Goal: Contribute content: Contribute content

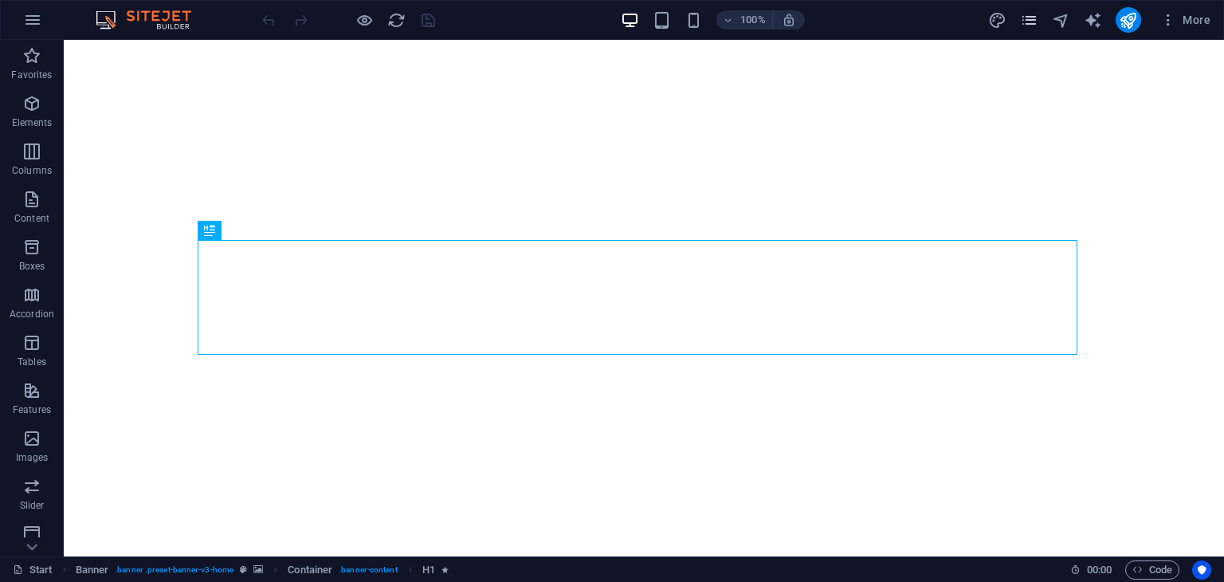
click at [1032, 18] on icon "pages" at bounding box center [1029, 20] width 18 height 18
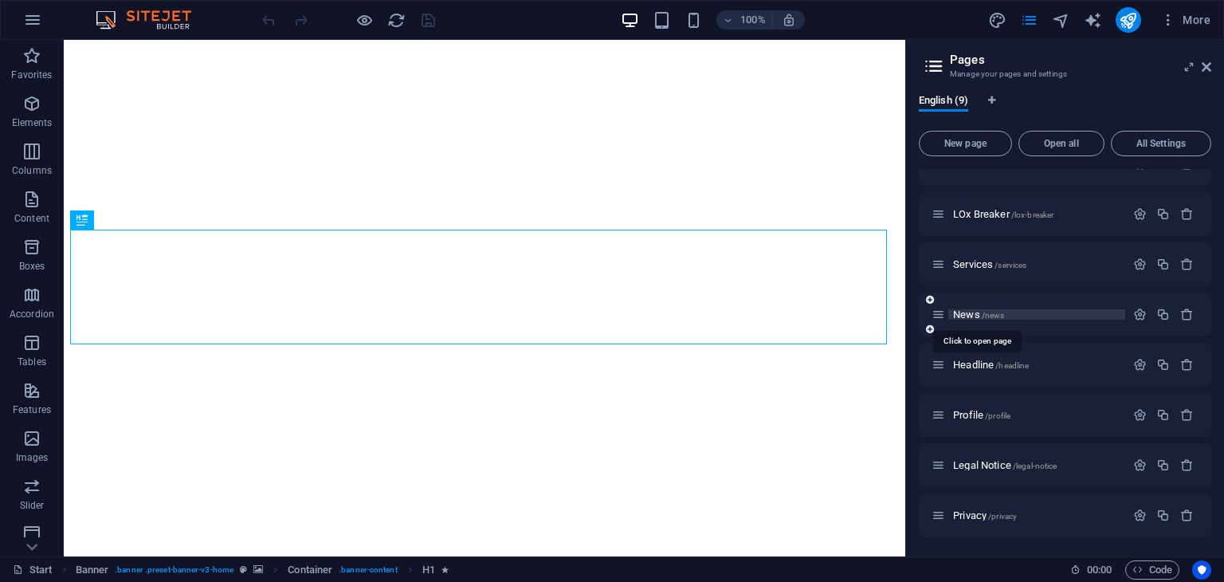
click at [1001, 316] on span "/news" at bounding box center [992, 315] width 23 height 9
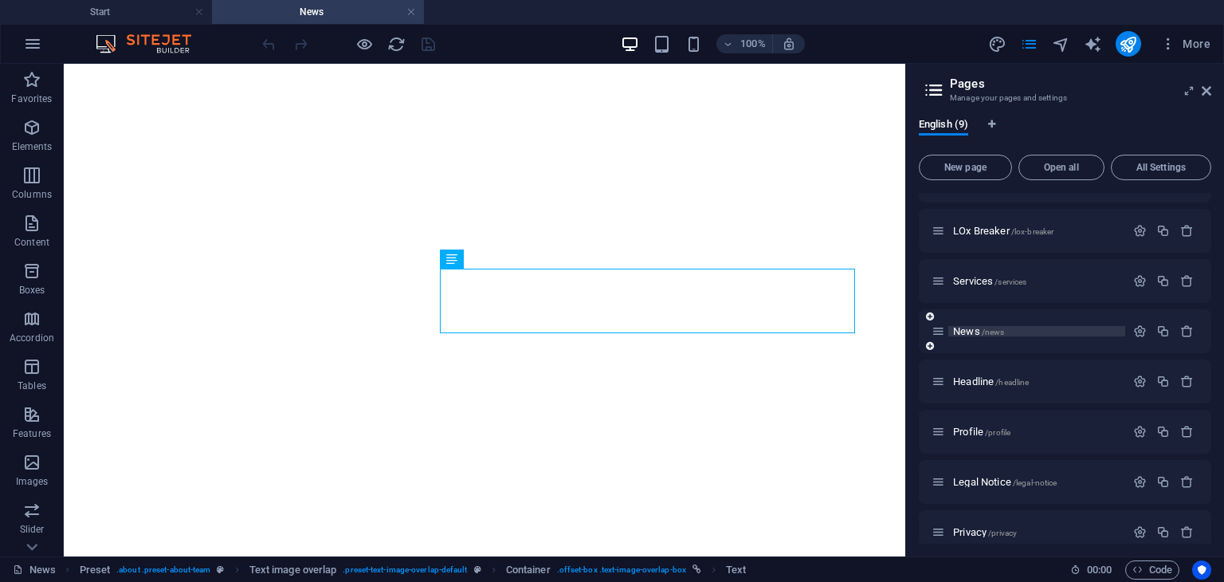
scroll to position [101, 0]
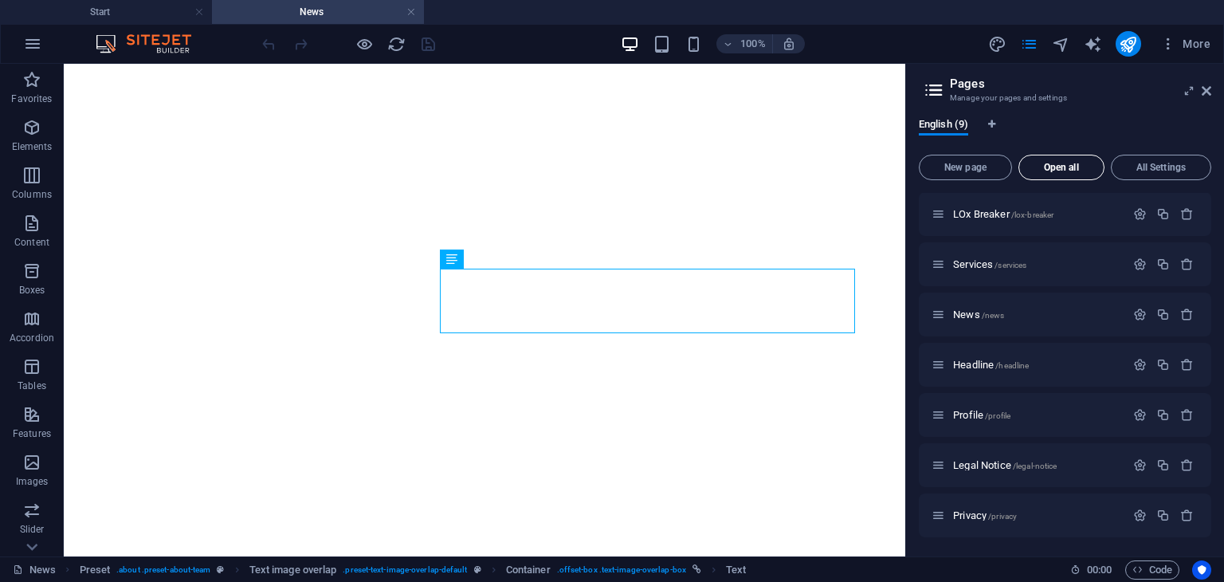
click at [1061, 171] on span "Open all" at bounding box center [1061, 168] width 72 height 10
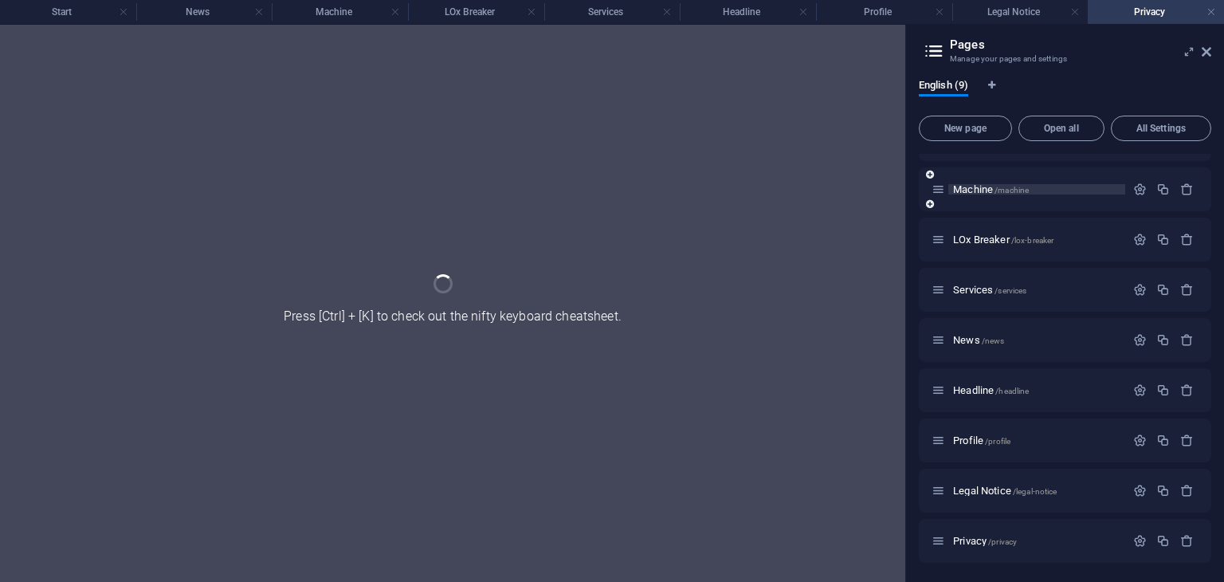
scroll to position [37, 0]
click at [665, 11] on link at bounding box center [667, 12] width 10 height 15
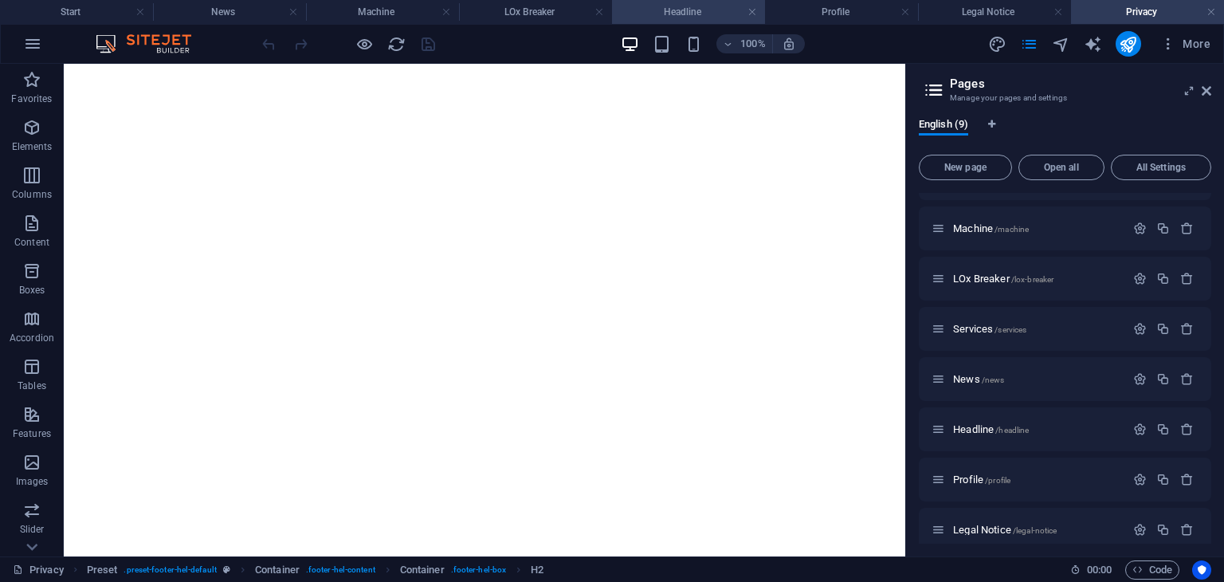
click at [759, 14] on h4 "Headline" at bounding box center [688, 12] width 153 height 18
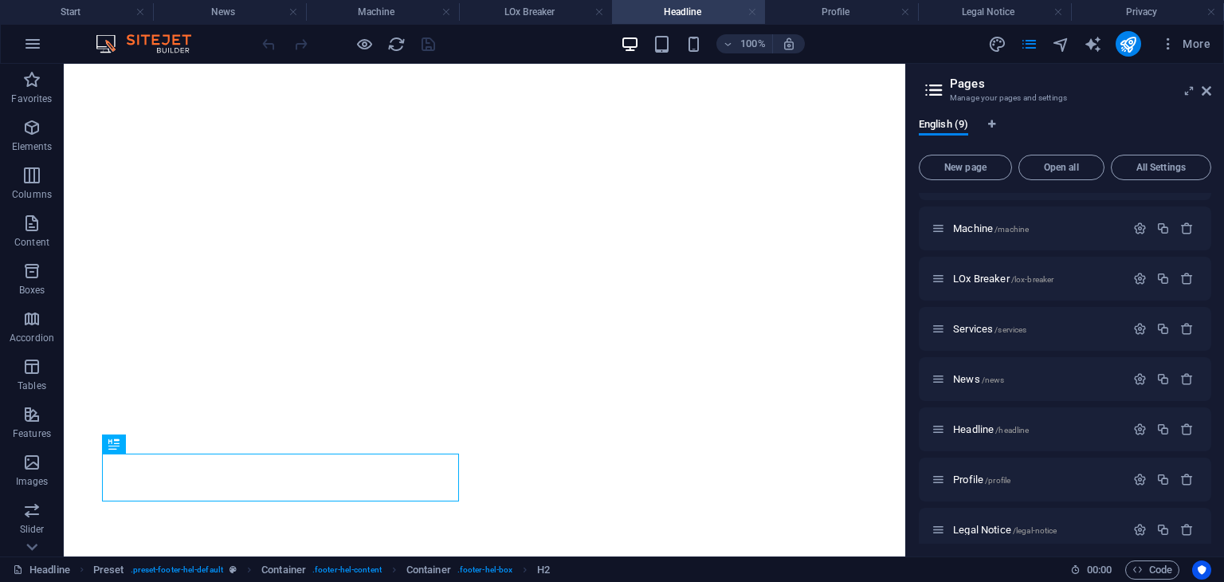
scroll to position [0, 0]
click at [756, 13] on link at bounding box center [752, 12] width 10 height 15
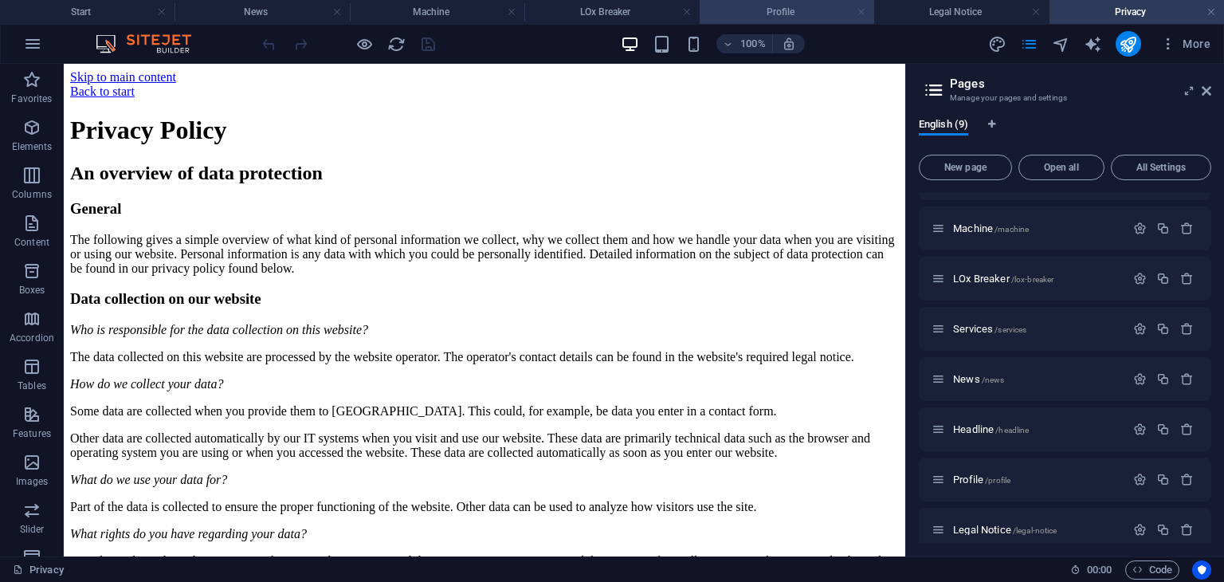
click at [864, 14] on link at bounding box center [861, 12] width 10 height 15
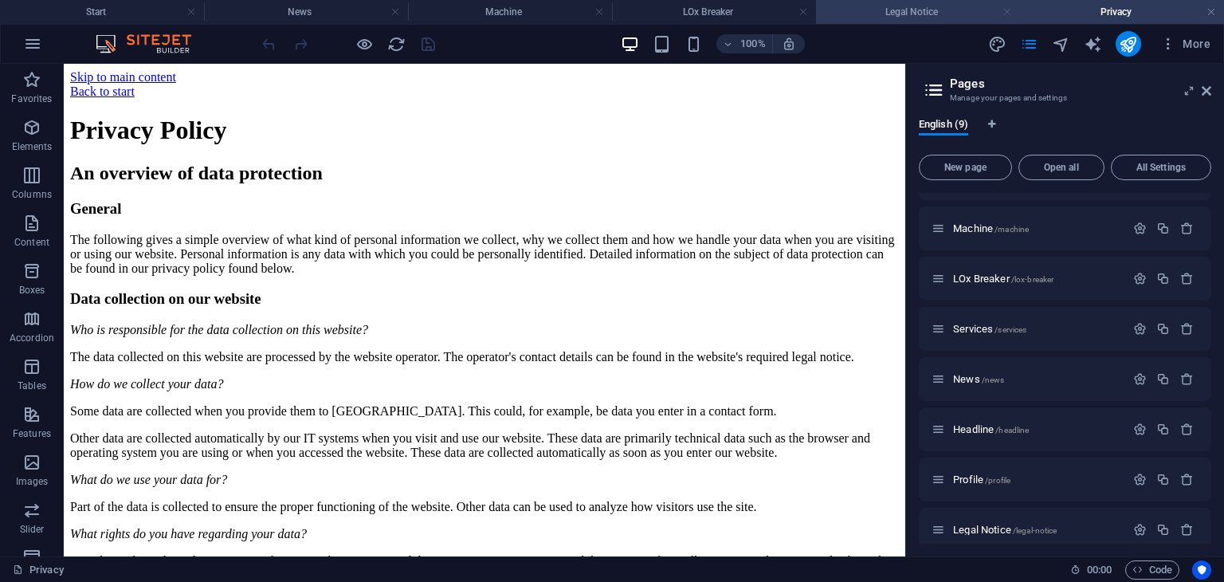
click at [1007, 9] on link at bounding box center [1007, 12] width 10 height 15
click at [1049, 13] on link at bounding box center [1047, 12] width 10 height 15
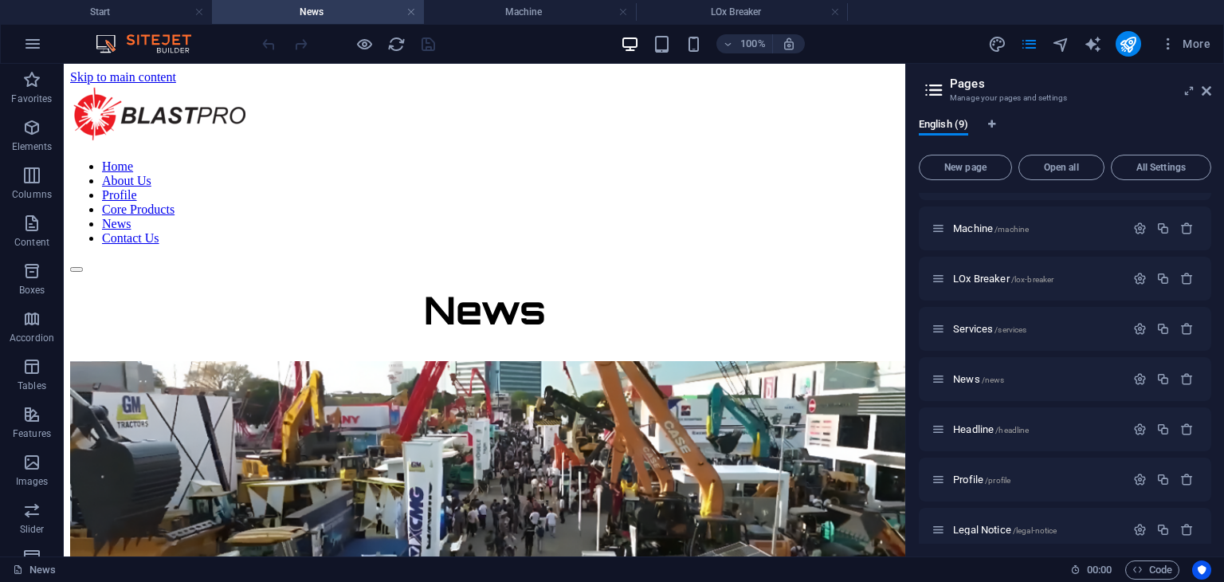
click at [357, 17] on h4 "News" at bounding box center [318, 12] width 212 height 18
click at [706, 9] on h4 "LOx Breaker" at bounding box center [742, 12] width 212 height 18
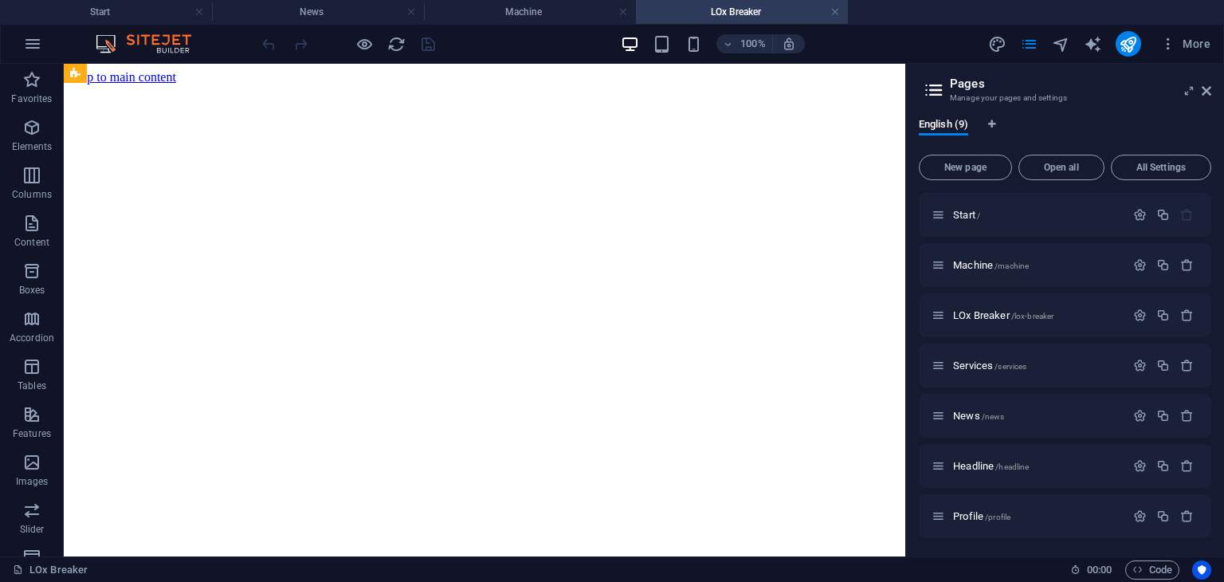
scroll to position [1455, 0]
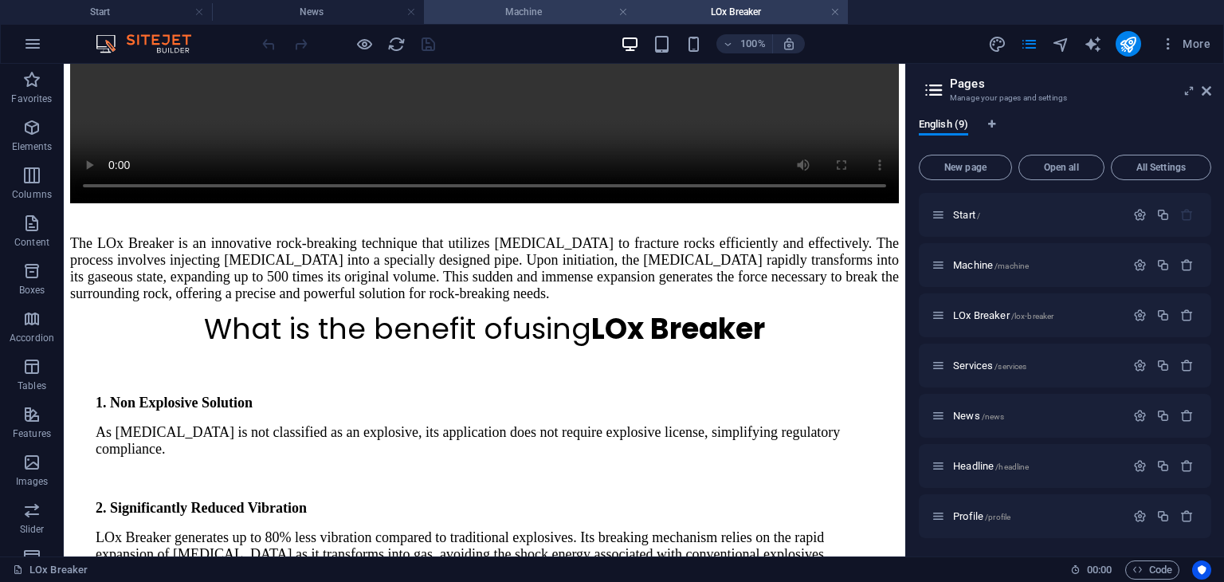
click at [517, 7] on h4 "Machine" at bounding box center [530, 12] width 212 height 18
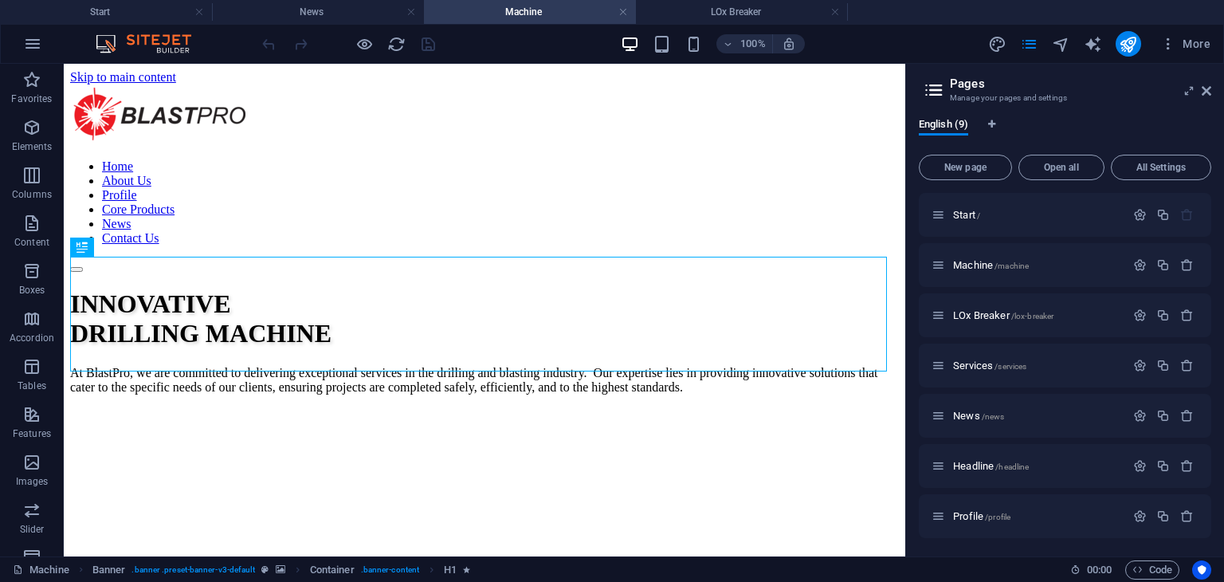
scroll to position [0, 0]
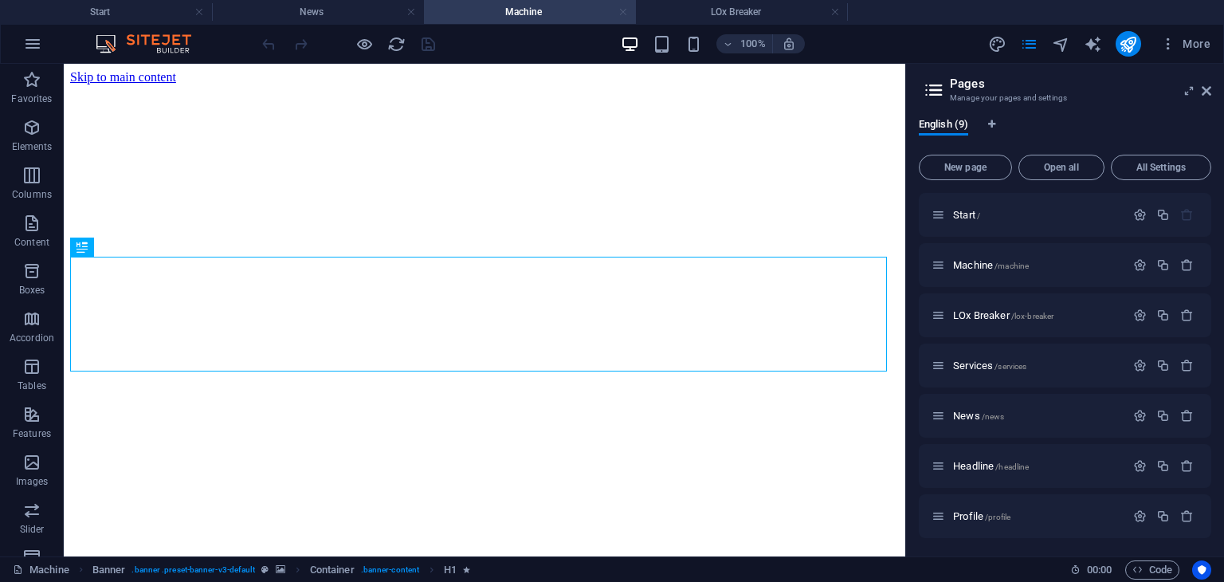
click at [622, 14] on link at bounding box center [623, 12] width 10 height 15
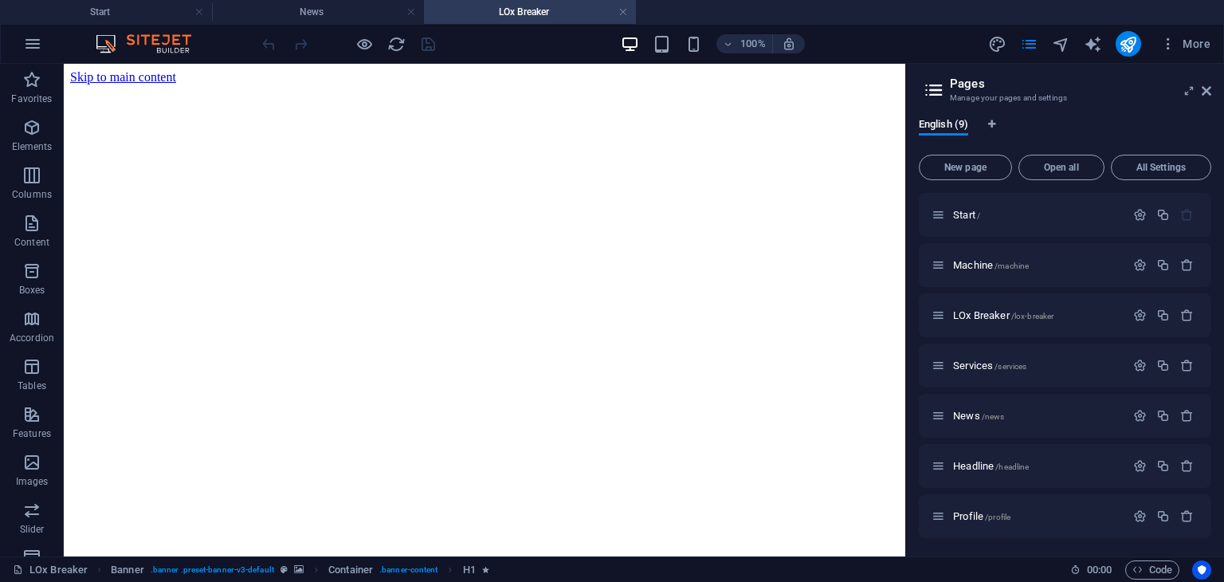
scroll to position [1455, 0]
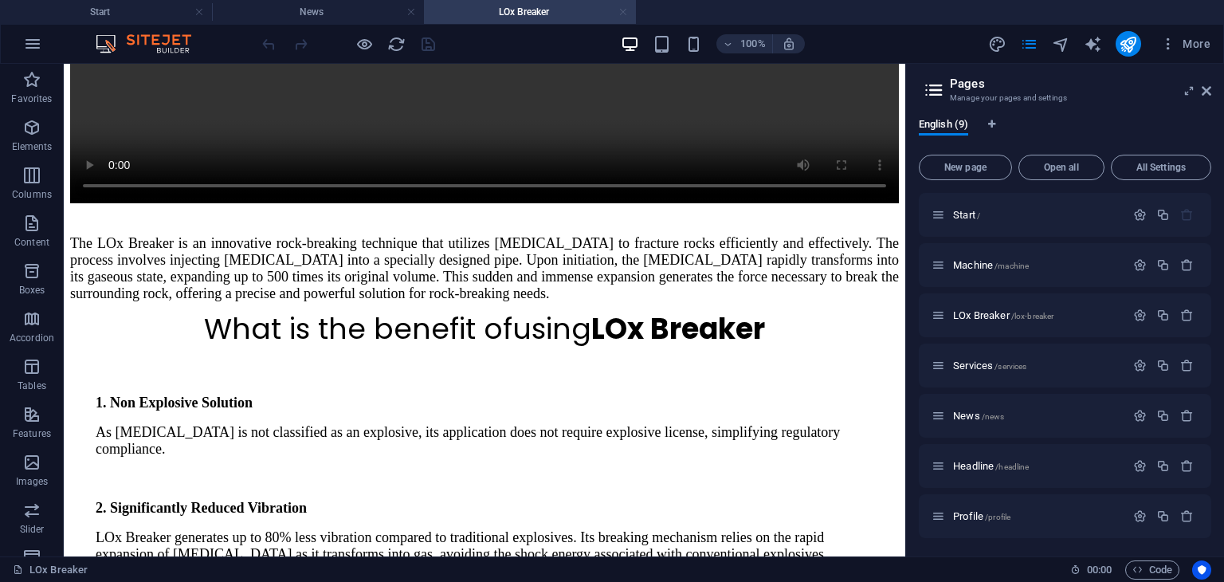
click at [625, 14] on link at bounding box center [623, 12] width 10 height 15
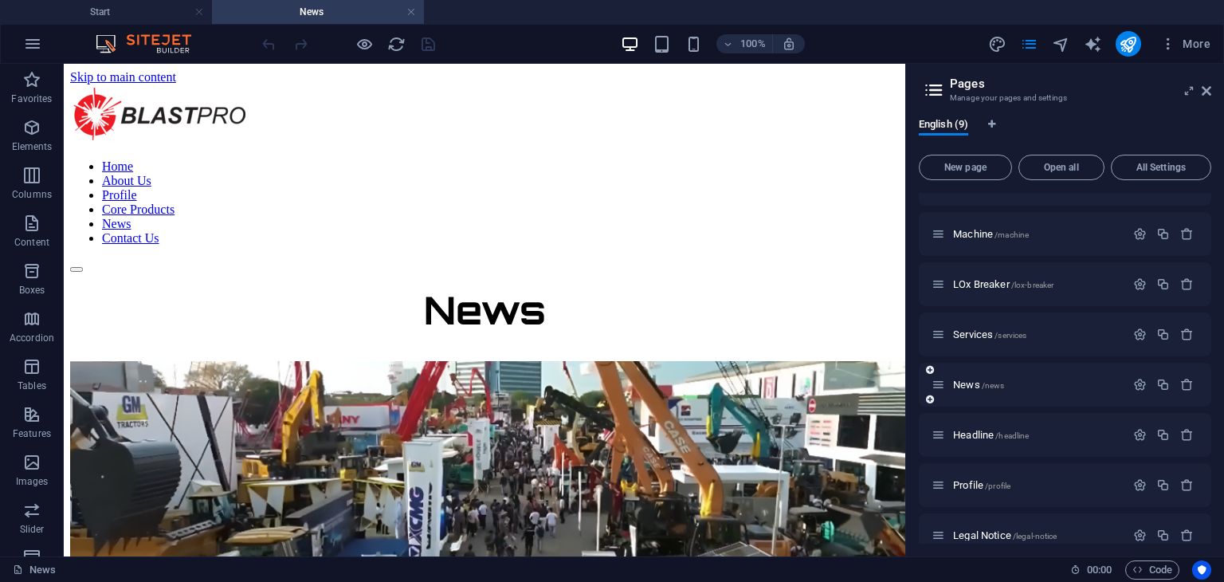
scroll to position [80, 0]
click at [986, 390] on span "Headline /headline" at bounding box center [991, 386] width 76 height 12
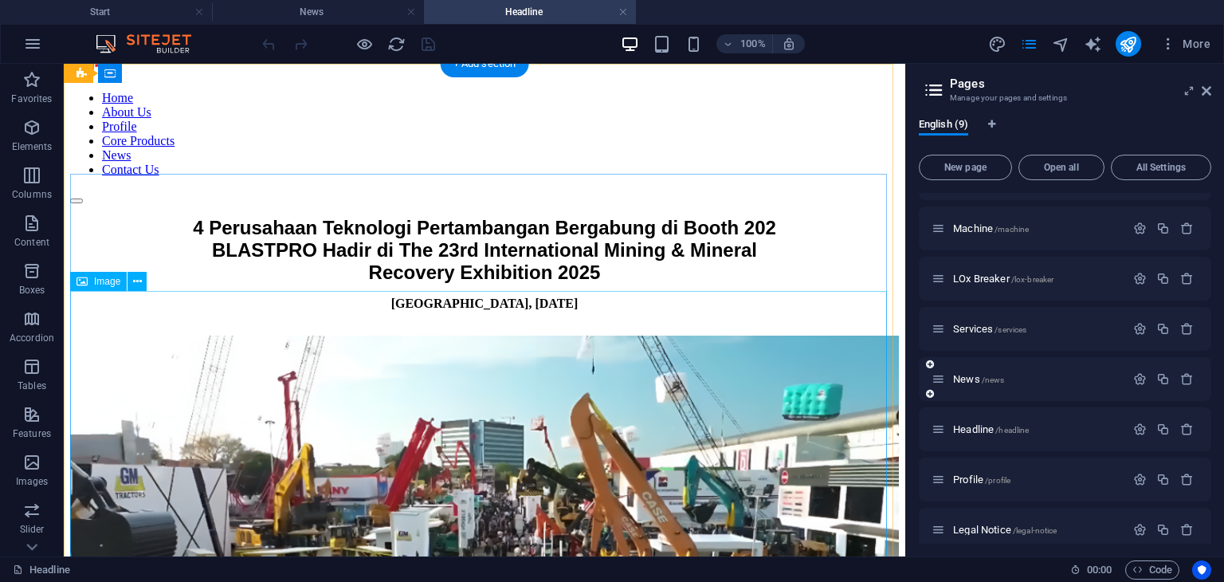
scroll to position [0, 0]
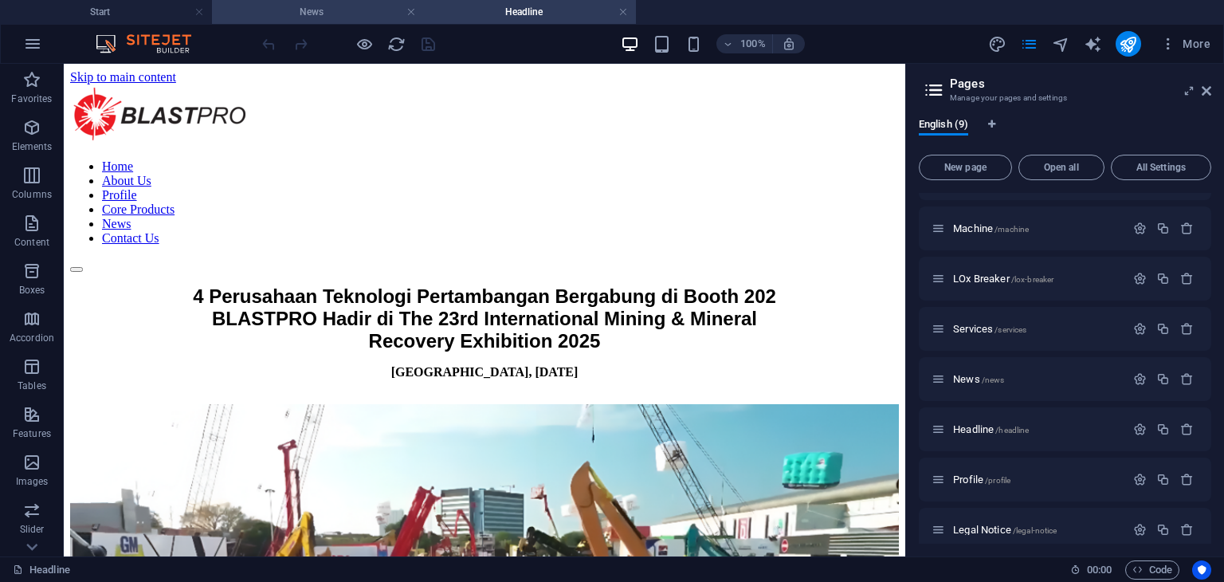
click at [305, 14] on h4 "News" at bounding box center [318, 12] width 212 height 18
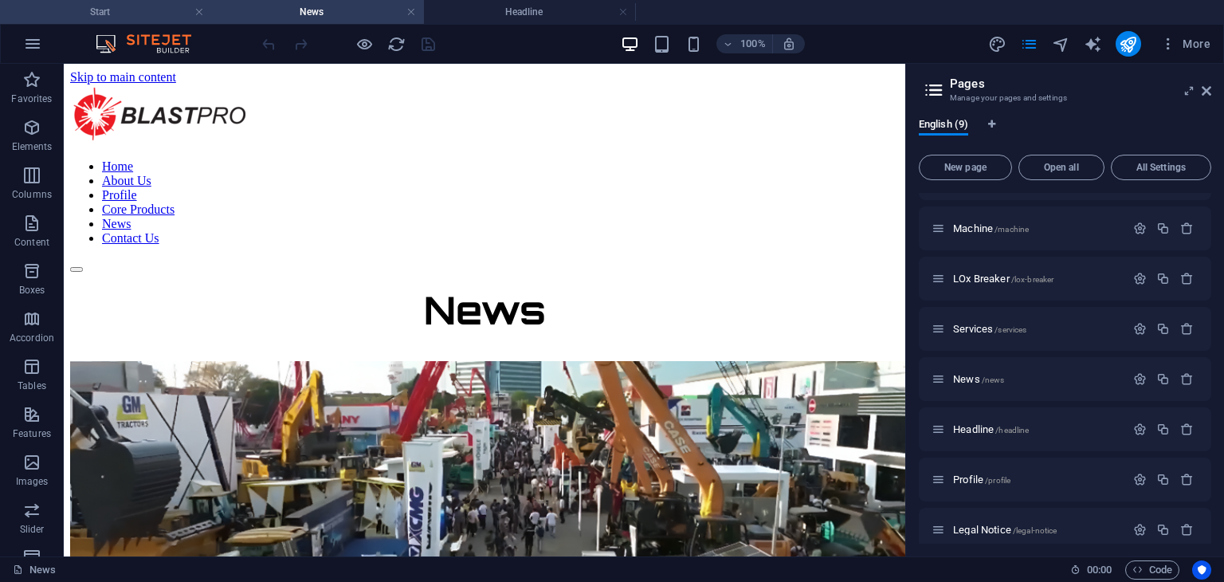
click at [145, 14] on h4 "Start" at bounding box center [106, 12] width 212 height 18
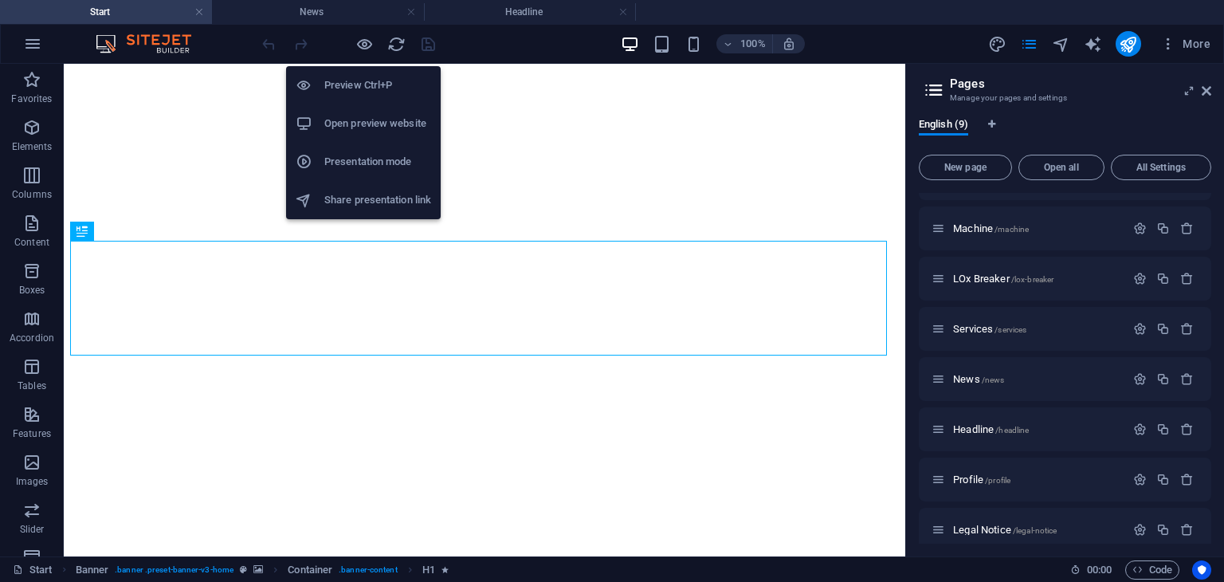
click at [373, 116] on h6 "Open preview website" at bounding box center [377, 123] width 107 height 19
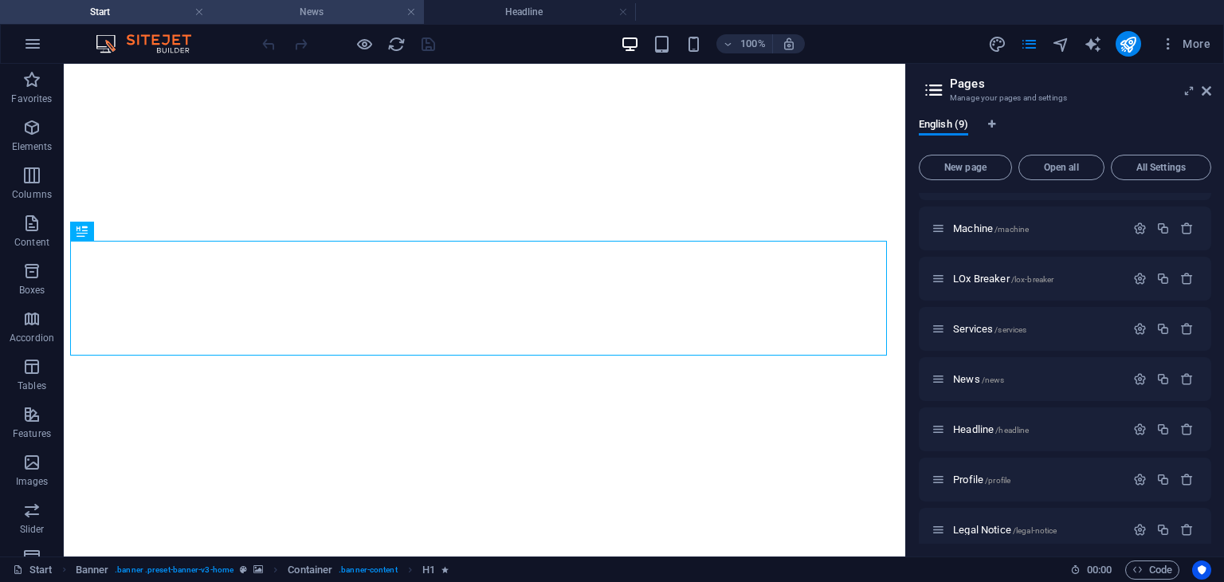
click at [354, 12] on h4 "News" at bounding box center [318, 12] width 212 height 18
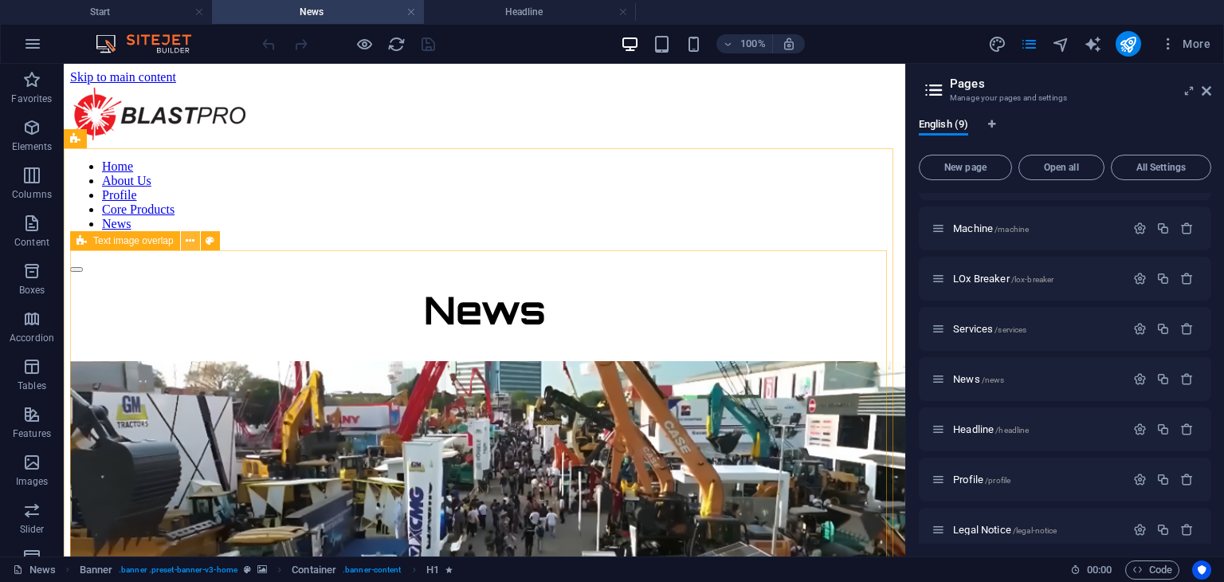
click at [188, 237] on icon at bounding box center [190, 241] width 9 height 17
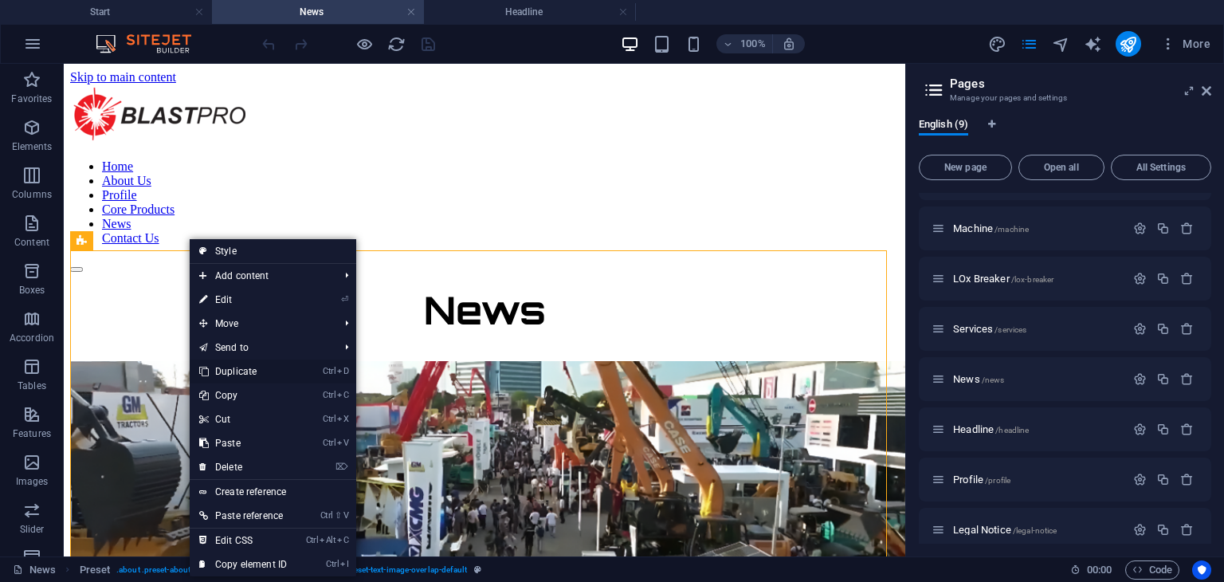
click at [245, 370] on link "Ctrl D Duplicate" at bounding box center [243, 371] width 107 height 24
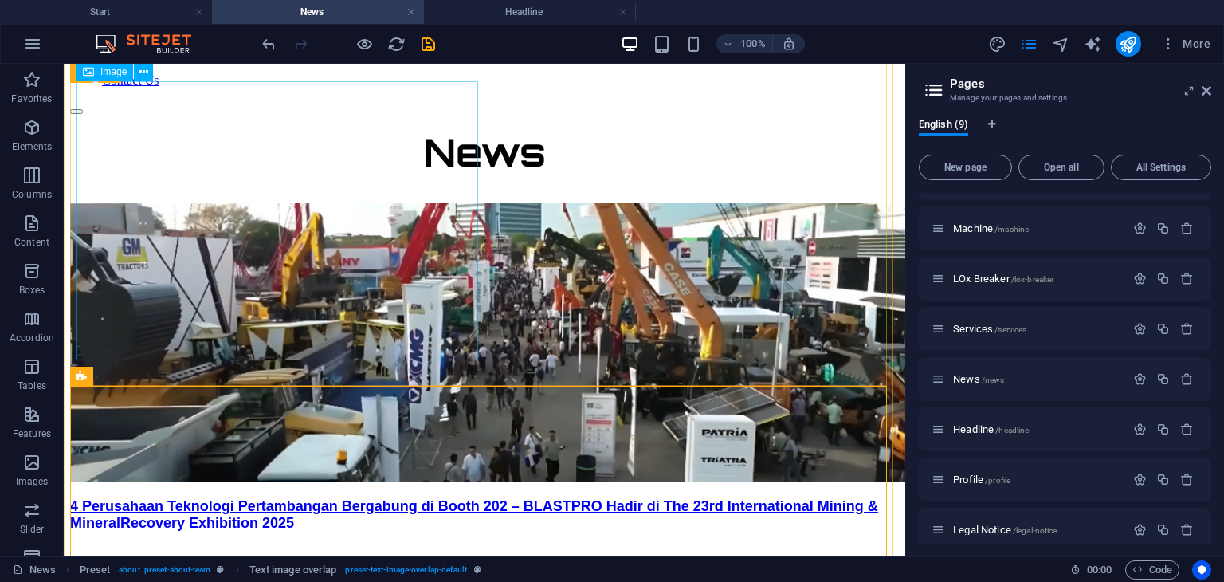
scroll to position [37, 0]
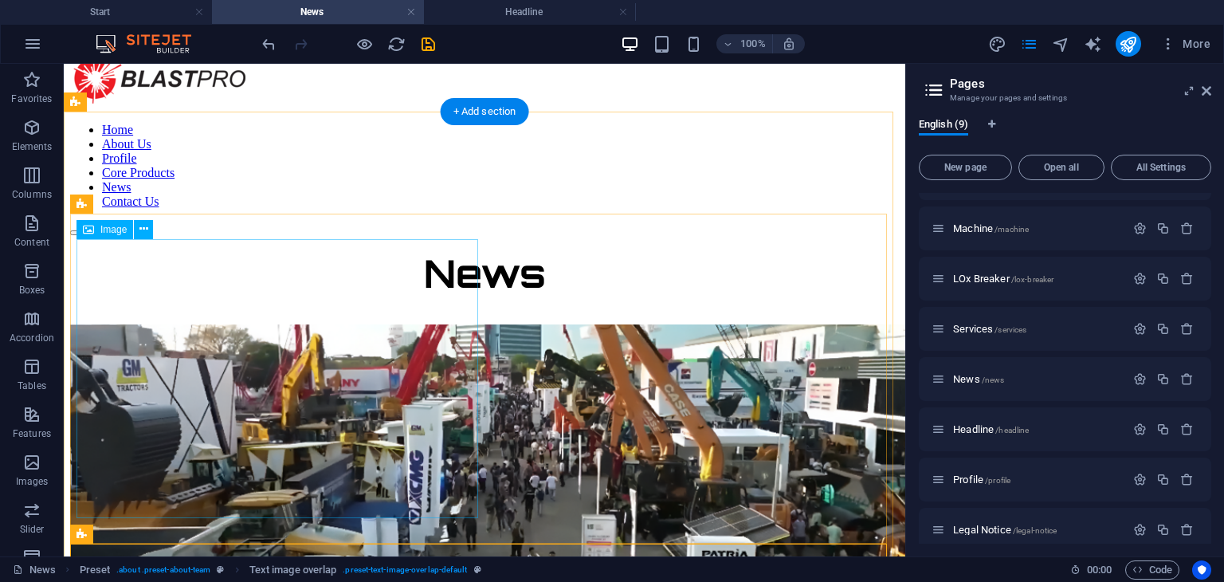
click at [315, 369] on figure at bounding box center [484, 465] width 828 height 282
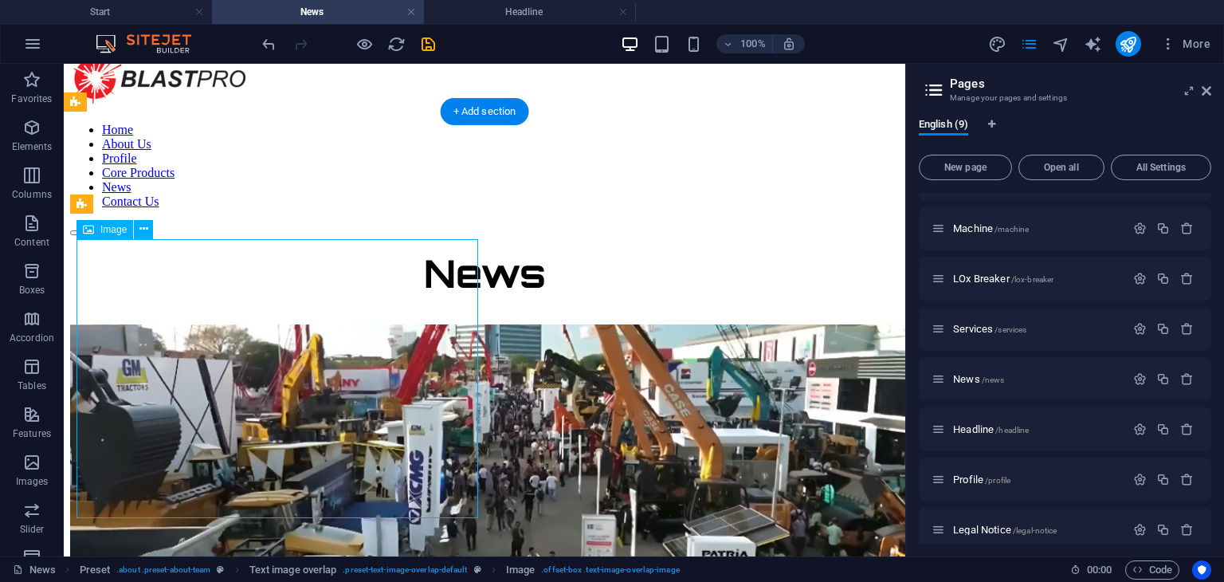
click at [315, 369] on figure at bounding box center [484, 465] width 828 height 282
select select "px"
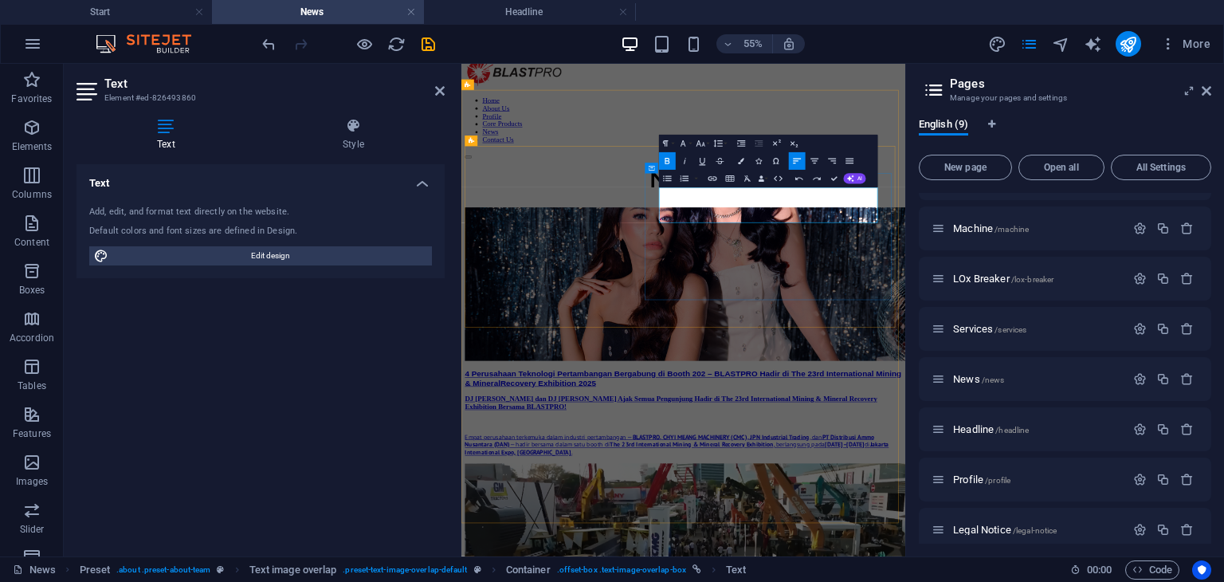
scroll to position [20, 0]
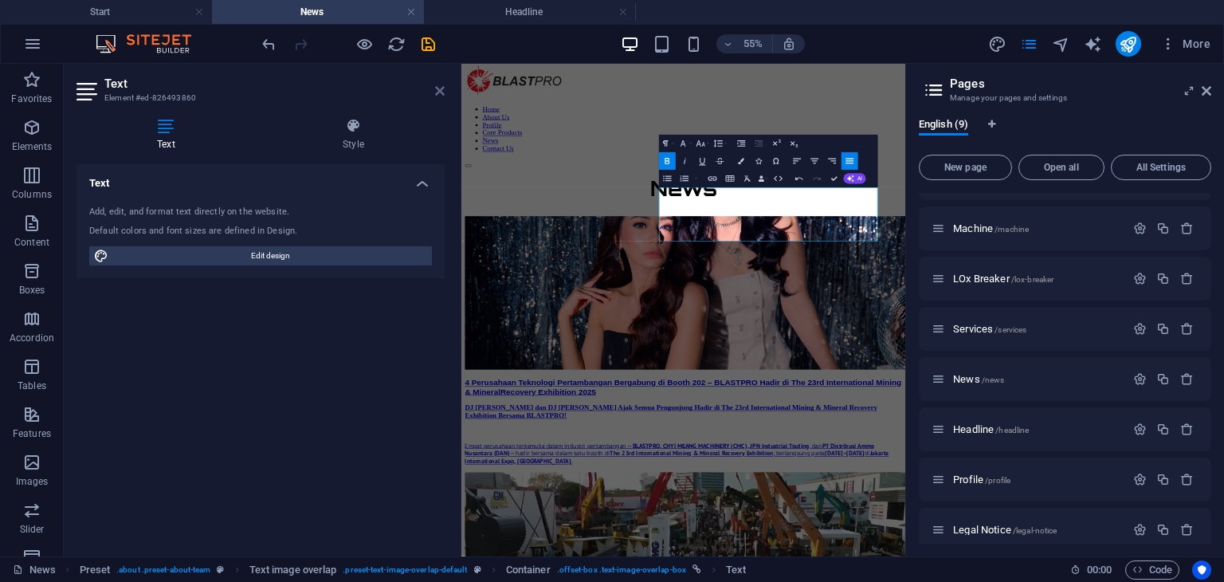
click at [437, 91] on icon at bounding box center [440, 90] width 10 height 13
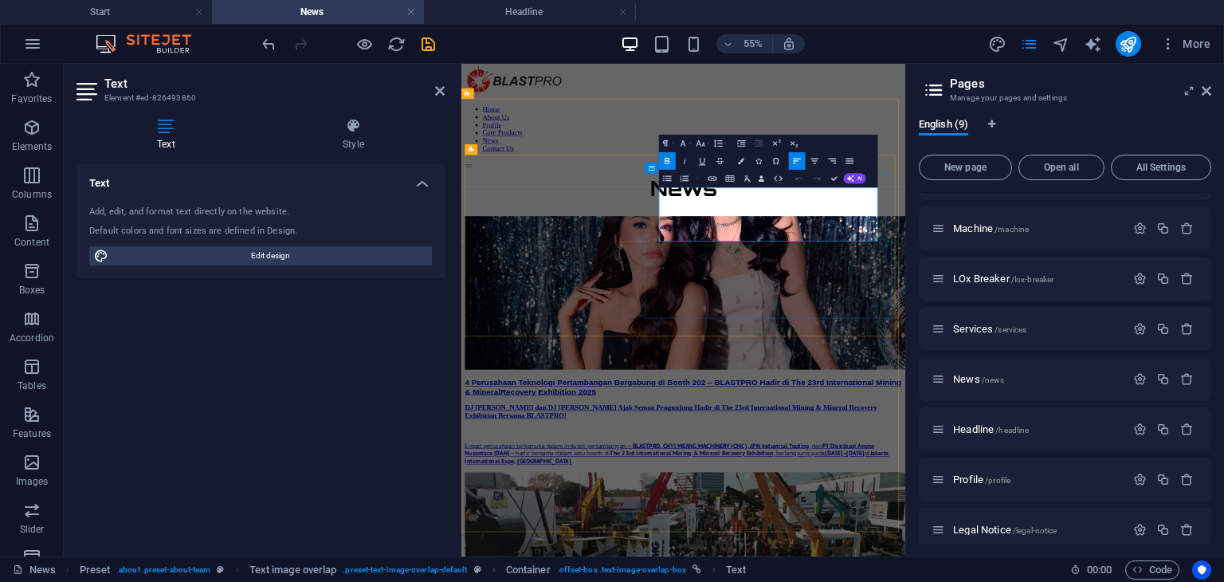
drag, startPoint x: 1204, startPoint y: 89, endPoint x: 781, endPoint y: 26, distance: 427.7
click at [1204, 89] on icon at bounding box center [1206, 90] width 10 height 13
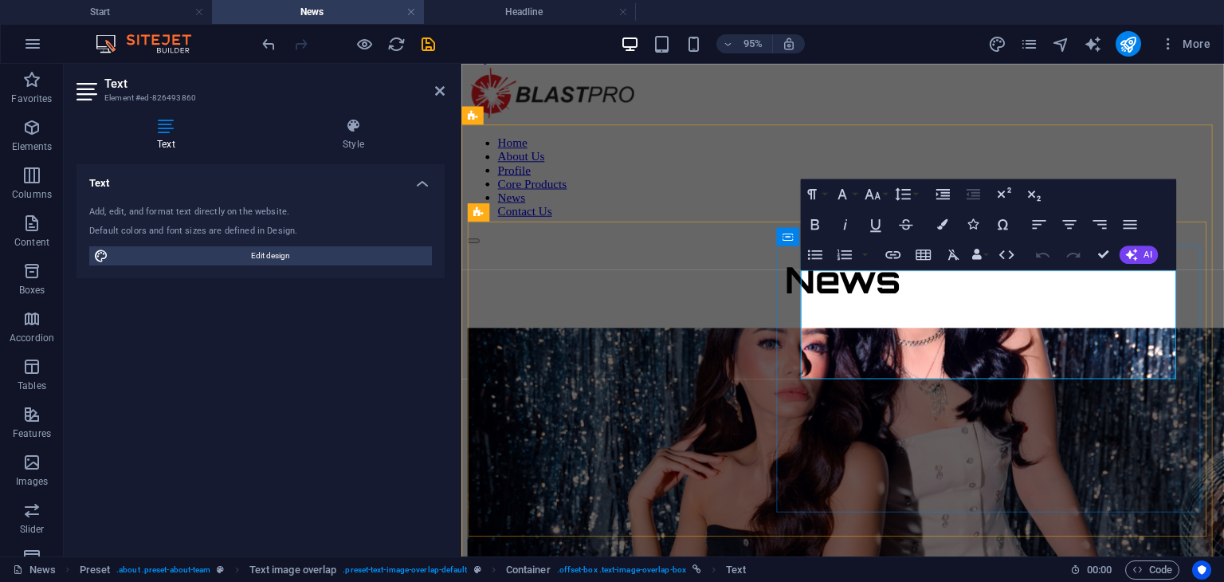
click at [883, 190] on button "Font Size" at bounding box center [875, 194] width 29 height 30
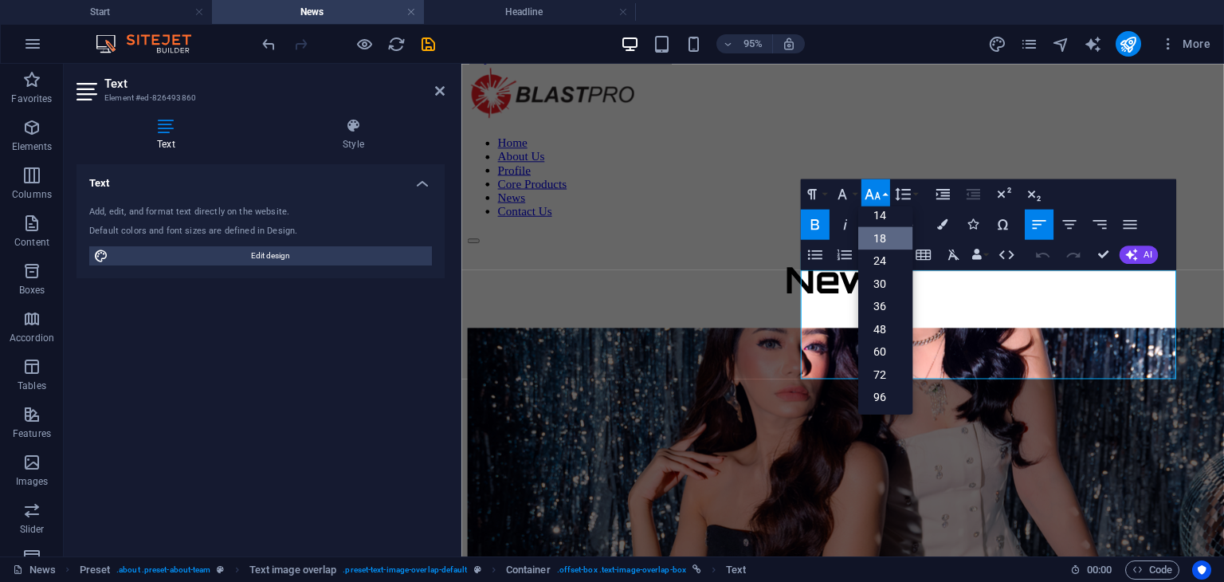
scroll to position [127, 0]
click at [894, 234] on link "18" at bounding box center [885, 239] width 54 height 23
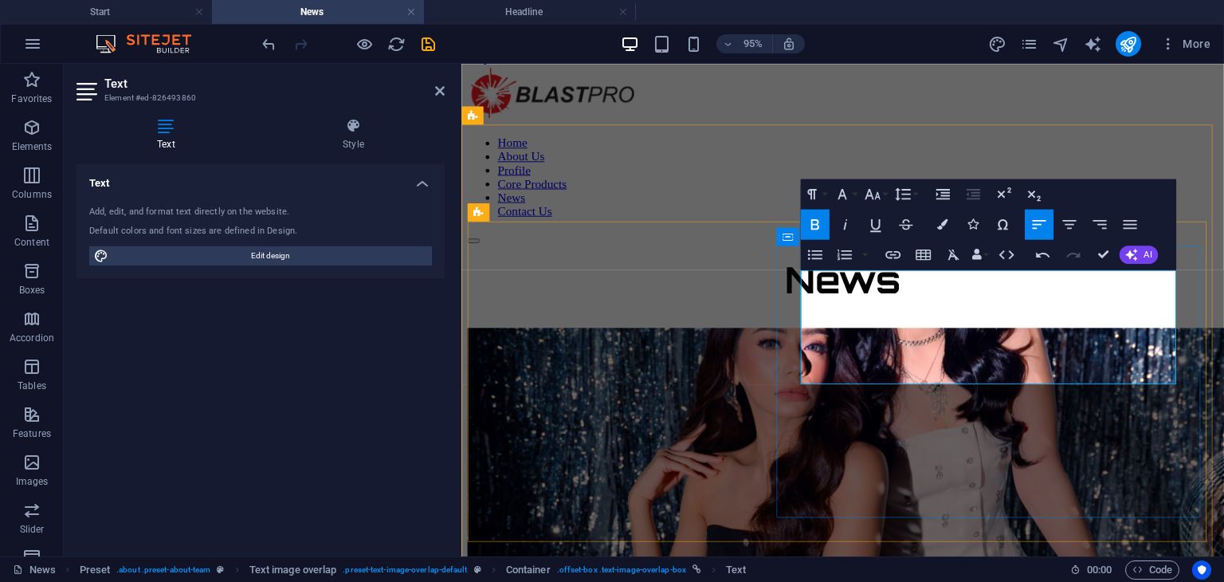
drag, startPoint x: 988, startPoint y: 304, endPoint x: 1004, endPoint y: 307, distance: 16.2
click at [948, 227] on button "Colors" at bounding box center [941, 225] width 29 height 30
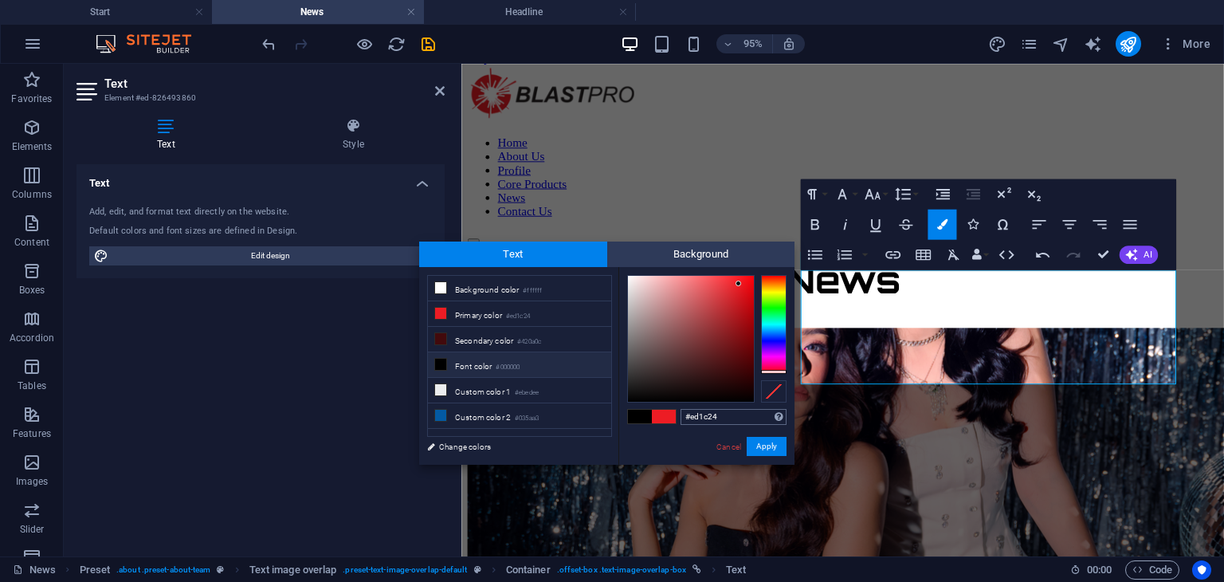
drag, startPoint x: 727, startPoint y: 412, endPoint x: 680, endPoint y: 413, distance: 47.8
click at [680, 413] on input "#ed1c24" at bounding box center [733, 417] width 106 height 16
copy span "4 Perusahaan Teknologi Pertambangan Bergabung di Booth 202 – BLASTPRO"
click at [755, 445] on button "Apply" at bounding box center [766, 446] width 40 height 19
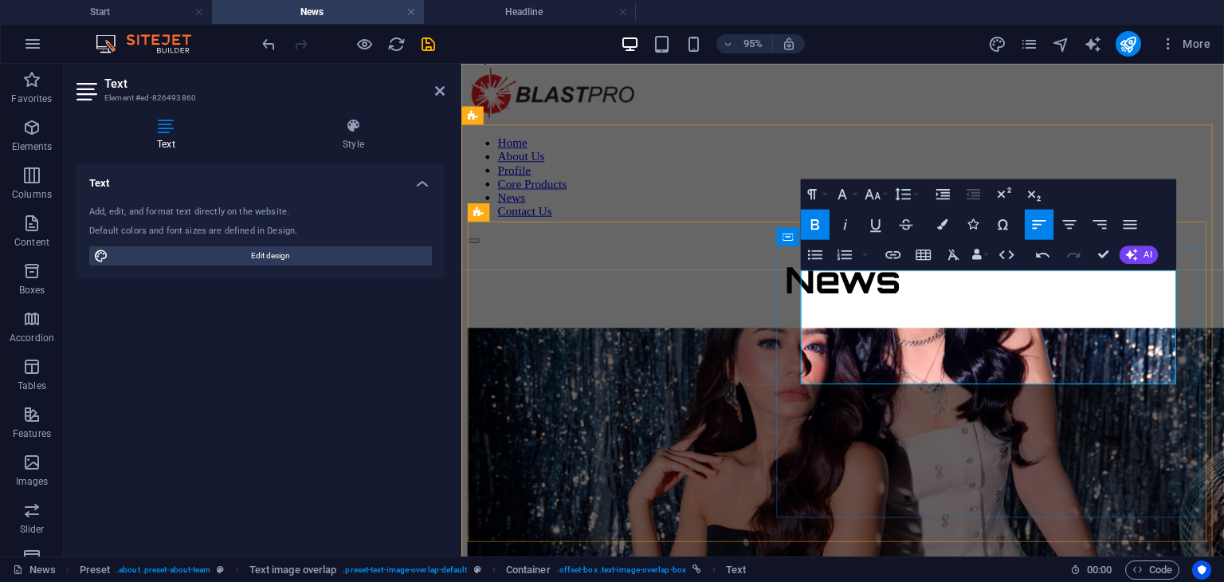
click at [946, 220] on icon "button" at bounding box center [942, 224] width 10 height 10
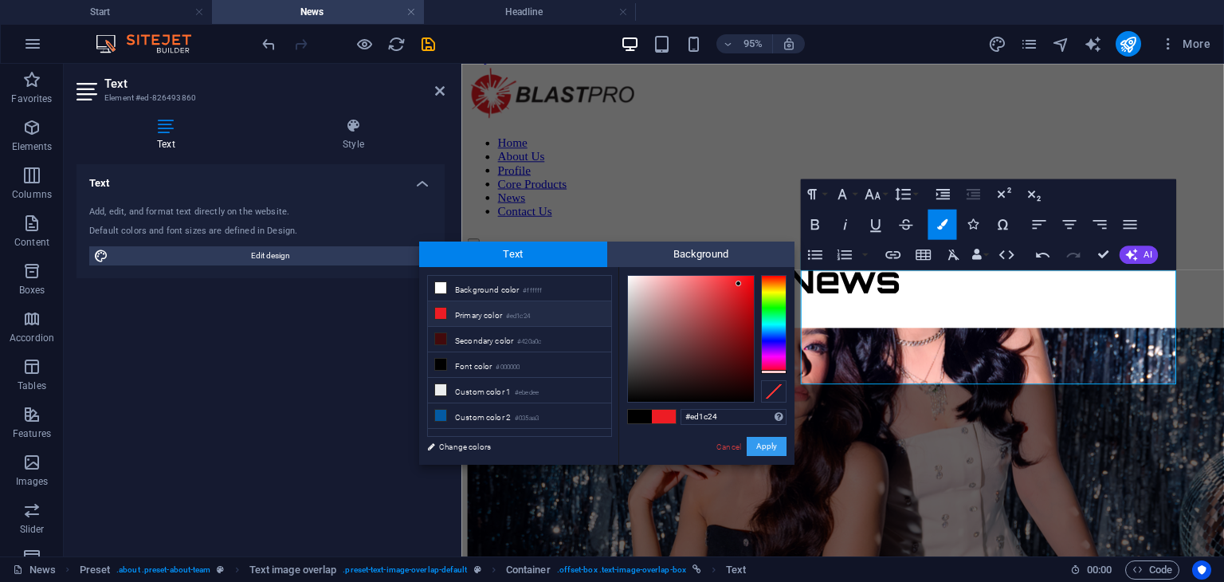
click at [750, 439] on button "Apply" at bounding box center [766, 446] width 40 height 19
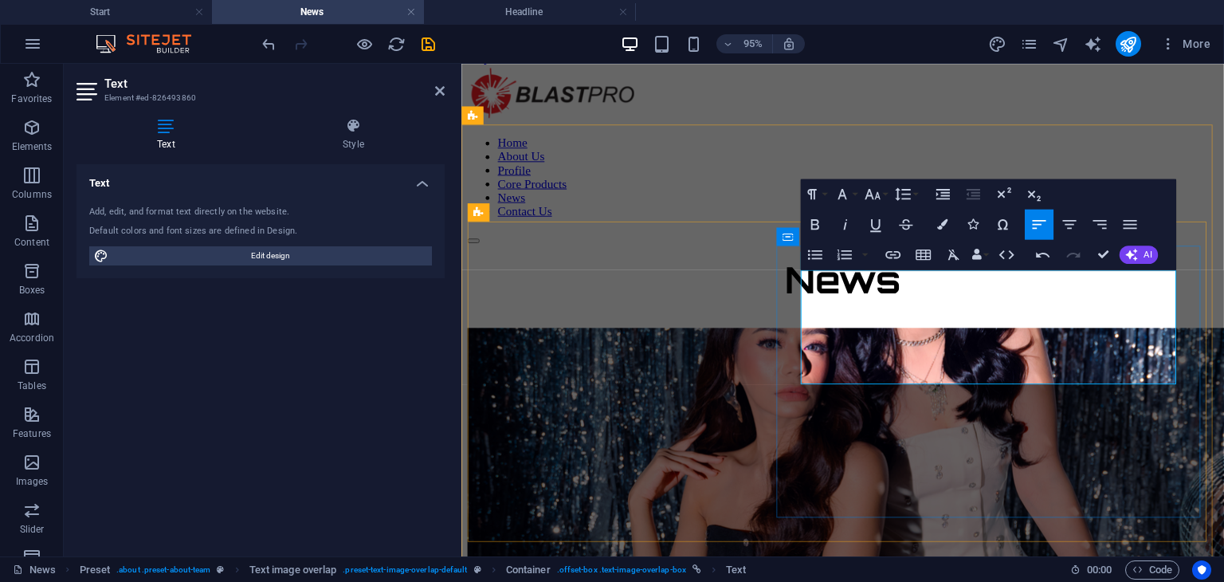
drag, startPoint x: 1110, startPoint y: 329, endPoint x: 1060, endPoint y: 334, distance: 51.2
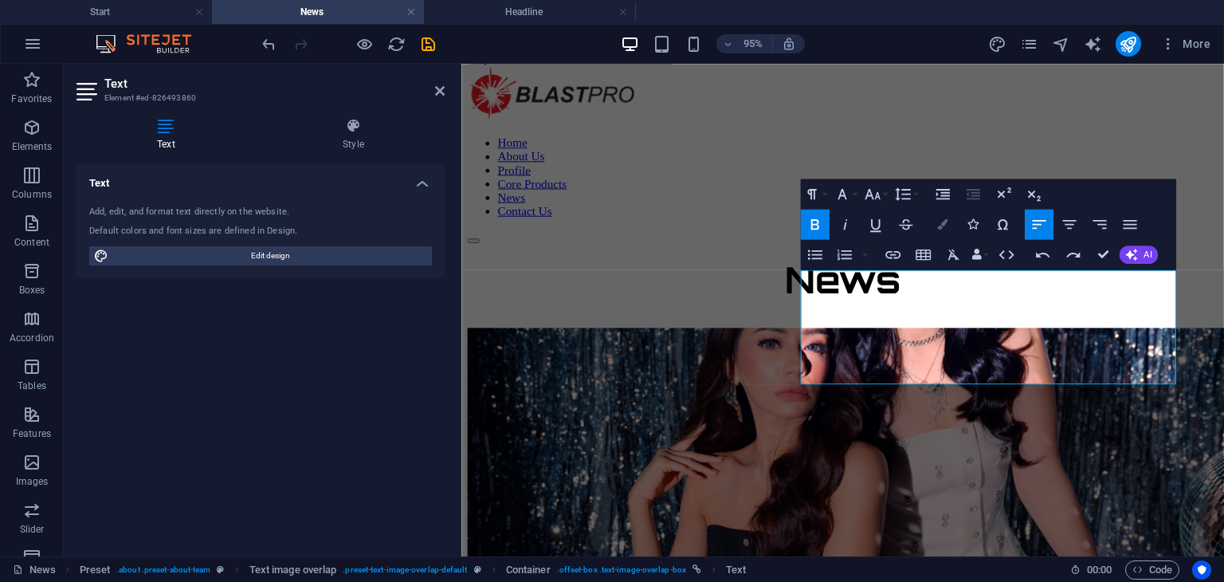
click at [940, 221] on icon "button" at bounding box center [942, 224] width 10 height 10
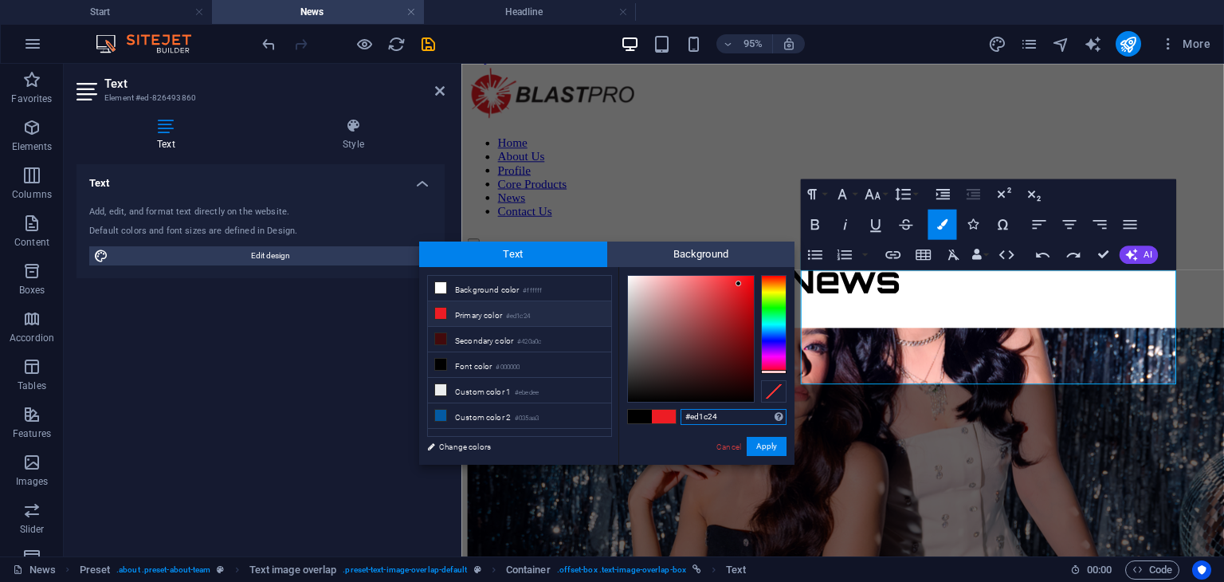
drag, startPoint x: 727, startPoint y: 418, endPoint x: 673, endPoint y: 413, distance: 53.6
click at [673, 413] on div "#ed1c24 Supported formats #0852ed rgb(8, 82, 237) rgba(8, 82, 237, 90%) hsv(221…" at bounding box center [706, 481] width 176 height 429
click at [730, 443] on link "Cancel" at bounding box center [729, 447] width 28 height 12
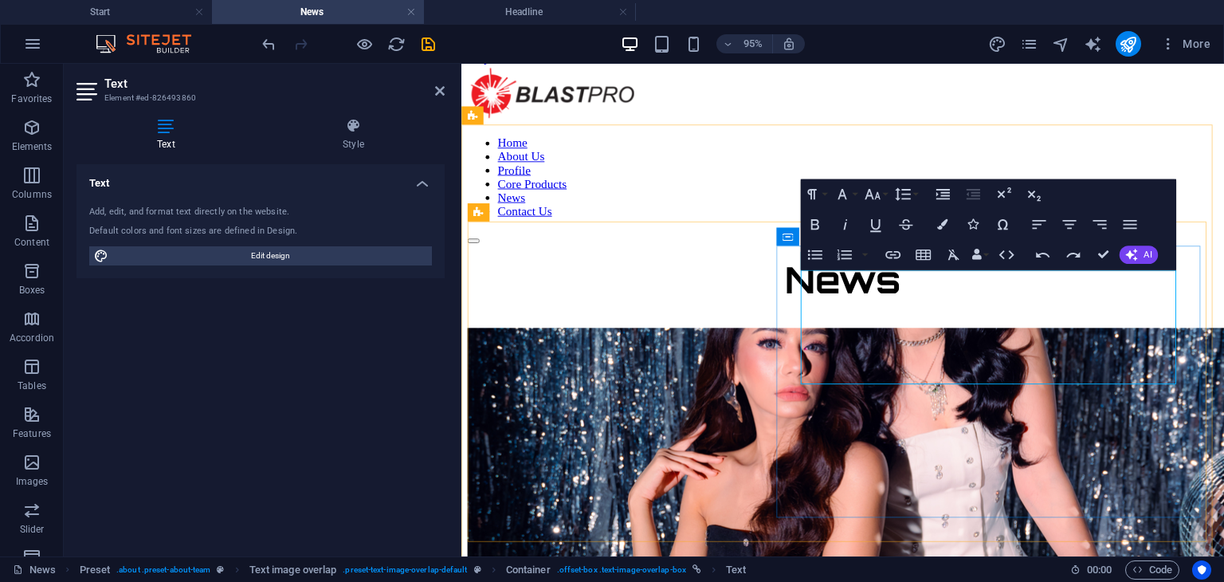
drag, startPoint x: 944, startPoint y: 386, endPoint x: 818, endPoint y: 355, distance: 129.5
click at [942, 221] on icon "button" at bounding box center [942, 224] width 10 height 10
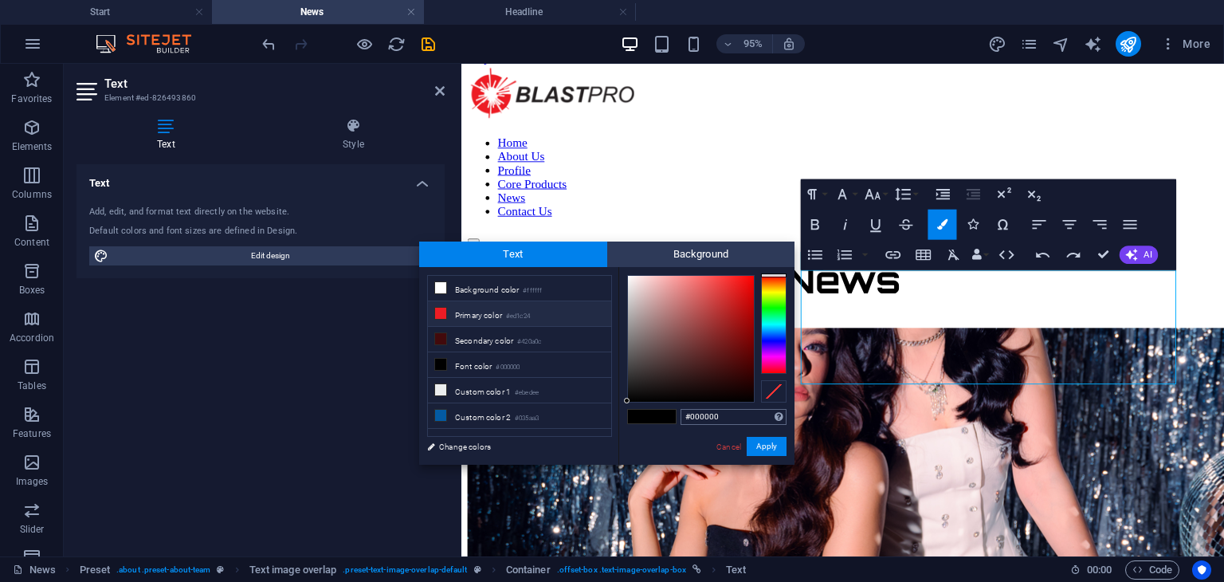
type input "#ed1c24"
click at [774, 442] on button "Apply" at bounding box center [766, 446] width 40 height 19
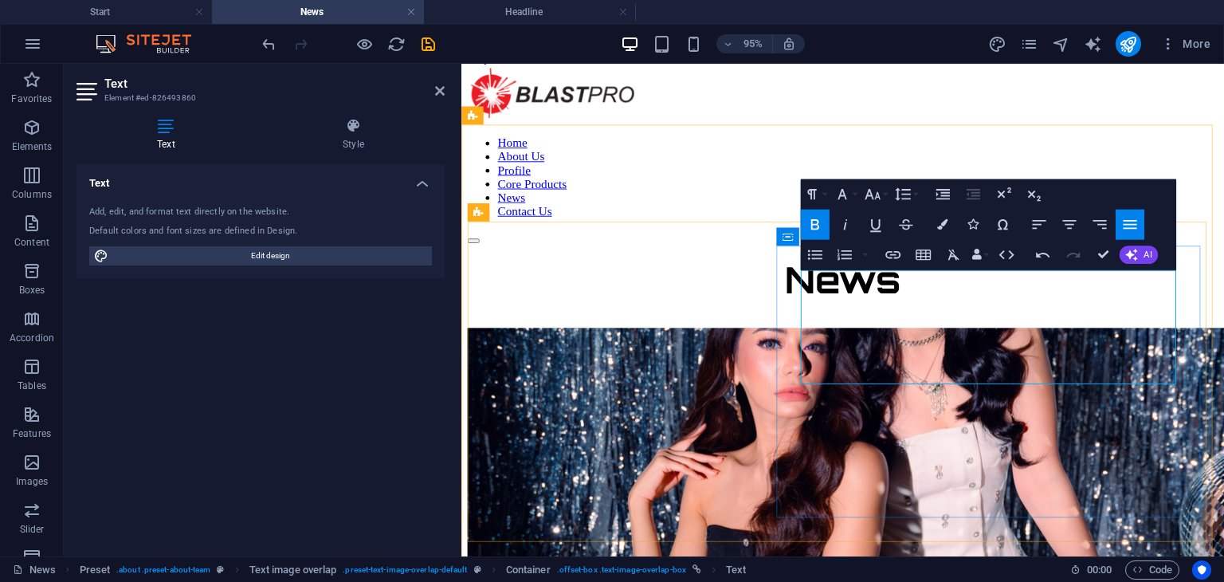
drag, startPoint x: 1111, startPoint y: 329, endPoint x: 814, endPoint y: 292, distance: 299.4
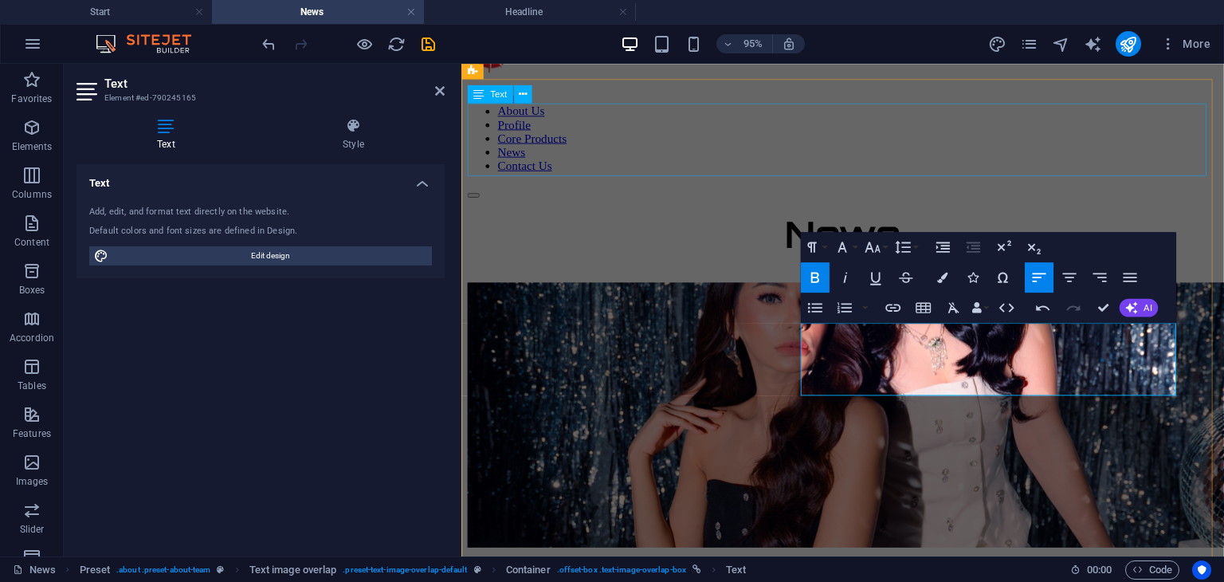
click at [1069, 217] on div "News" at bounding box center [862, 255] width 789 height 76
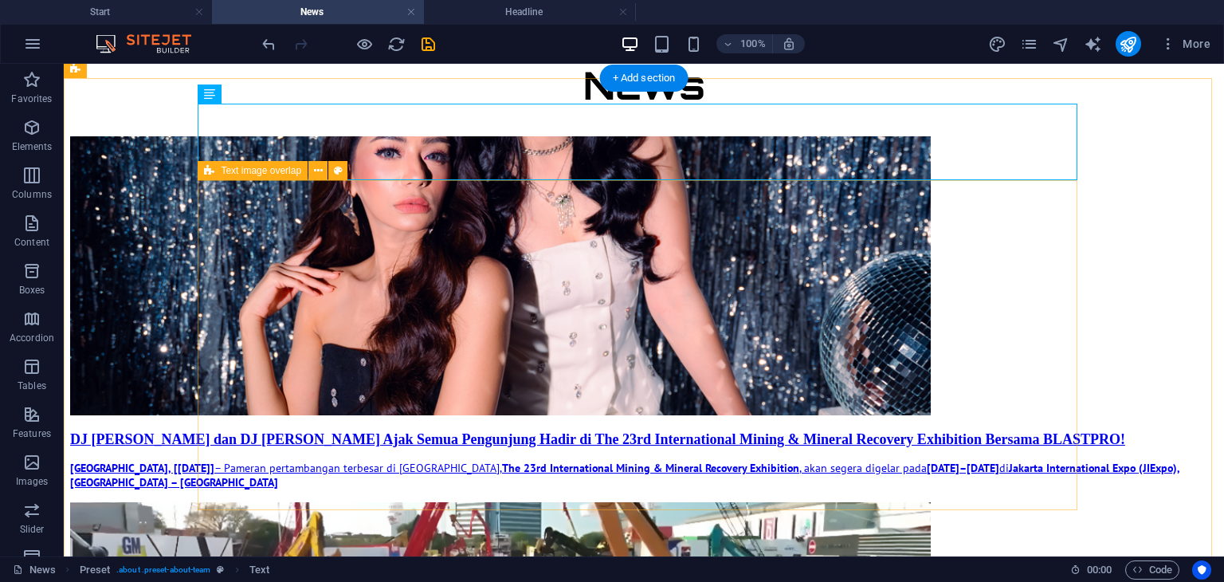
scroll to position [227, 0]
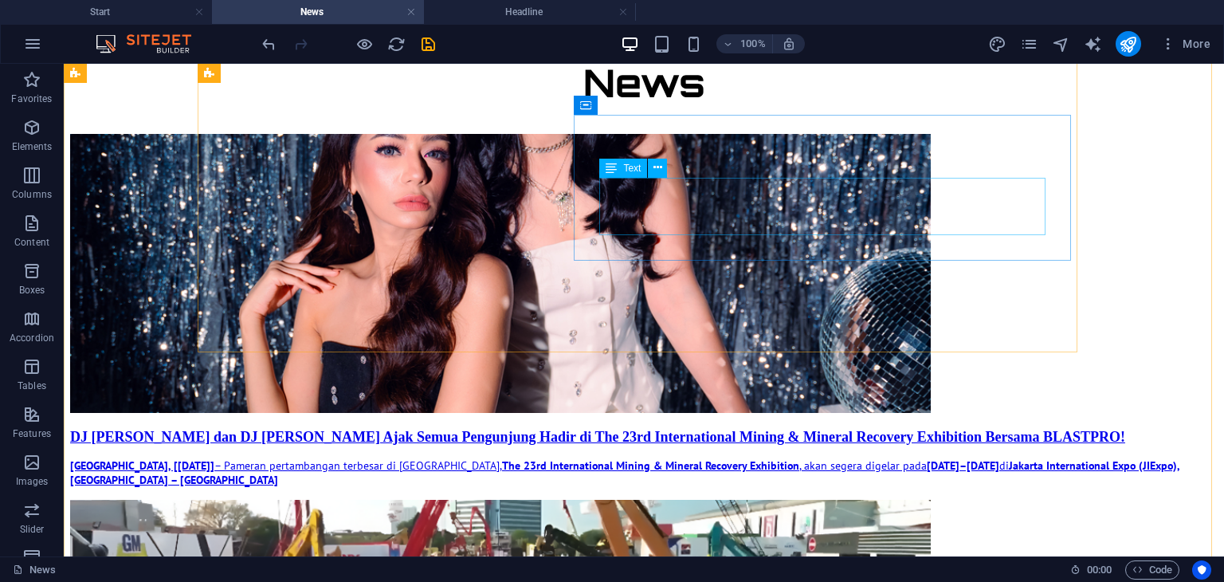
click at [722, 458] on div "[GEOGRAPHIC_DATA], [[DATE]] – Pameran pertambangan terbesar di [GEOGRAPHIC_DATA…" at bounding box center [643, 472] width 1147 height 29
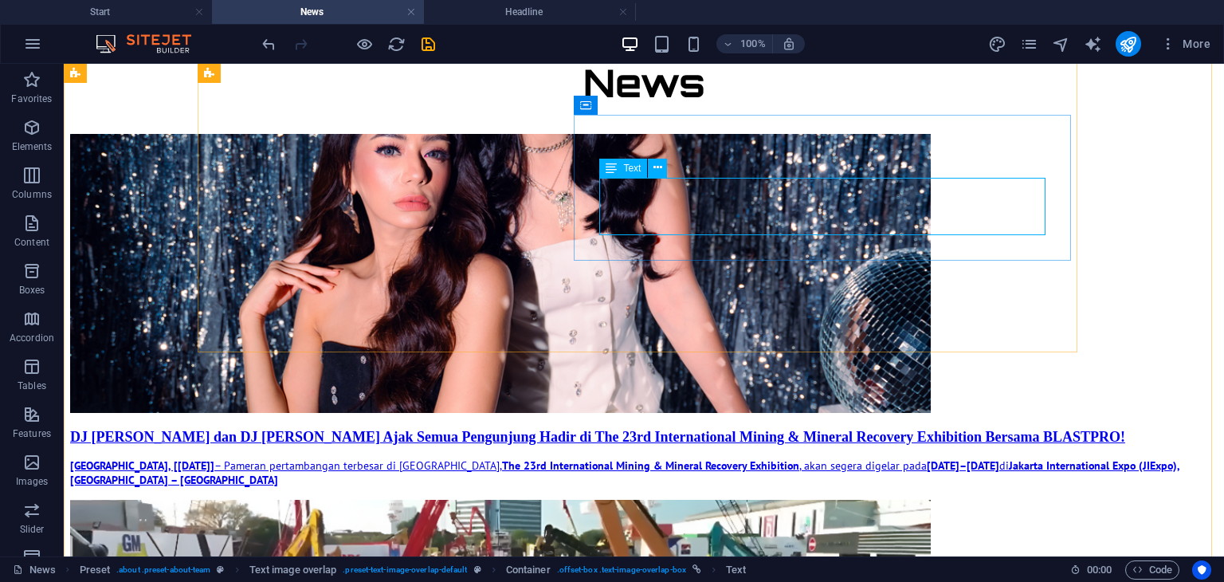
click at [790, 458] on div "[GEOGRAPHIC_DATA], [[DATE]] – Pameran pertambangan terbesar di [GEOGRAPHIC_DATA…" at bounding box center [643, 472] width 1147 height 29
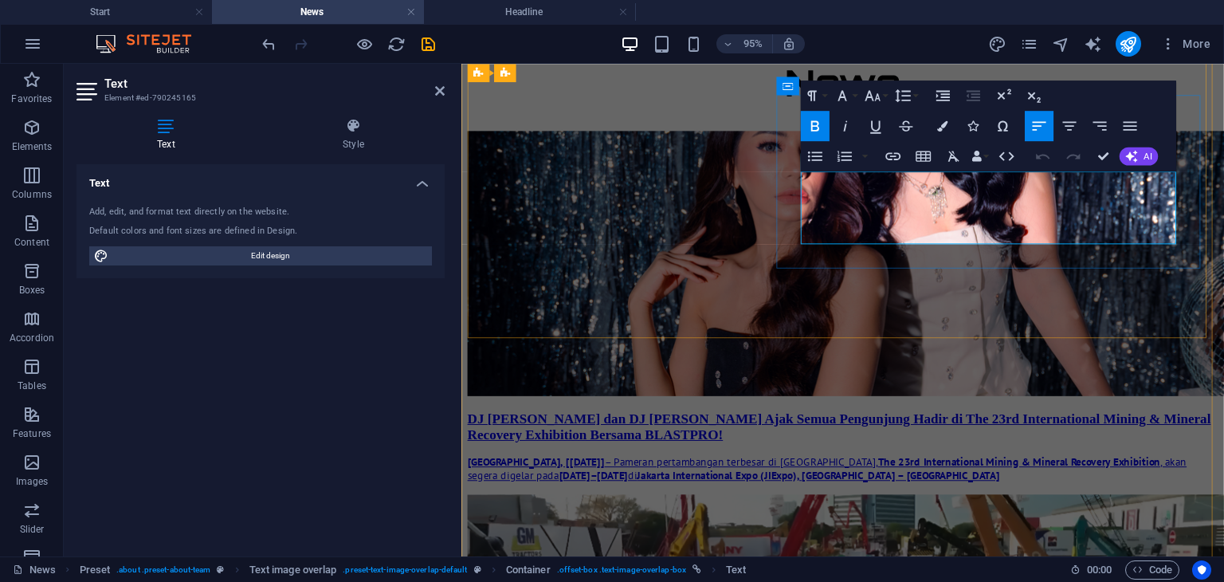
click at [863, 475] on p "[GEOGRAPHIC_DATA], [[DATE]] – Pameran pertambangan terbesar di [GEOGRAPHIC_DATA…" at bounding box center [862, 489] width 789 height 29
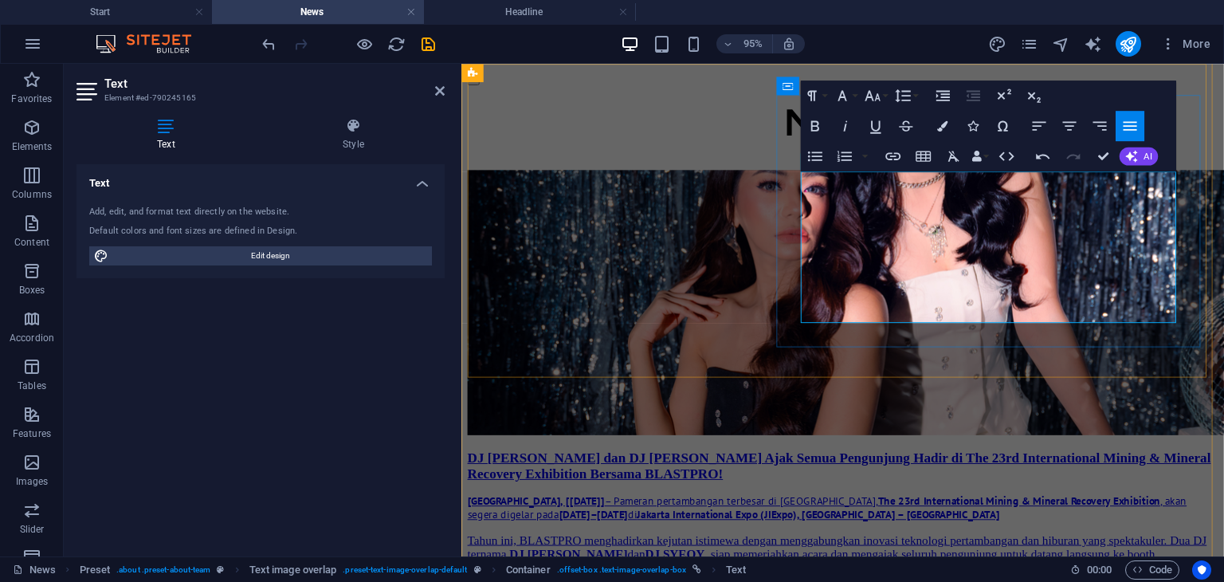
click at [874, 558] on p "Tahun ini, BLASTPRO menghadirkan kejutan istimewa dengan menggabungkan inovasi …" at bounding box center [862, 579] width 789 height 43
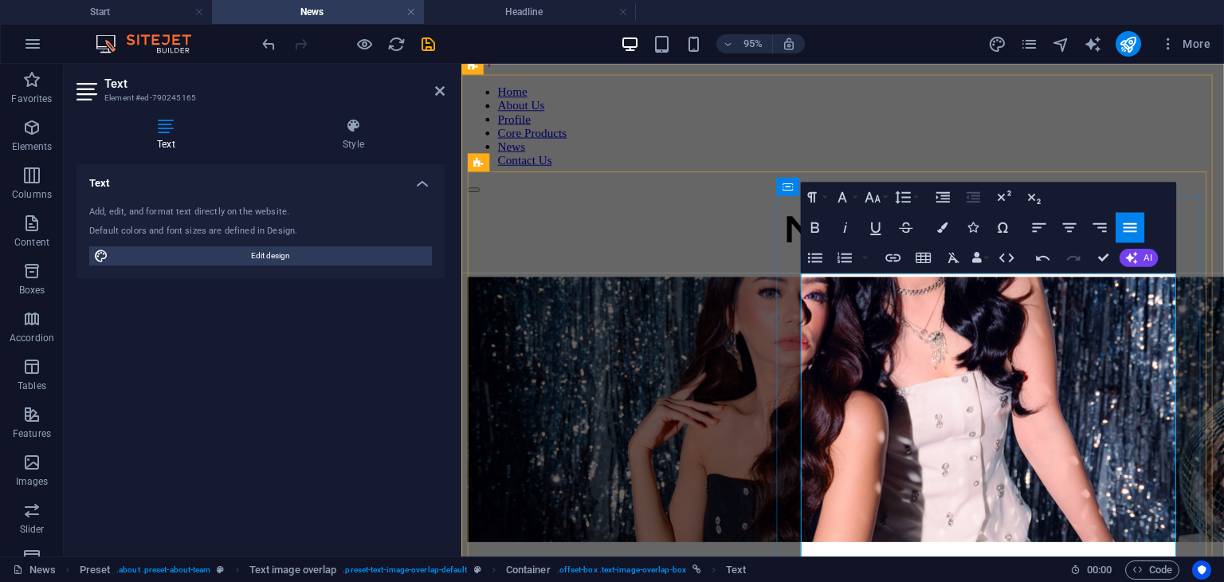
scroll to position [80, 0]
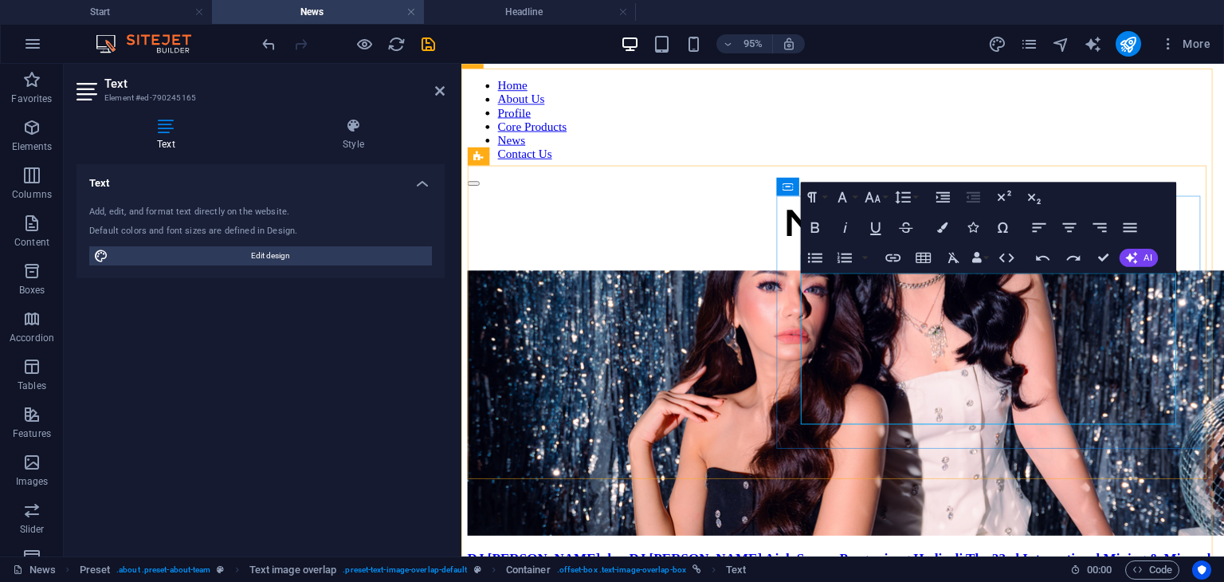
click at [938, 228] on icon "button" at bounding box center [942, 226] width 10 height 10
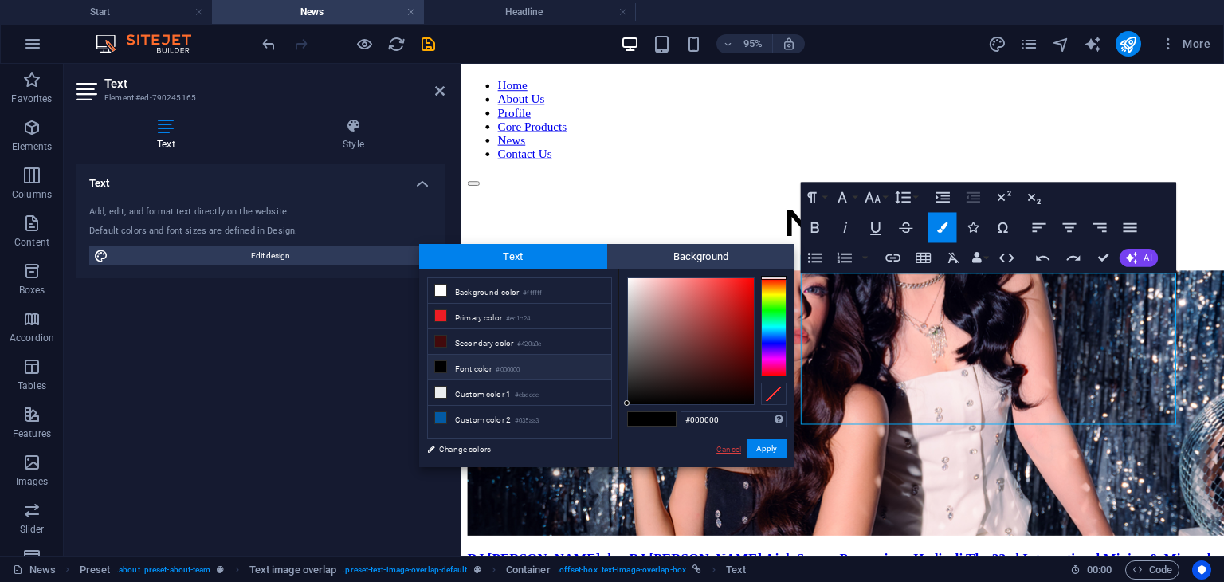
click at [727, 448] on link "Cancel" at bounding box center [729, 449] width 28 height 12
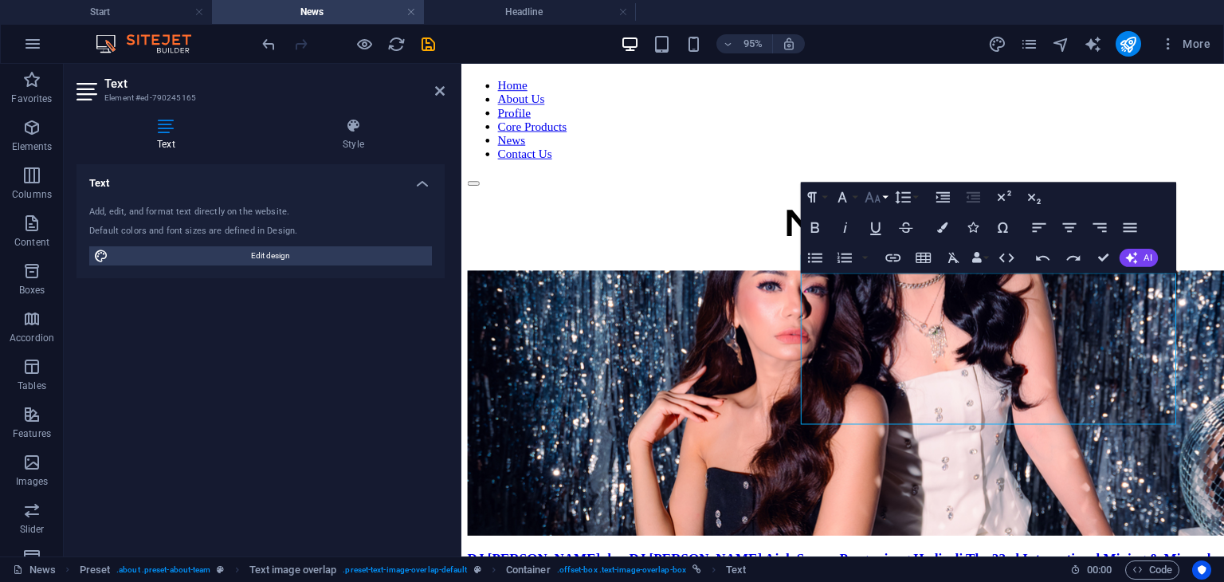
click at [879, 198] on icon "button" at bounding box center [872, 197] width 18 height 18
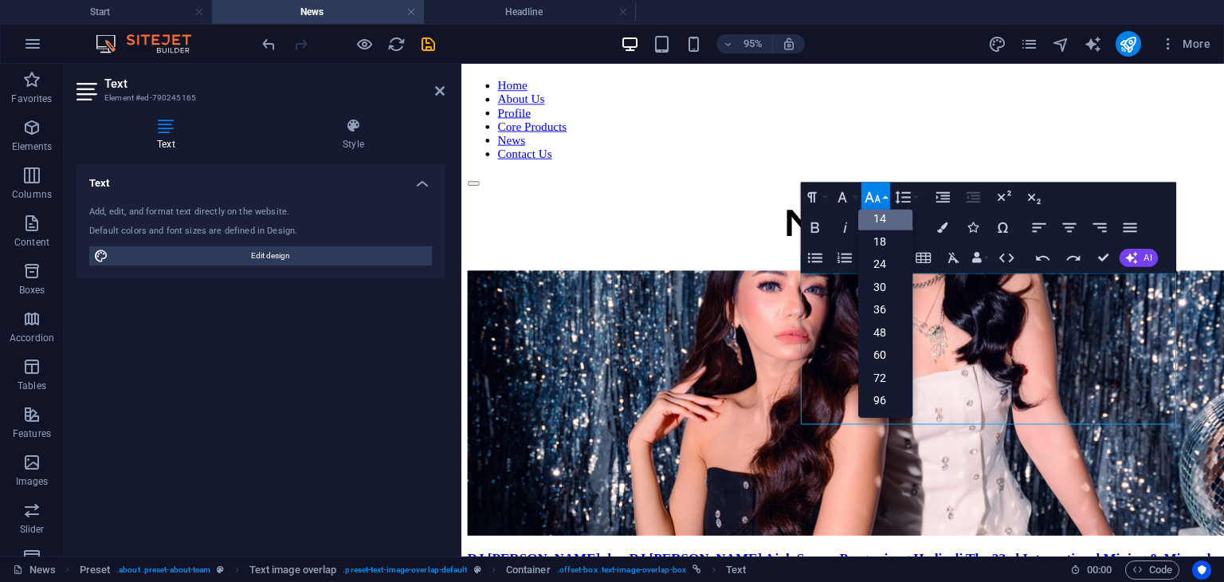
scroll to position [127, 0]
click at [844, 192] on icon "button" at bounding box center [841, 197] width 18 height 18
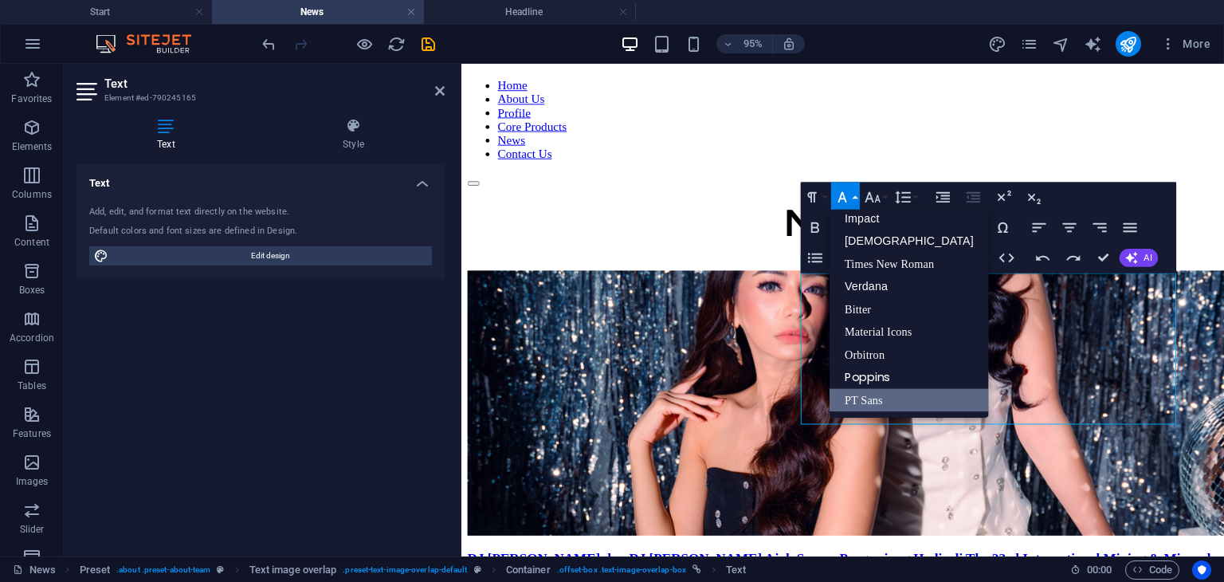
scroll to position [57, 0]
click at [844, 192] on icon "button" at bounding box center [841, 197] width 18 height 18
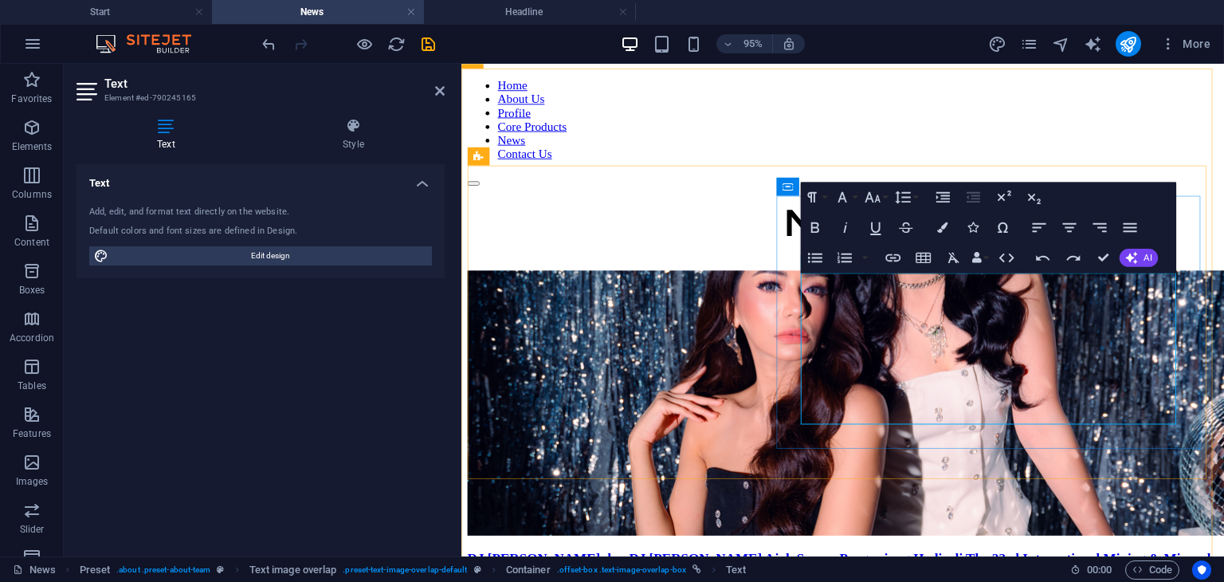
click at [853, 202] on button "Font Family" at bounding box center [845, 197] width 29 height 30
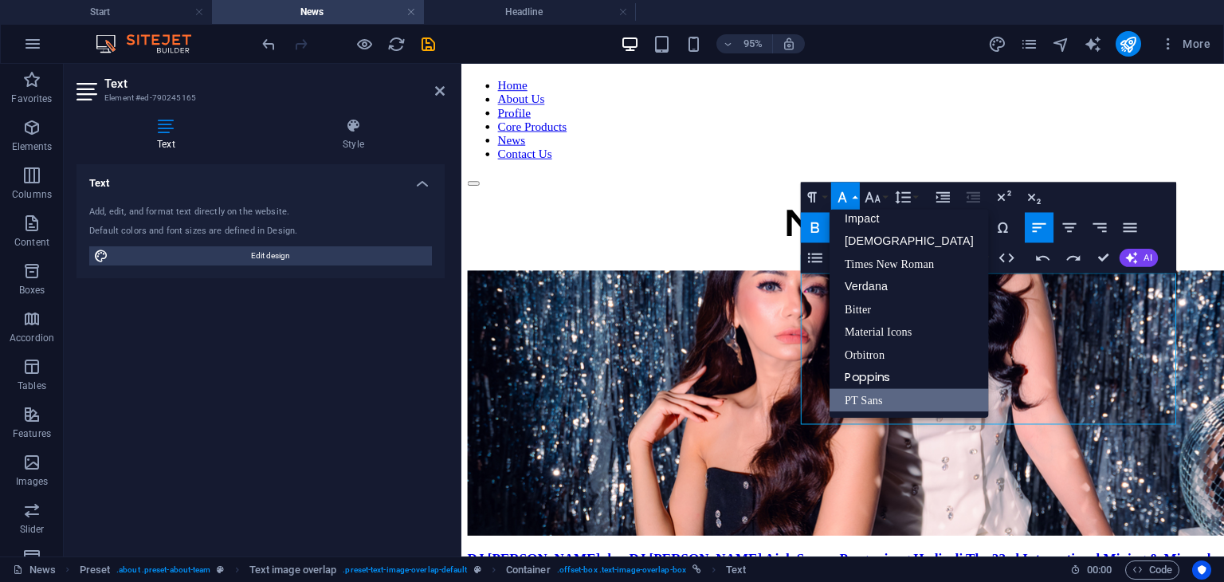
click at [879, 394] on link "PT Sans" at bounding box center [908, 399] width 159 height 23
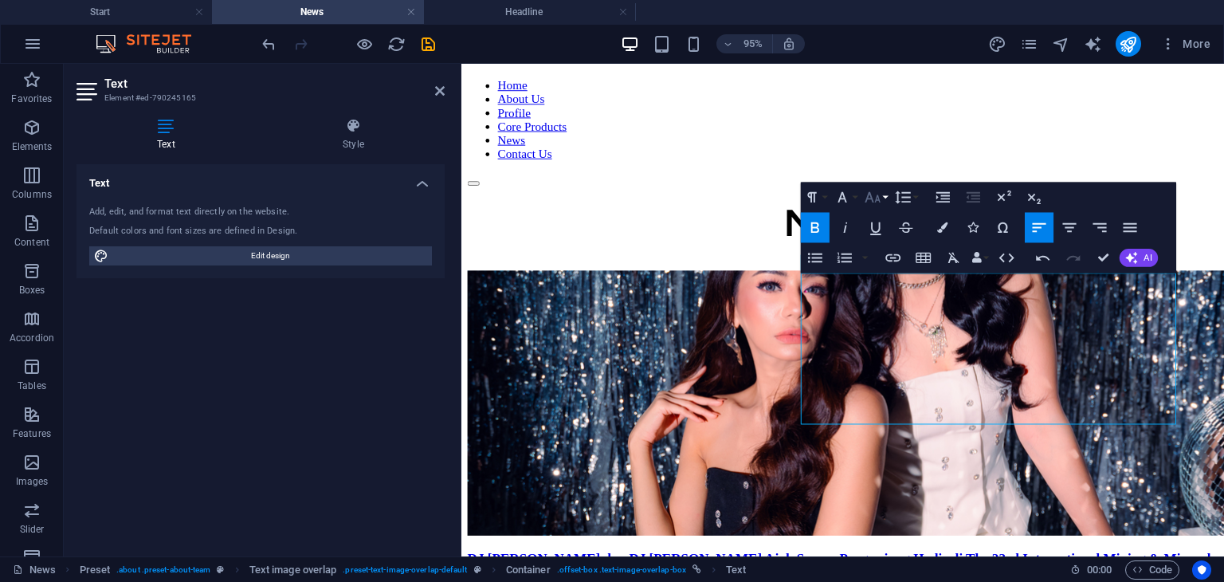
click at [883, 199] on button "Font Size" at bounding box center [875, 197] width 29 height 30
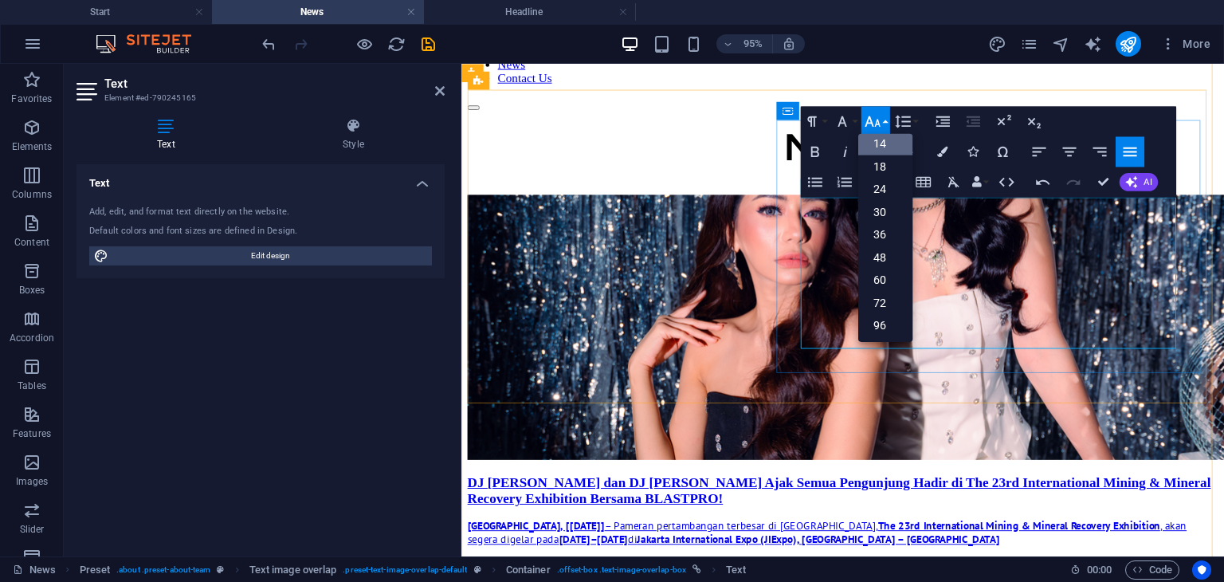
scroll to position [80, 0]
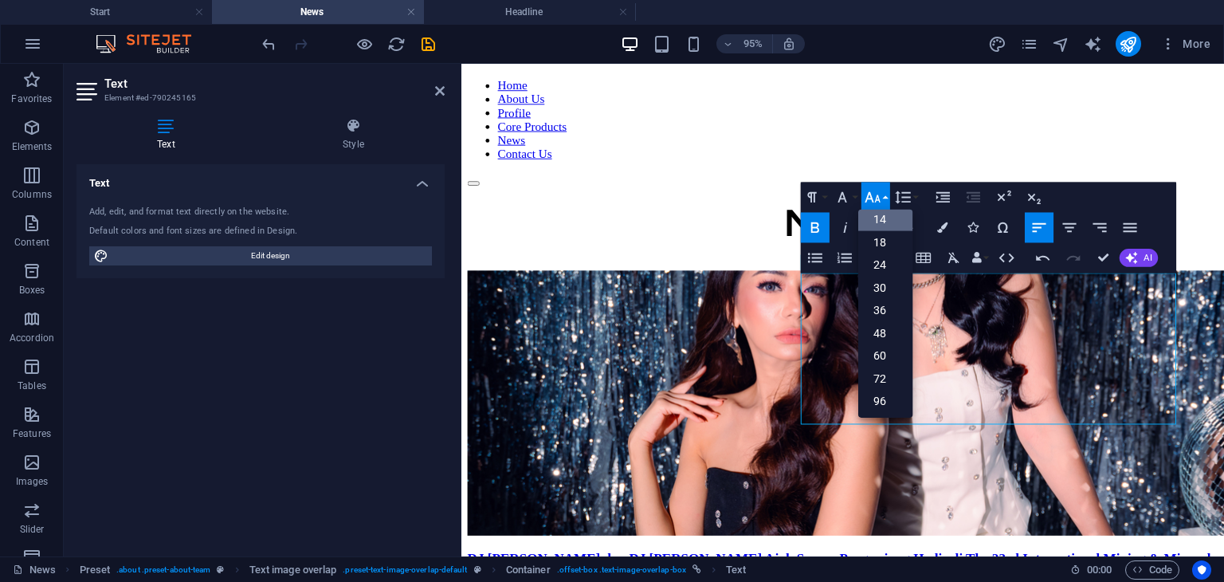
click at [896, 219] on link "14" at bounding box center [885, 218] width 54 height 23
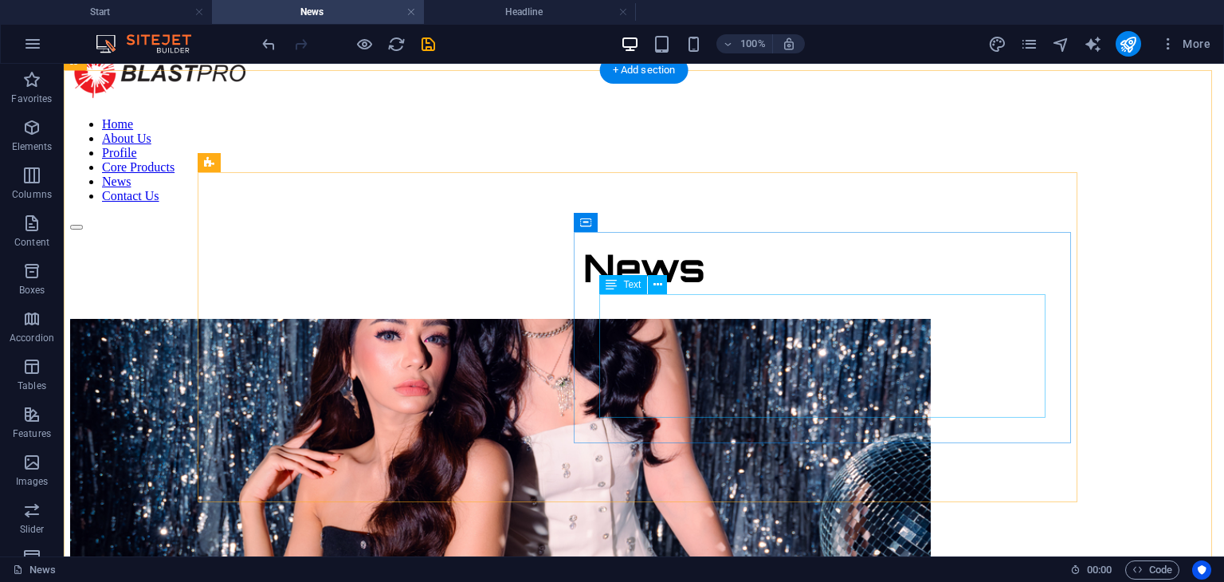
scroll to position [80, 0]
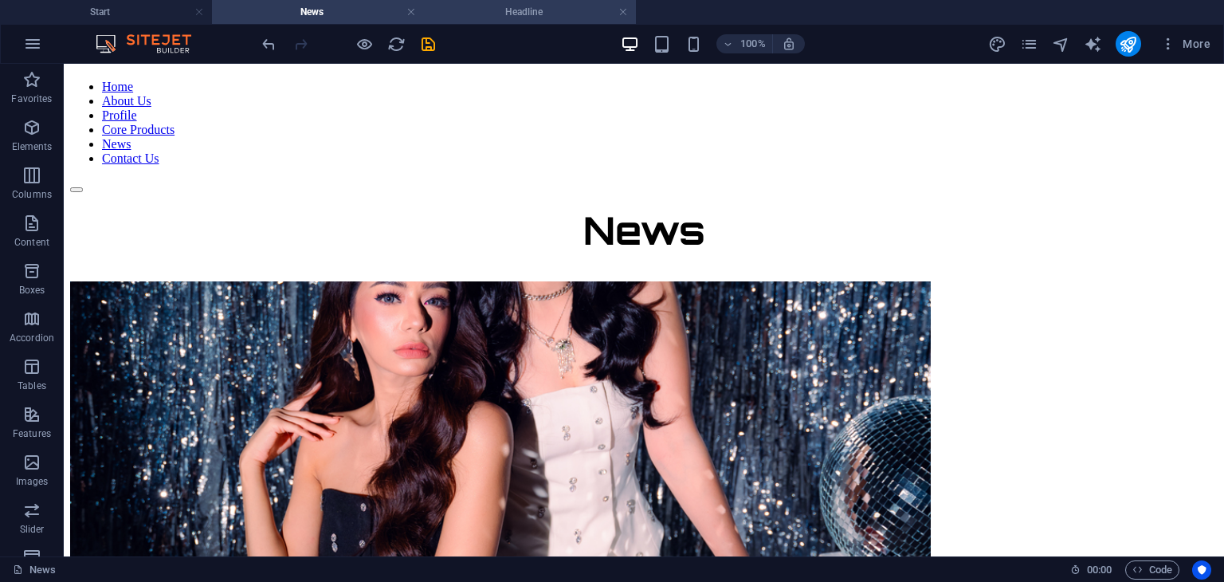
click at [499, 15] on h4 "Headline" at bounding box center [530, 12] width 212 height 18
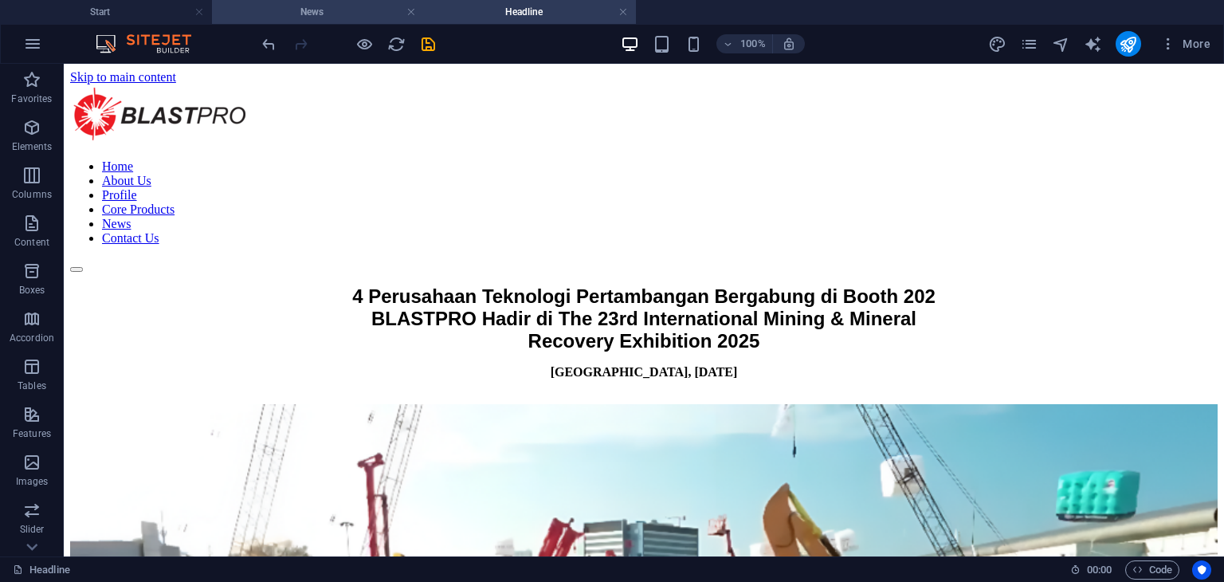
click at [331, 8] on h4 "News" at bounding box center [318, 12] width 212 height 18
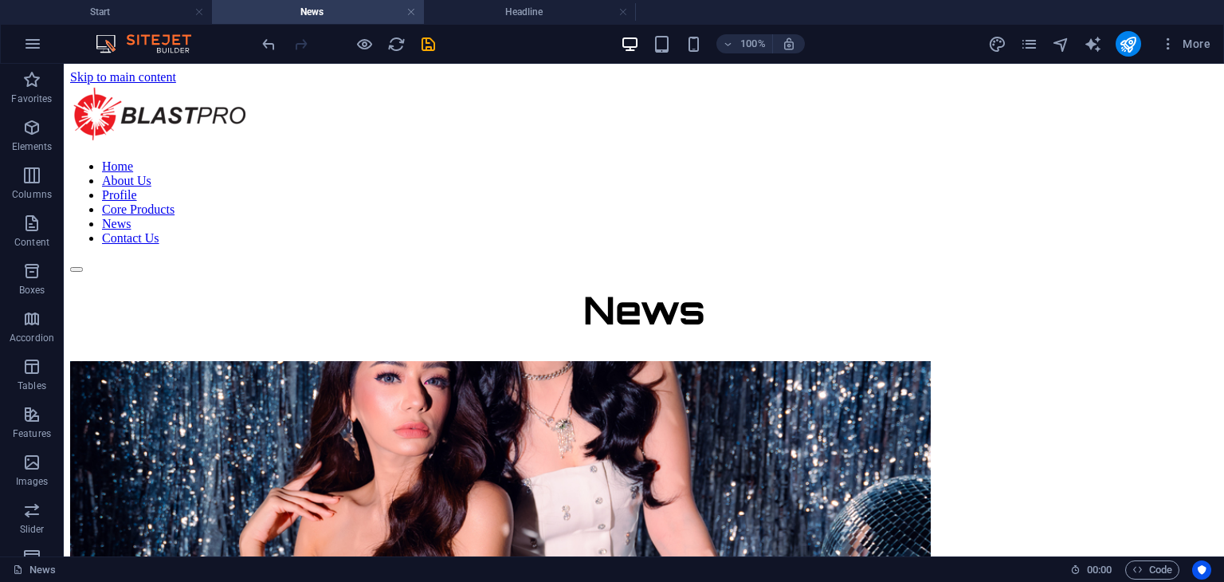
scroll to position [80, 0]
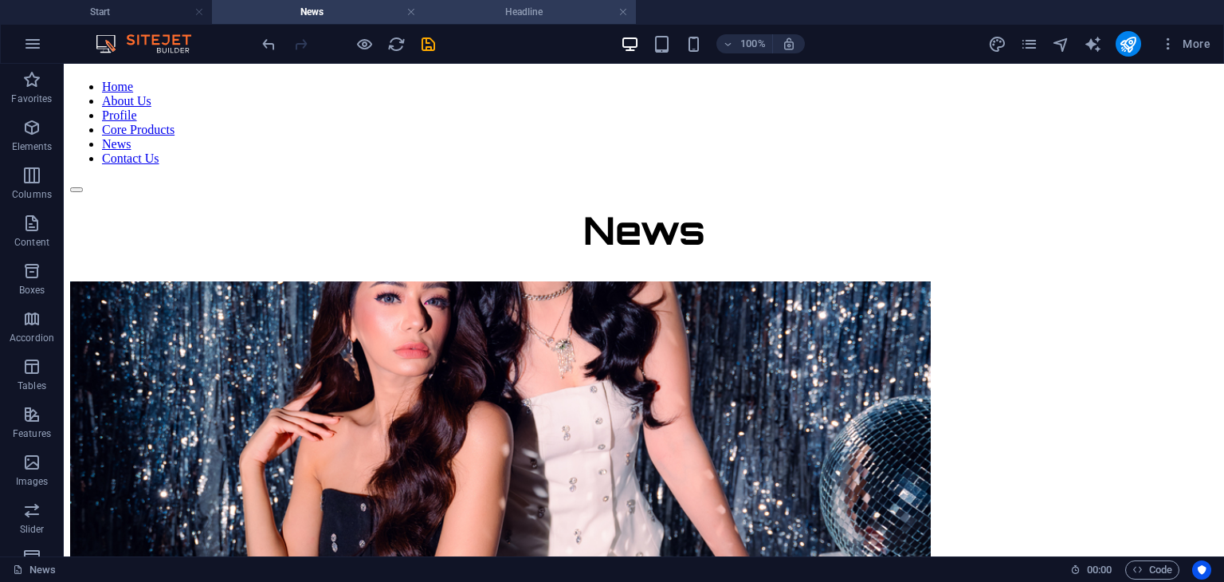
click at [523, 16] on h4 "Headline" at bounding box center [530, 12] width 212 height 18
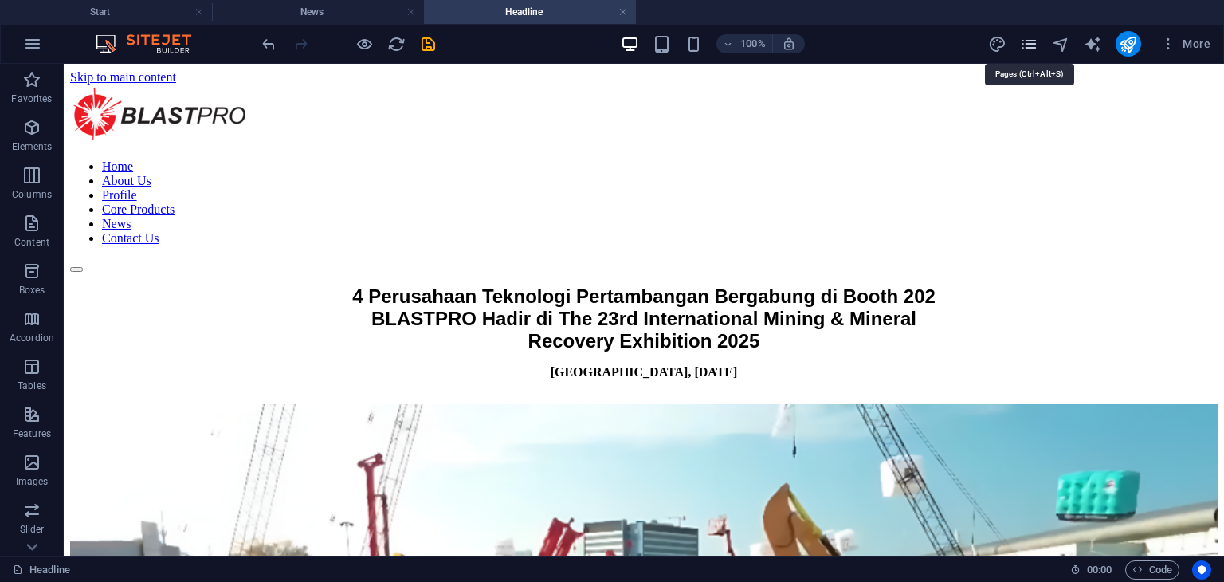
click at [1037, 42] on icon "pages" at bounding box center [1029, 44] width 18 height 18
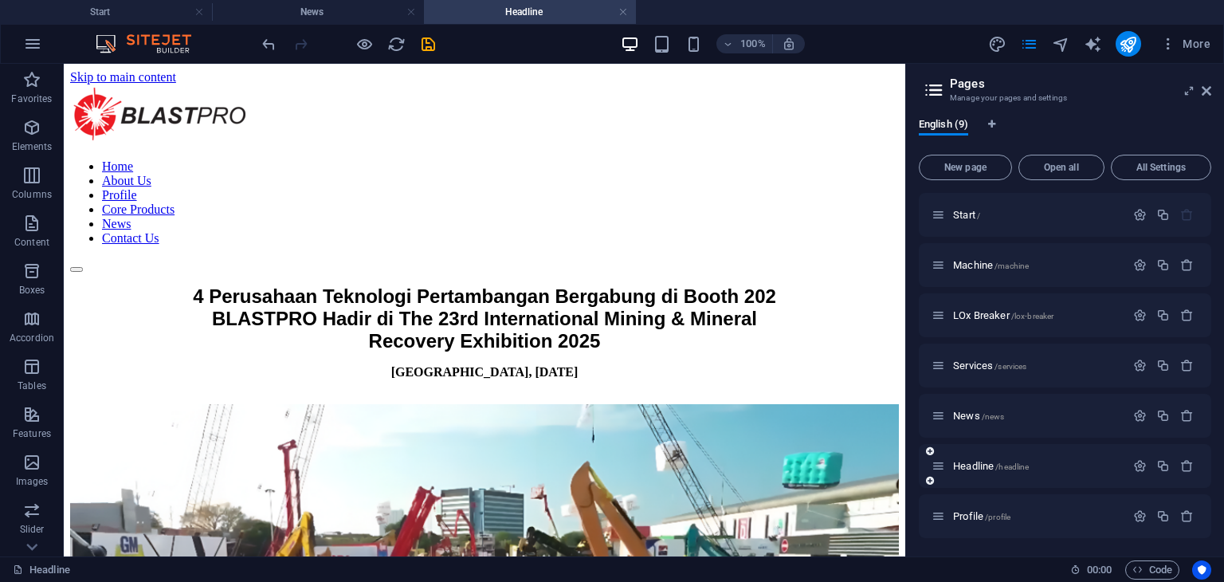
scroll to position [80, 0]
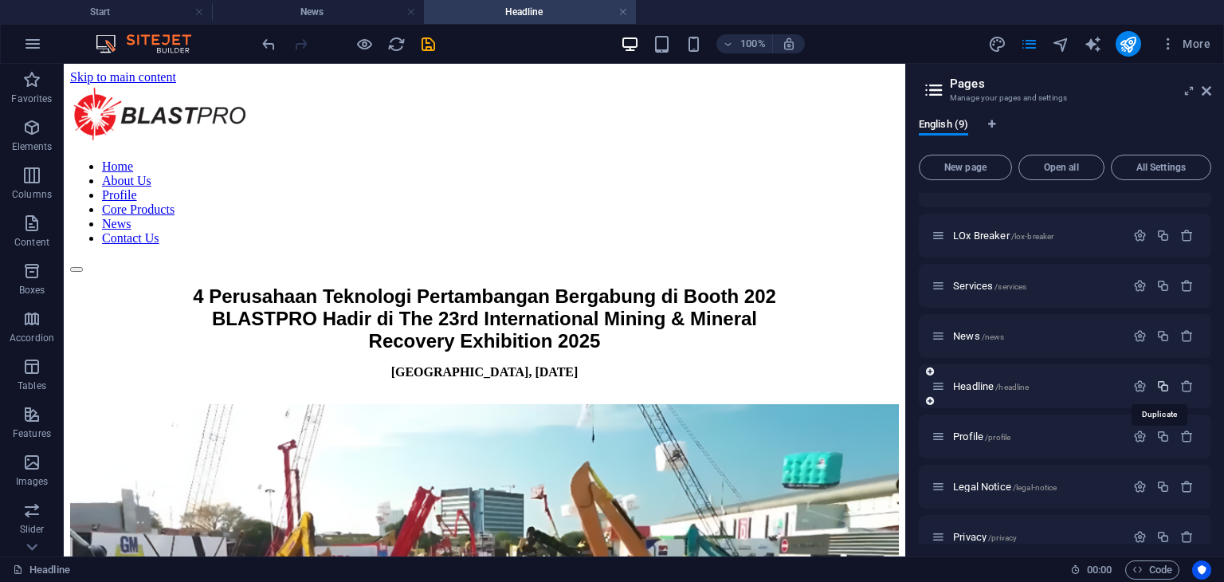
click at [1159, 385] on icon "button" at bounding box center [1163, 386] width 14 height 14
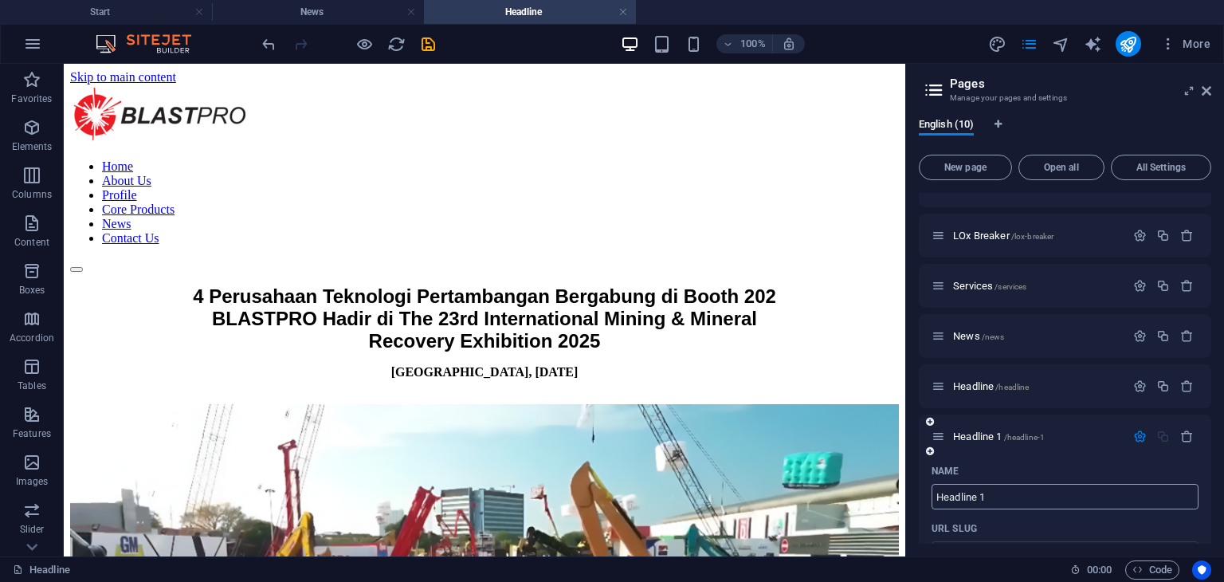
click at [1035, 501] on input "Headline 1" at bounding box center [1064, 496] width 267 height 25
paste input "DJ [PERSON_NAME] dan DJ [PERSON_NAME] Ajak Semua Pengunjung Hadir di The 23rd I…"
type input "DJ [PERSON_NAME] dan DJ [PERSON_NAME] Ajak Semua Pengunjung Hadir di The 23rd I…"
type input "/dj-freya-dan-dj-syeqy-ajak-semua-pengunjung-hadir-di-the-23rd-international-mi…"
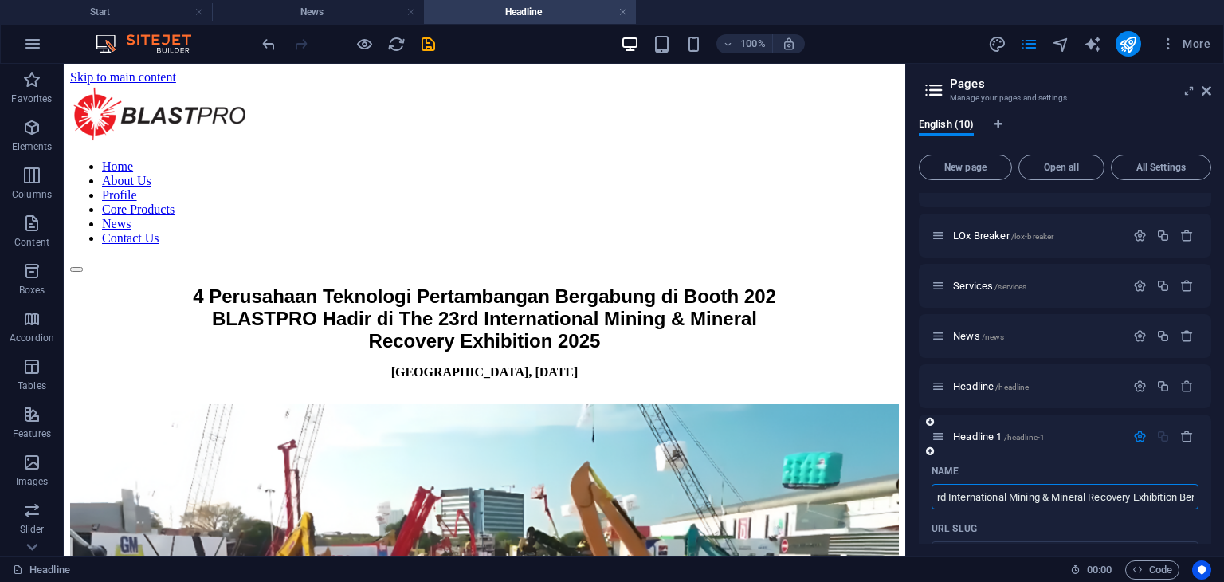
type input "DJ [PERSON_NAME] dan DJ [PERSON_NAME] Ajak Semua Pengunjung Hadir di The 23rd I…"
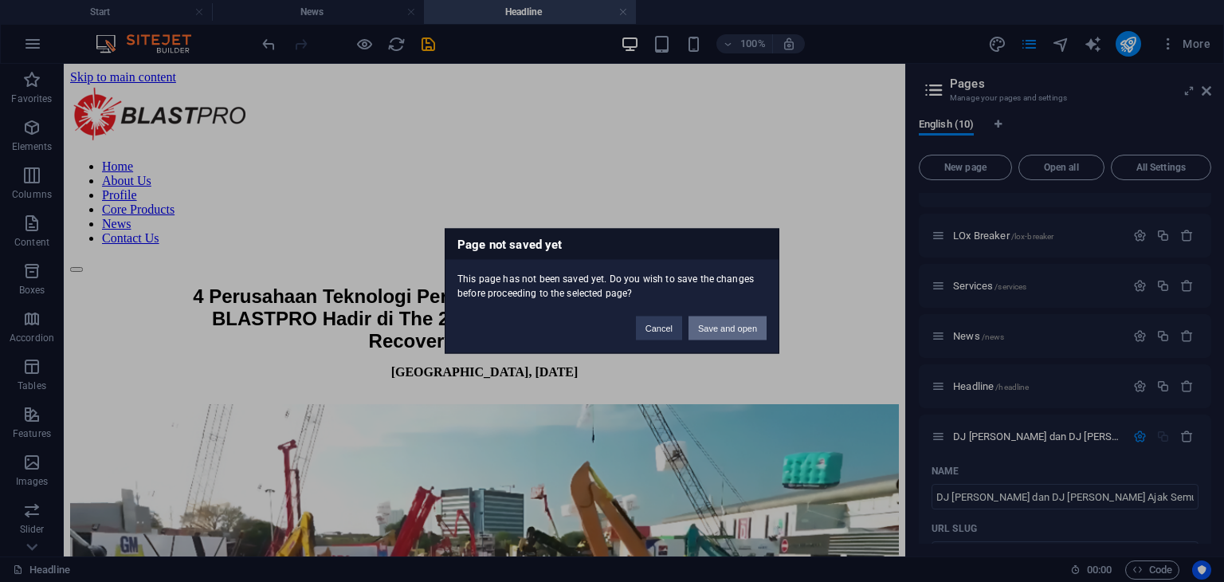
click at [754, 327] on button "Save and open" at bounding box center [727, 328] width 78 height 24
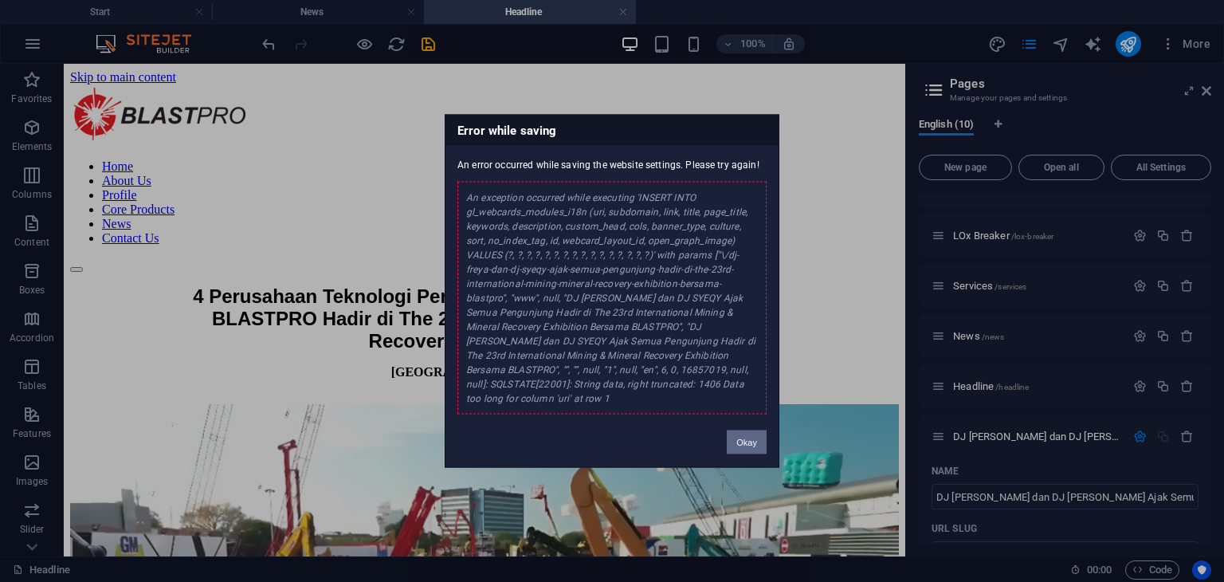
click at [742, 430] on button "Okay" at bounding box center [747, 442] width 40 height 24
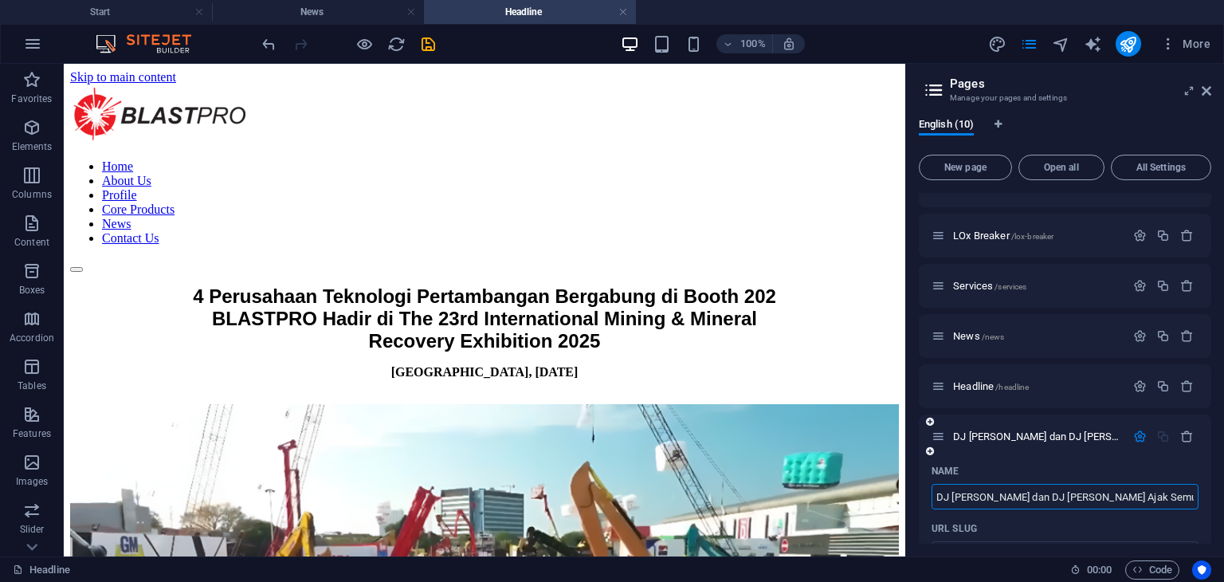
click at [1006, 495] on input "DJ [PERSON_NAME] dan DJ [PERSON_NAME] Ajak Semua Pengunjung Hadir di The 23rd I…" at bounding box center [1064, 496] width 267 height 25
click at [1049, 493] on input "DJ [PERSON_NAME] dan DJ [PERSON_NAME] Ajak Semua Pengunjung Hadir di The 23rd I…" at bounding box center [1064, 496] width 267 height 25
type input "DJ [PERSON_NAME] dan DJ [PERSON_NAME]"
type input "/dj-[PERSON_NAME]-dan-dj-[PERSON_NAME]"
type input "DJ [PERSON_NAME] dan DJ [PERSON_NAME]"
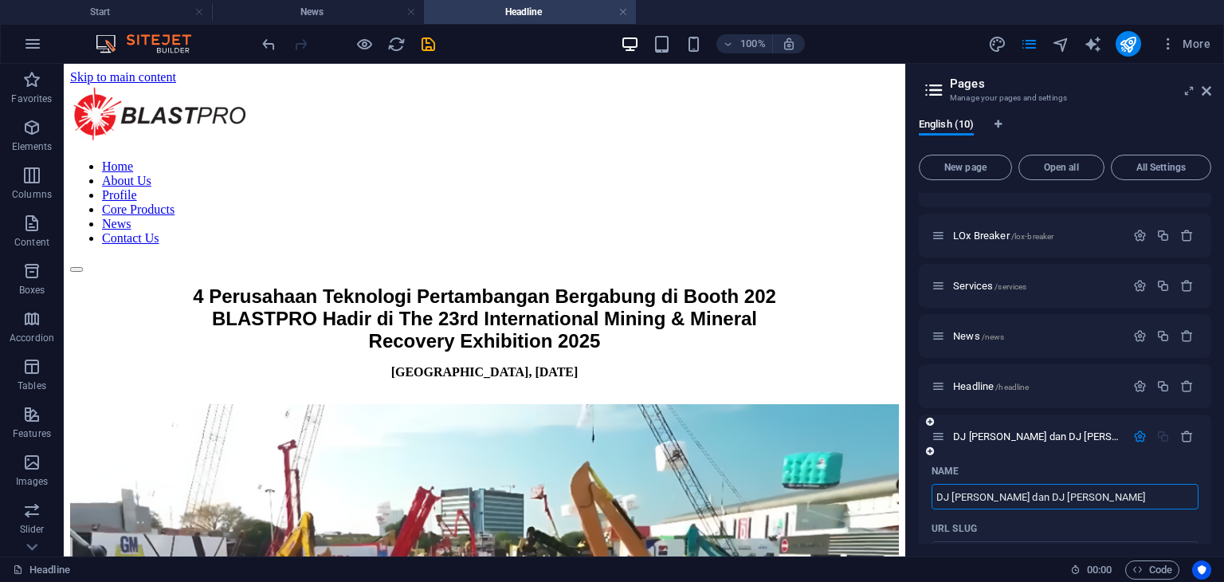
type input "DJ [PERSON_NAME] dan DJ [PERSON_NAME]"
click at [1042, 436] on span "DJ [PERSON_NAME] dan DJ [PERSON_NAME] /dj-[PERSON_NAME]-dan-dj-[PERSON_NAME]" at bounding box center [1142, 436] width 378 height 12
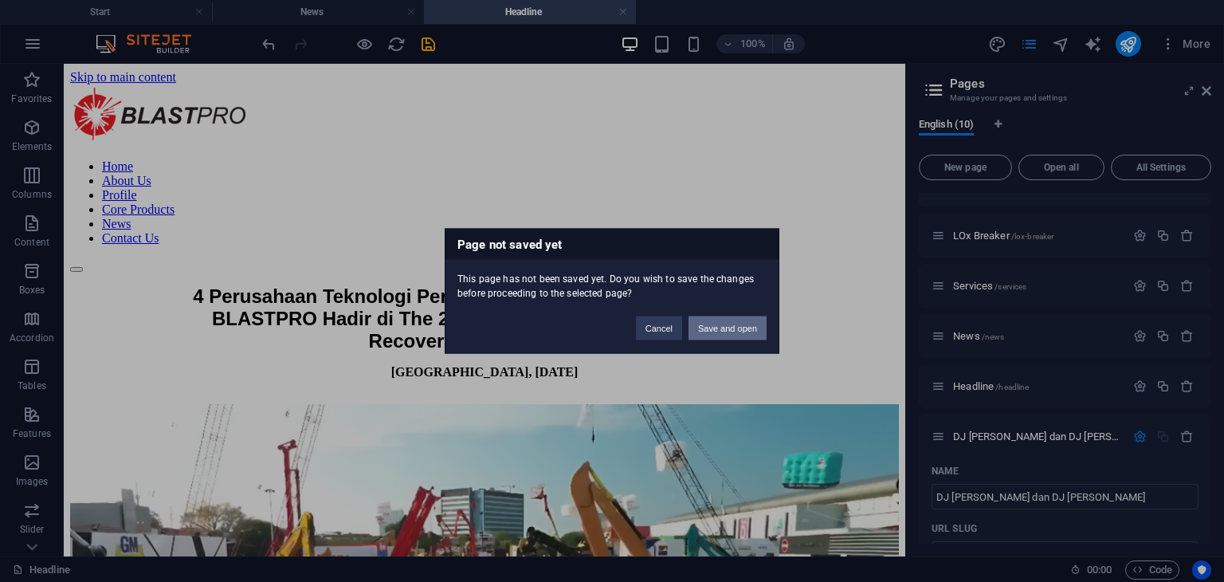
click at [759, 336] on button "Save and open" at bounding box center [727, 328] width 78 height 24
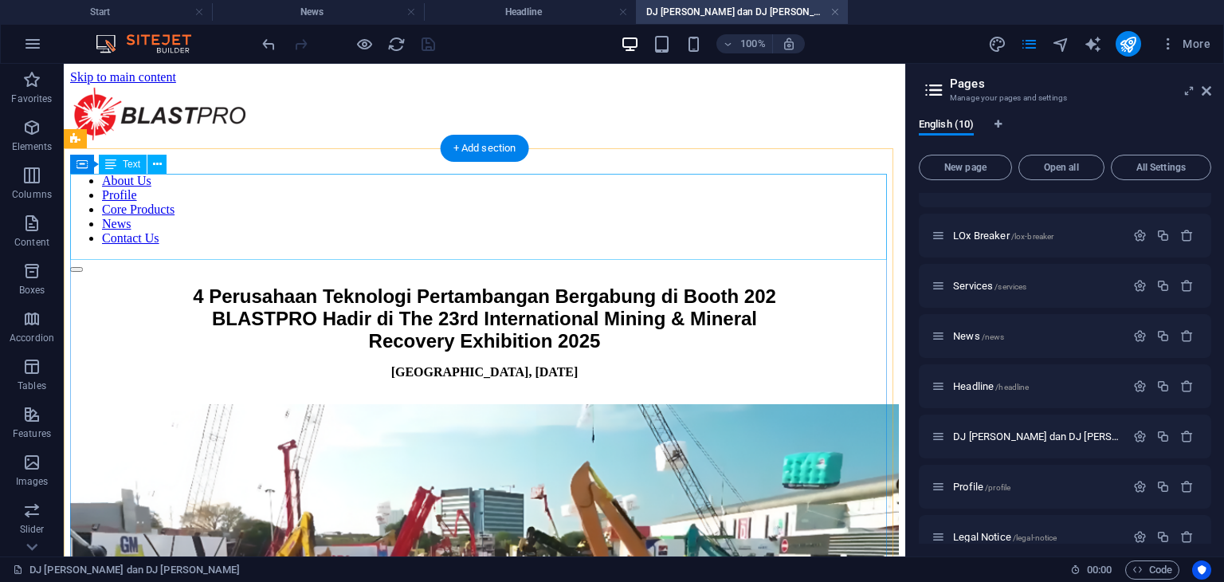
click at [323, 285] on div "4 Perusahaan Teknologi Pertambangan Bergabung di Booth 202 BLASTPRO Hadir di Th…" at bounding box center [484, 318] width 828 height 67
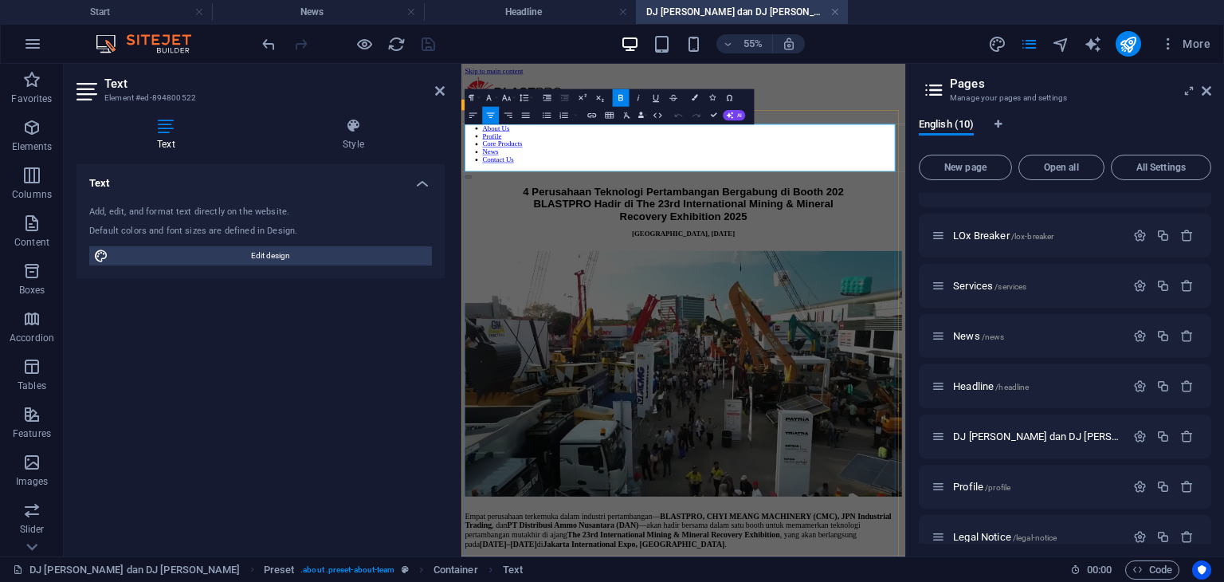
click at [977, 285] on p "4 Perusahaan Teknologi Pertambangan Bergabung di Booth 202 BLASTPRO Hadir di Th…" at bounding box center [865, 318] width 794 height 67
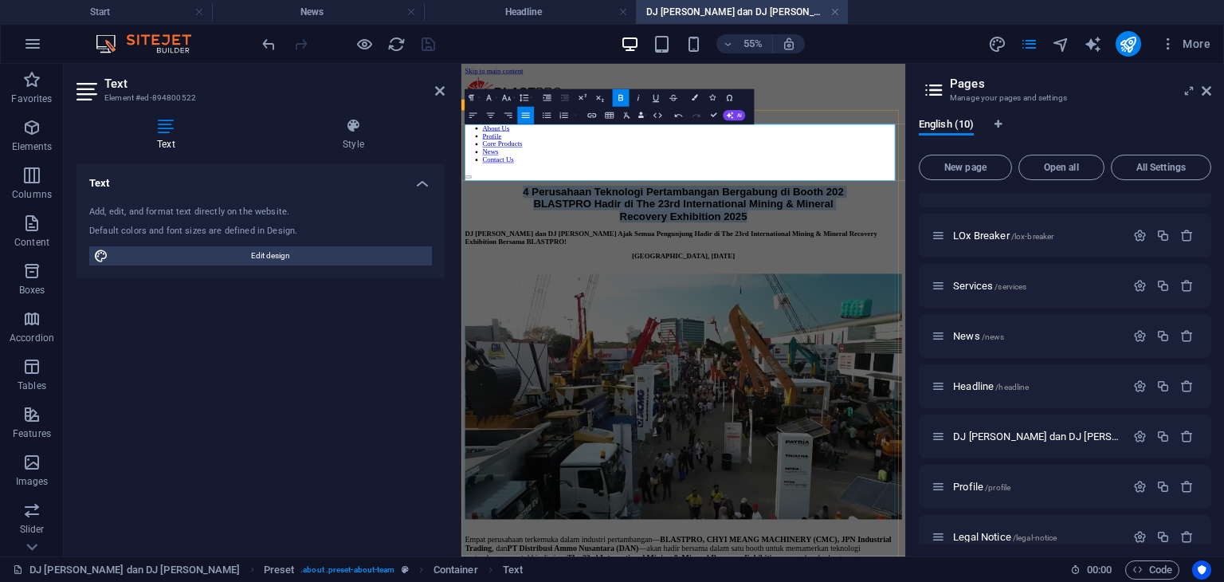
drag, startPoint x: 972, startPoint y: 243, endPoint x: 564, endPoint y: 192, distance: 411.0
click at [564, 285] on p "4 Perusahaan Teknologi Pertambangan Bergabung di Booth 202 BLASTPRO Hadir di Th…" at bounding box center [865, 318] width 794 height 67
click at [514, 95] on button "Font Size" at bounding box center [507, 98] width 17 height 18
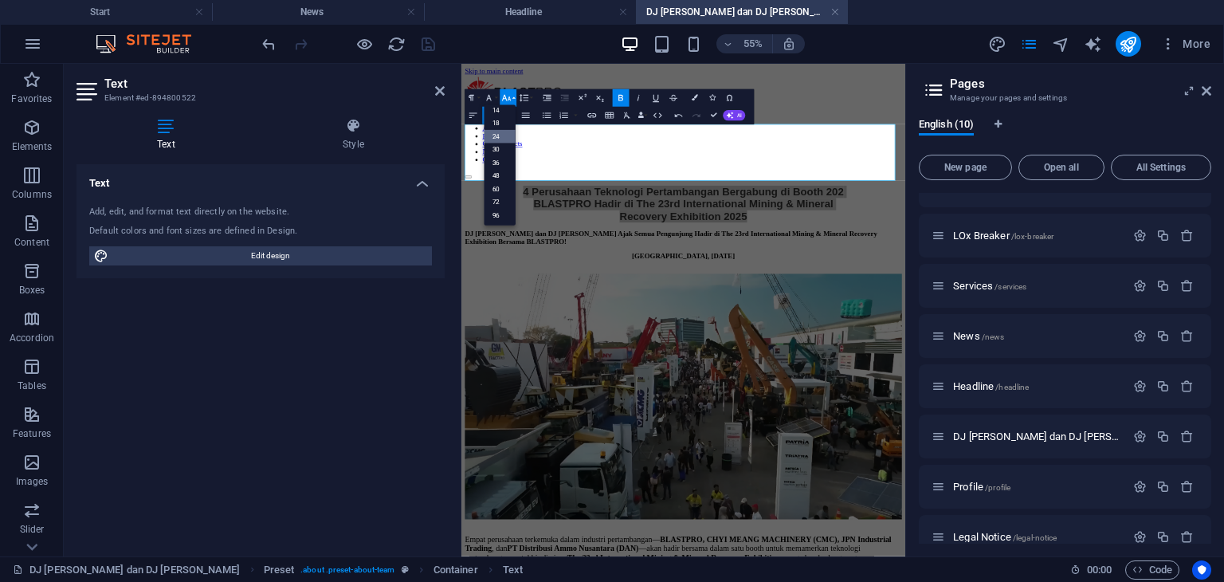
scroll to position [127, 0]
click at [514, 95] on button "Font Size" at bounding box center [507, 98] width 17 height 18
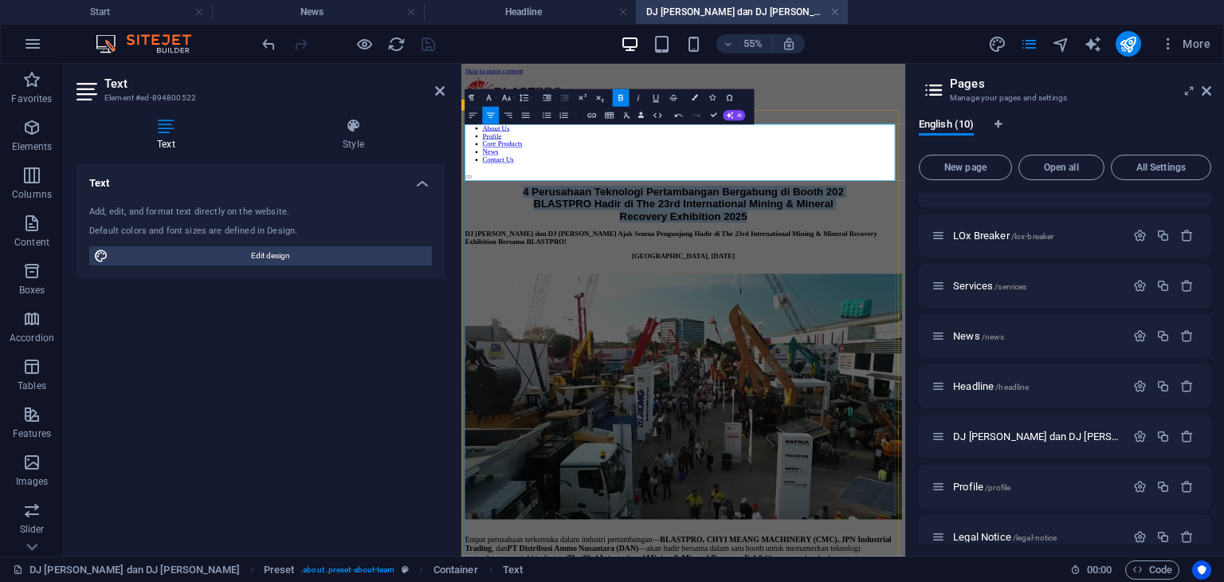
click at [969, 285] on span "4 Perusahaan Teknologi Pertambangan Bergabung di Booth 202 BLASTPRO Hadir di Th…" at bounding box center [865, 318] width 583 height 66
click at [504, 97] on icon "button" at bounding box center [506, 97] width 10 height 10
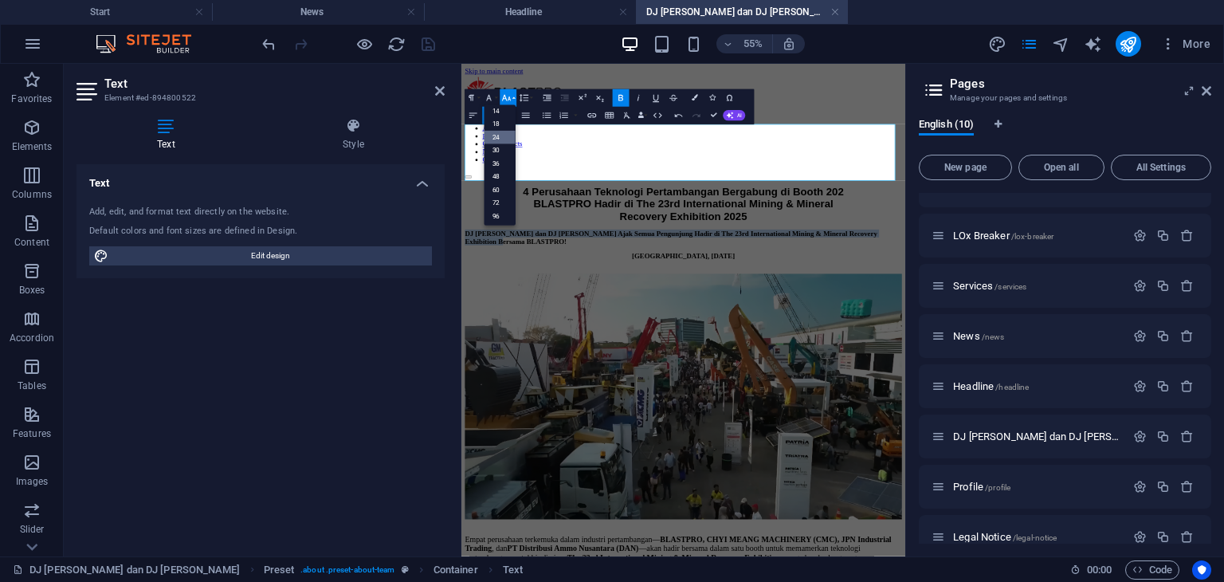
click at [503, 134] on link "24" at bounding box center [500, 138] width 32 height 14
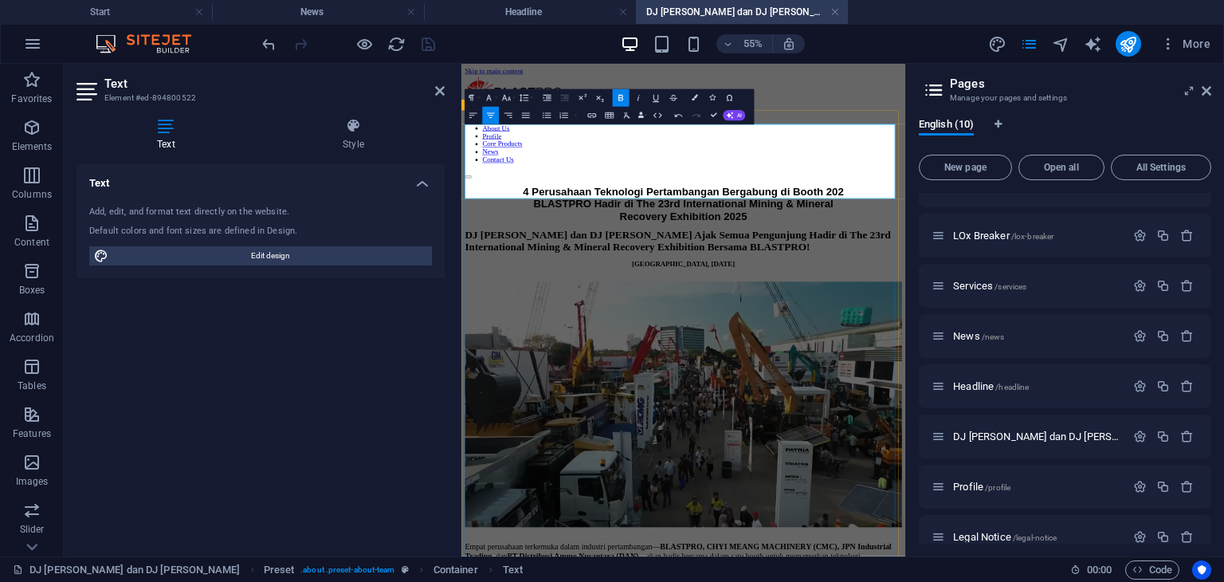
click at [923, 285] on span "4 Perusahaan Teknologi Pertambangan Bergabung di Booth 202 BLASTPRO Hadir di Th…" at bounding box center [865, 318] width 583 height 66
drag, startPoint x: 969, startPoint y: 245, endPoint x: 908, endPoint y: 242, distance: 60.6
click at [908, 285] on span "4 Perusahaan Teknologi Pertambangan Bergabung di Booth 202 BLASTPRO Hadir di Th…" at bounding box center [865, 318] width 583 height 66
click at [689, 104] on button "Colors" at bounding box center [694, 98] width 17 height 18
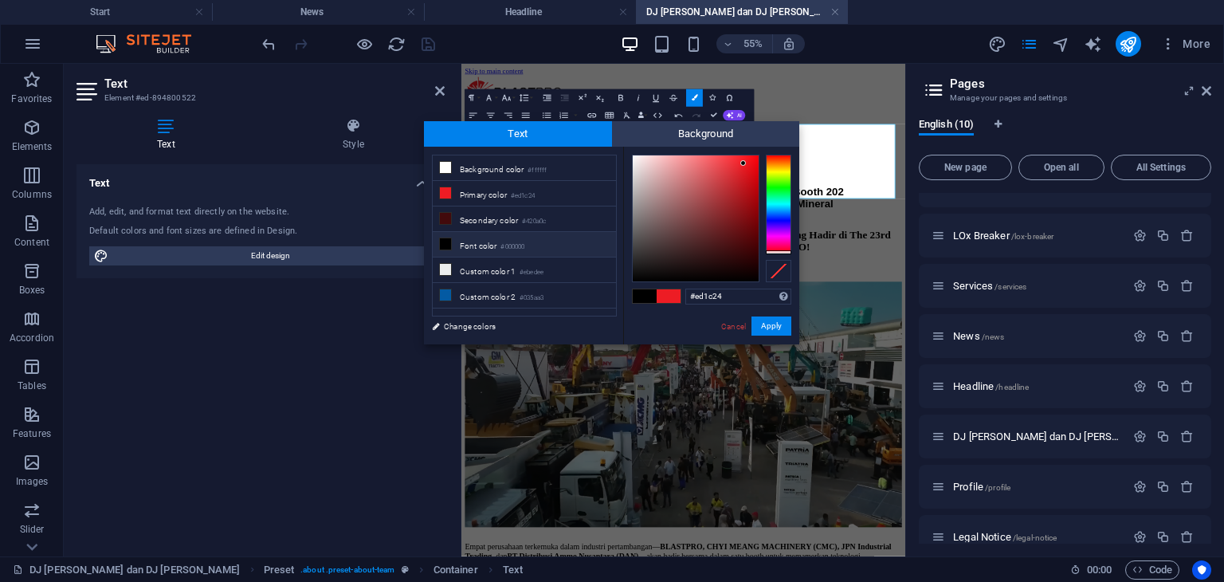
drag, startPoint x: 723, startPoint y: 294, endPoint x: 673, endPoint y: 292, distance: 50.2
click at [673, 292] on div "#ed1c24 Supported formats #0852ed rgb(8, 82, 237) rgba(8, 82, 237, 90%) hsv(221…" at bounding box center [711, 361] width 176 height 429
click at [736, 323] on link "Cancel" at bounding box center [733, 326] width 28 height 12
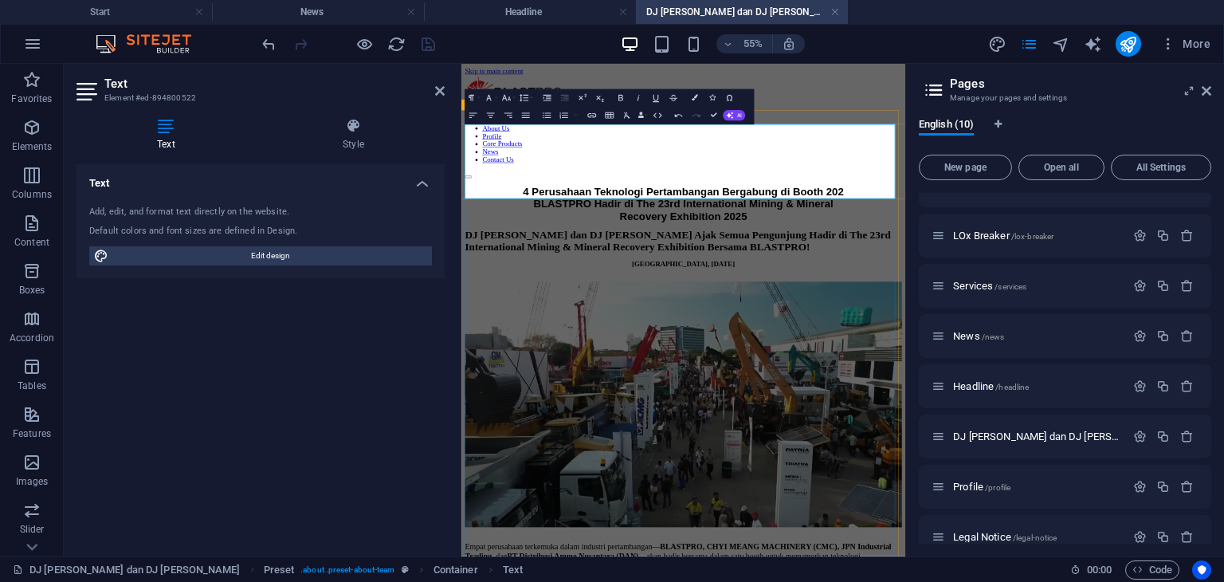
click at [872, 365] on p "DJ [PERSON_NAME] dan DJ [PERSON_NAME] Ajak Semua Pengunjung Hadir di The 23rd I…" at bounding box center [865, 386] width 794 height 43
click at [472, 365] on span "DJ [PERSON_NAME] dan DJ [PERSON_NAME] Ajak Semua Pengunjung Hadir di The 23rd I…" at bounding box center [855, 386] width 774 height 42
click at [694, 96] on icon "button" at bounding box center [694, 98] width 6 height 6
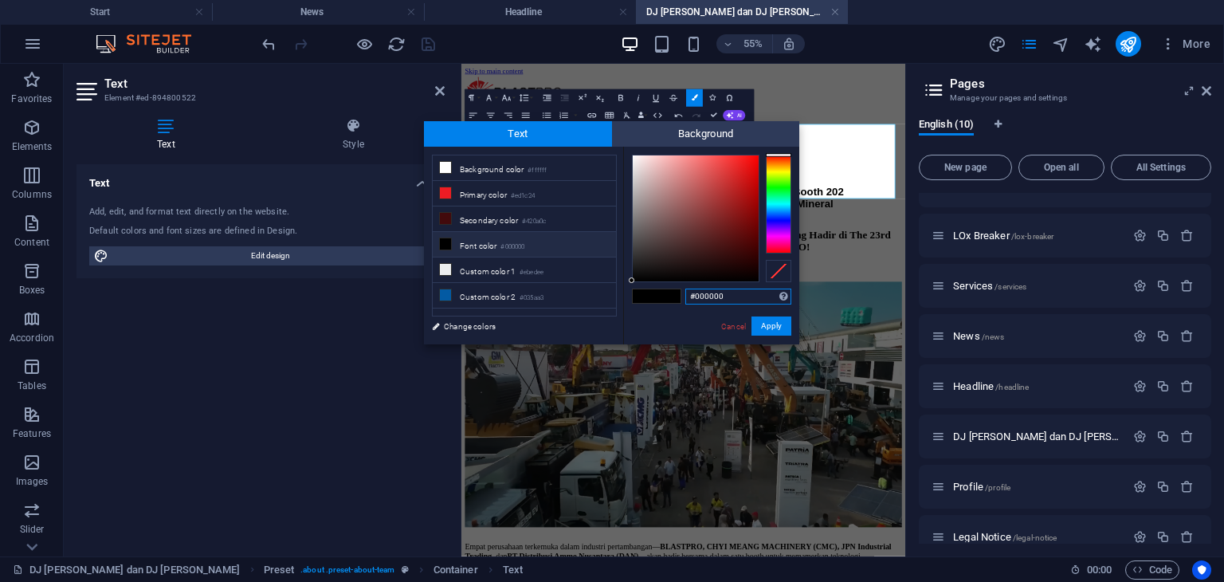
drag, startPoint x: 709, startPoint y: 297, endPoint x: 672, endPoint y: 296, distance: 37.5
click at [672, 296] on div "#000000 Supported formats #0852ed rgb(8, 82, 237) rgba(8, 82, 237, 90%) hsv(221…" at bounding box center [711, 361] width 176 height 429
paste input "ed1c24"
type input "#ed1c24"
click at [768, 323] on button "Apply" at bounding box center [771, 325] width 40 height 19
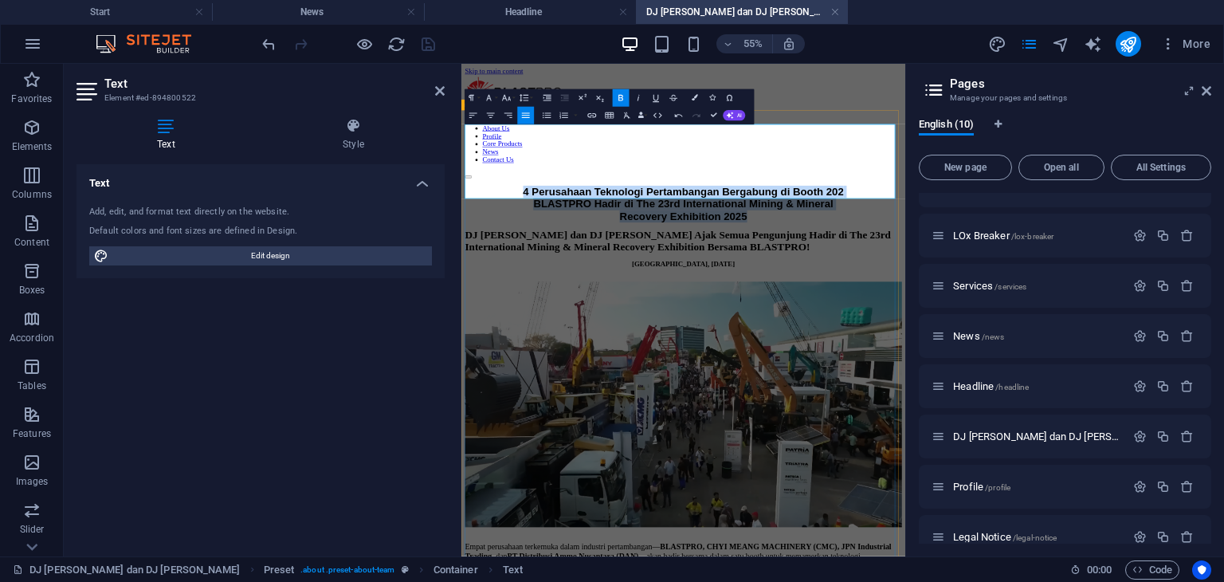
drag, startPoint x: 973, startPoint y: 247, endPoint x: 569, endPoint y: 187, distance: 409.1
click at [574, 285] on span "4 Perusahaan Teknologi Pertambangan Bergabung di Booth 202 BLASTPRO Hadir di Th…" at bounding box center [865, 318] width 583 height 66
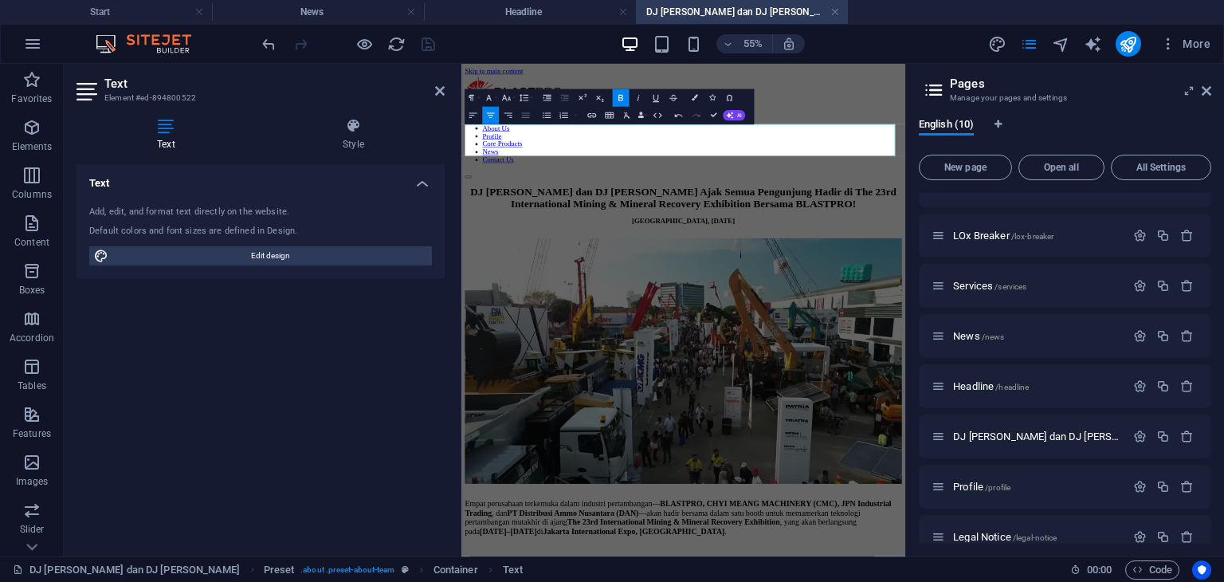
click at [522, 110] on icon "button" at bounding box center [525, 115] width 10 height 10
click at [1201, 89] on icon at bounding box center [1206, 90] width 10 height 13
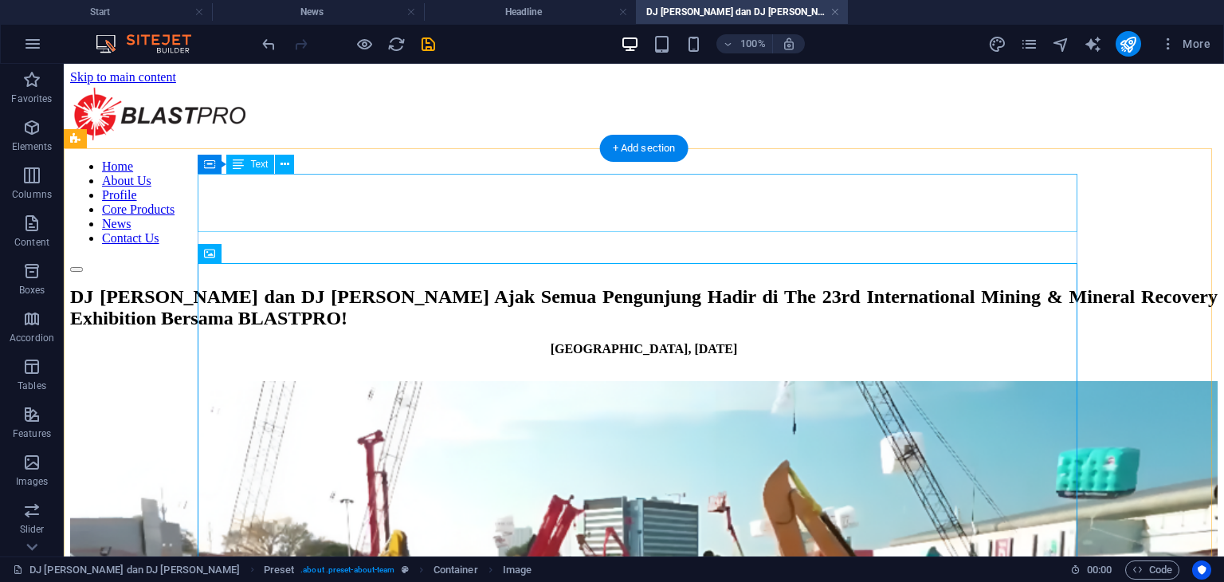
click at [526, 285] on div "DJ [PERSON_NAME] dan DJ [PERSON_NAME] Ajak Semua Pengunjung Hadir di The 23rd I…" at bounding box center [643, 307] width 1147 height 44
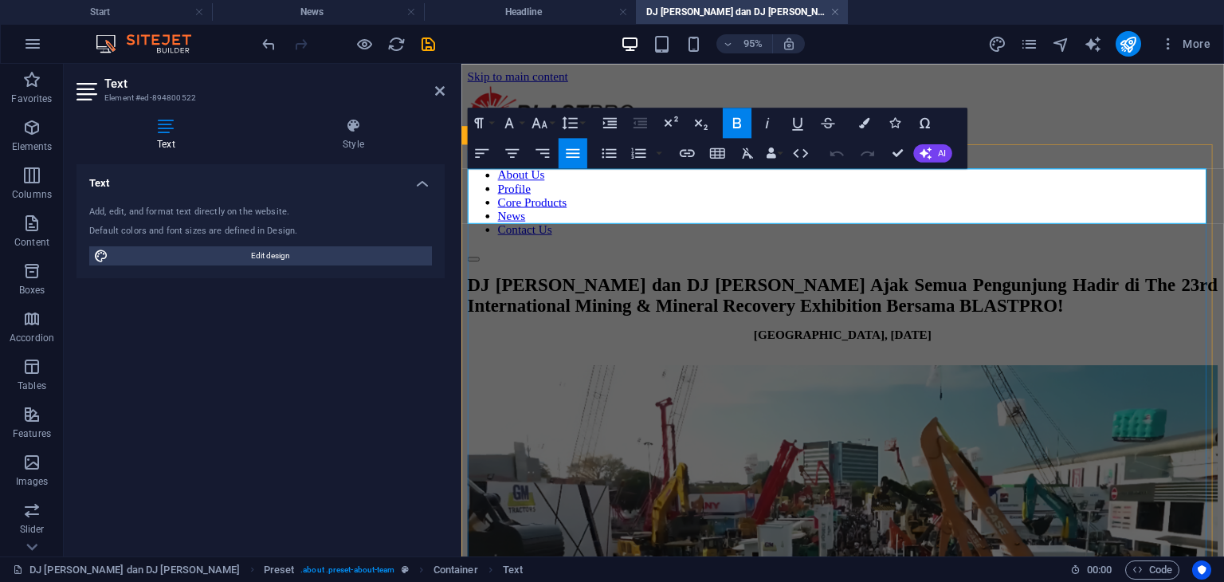
click at [689, 286] on span "DJ [PERSON_NAME] dan DJ [PERSON_NAME] Ajak Semua Pengunjung Hadir di The 23rd I…" at bounding box center [862, 307] width 789 height 42
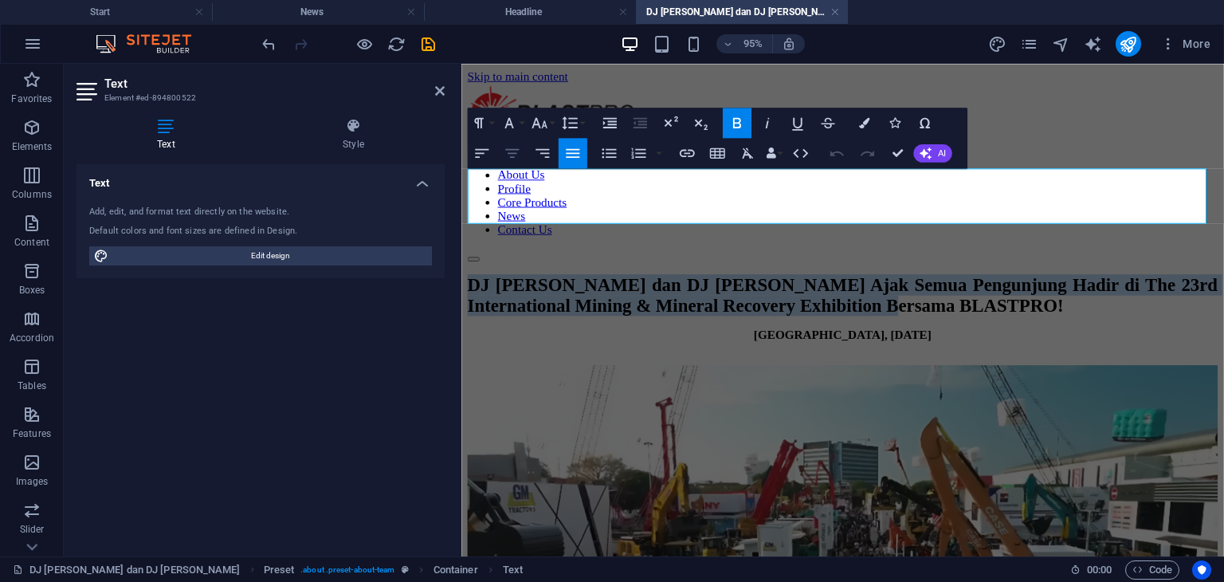
click at [516, 150] on icon "button" at bounding box center [512, 152] width 14 height 9
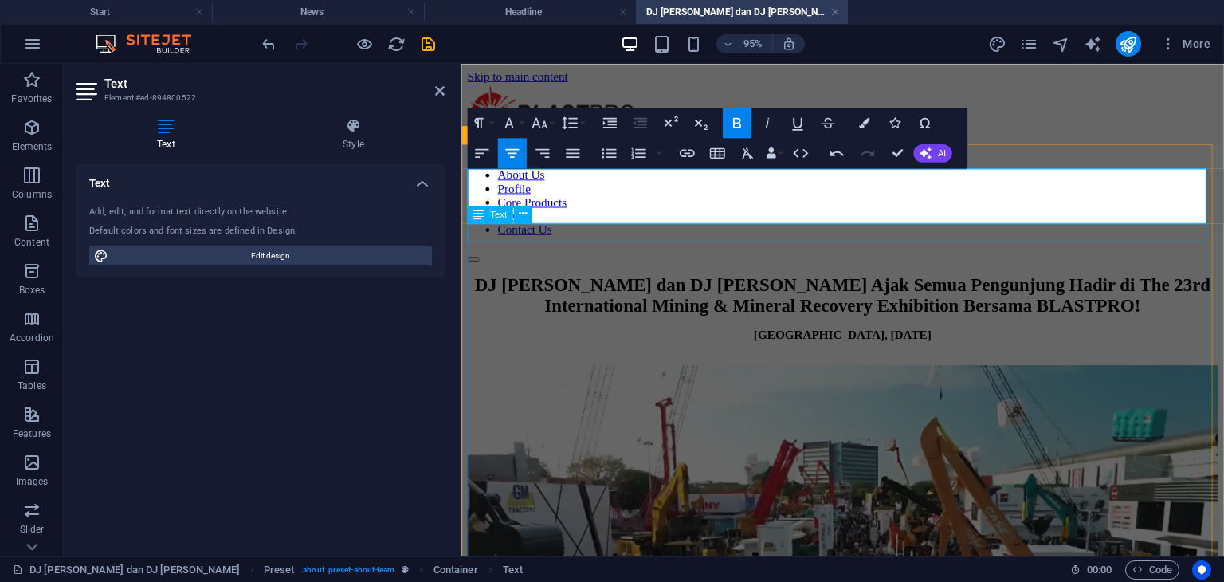
click at [883, 342] on div "[GEOGRAPHIC_DATA], [DATE]" at bounding box center [862, 349] width 789 height 14
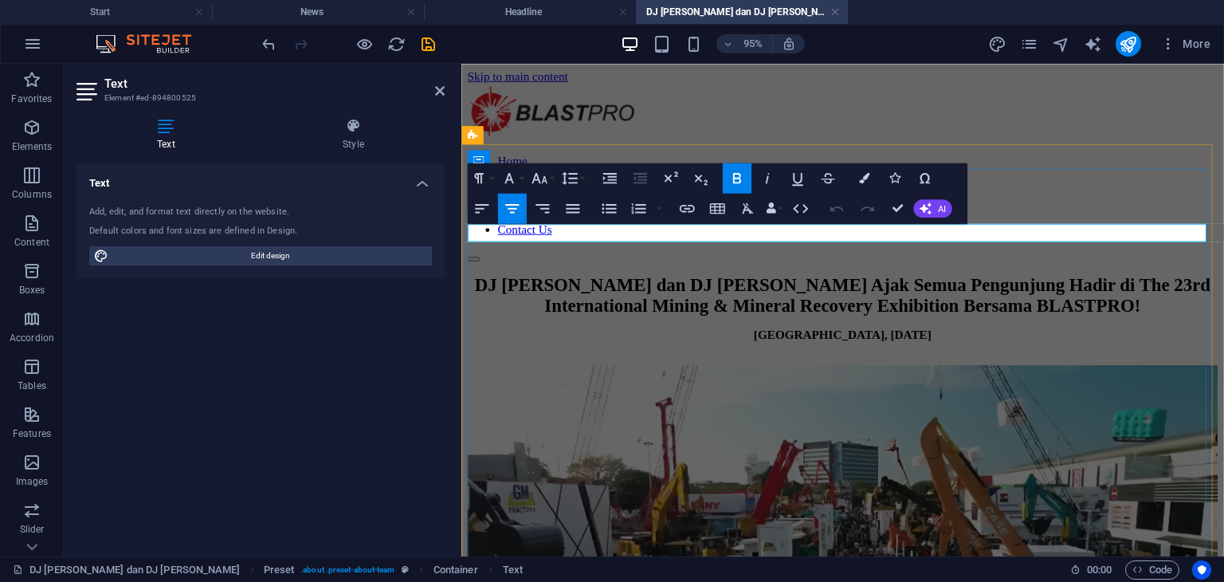
click at [839, 342] on strong "[GEOGRAPHIC_DATA], [DATE]" at bounding box center [862, 349] width 187 height 14
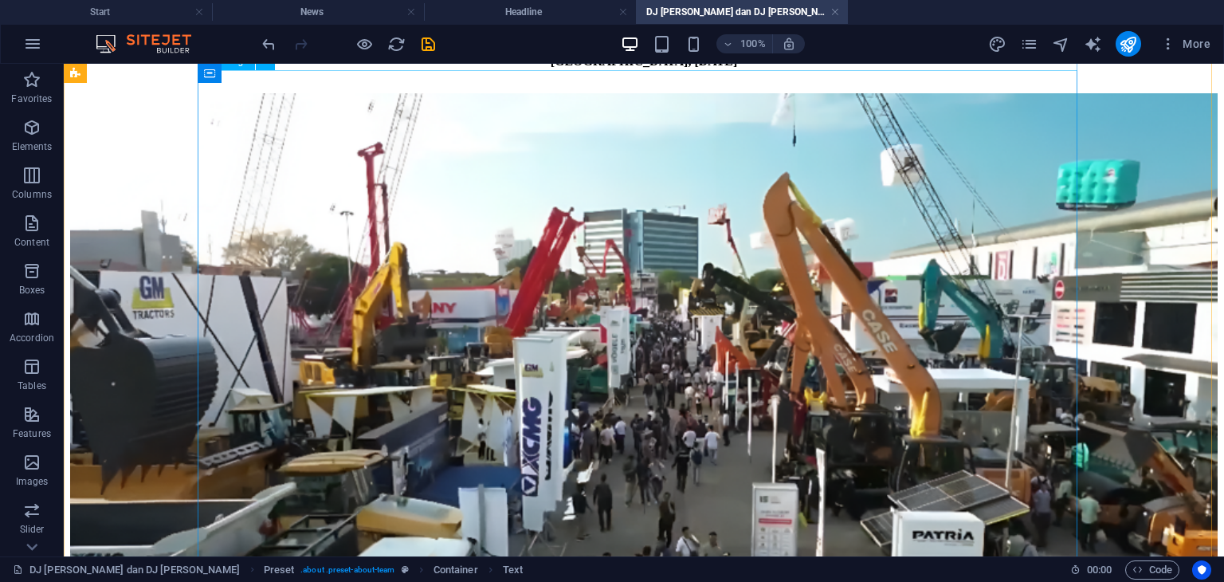
scroll to position [398, 0]
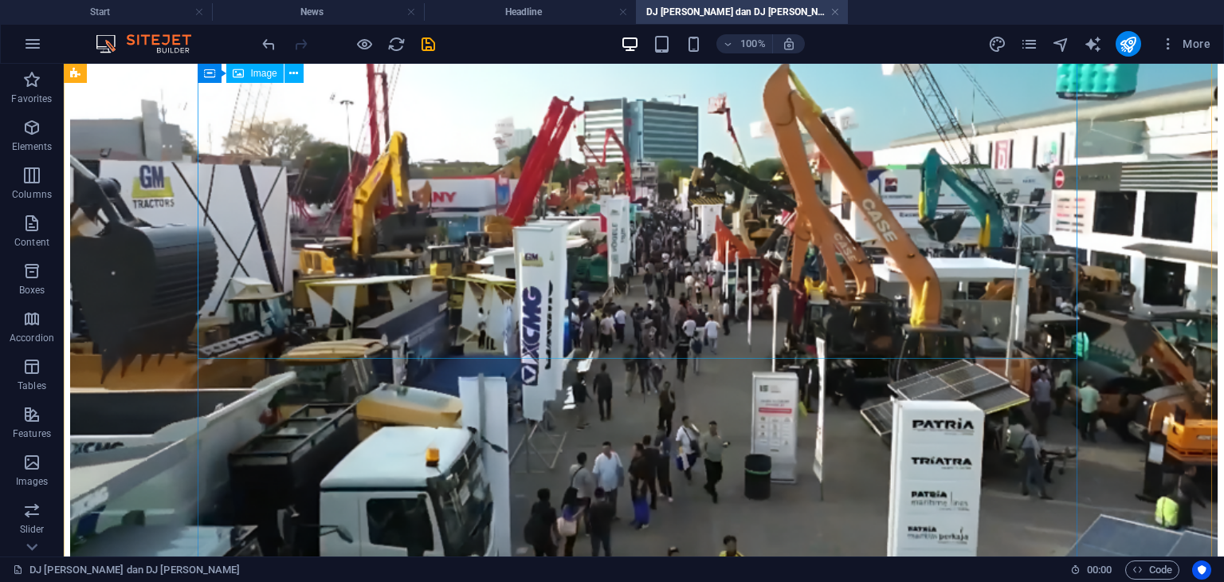
click at [748, 221] on figure at bounding box center [643, 306] width 1147 height 648
select select "%"
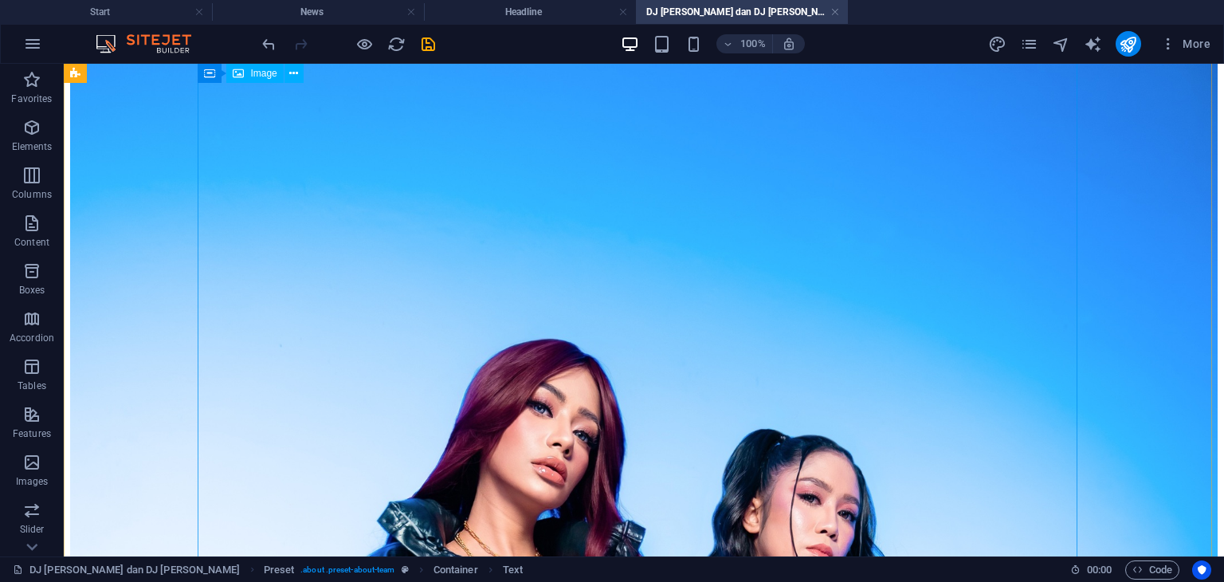
scroll to position [539, 0]
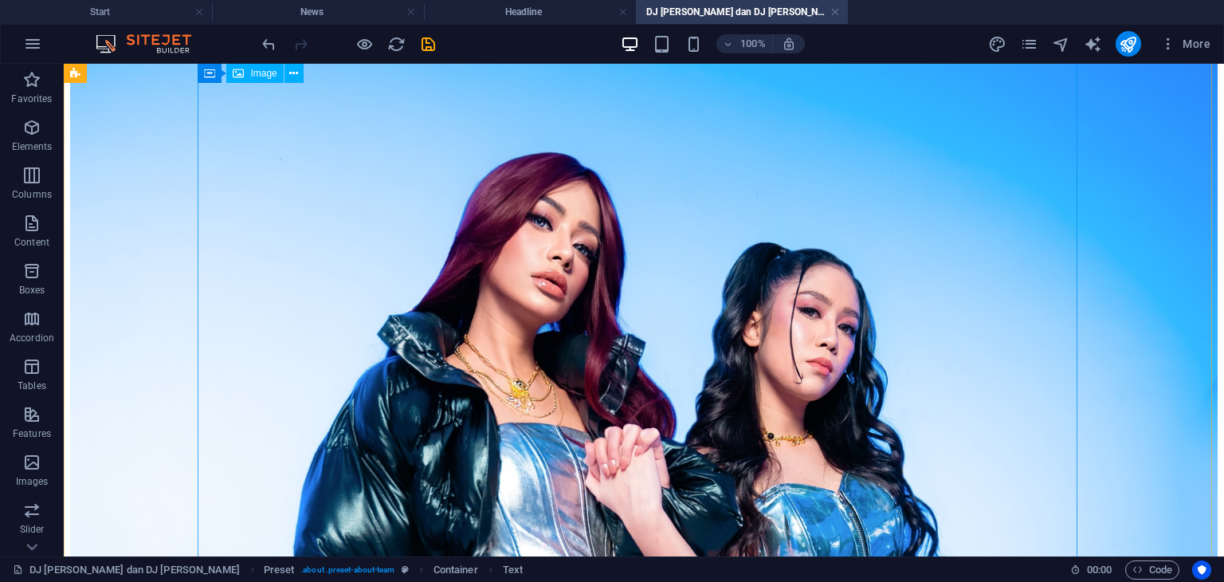
select select "%"
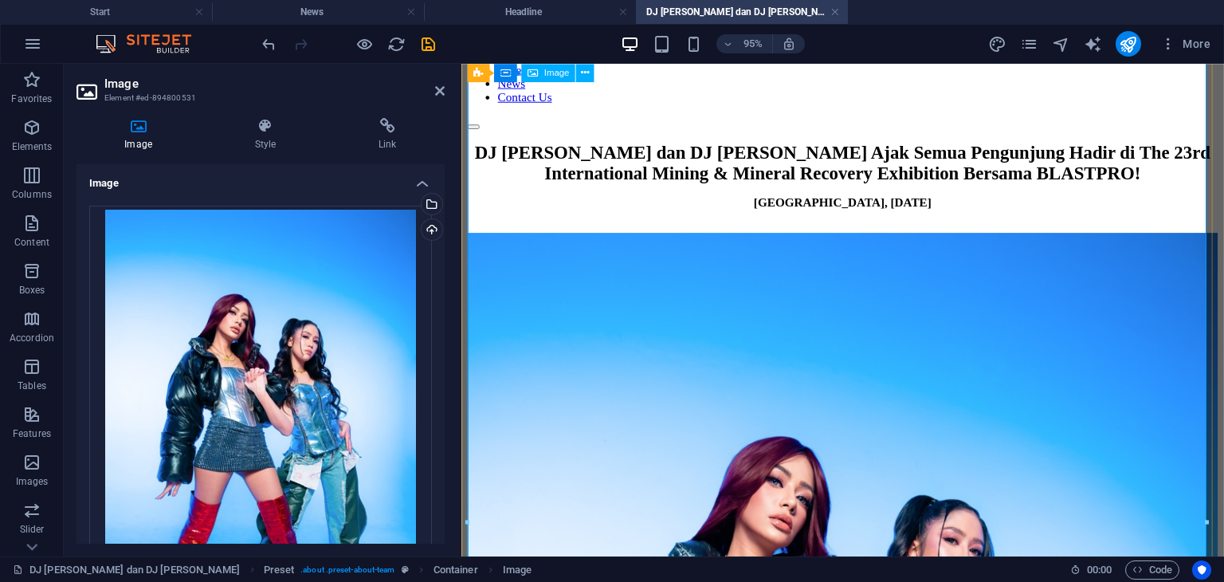
scroll to position [0, 0]
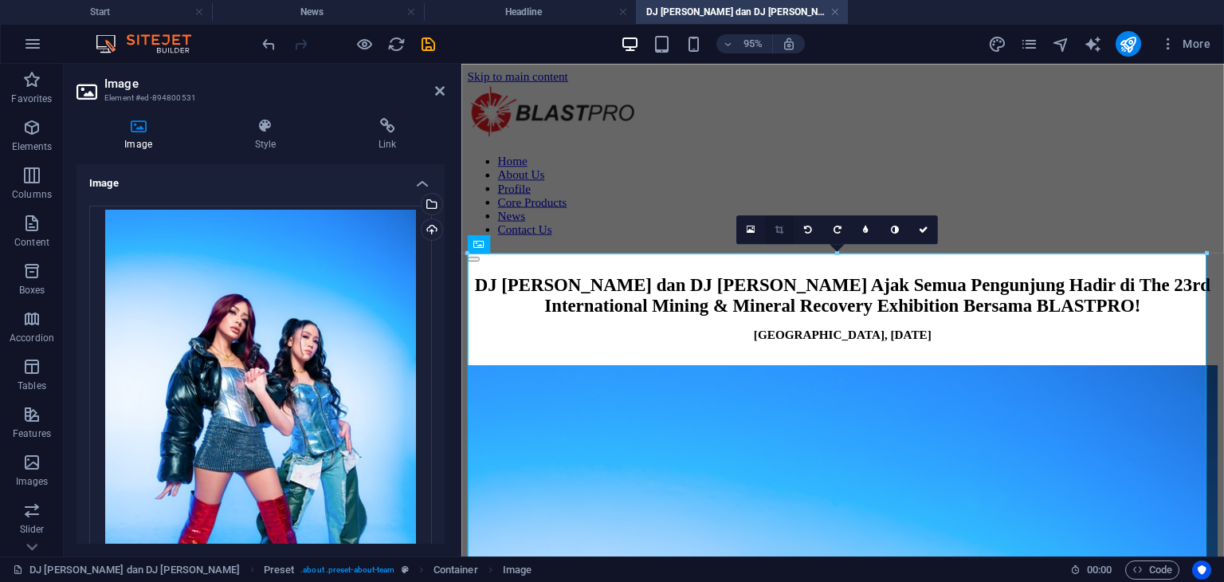
click at [783, 230] on link at bounding box center [779, 229] width 29 height 29
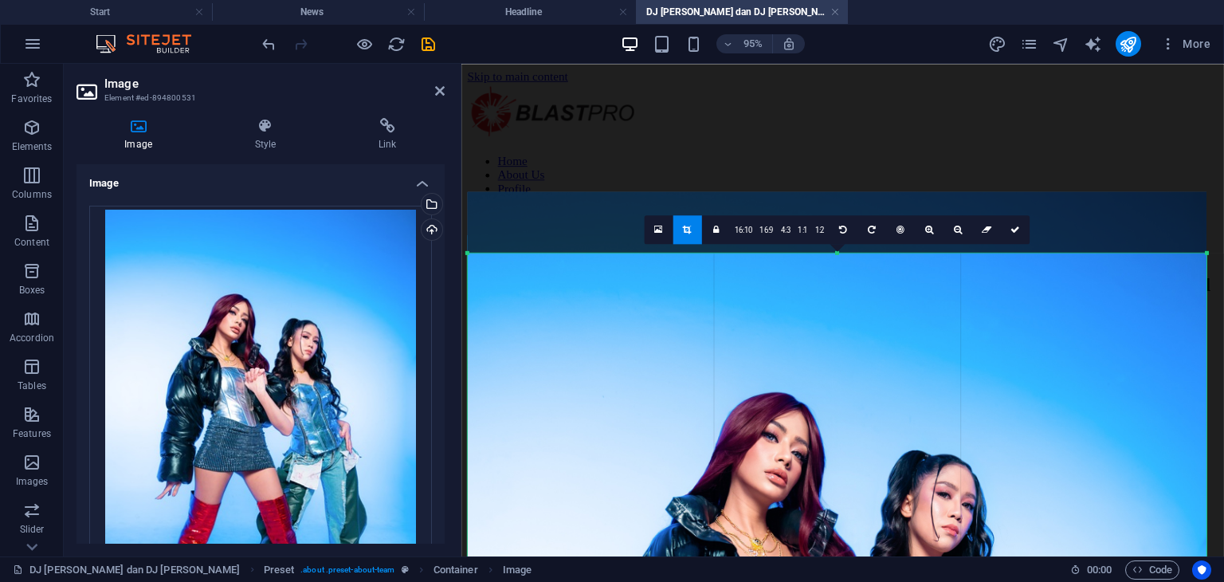
drag, startPoint x: 840, startPoint y: 252, endPoint x: 837, endPoint y: 316, distance: 64.6
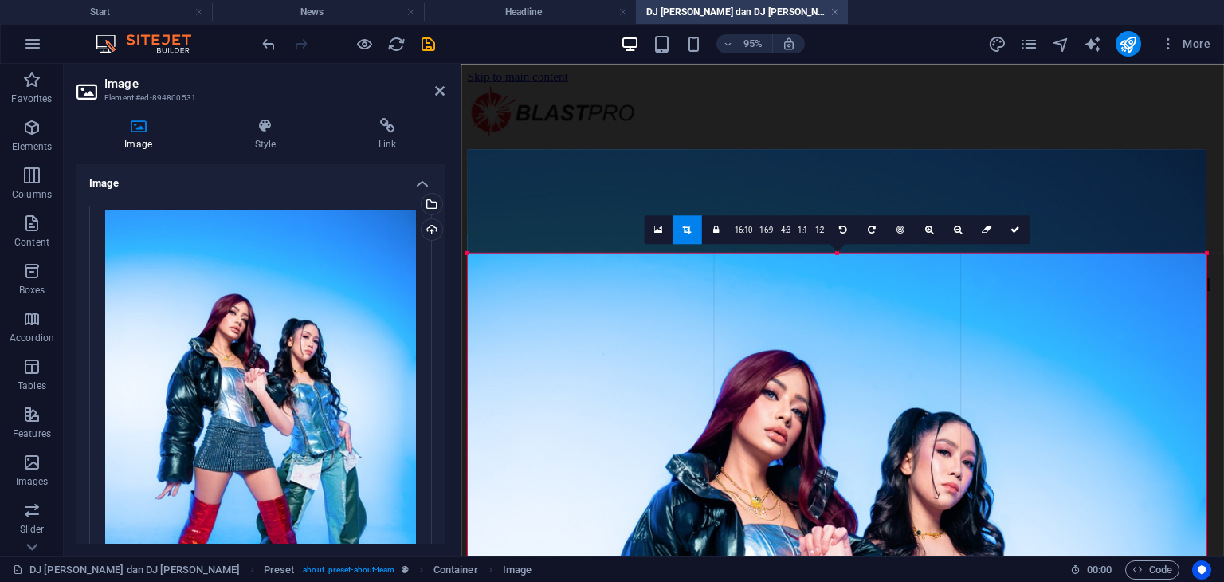
drag, startPoint x: 836, startPoint y: 250, endPoint x: 838, endPoint y: 295, distance: 44.6
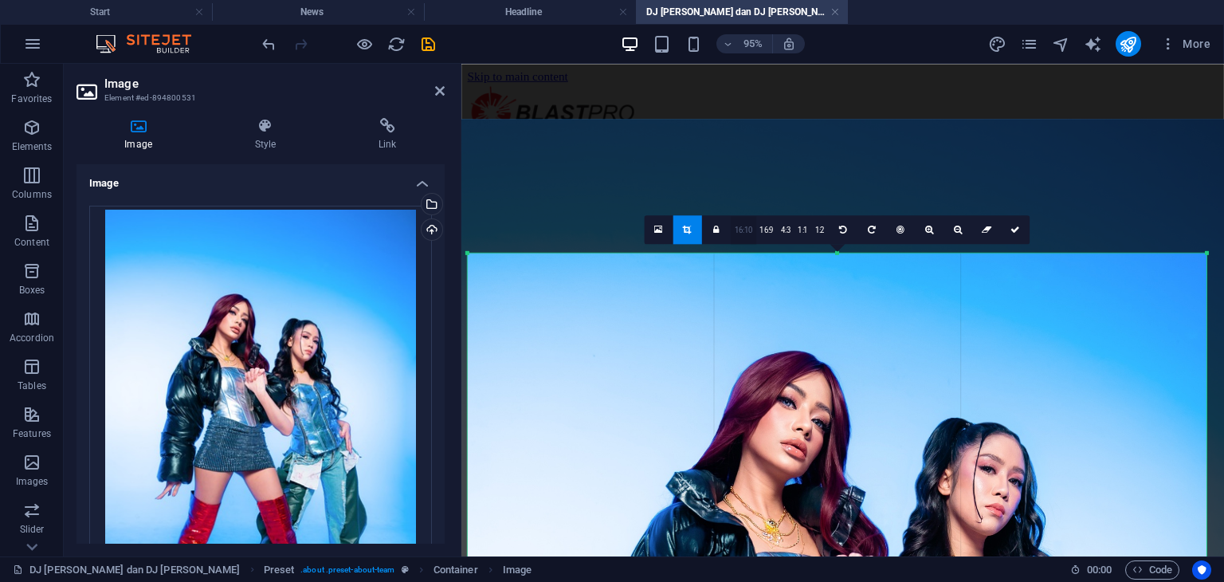
click at [746, 227] on link "16:10" at bounding box center [743, 230] width 25 height 29
click at [775, 229] on link "16:9" at bounding box center [767, 230] width 22 height 29
click at [1015, 235] on link at bounding box center [1015, 229] width 29 height 29
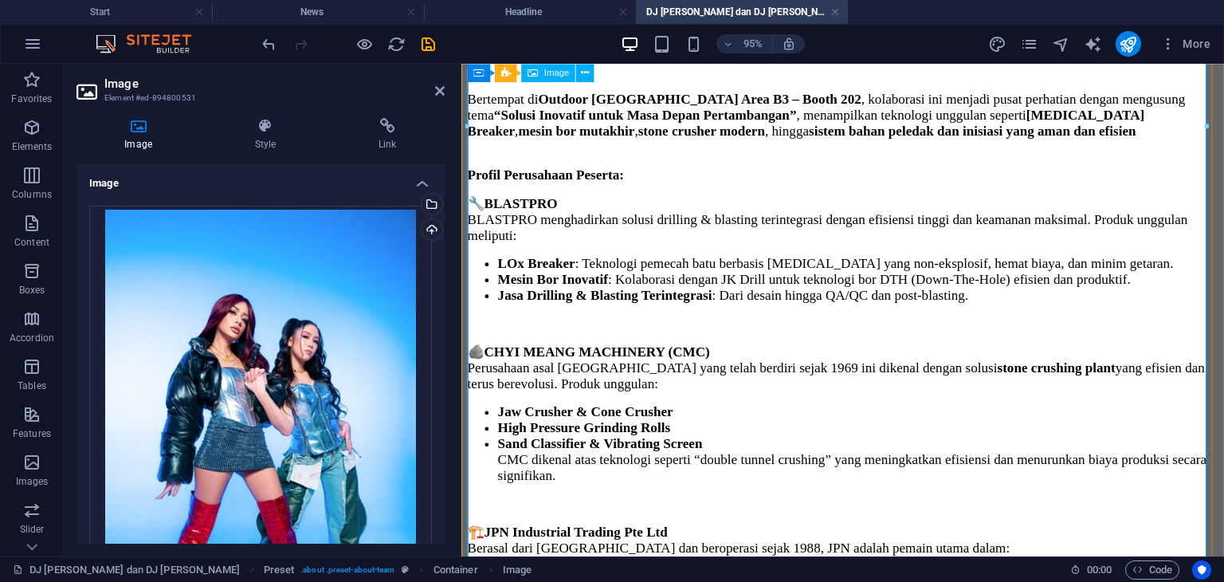
scroll to position [1115, 0]
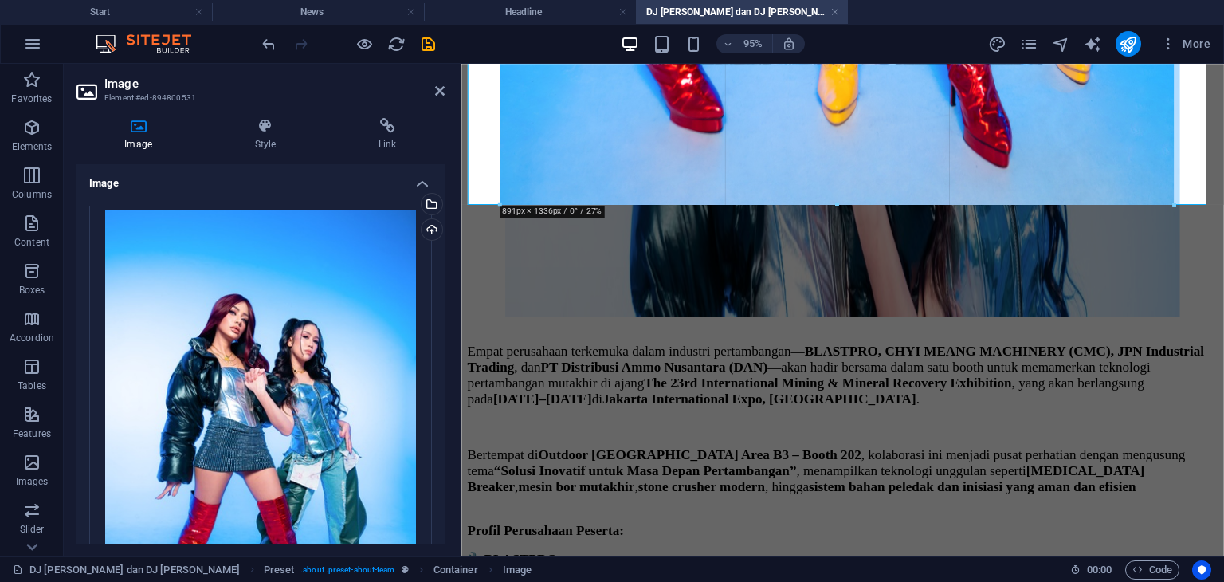
drag, startPoint x: 835, startPoint y: 300, endPoint x: 821, endPoint y: 198, distance: 103.0
type input "890"
select select "px"
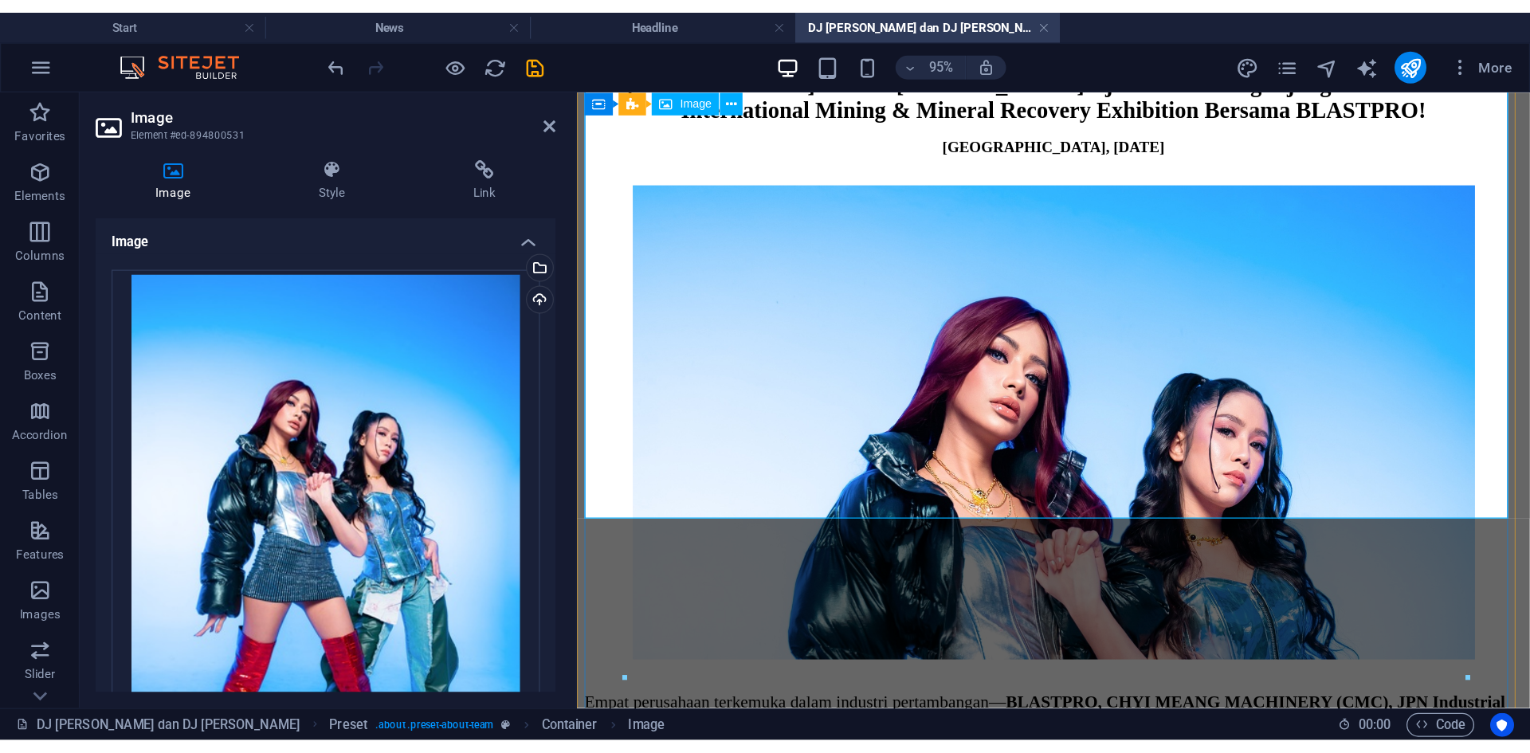
scroll to position [0, 0]
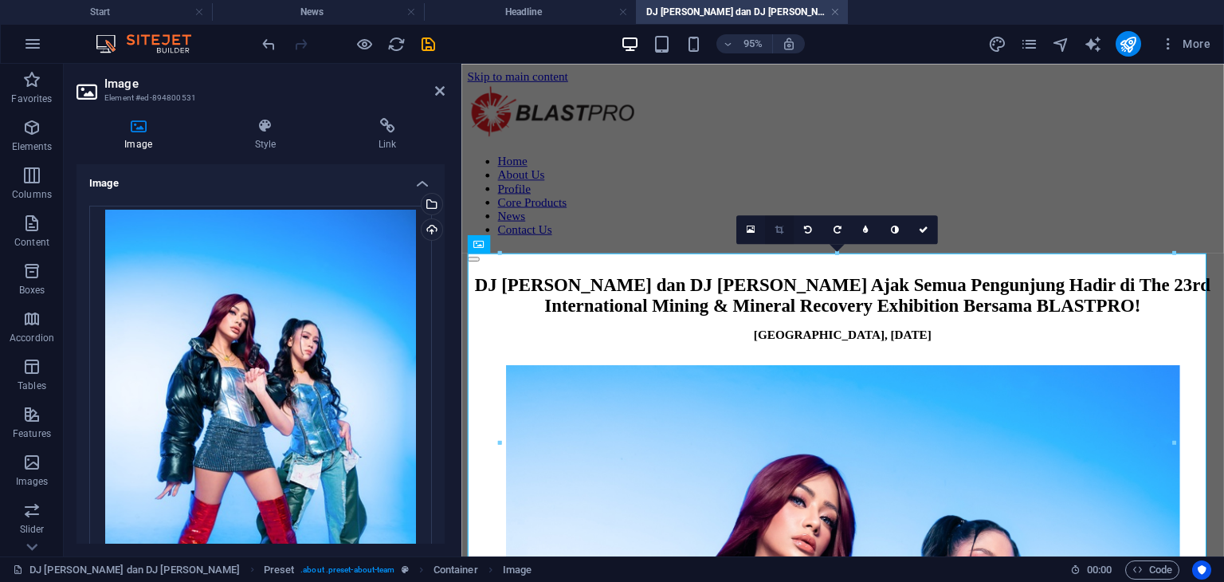
click at [781, 234] on link at bounding box center [779, 229] width 29 height 29
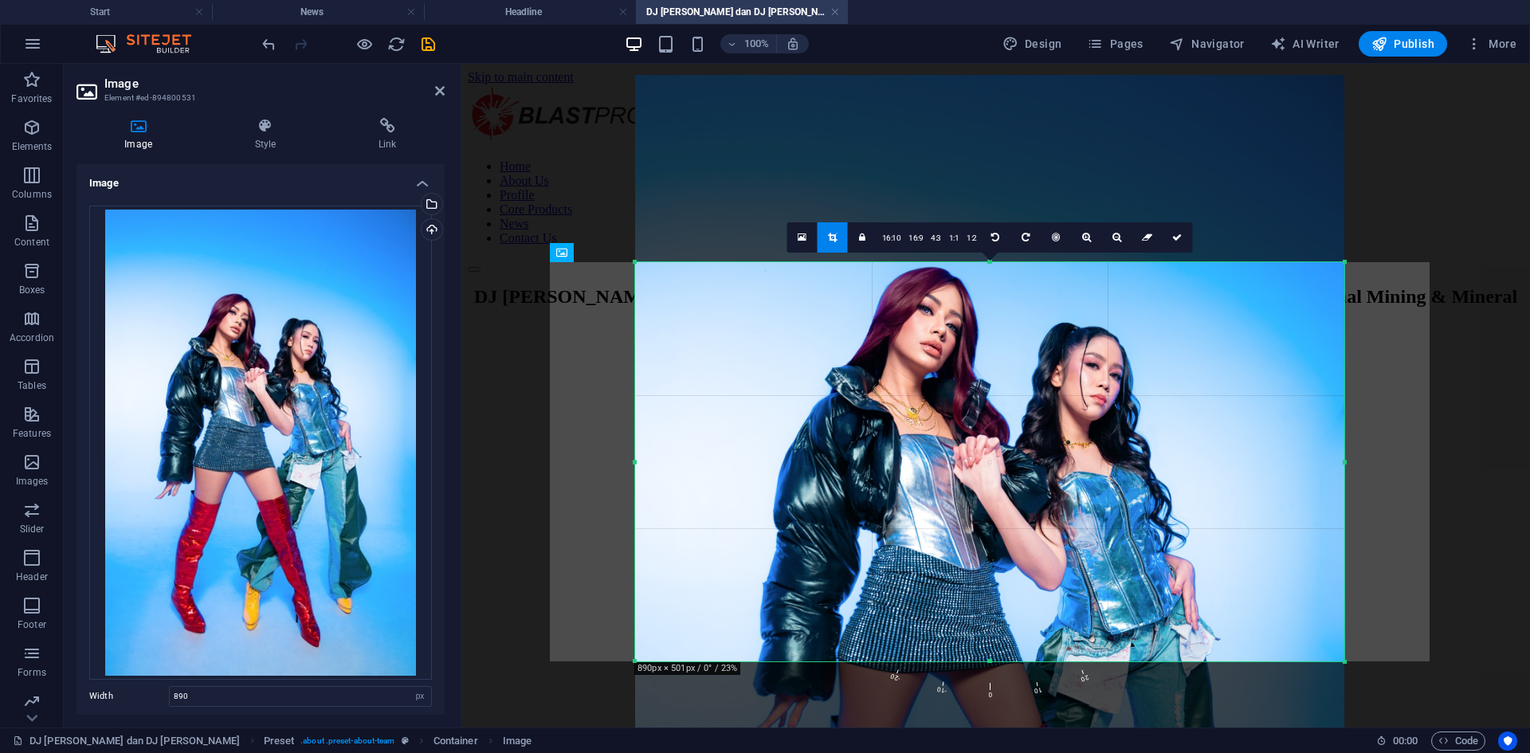
drag, startPoint x: 1083, startPoint y: 481, endPoint x: 1083, endPoint y: 402, distance: 78.9
click at [1083, 402] on div at bounding box center [989, 606] width 709 height 1063
click at [1176, 243] on link at bounding box center [1177, 237] width 30 height 30
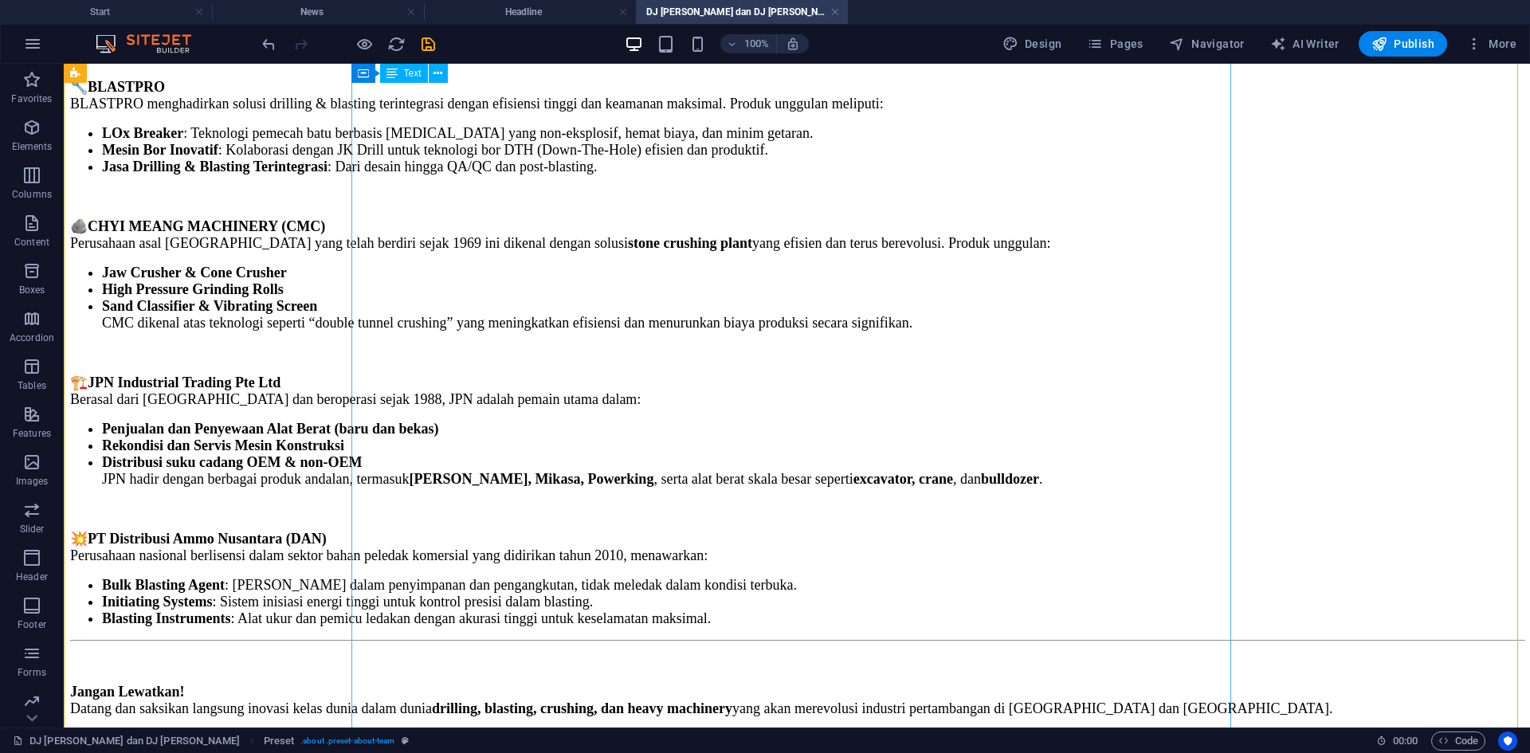
scroll to position [1034, 0]
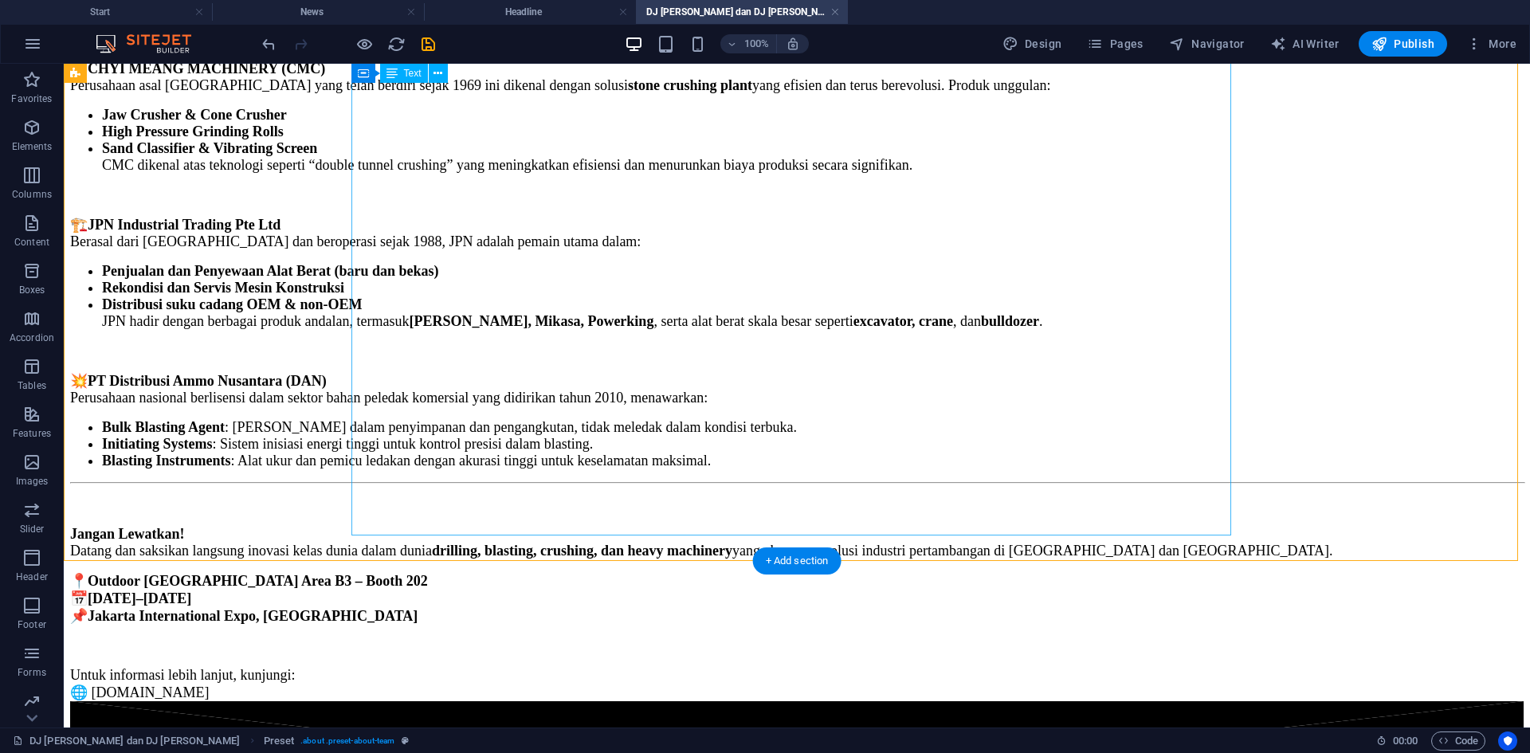
click at [597, 421] on div "Empat perusahaan terkemuka dalam industri pertambangan— BLASTPRO, CHYI MEANG MA…" at bounding box center [796, 226] width 1453 height 949
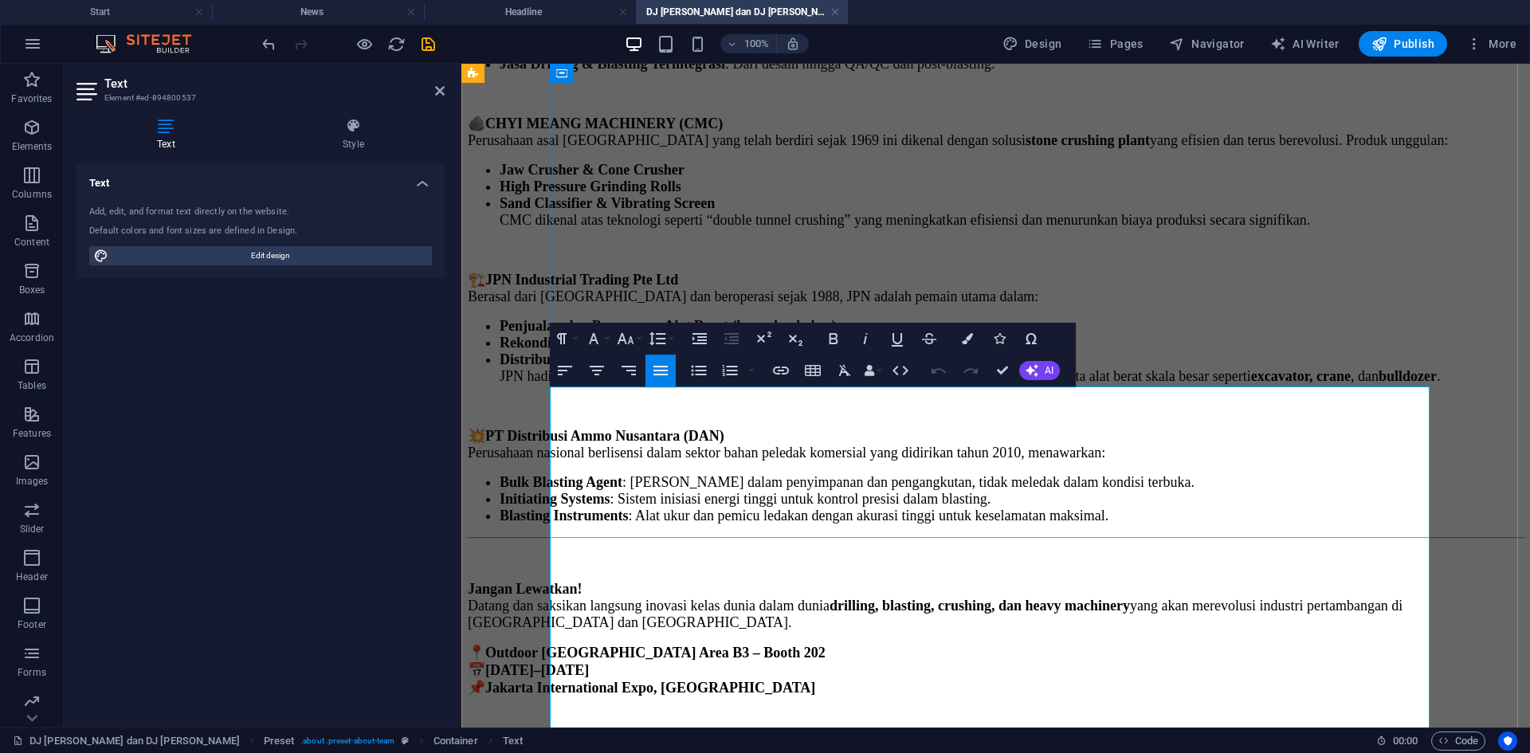
scroll to position [287, 0]
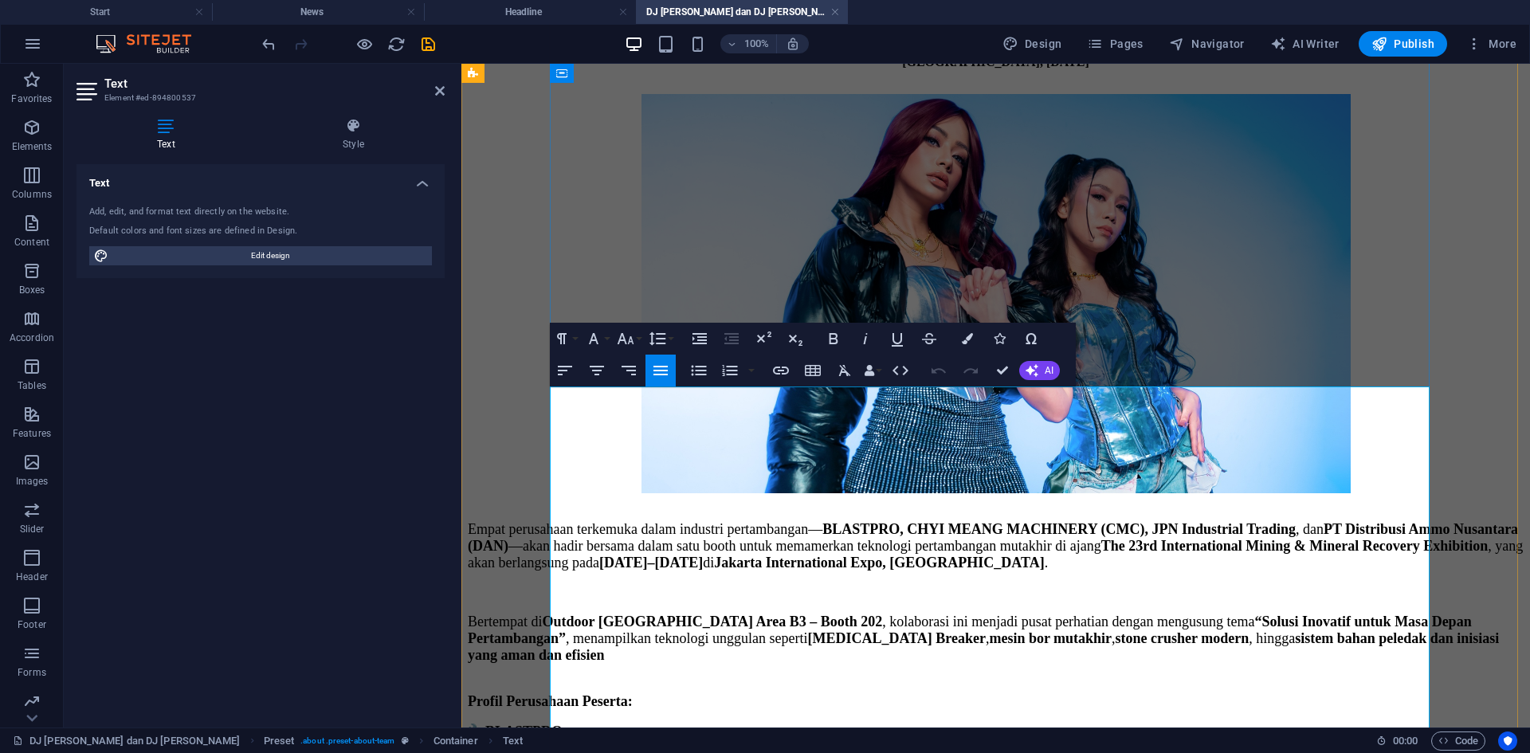
click at [857, 521] on span "Empat perusahaan terkemuka dalam industri pertambangan— BLASTPRO, CHYI MEANG MA…" at bounding box center [995, 545] width 1055 height 49
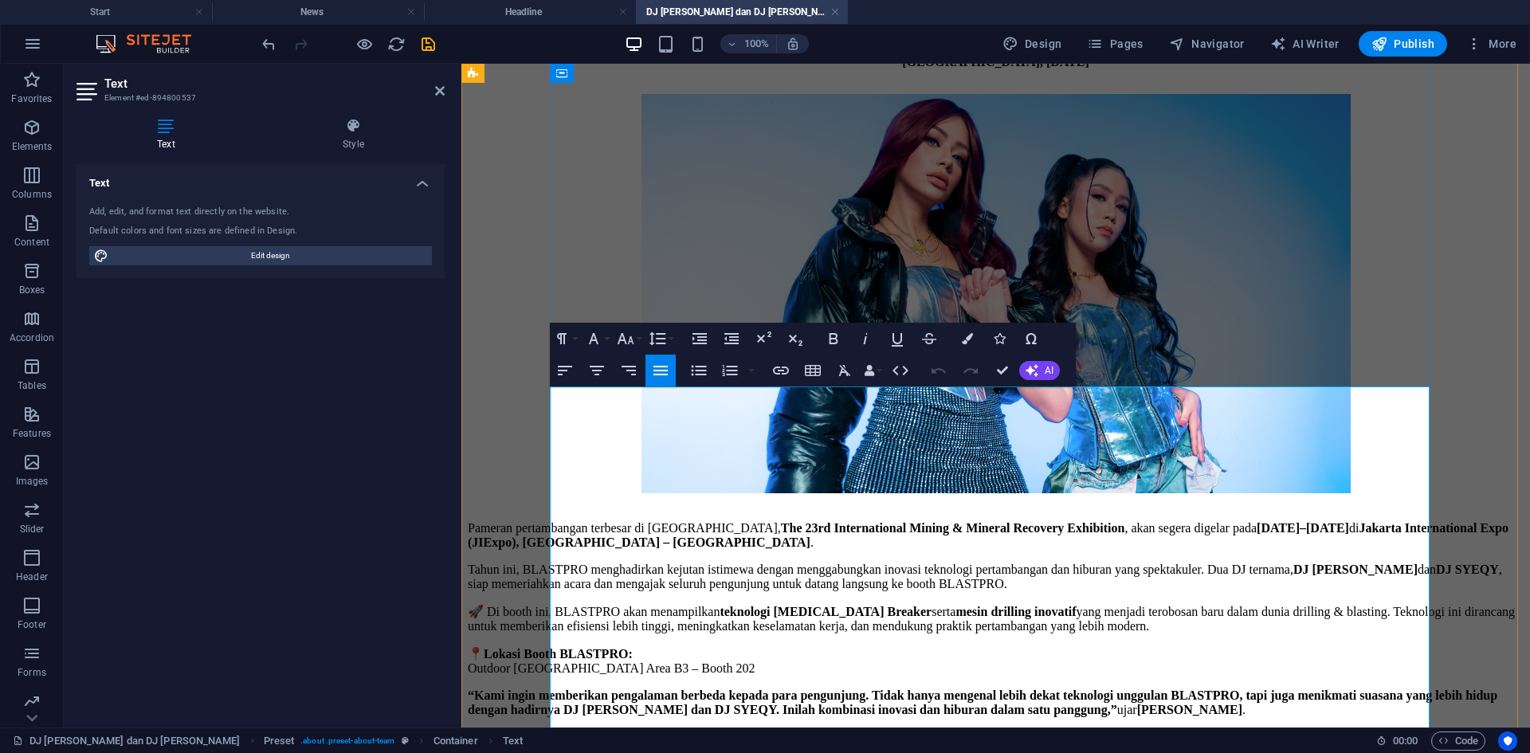
scroll to position [154, 0]
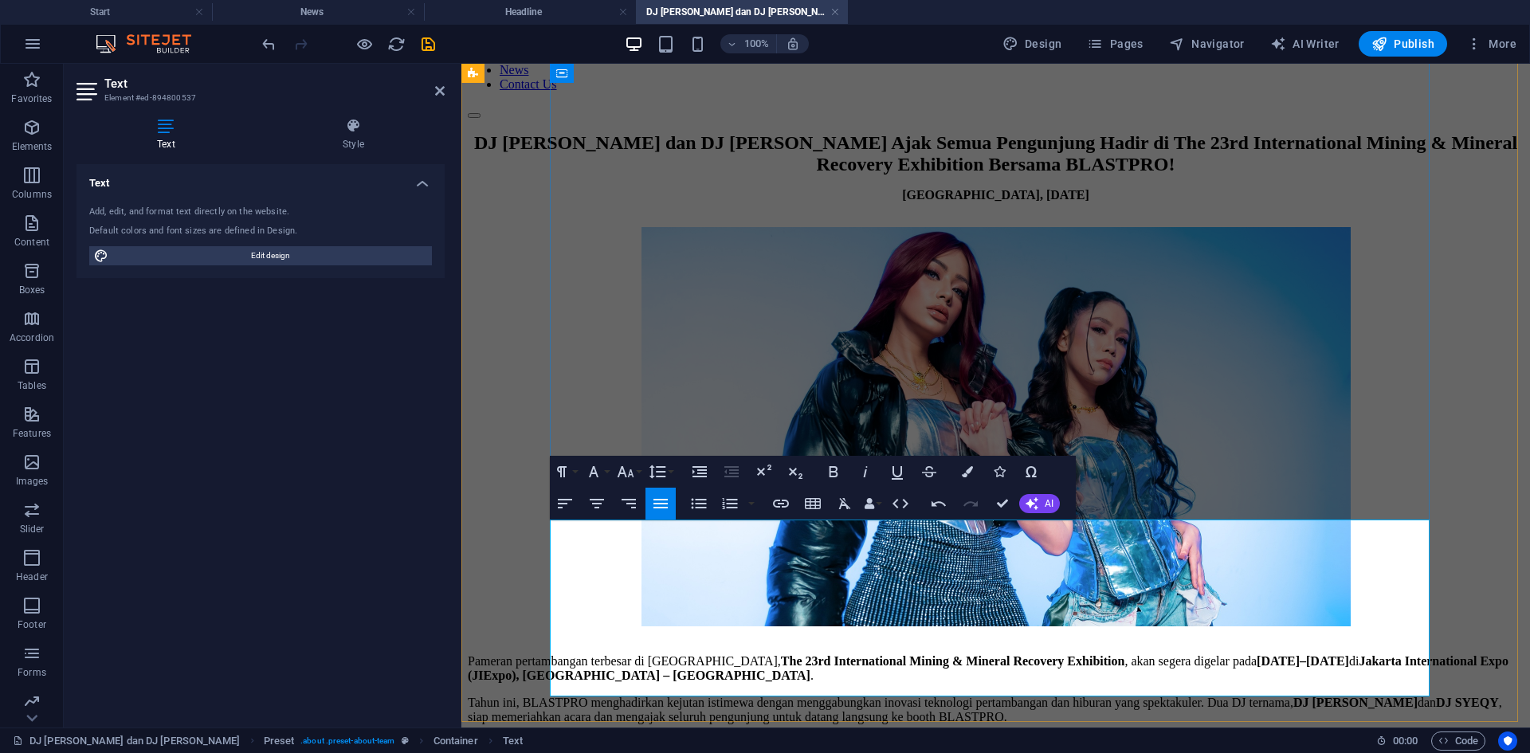
click at [851, 581] on p "Tahun ini, BLASTPRO menghadirkan kejutan istimewa dengan menggabungkan inovasi …" at bounding box center [996, 709] width 1056 height 29
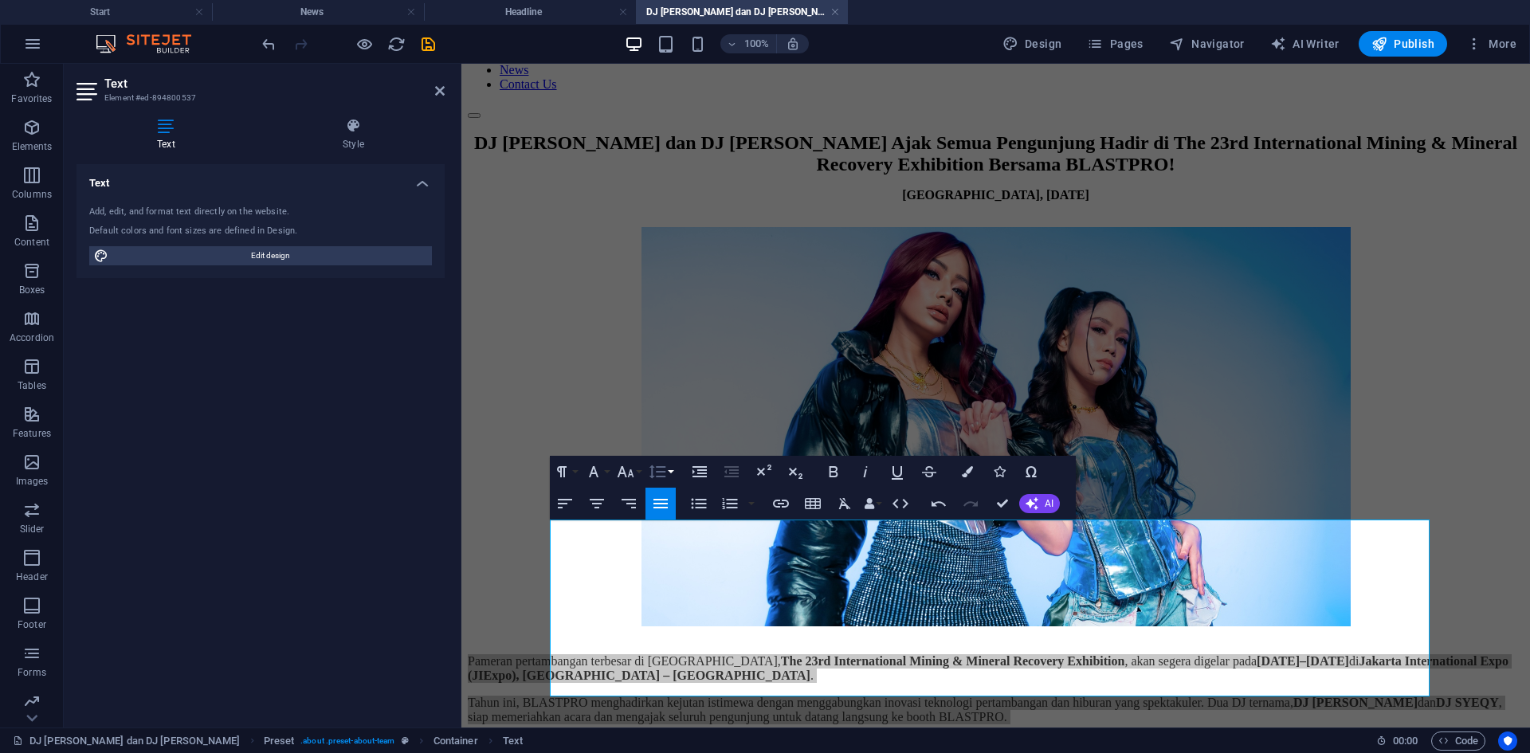
click at [651, 469] on icon "button" at bounding box center [657, 471] width 19 height 19
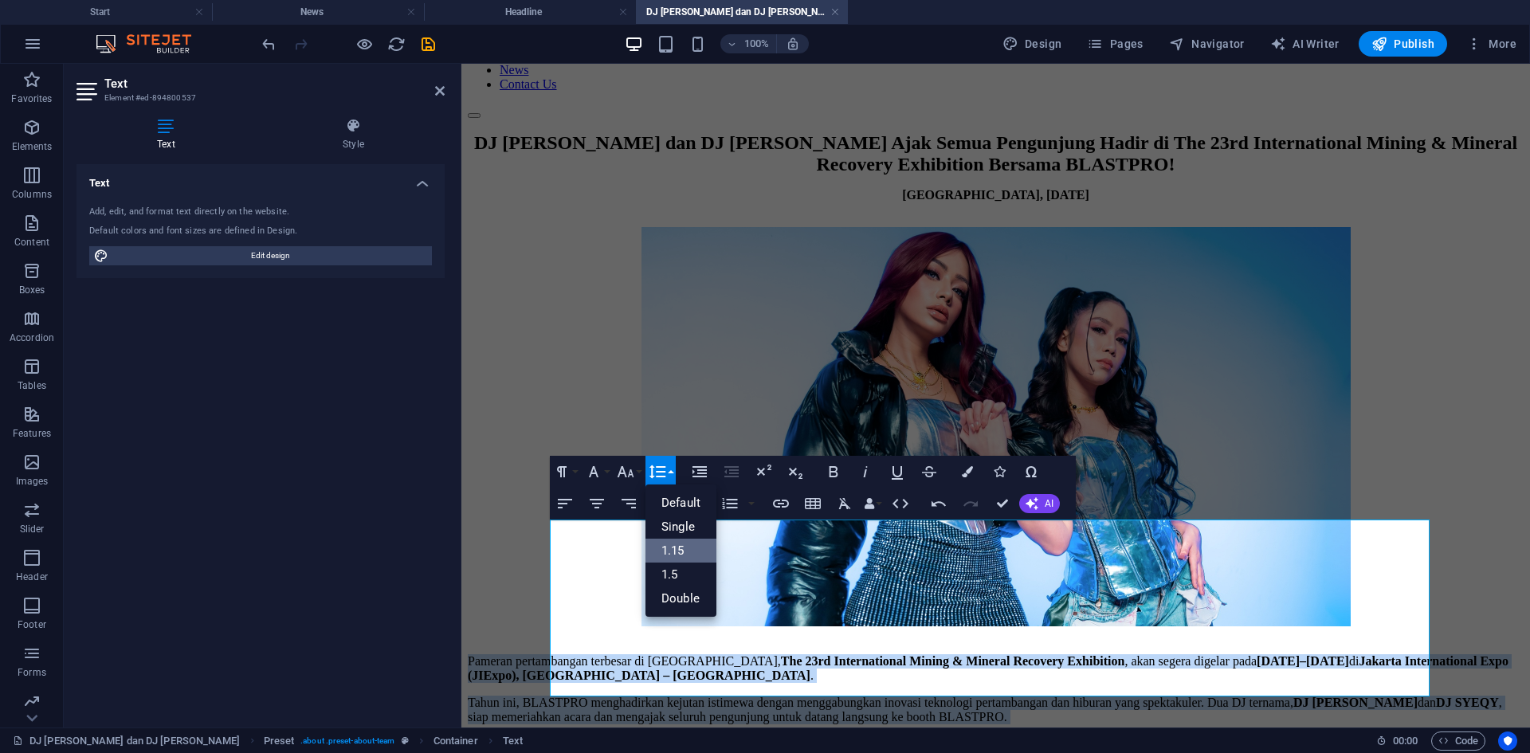
click at [678, 546] on link "1.15" at bounding box center [680, 551] width 71 height 24
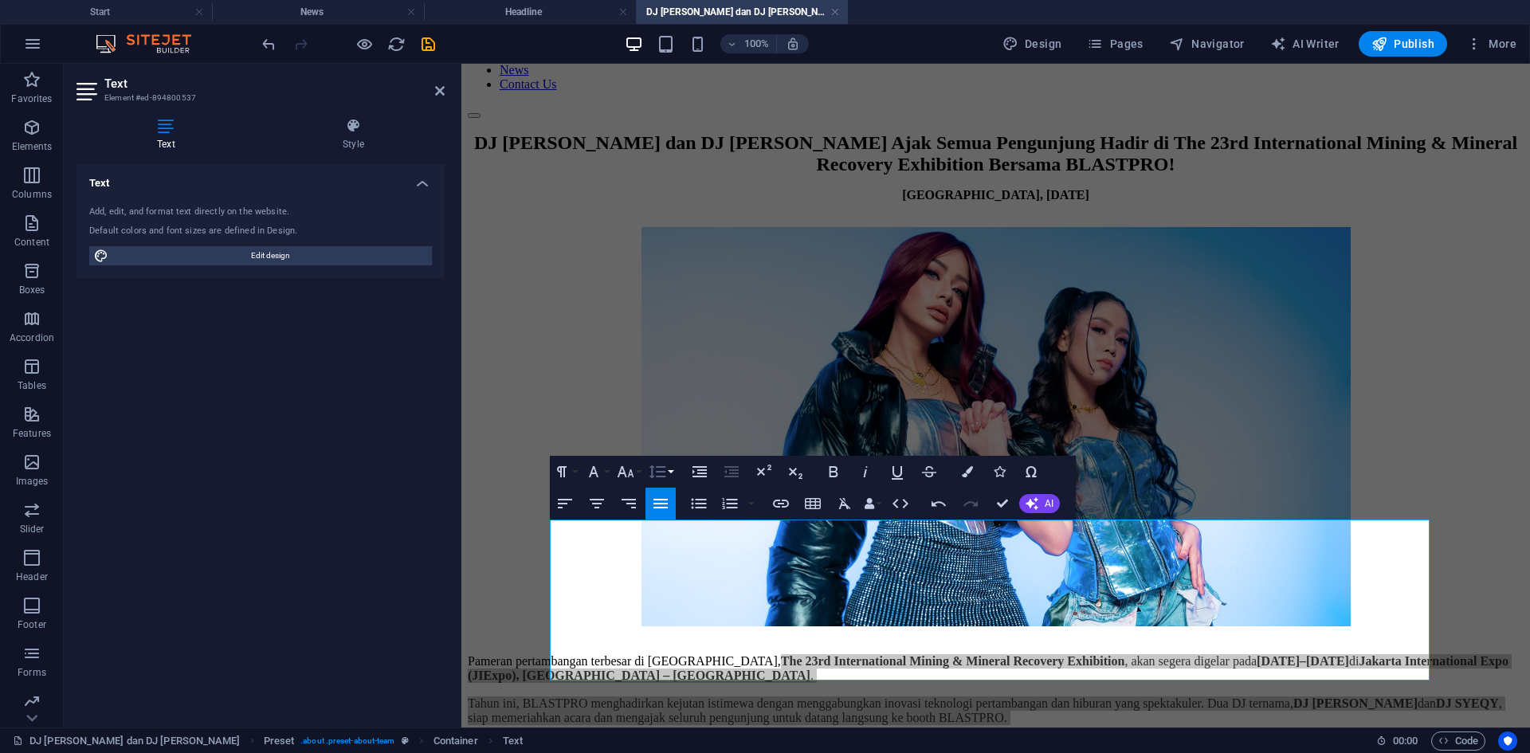
click at [668, 468] on button "Line Height" at bounding box center [660, 472] width 30 height 32
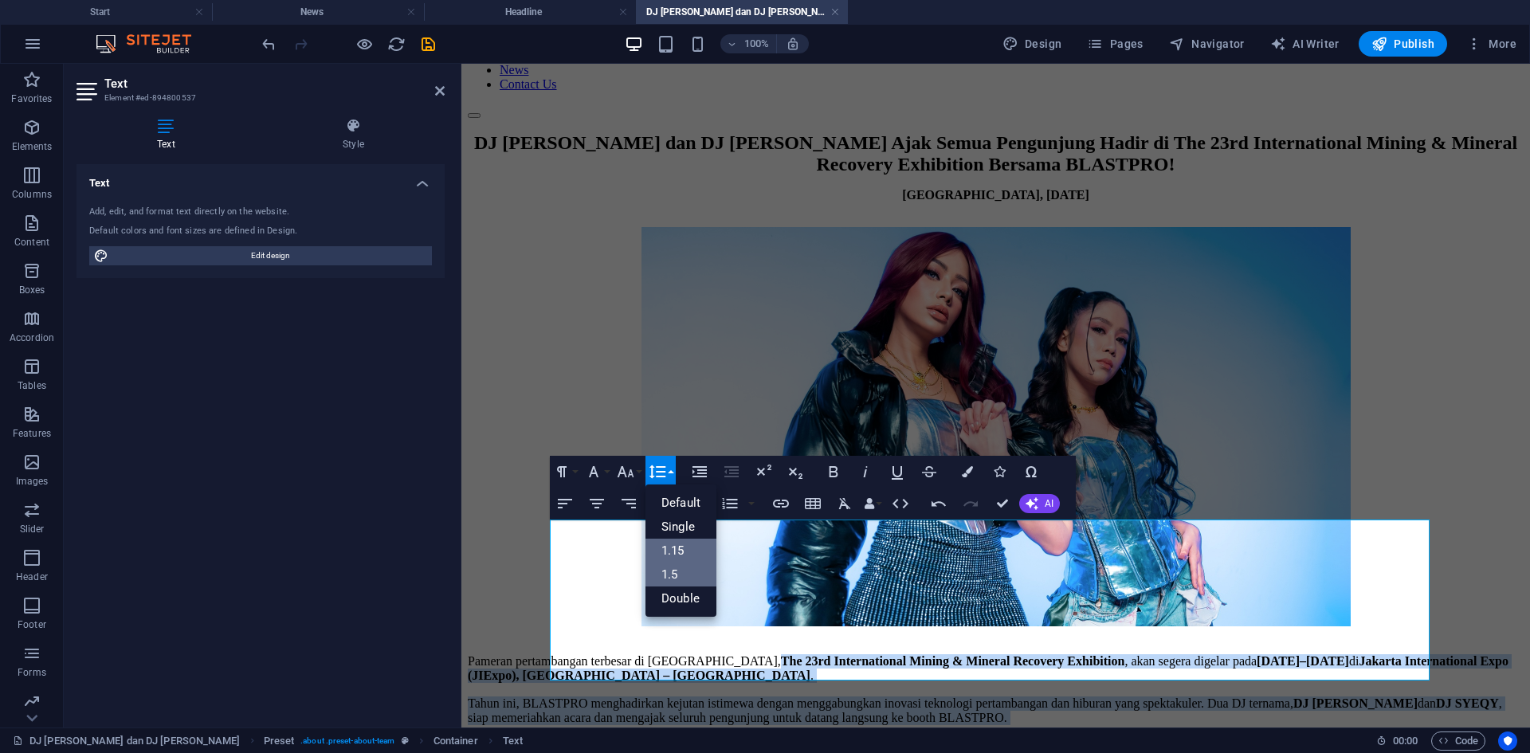
click at [684, 571] on link "1.5" at bounding box center [680, 574] width 71 height 24
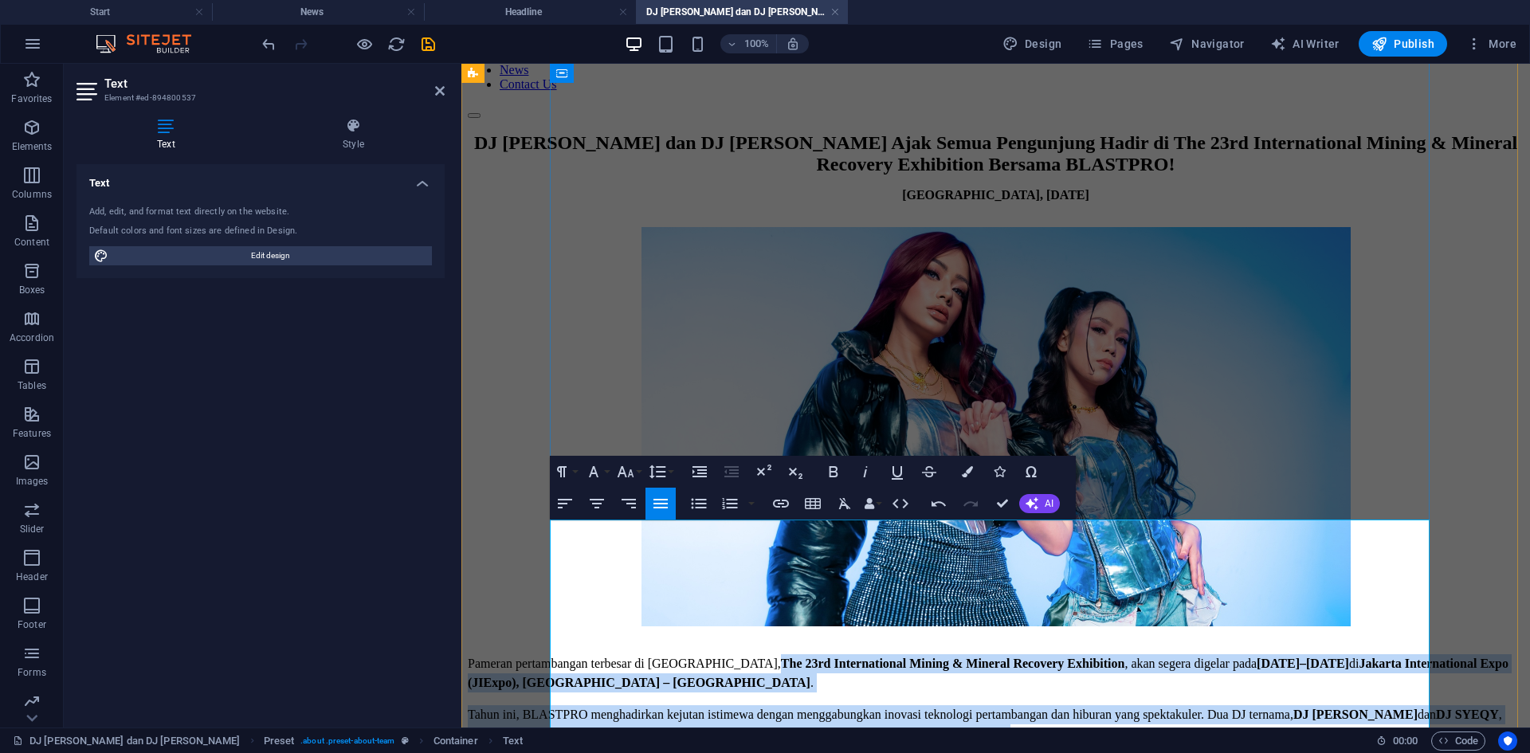
click at [947, 581] on p "Pameran pertambangan terbesar di [GEOGRAPHIC_DATA], The 23rd International Mini…" at bounding box center [996, 673] width 1056 height 38
click at [906, 581] on p "Pameran pertambangan terbesar di [GEOGRAPHIC_DATA], The 23rd International Mini…" at bounding box center [996, 673] width 1056 height 38
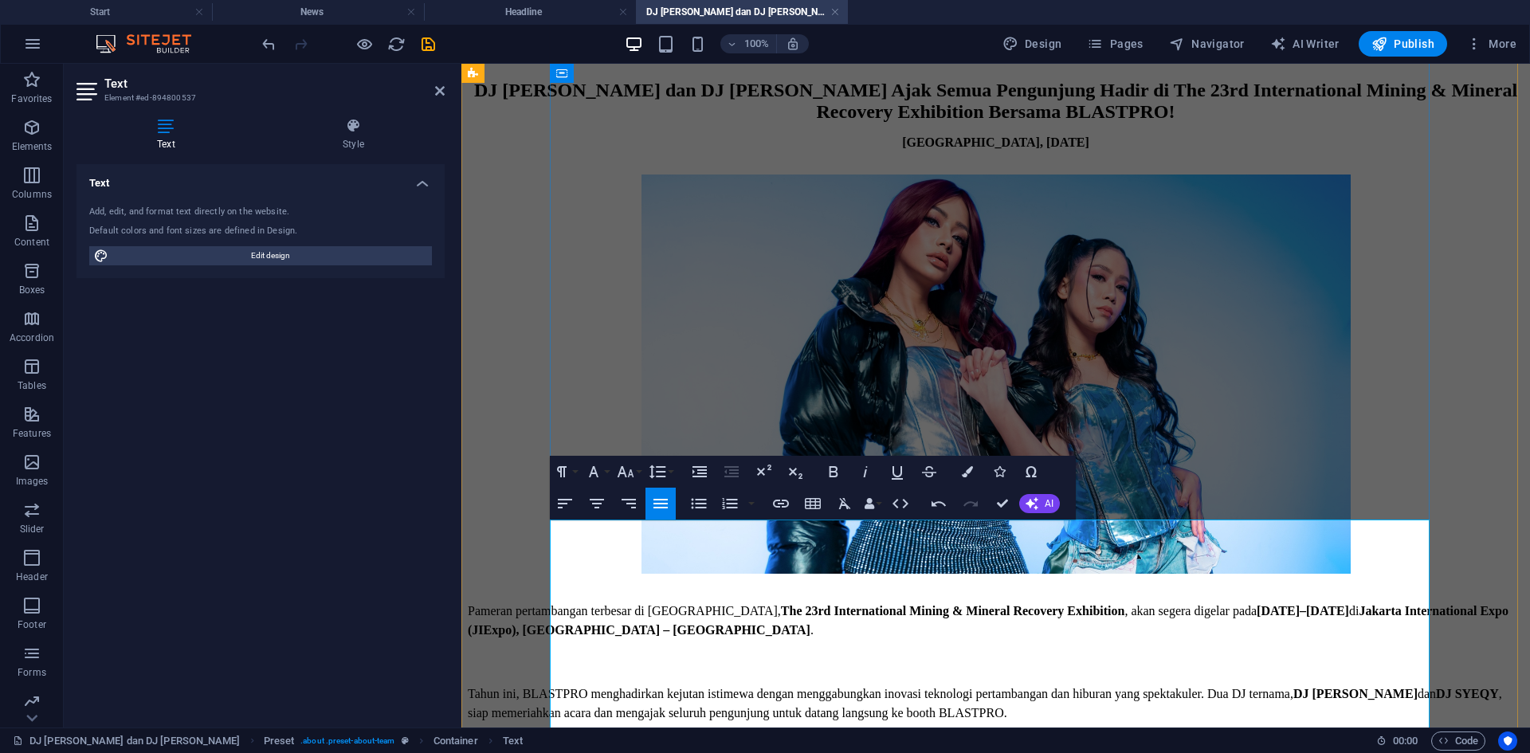
scroll to position [233, 0]
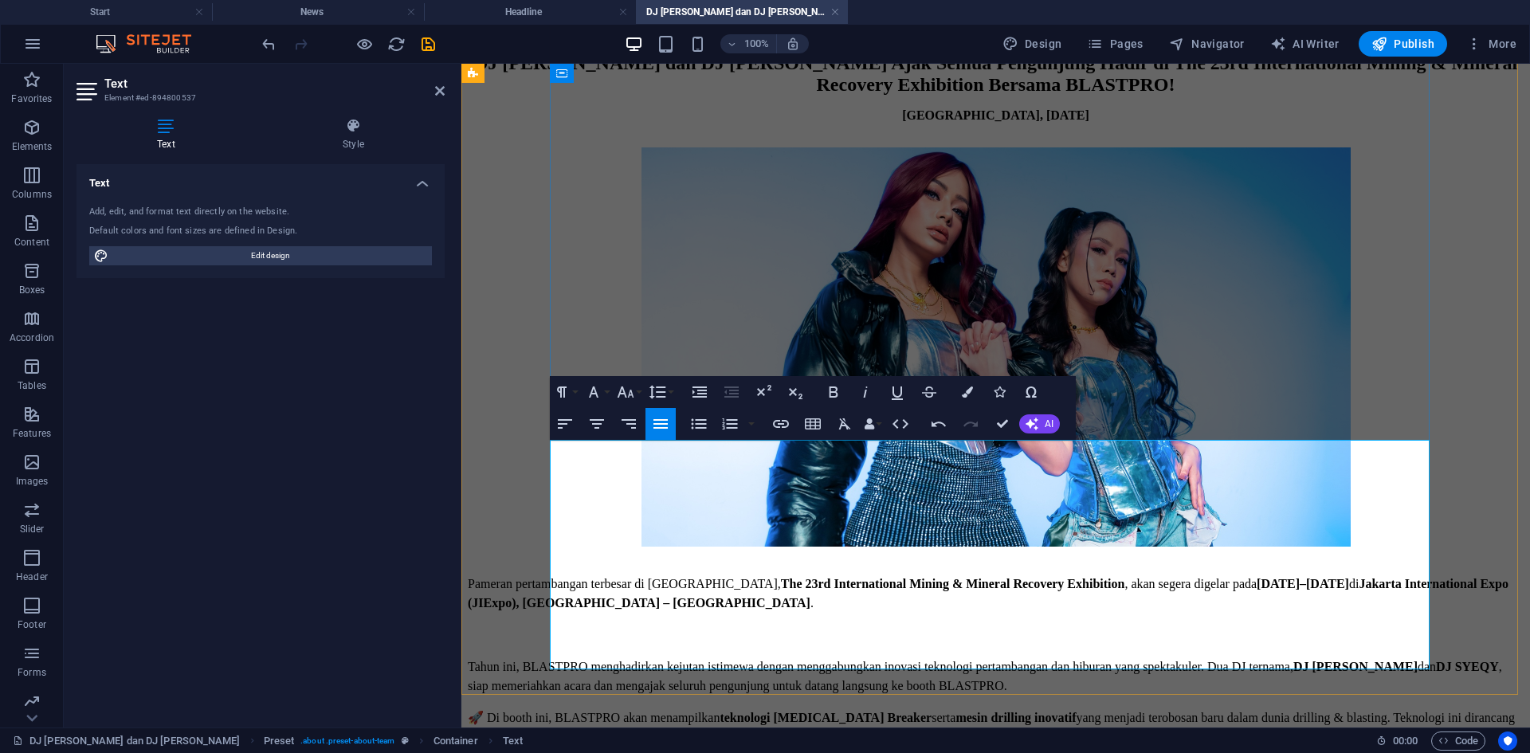
click at [624, 581] on p "🚀 Di booth ini, BLASTPRO akan menampilkan teknologi [MEDICAL_DATA] Breaker sert…" at bounding box center [996, 727] width 1056 height 38
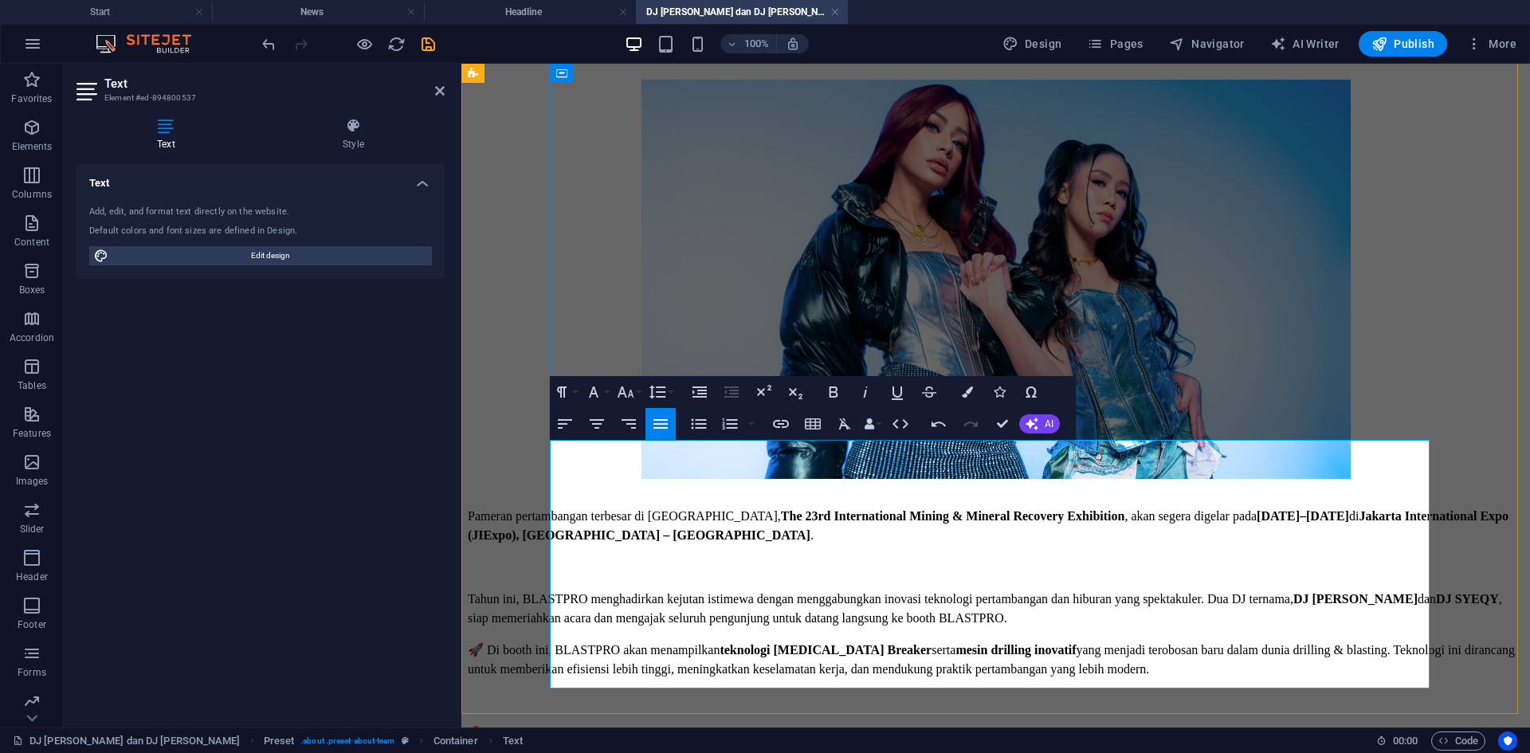
scroll to position [386, 0]
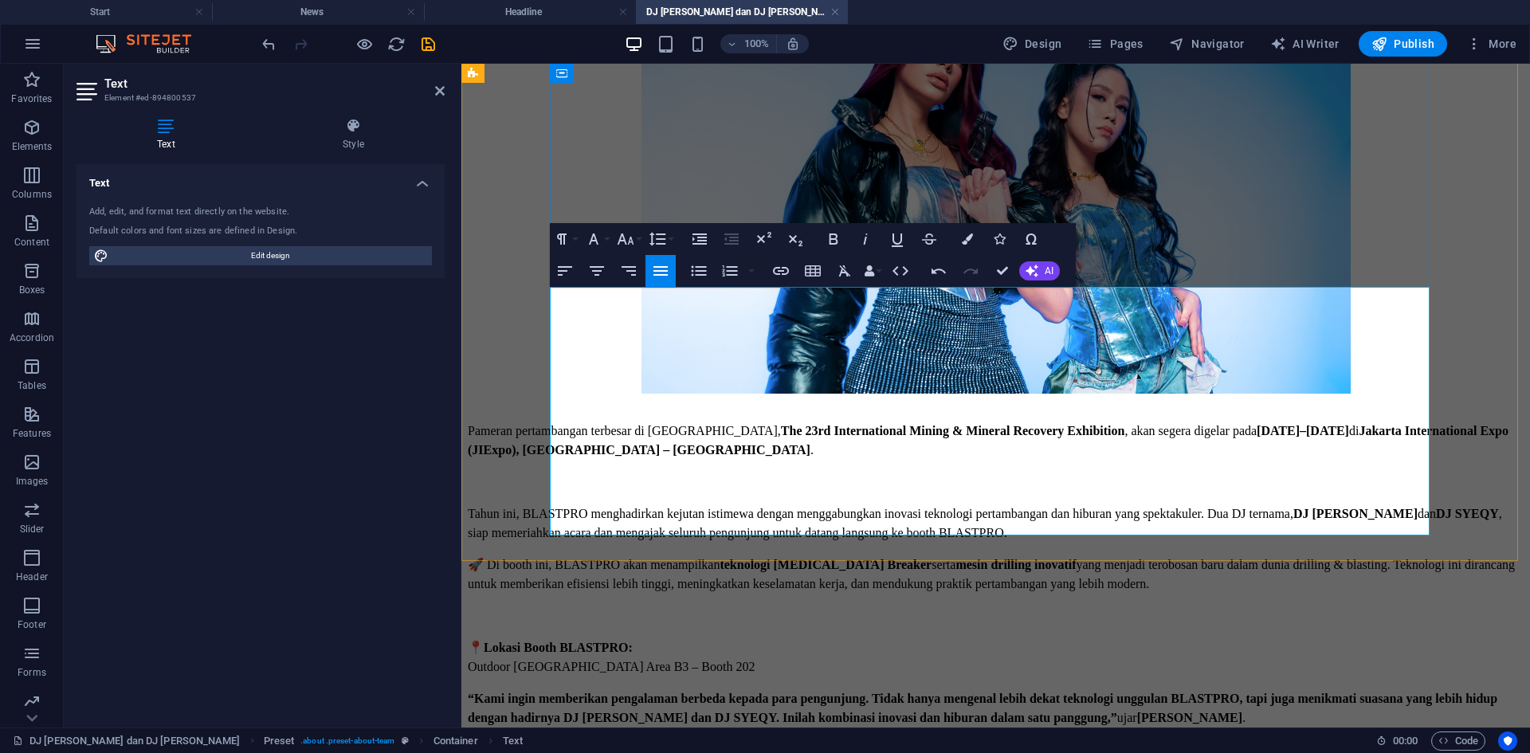
click at [1223, 581] on p "“Kami ingin memberikan pengalaman berbeda kepada para pengunjung. Tidak hanya m…" at bounding box center [996, 708] width 1056 height 38
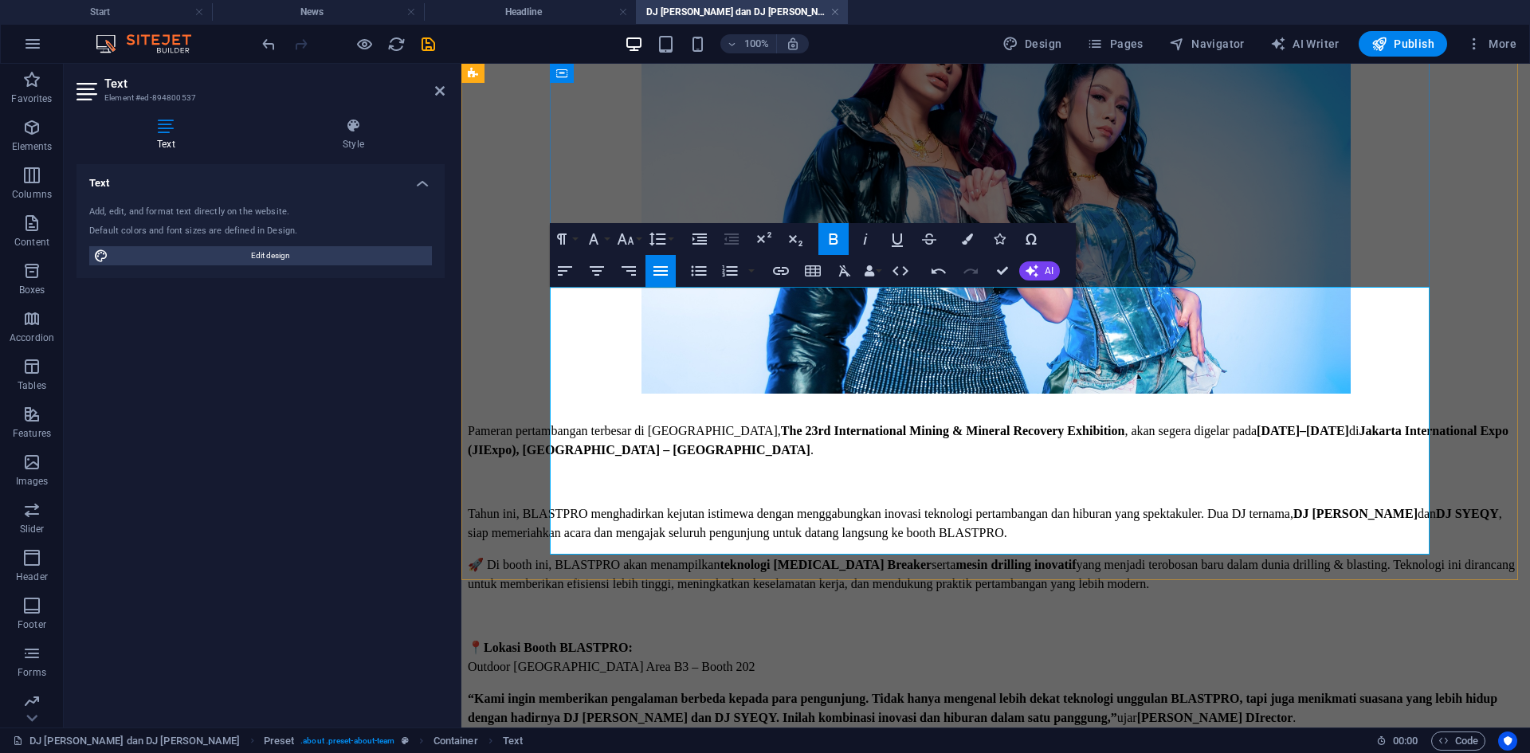
click at [1223, 581] on strong "[PERSON_NAME] DIrector" at bounding box center [1215, 718] width 156 height 14
click at [822, 237] on button "Bold" at bounding box center [833, 239] width 30 height 32
click at [559, 581] on p "“Kami ingin memberikan pengalaman berbeda kepada para pengunjung. Tidak hanya m…" at bounding box center [996, 708] width 1056 height 38
click at [740, 581] on p "📍 Lokasi Booth BLASTPRO: Outdoor [GEOGRAPHIC_DATA] Area B3 – Booth 202" at bounding box center [996, 657] width 1056 height 38
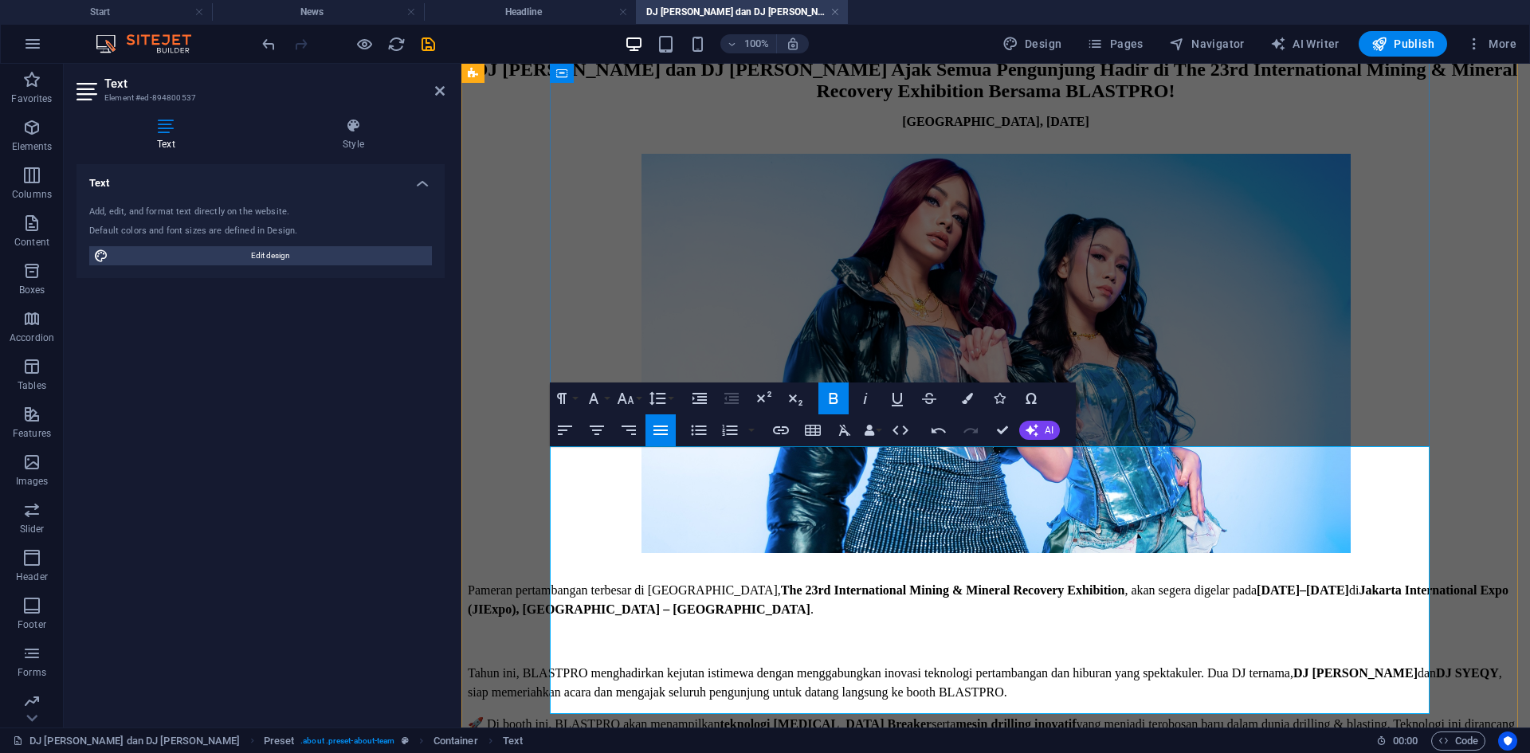
scroll to position [307, 0]
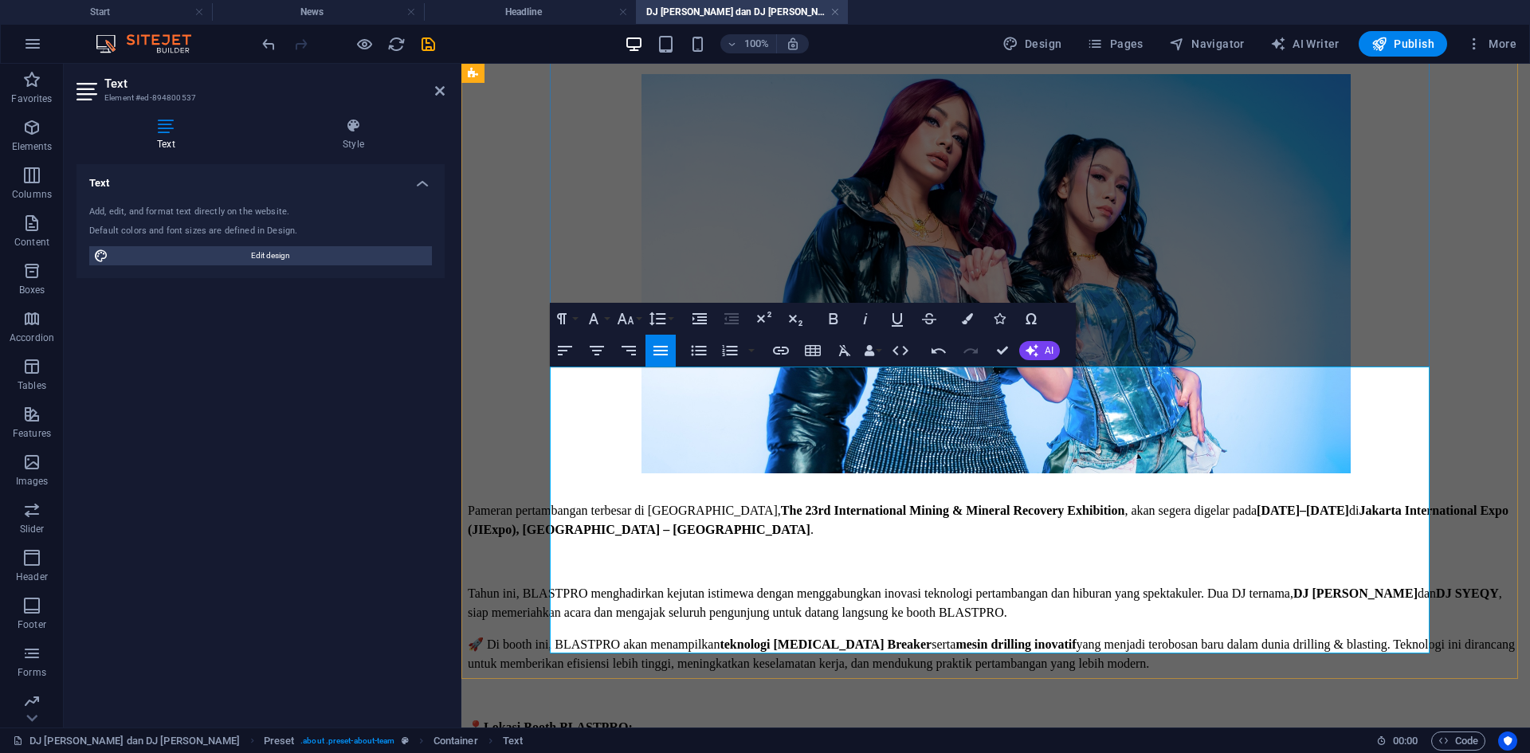
scroll to position [227, 0]
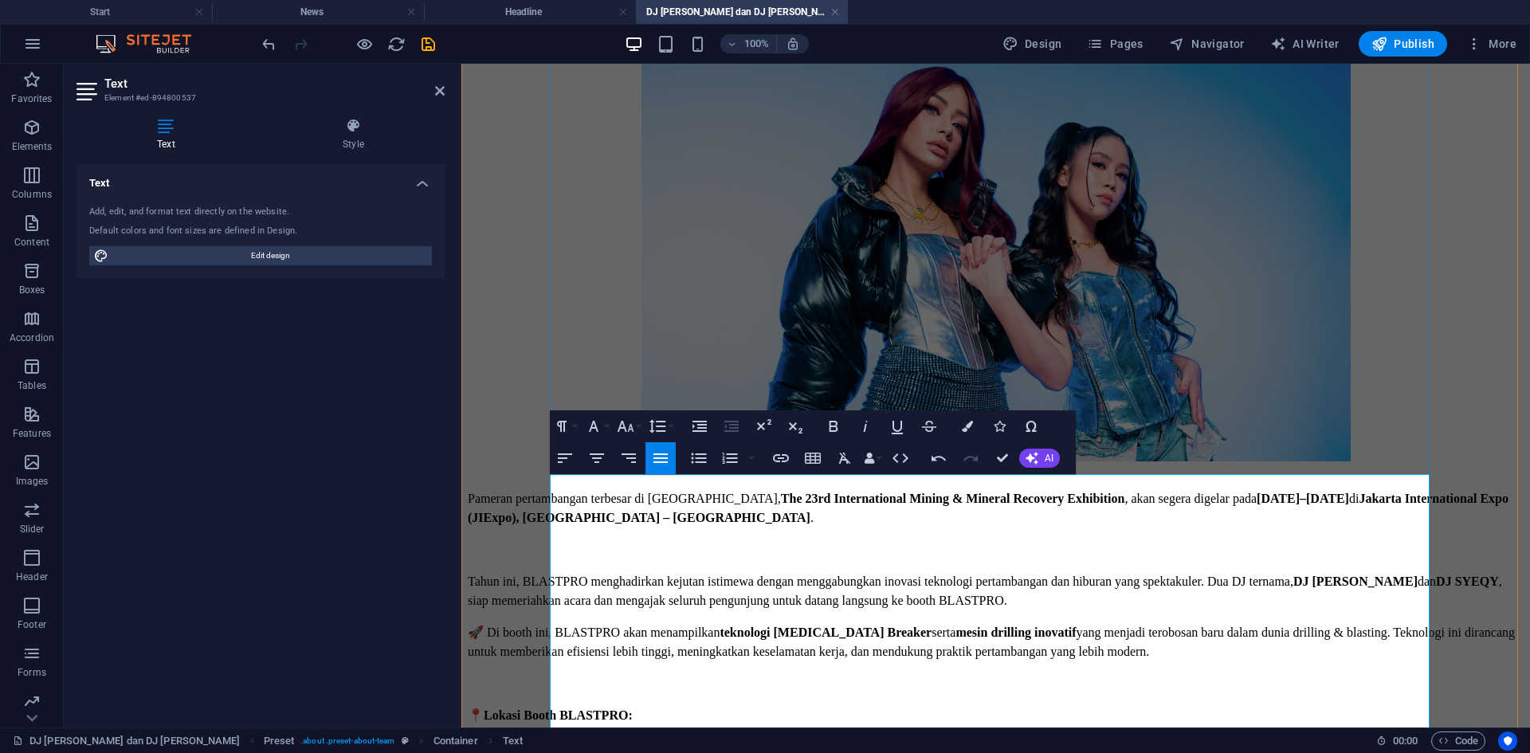
scroll to position [444, 0]
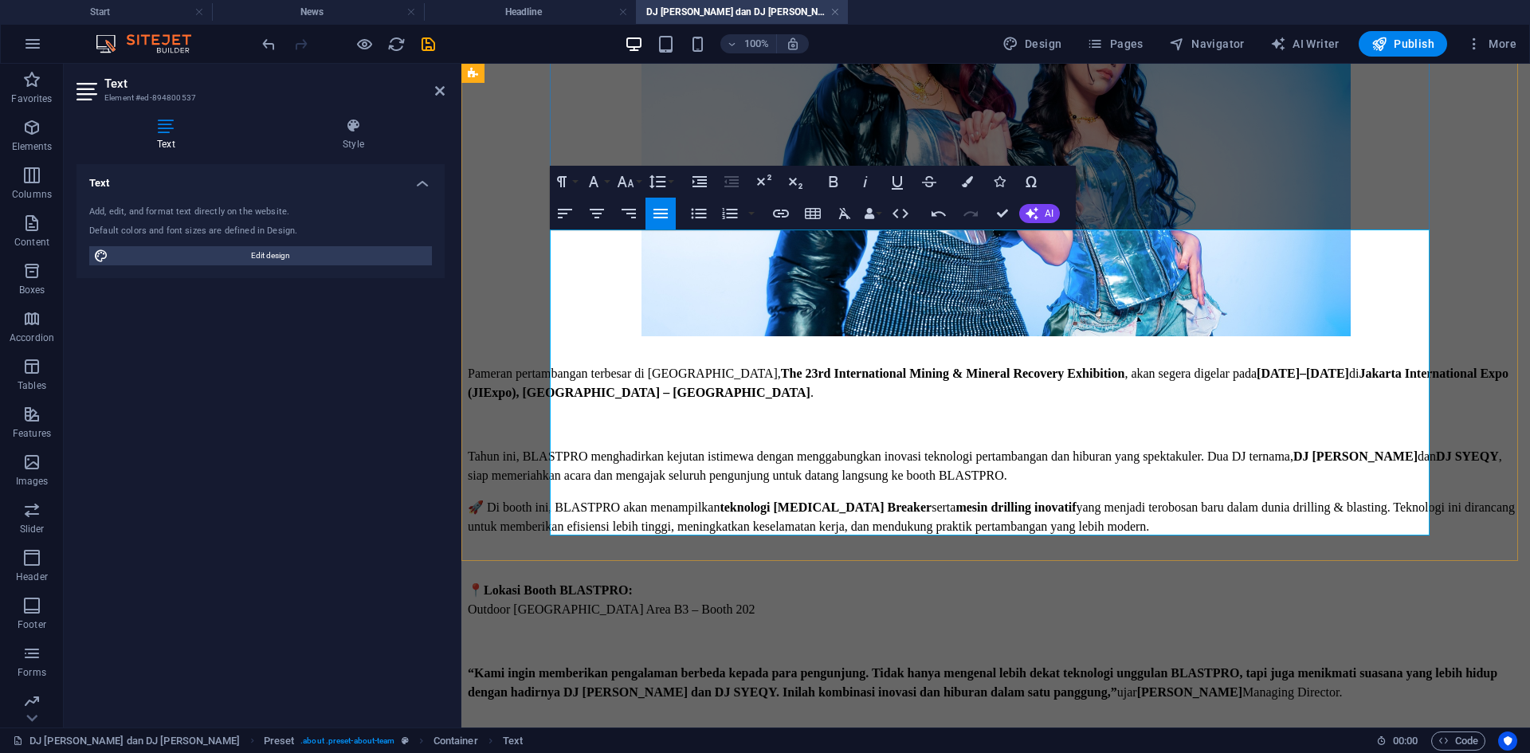
click at [607, 581] on p "“Kami ingin memberikan pengalaman berbeda kepada para pengunjung. Tidak hanya m…" at bounding box center [996, 683] width 1056 height 38
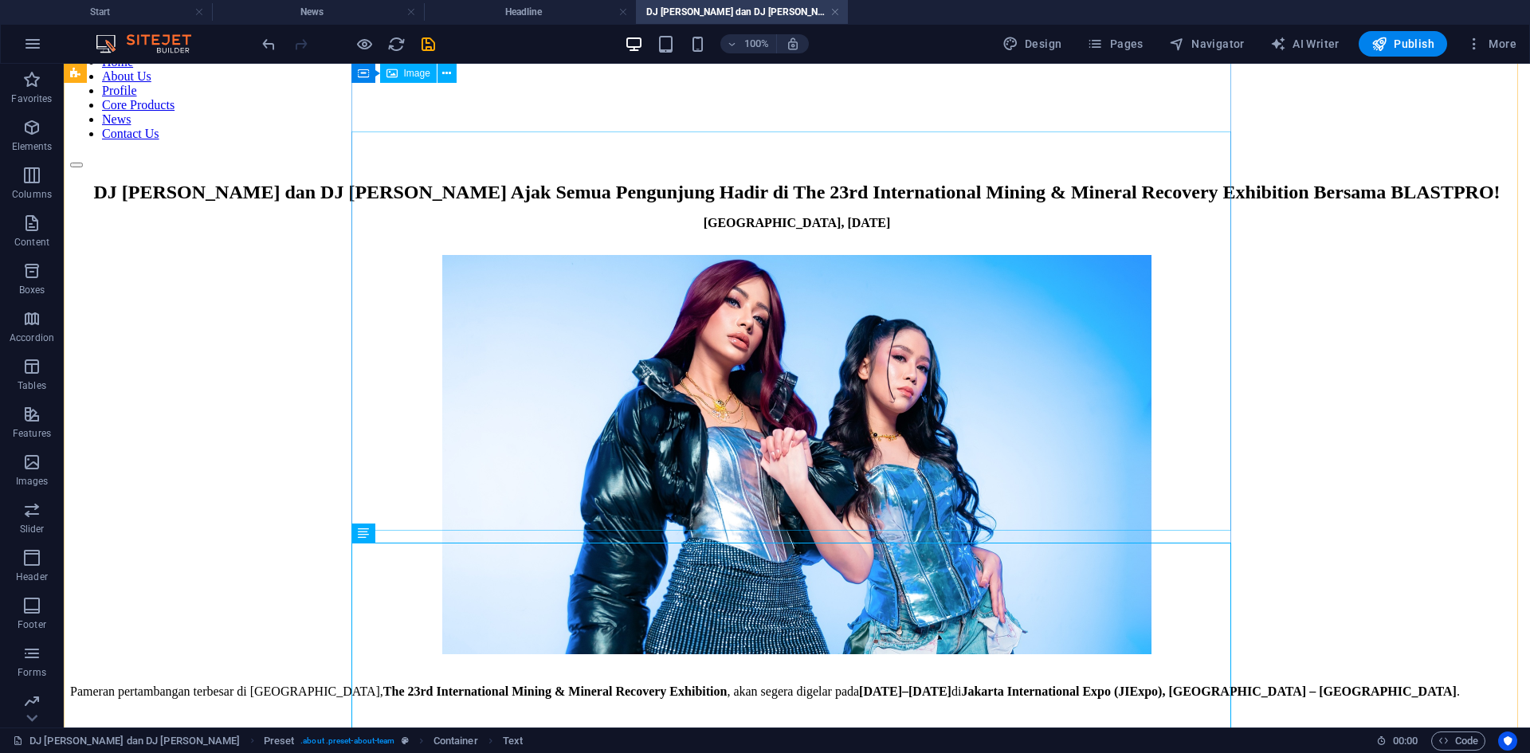
scroll to position [0, 0]
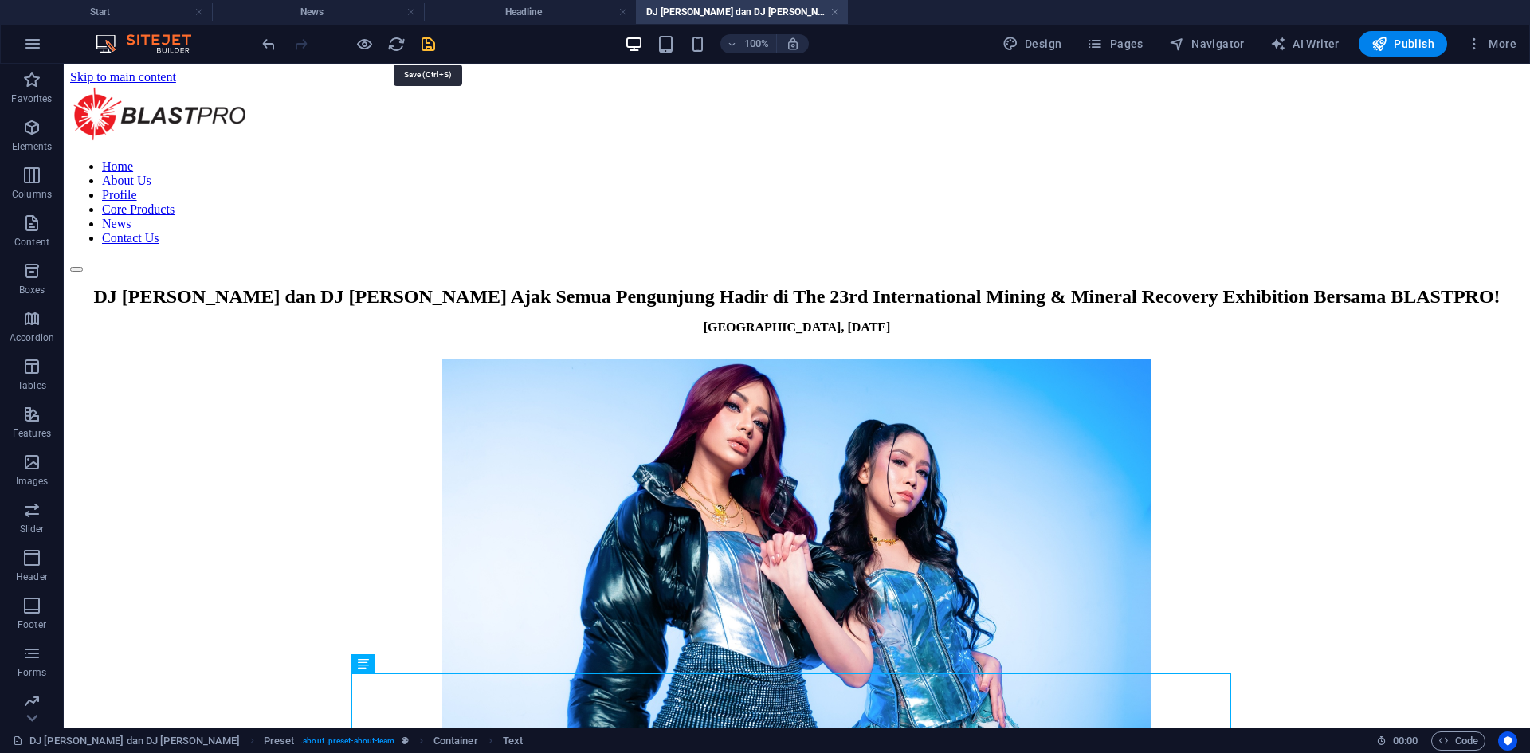
click at [433, 37] on icon "save" at bounding box center [428, 44] width 18 height 18
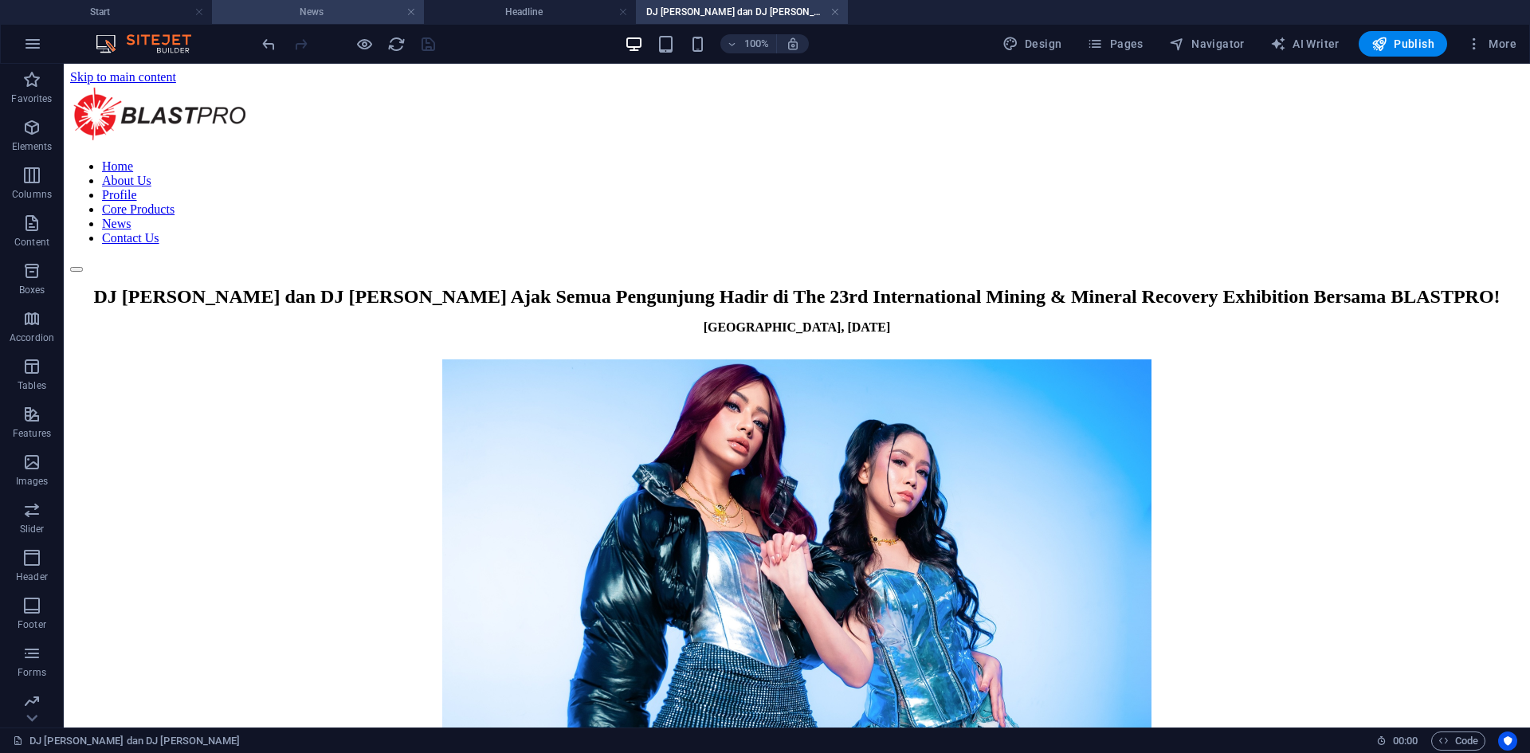
click at [358, 4] on h4 "News" at bounding box center [318, 12] width 212 height 18
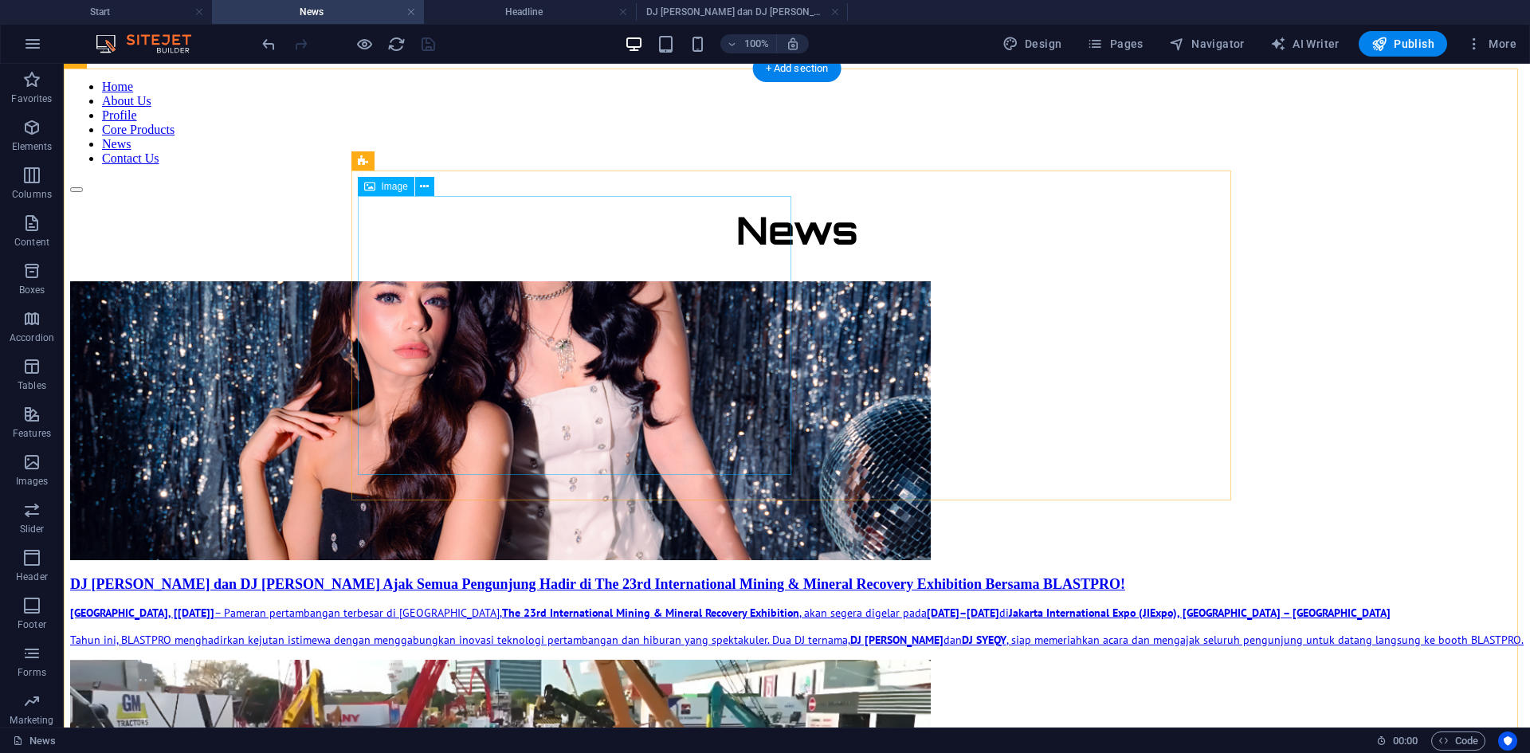
click at [640, 326] on figure at bounding box center [796, 422] width 1453 height 282
select select "px"
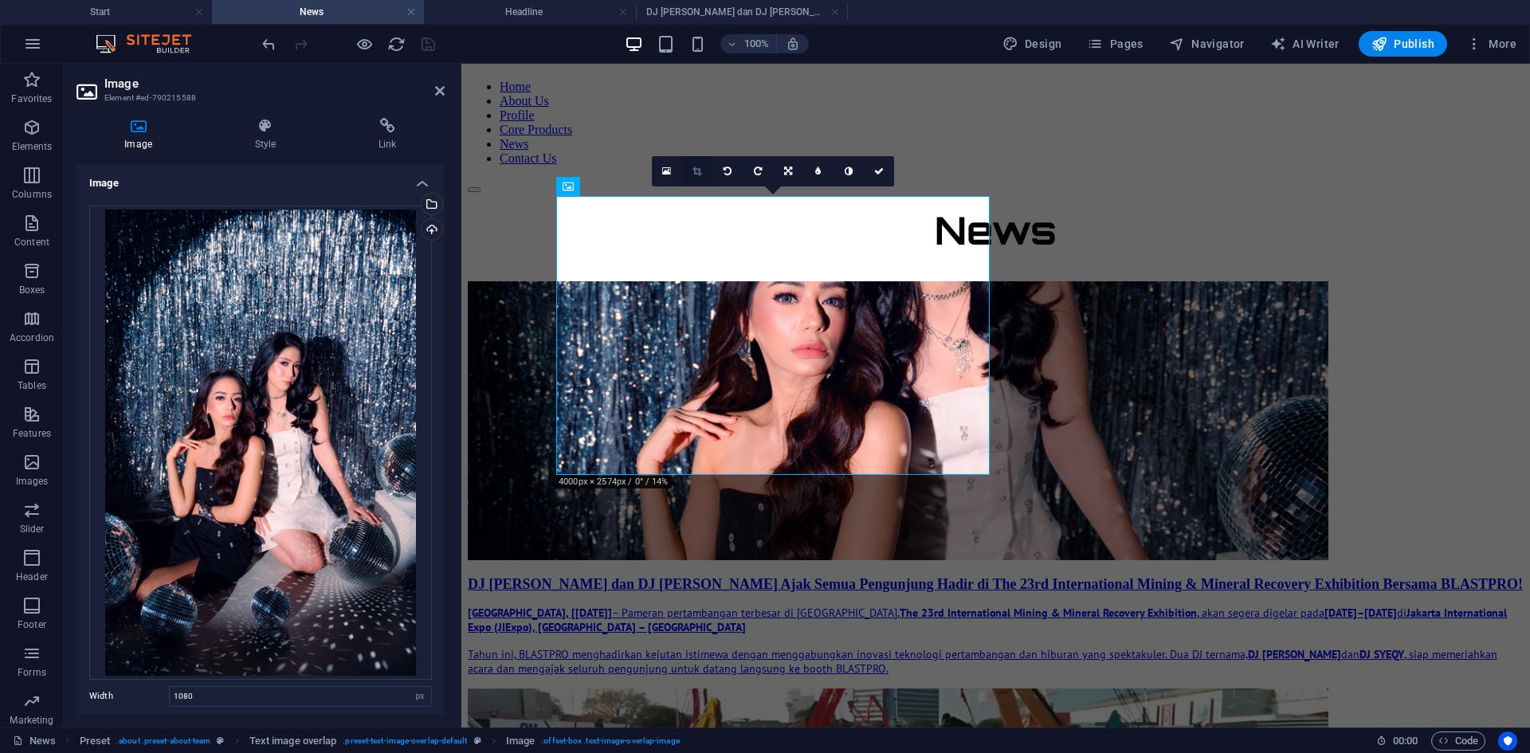
click at [704, 165] on link at bounding box center [697, 171] width 30 height 30
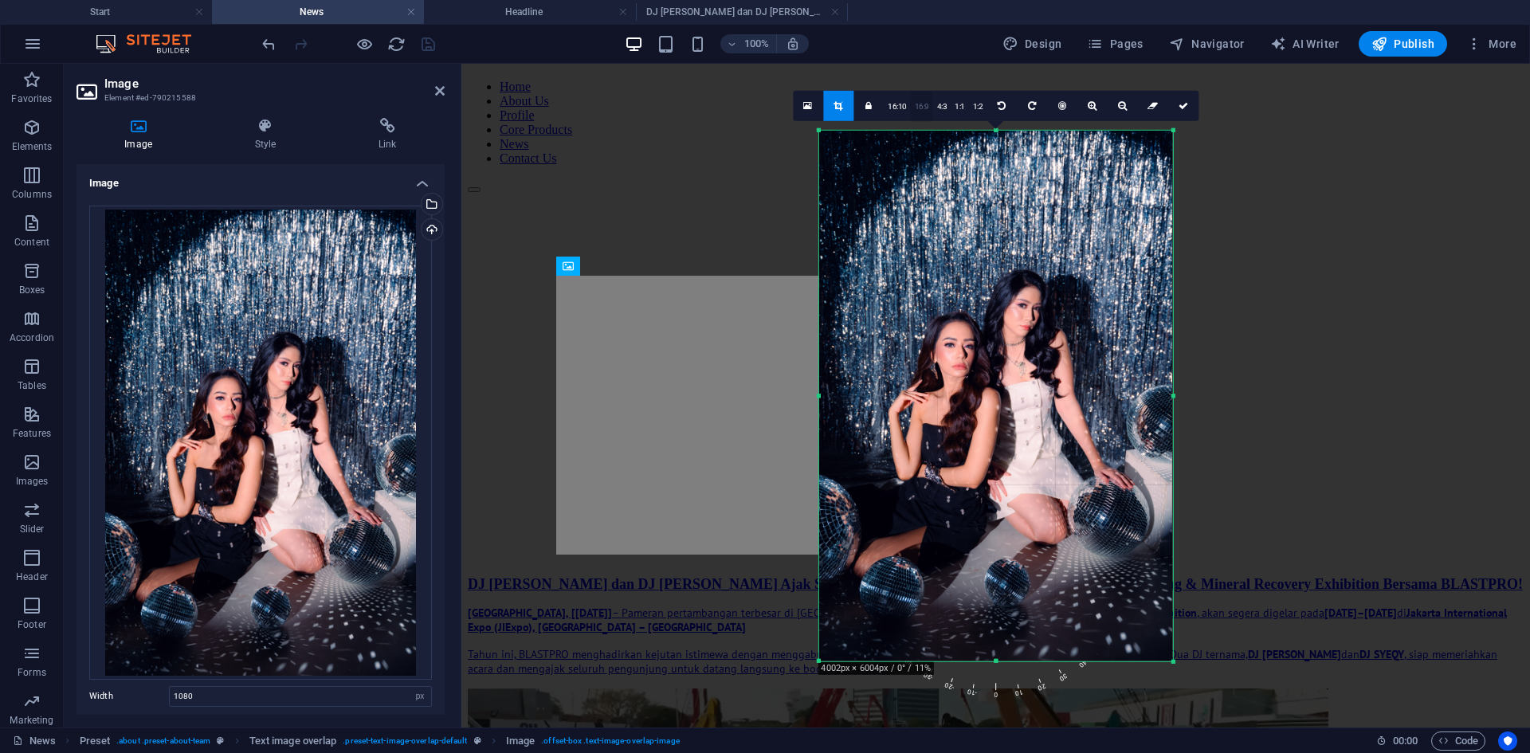
click at [924, 104] on link "16:9" at bounding box center [922, 106] width 22 height 30
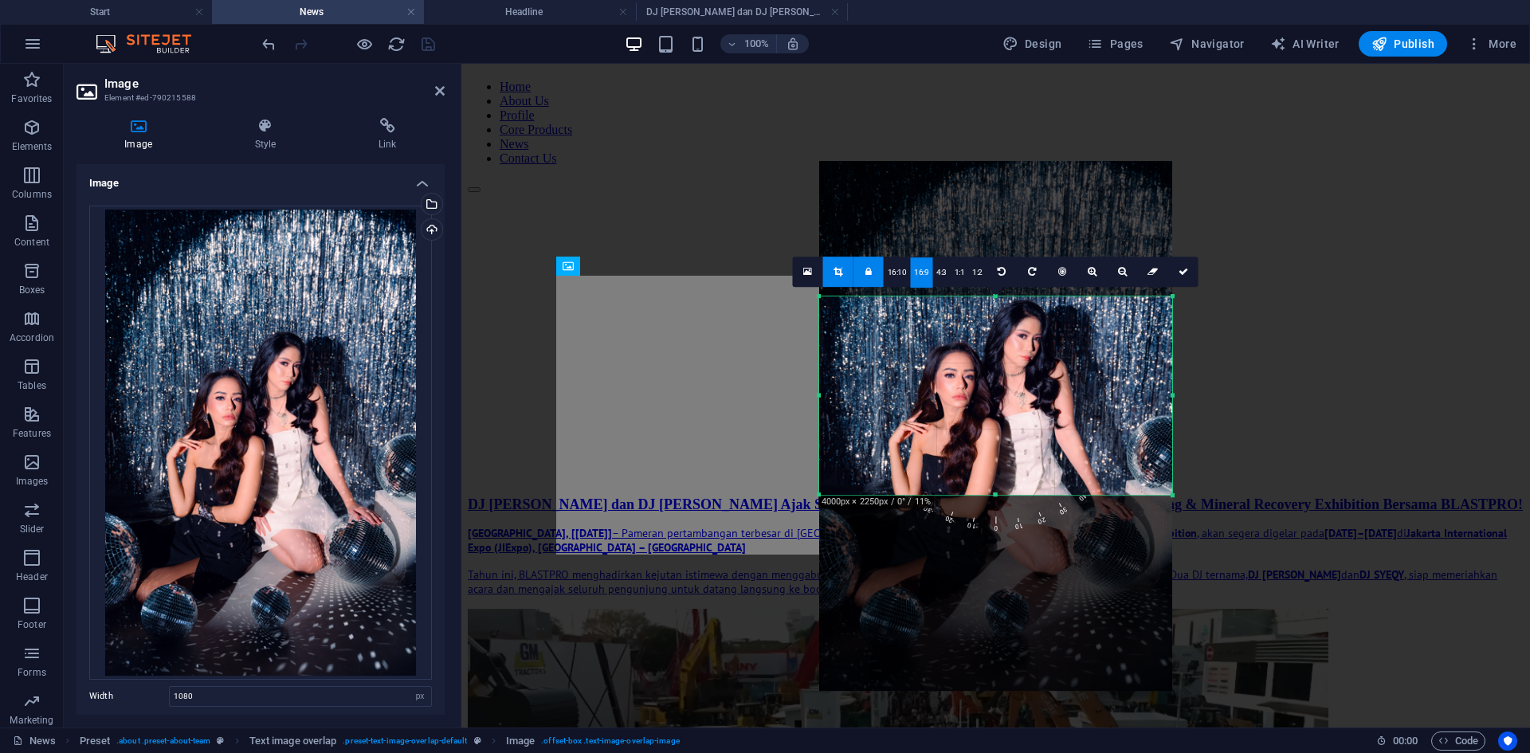
drag, startPoint x: 1040, startPoint y: 385, endPoint x: 1036, endPoint y: 249, distance: 135.5
click at [1036, 249] on div at bounding box center [996, 426] width 354 height 531
click at [1176, 269] on link at bounding box center [1183, 272] width 30 height 30
type input "443"
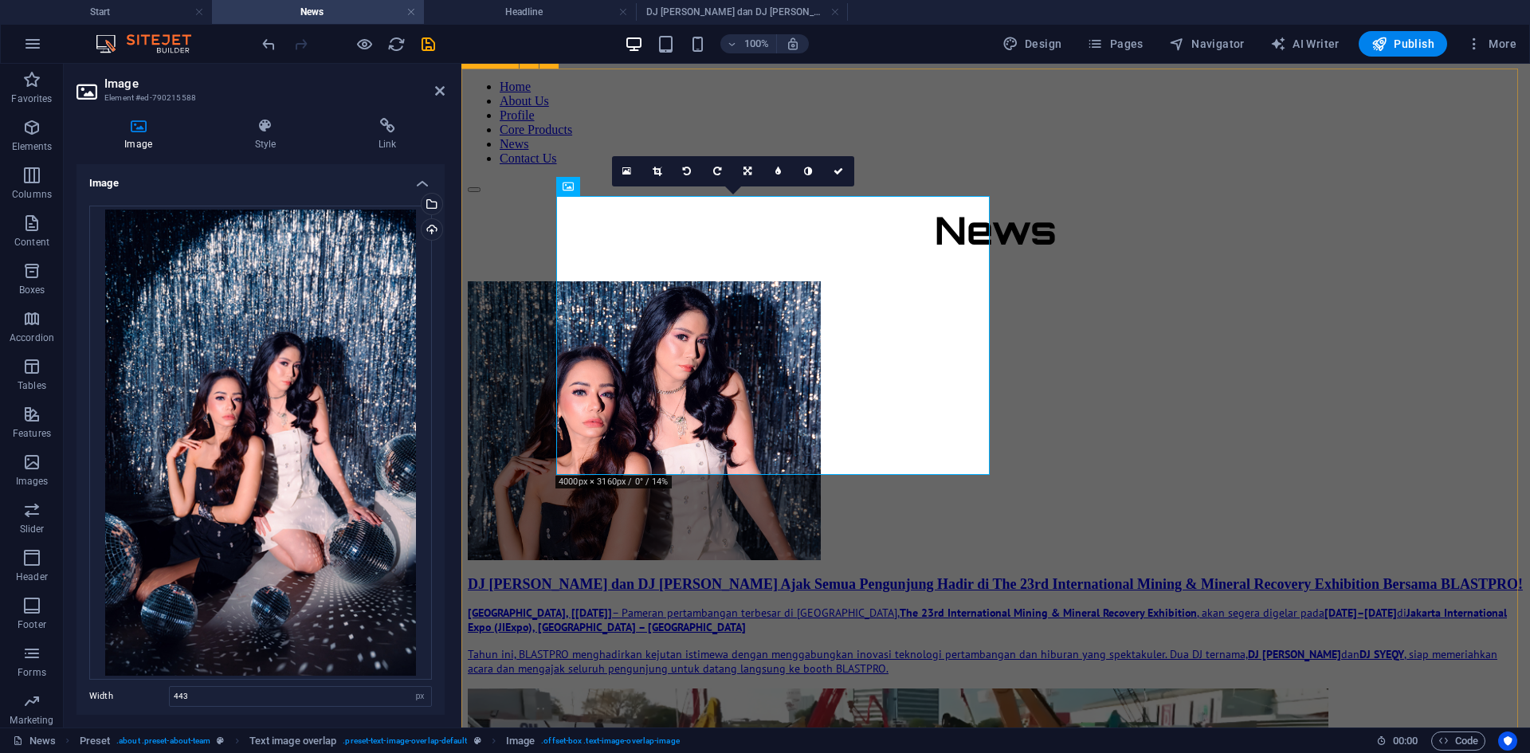
click at [1223, 347] on div "News DJ [PERSON_NAME] dan DJ SYEQY Ajak Semua Pengunjung Hadir di The 23rd Inte…" at bounding box center [996, 643] width 1056 height 875
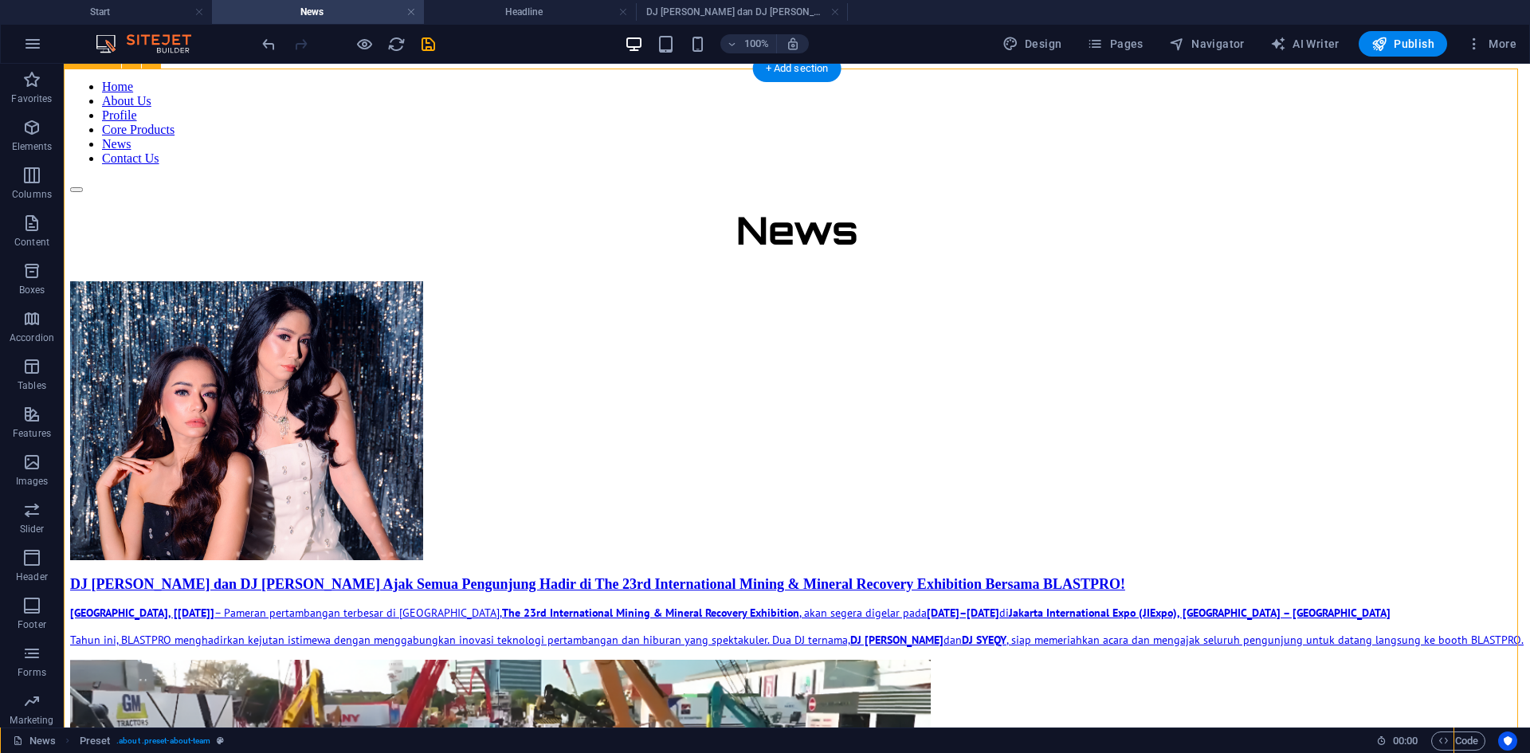
click at [1223, 418] on div "News DJ [PERSON_NAME] dan DJ SYEQY Ajak Semua Pengunjung Hadir di The 23rd Inte…" at bounding box center [796, 629] width 1453 height 847
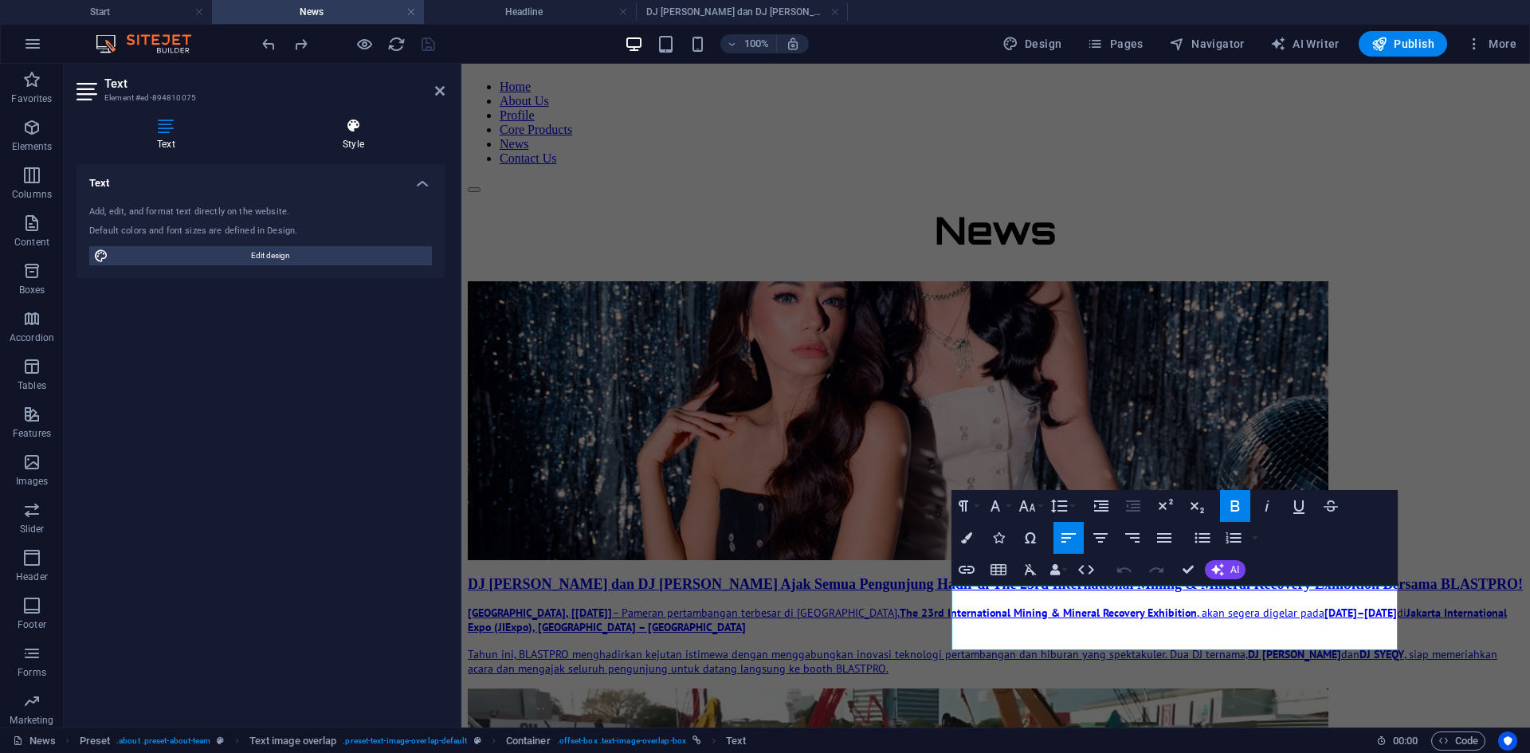
click at [342, 127] on icon at bounding box center [353, 126] width 182 height 16
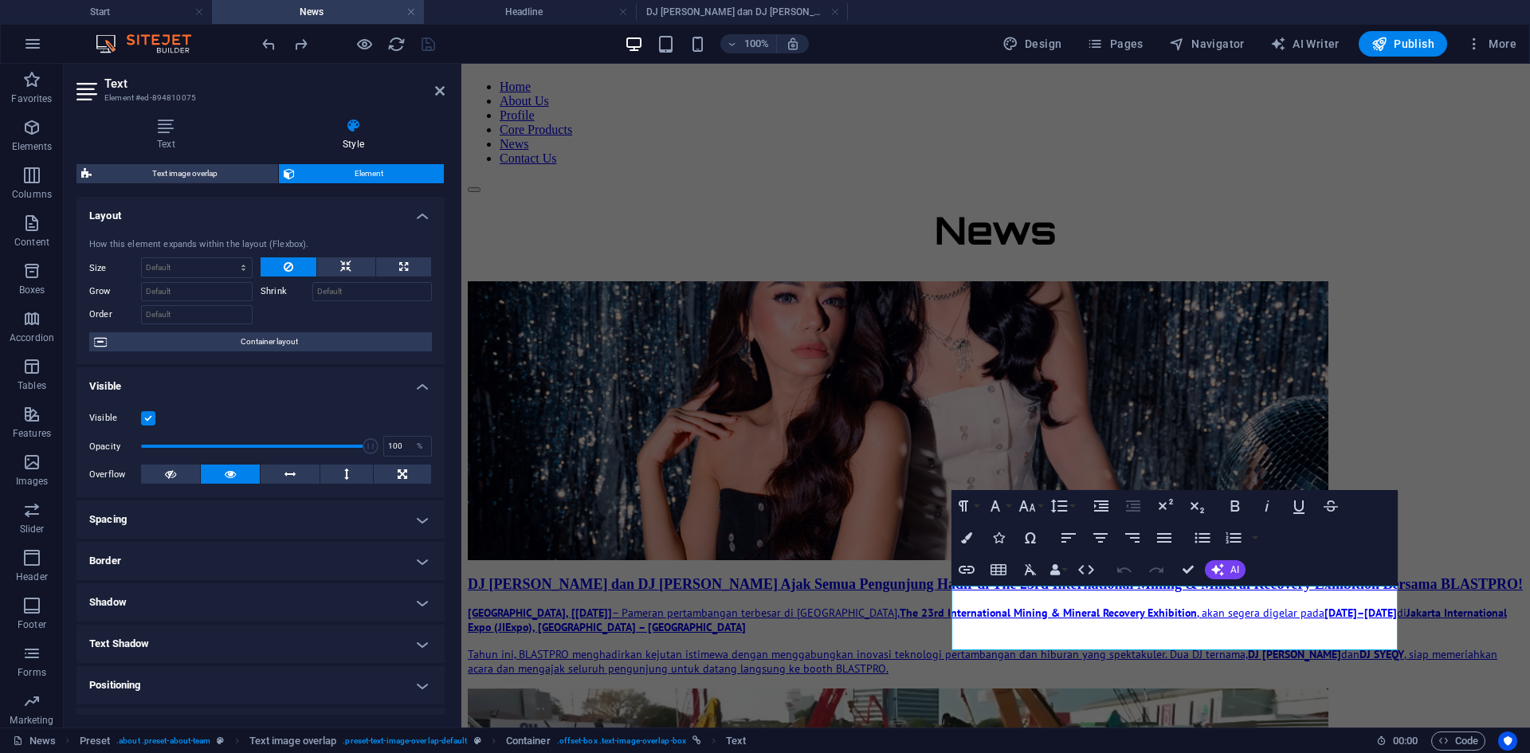
click at [313, 173] on span "Element" at bounding box center [370, 173] width 140 height 19
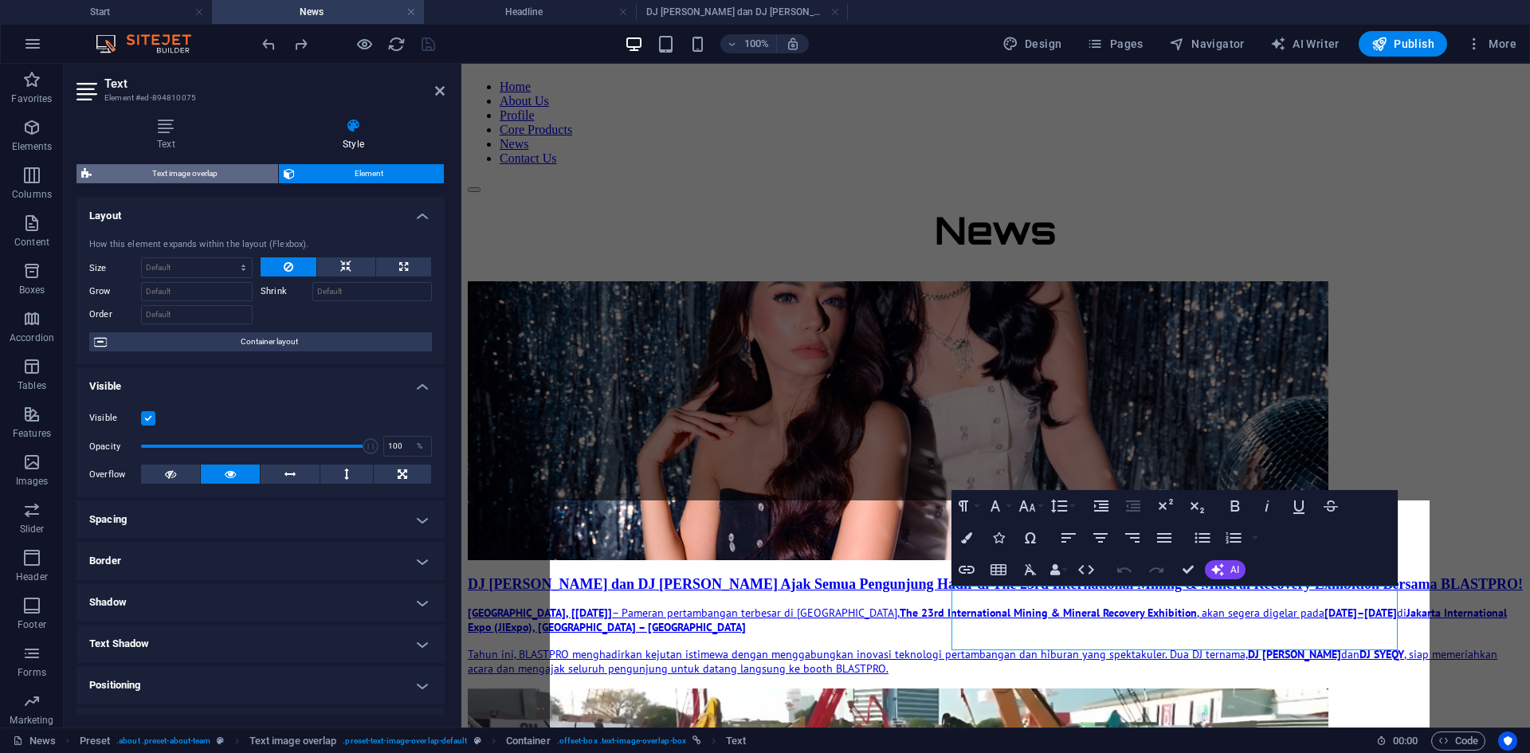
click at [245, 171] on span "Text image overlap" at bounding box center [184, 173] width 177 height 19
select select "rem"
select select "px"
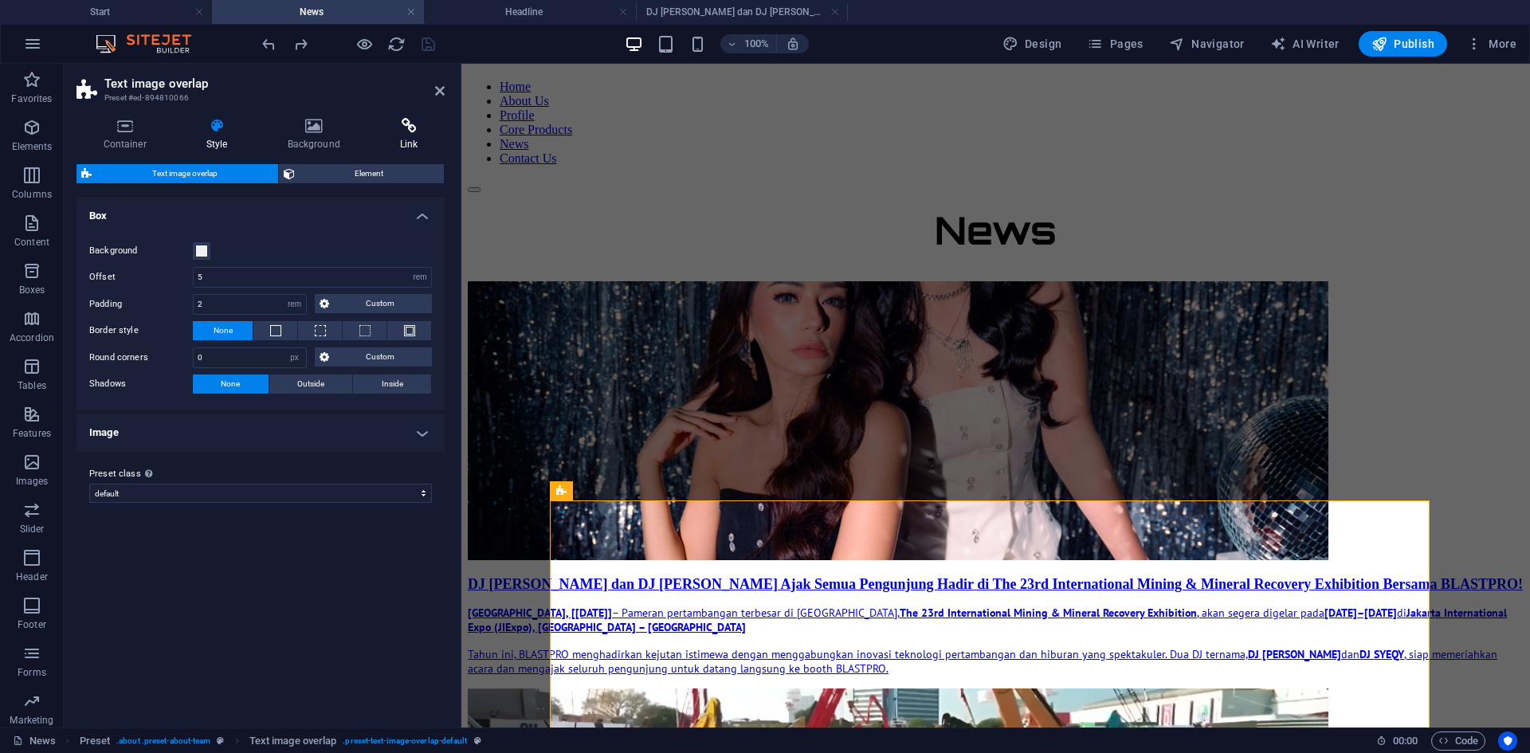
click at [413, 121] on icon at bounding box center [409, 126] width 72 height 16
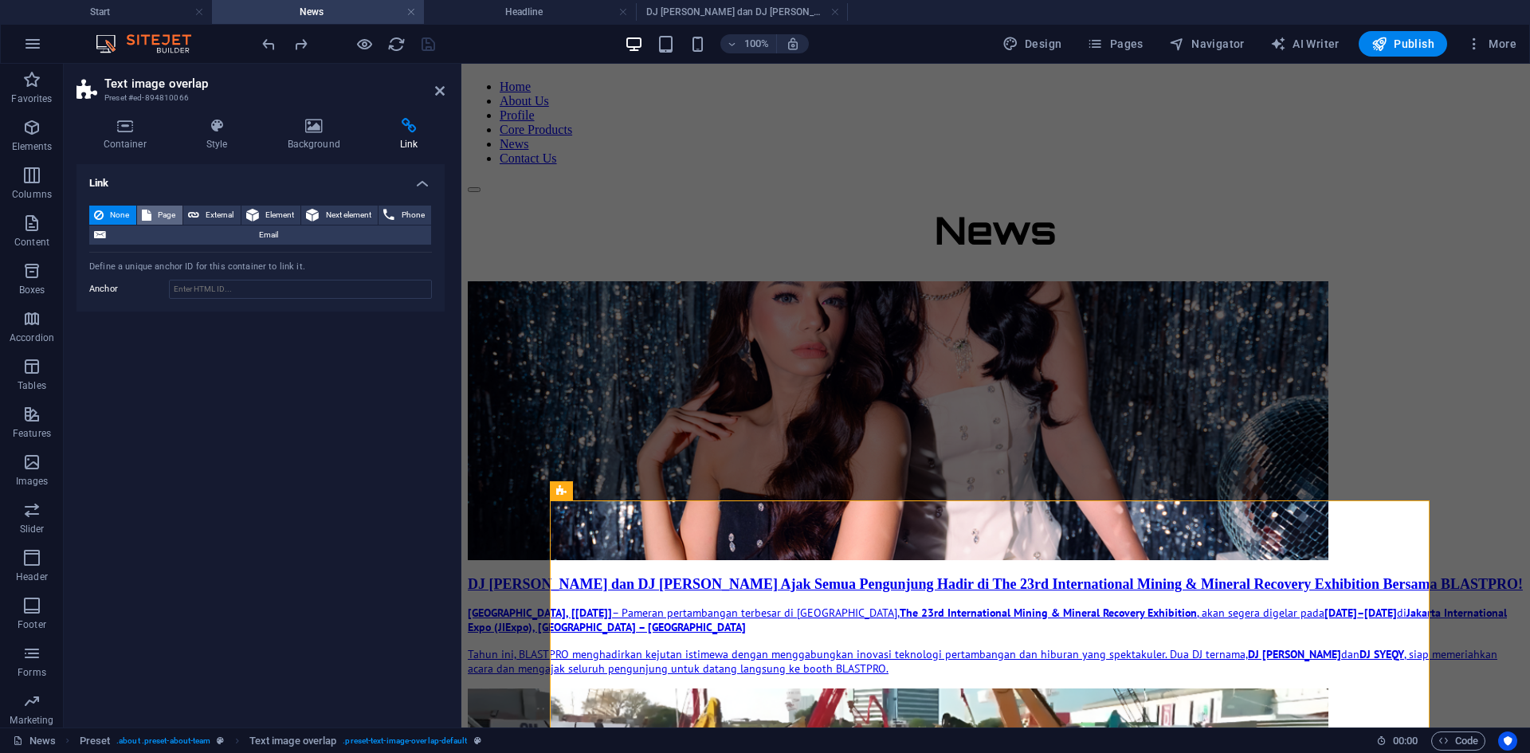
click at [167, 213] on span "Page" at bounding box center [167, 215] width 22 height 19
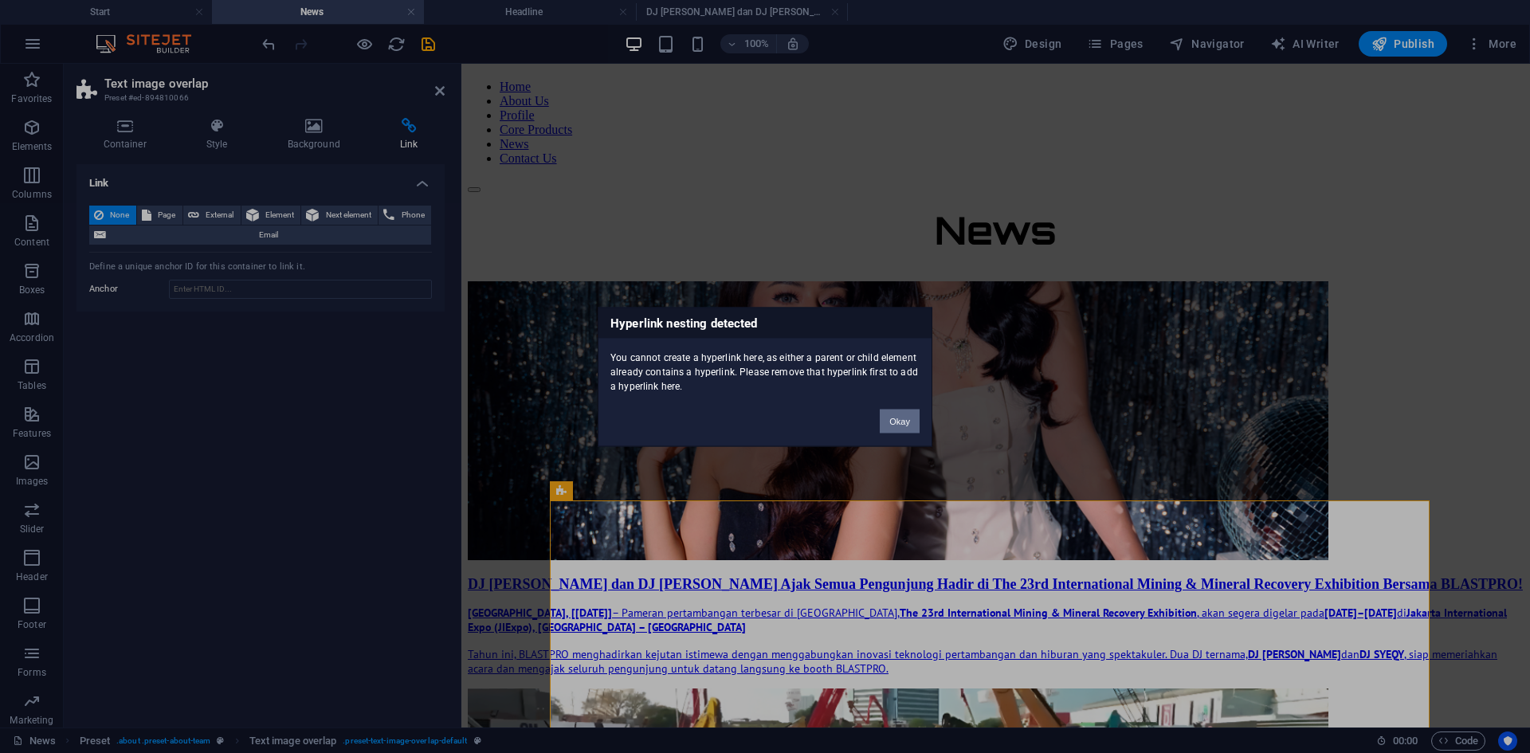
click at [891, 415] on button "Okay" at bounding box center [899, 421] width 40 height 24
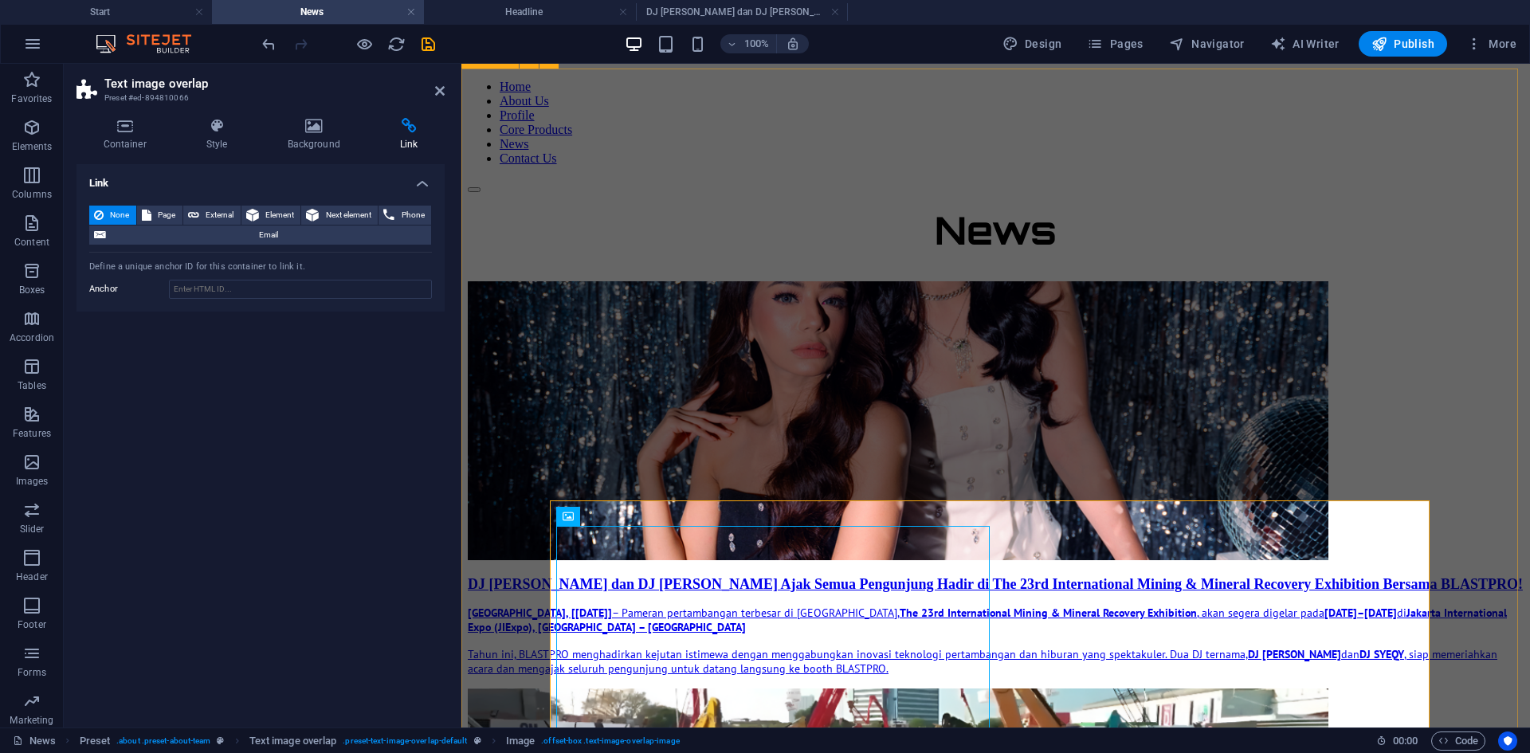
click at [1223, 487] on div "News DJ [PERSON_NAME] dan DJ SYEQY Ajak Semua Pengunjung Hadir di The 23rd Inte…" at bounding box center [996, 643] width 1056 height 875
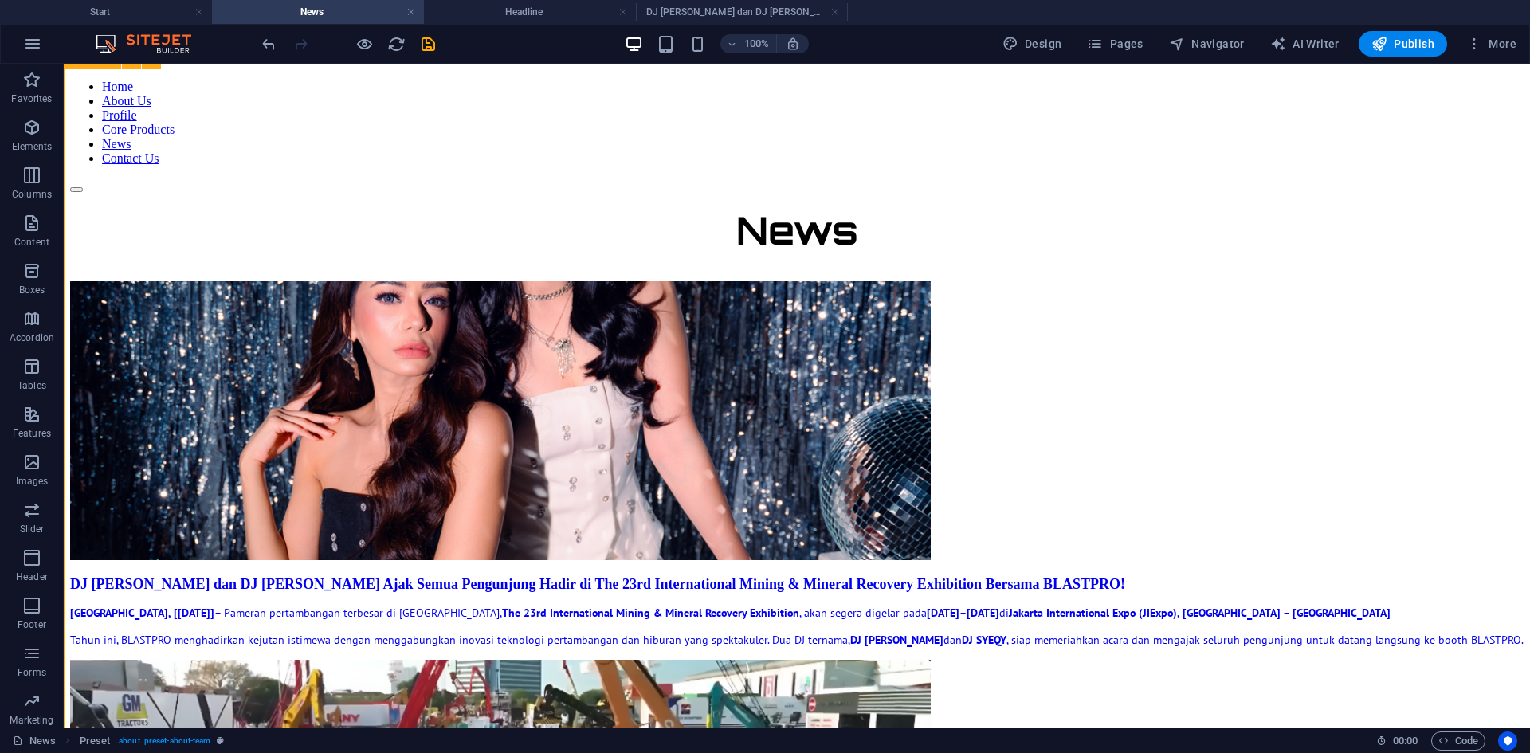
click at [1223, 487] on div "News DJ [PERSON_NAME] dan DJ SYEQY Ajak Semua Pengunjung Hadir di The 23rd Inte…" at bounding box center [796, 629] width 1453 height 847
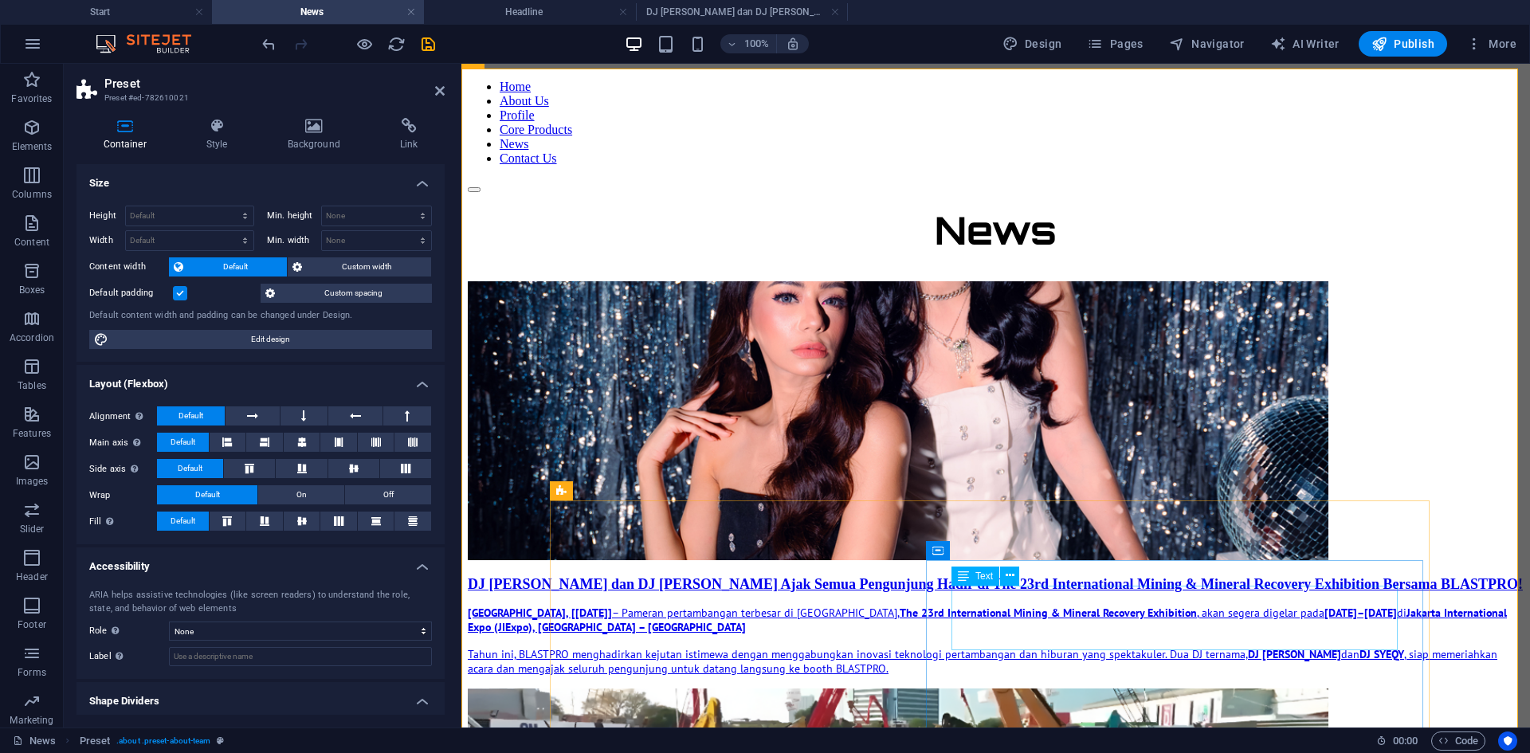
click at [401, 120] on icon at bounding box center [409, 126] width 72 height 16
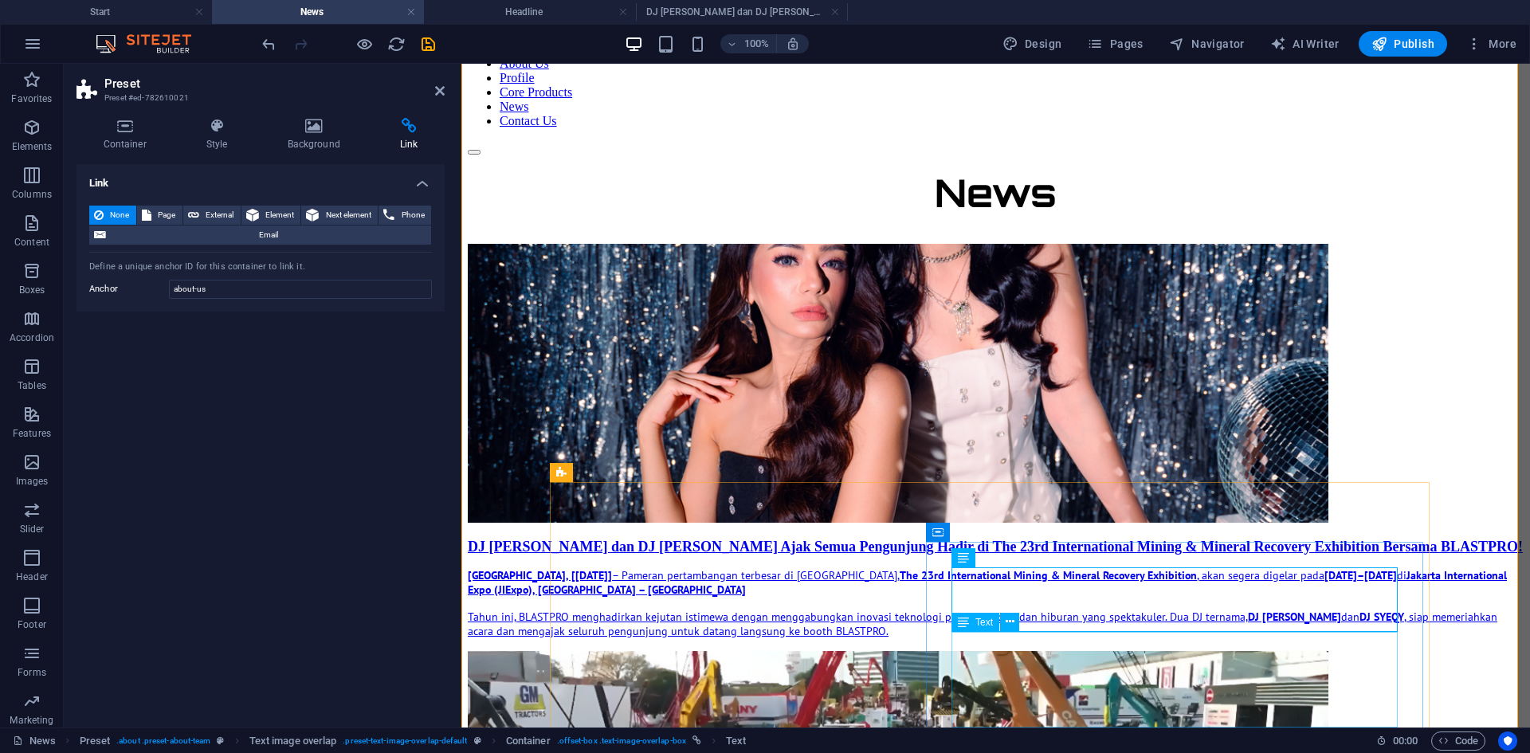
scroll to position [159, 0]
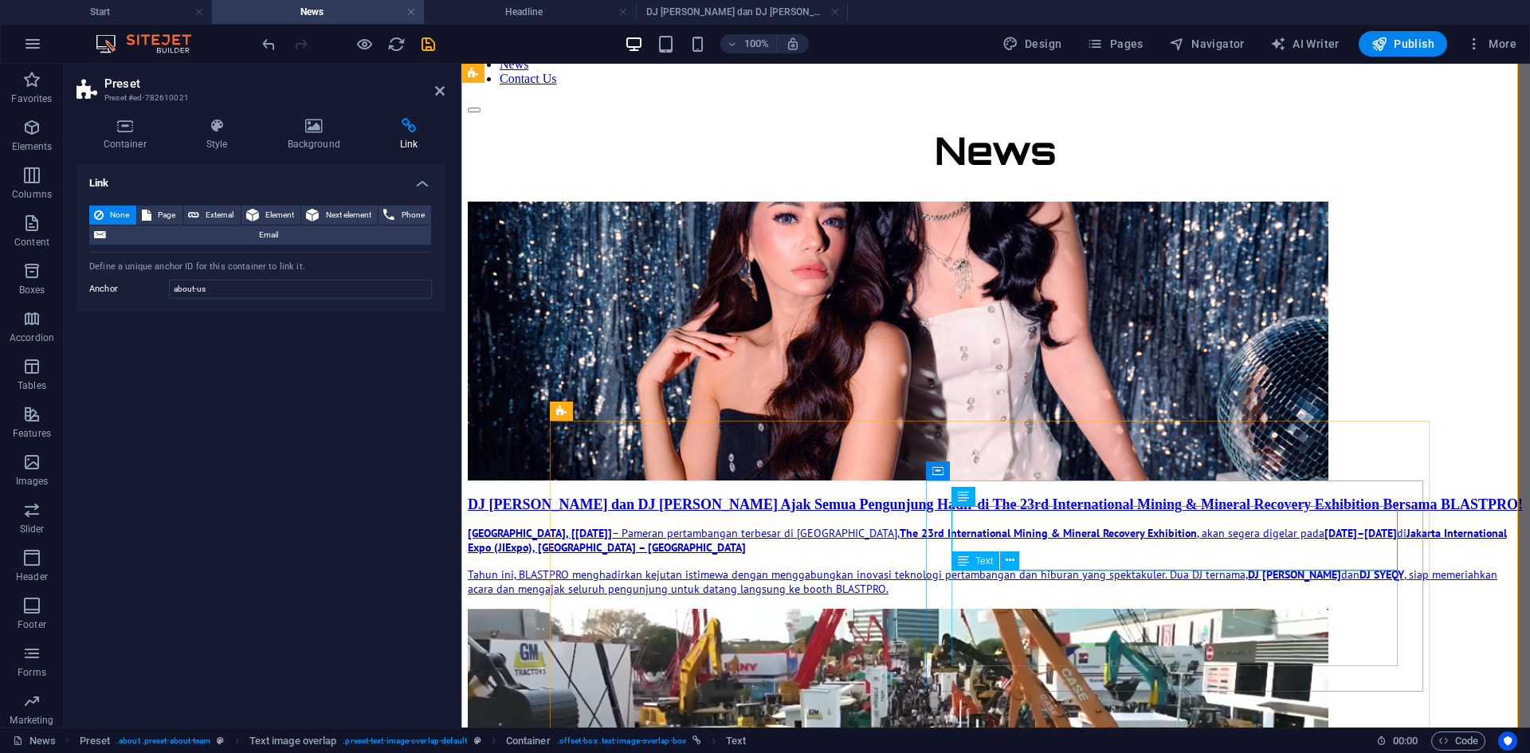
click at [791, 581] on figure at bounding box center [996, 750] width 1056 height 282
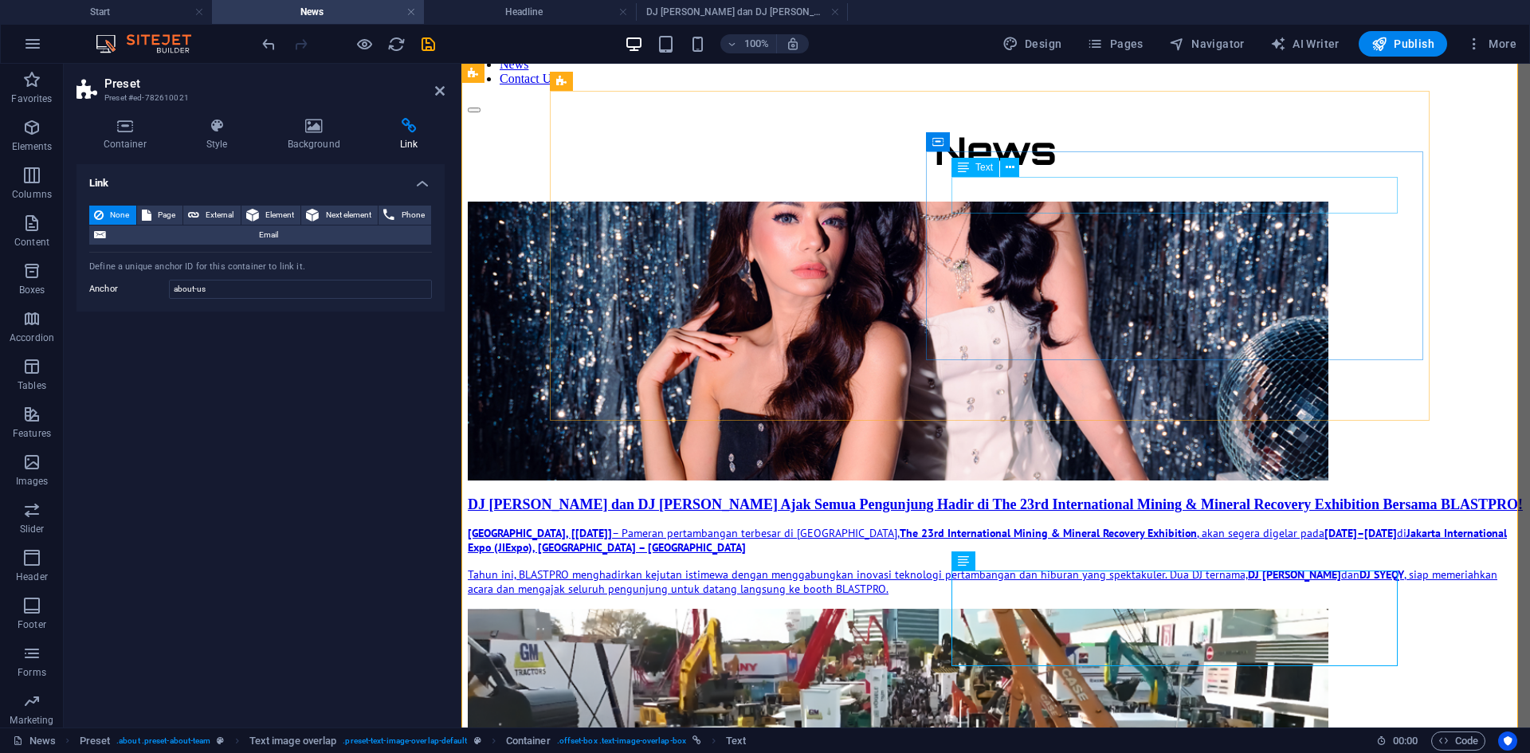
click at [1077, 496] on div "DJ [PERSON_NAME] dan DJ [PERSON_NAME] Ajak Semua Pengunjung Hadir di The 23rd I…" at bounding box center [996, 504] width 1056 height 17
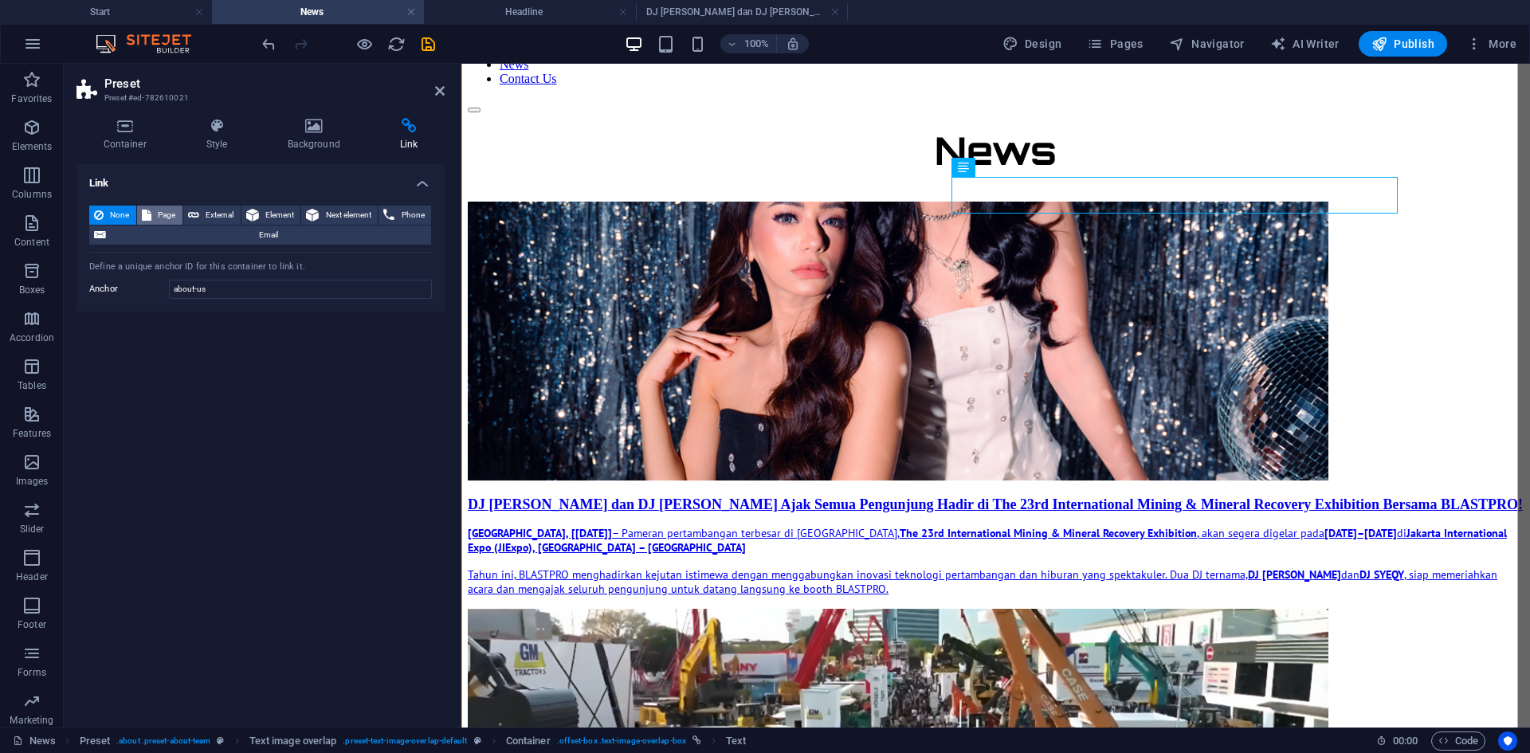
click at [172, 213] on span "Page" at bounding box center [167, 215] width 22 height 19
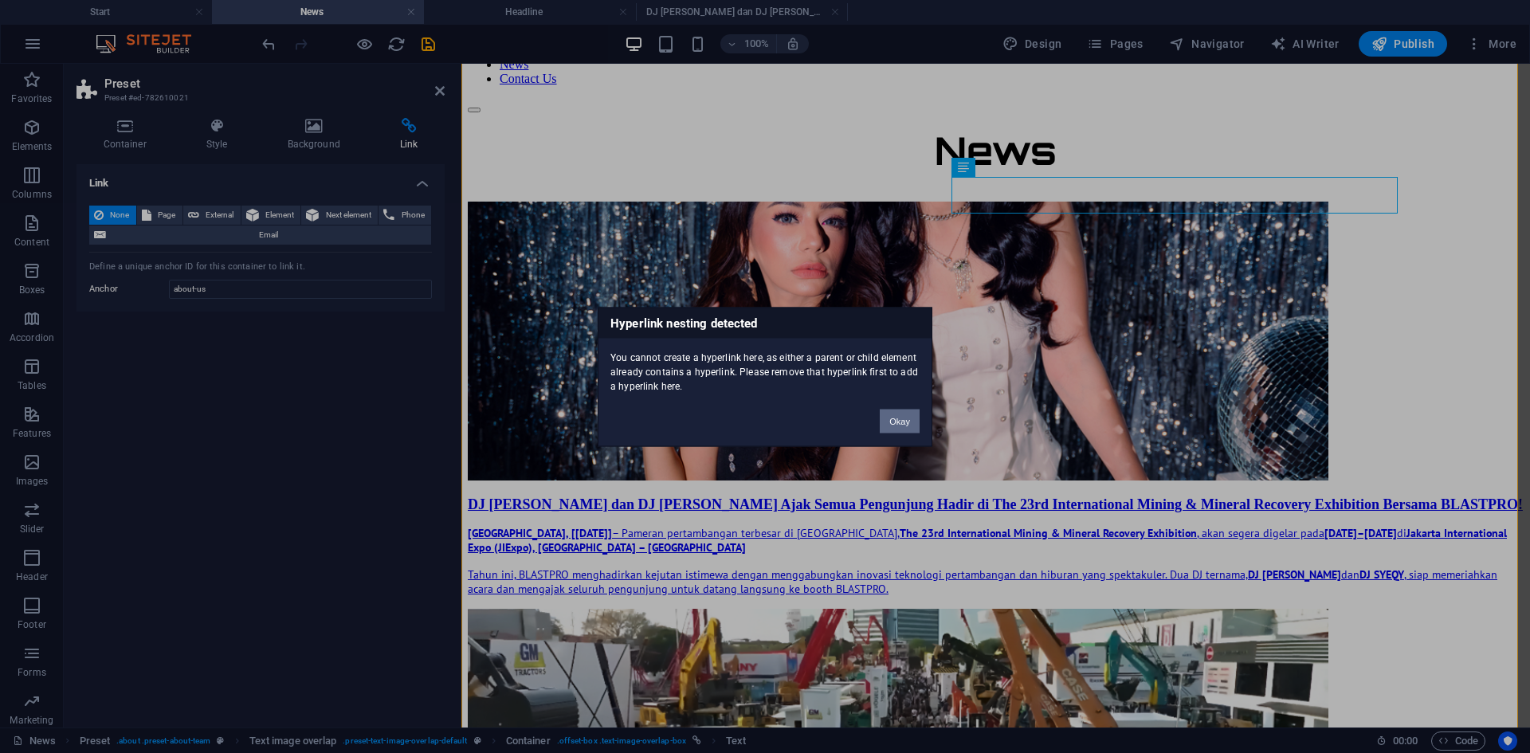
click at [907, 418] on button "Okay" at bounding box center [899, 421] width 40 height 24
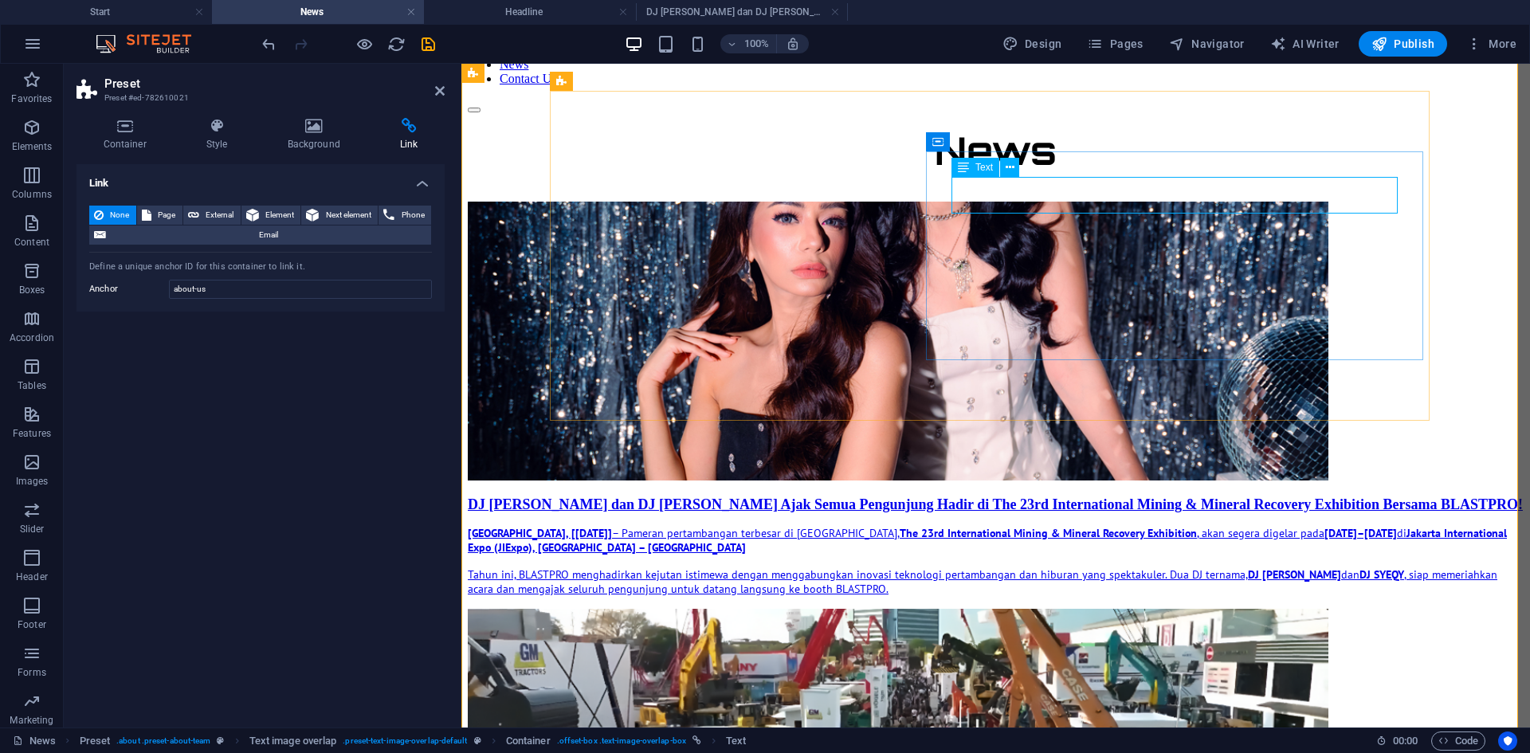
click at [1033, 496] on div "DJ [PERSON_NAME] dan DJ [PERSON_NAME] Ajak Semua Pengunjung Hadir di The 23rd I…" at bounding box center [996, 504] width 1056 height 17
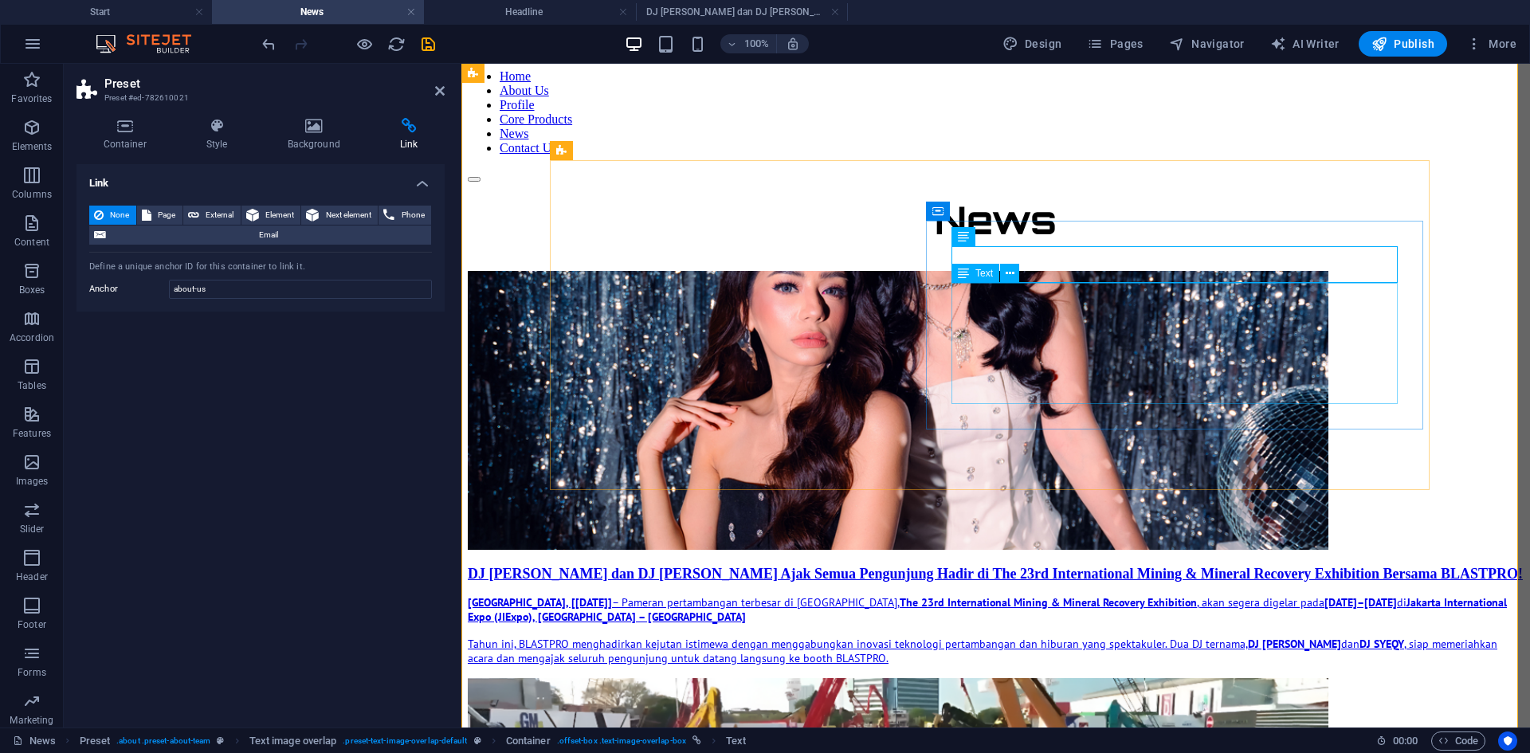
scroll to position [0, 0]
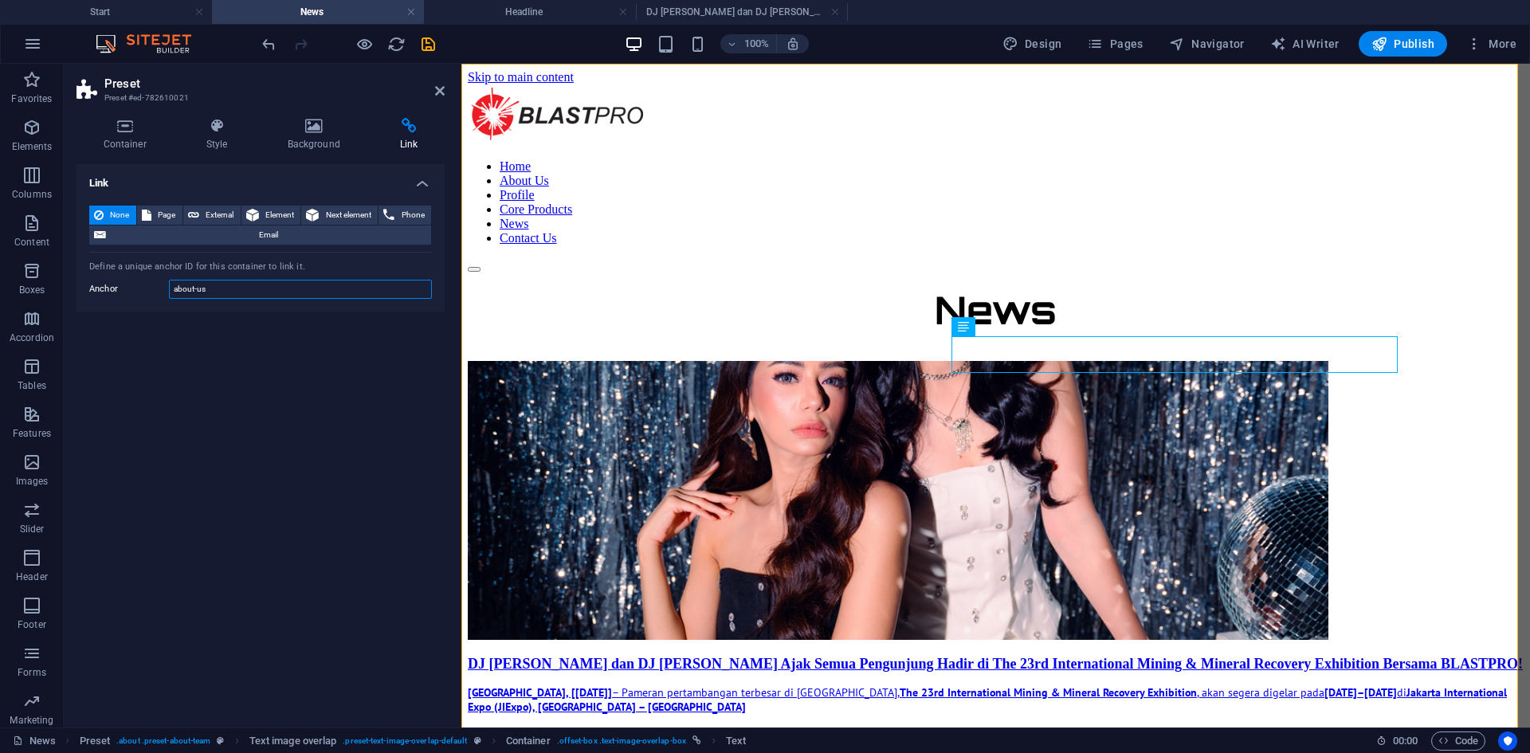
click at [311, 292] on input "about-us" at bounding box center [300, 289] width 263 height 19
click at [165, 212] on span "Page" at bounding box center [167, 215] width 22 height 19
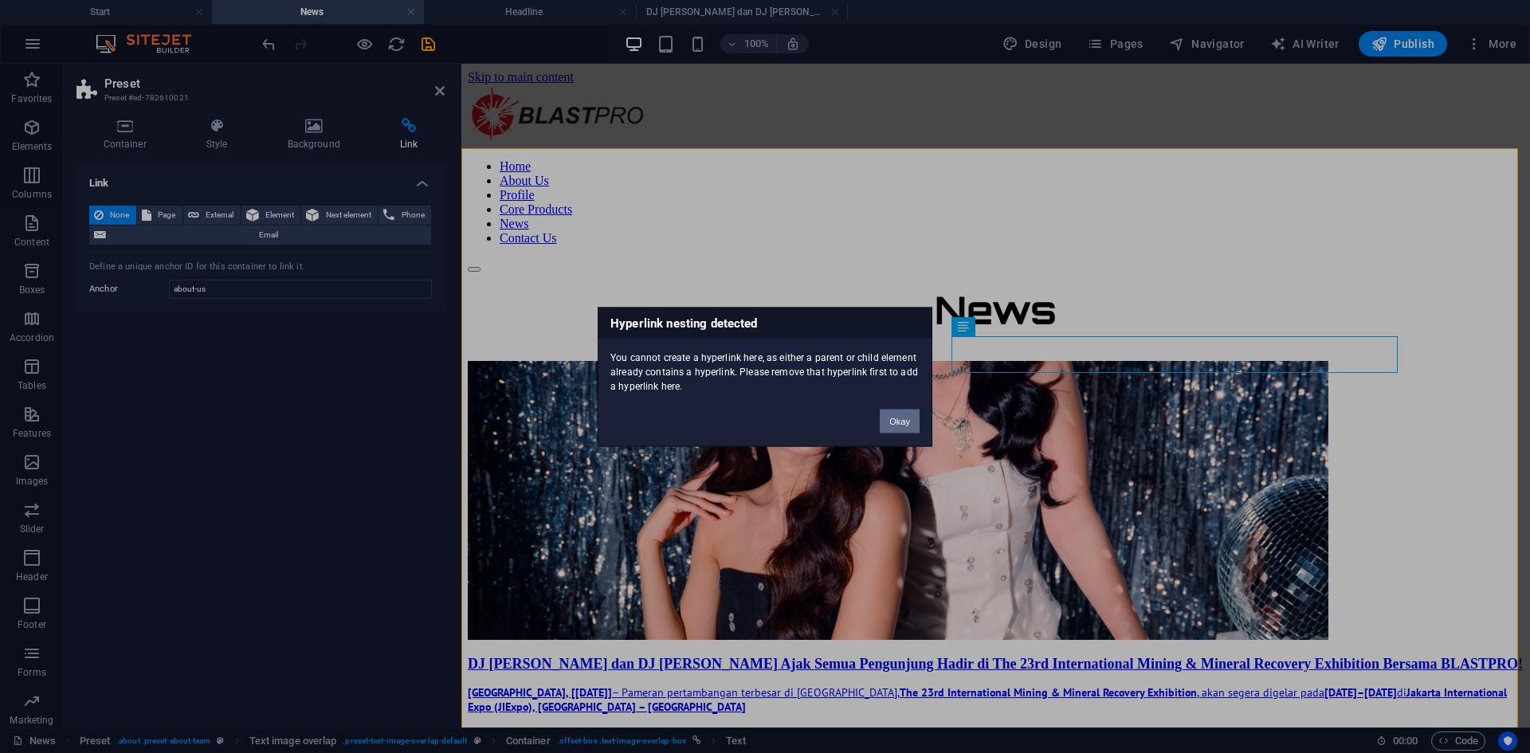
click at [908, 421] on button "Okay" at bounding box center [899, 421] width 40 height 24
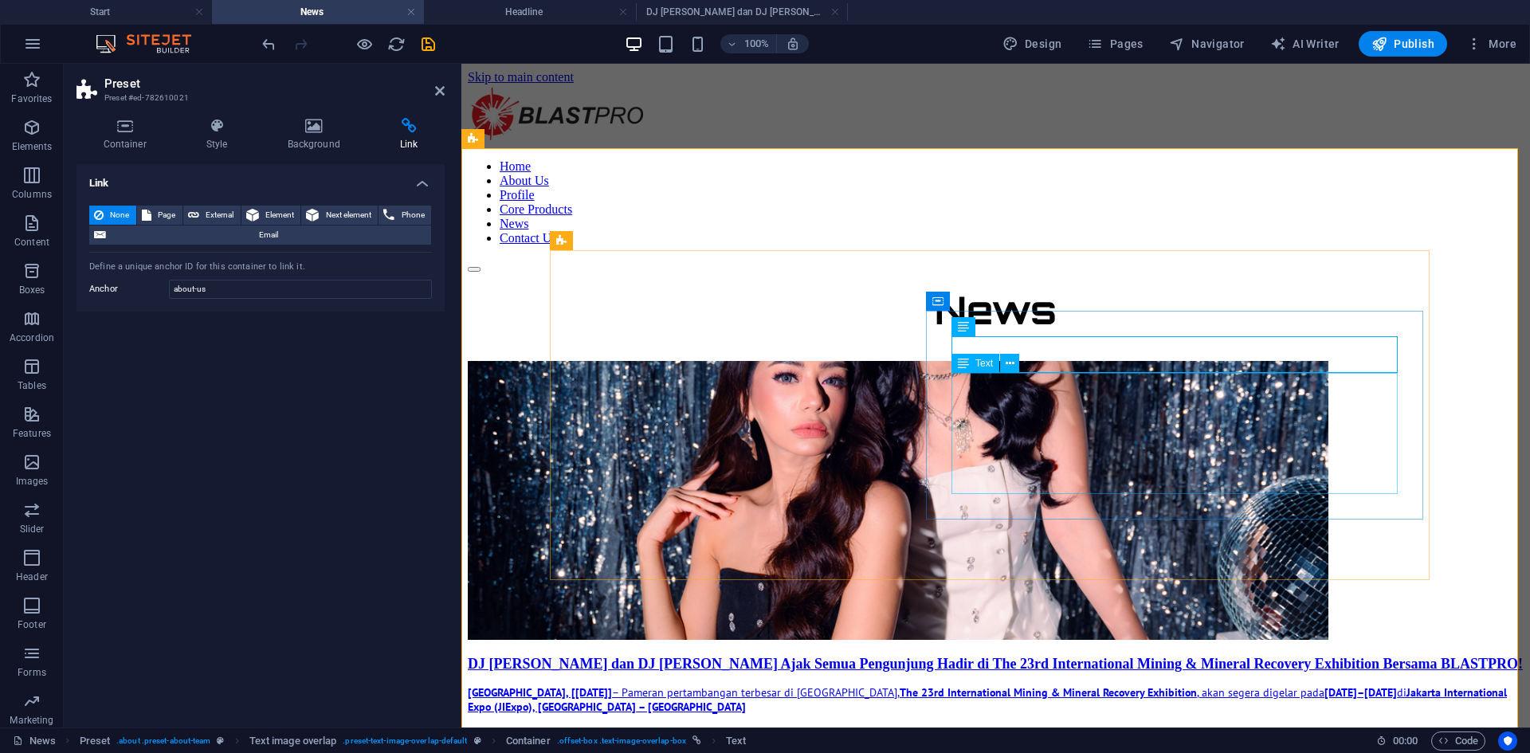
click at [1009, 581] on div "[GEOGRAPHIC_DATA], [[DATE]] – Pameran pertambangan terbesar di [GEOGRAPHIC_DATA…" at bounding box center [996, 720] width 1056 height 70
click at [226, 209] on span "External" at bounding box center [220, 215] width 32 height 19
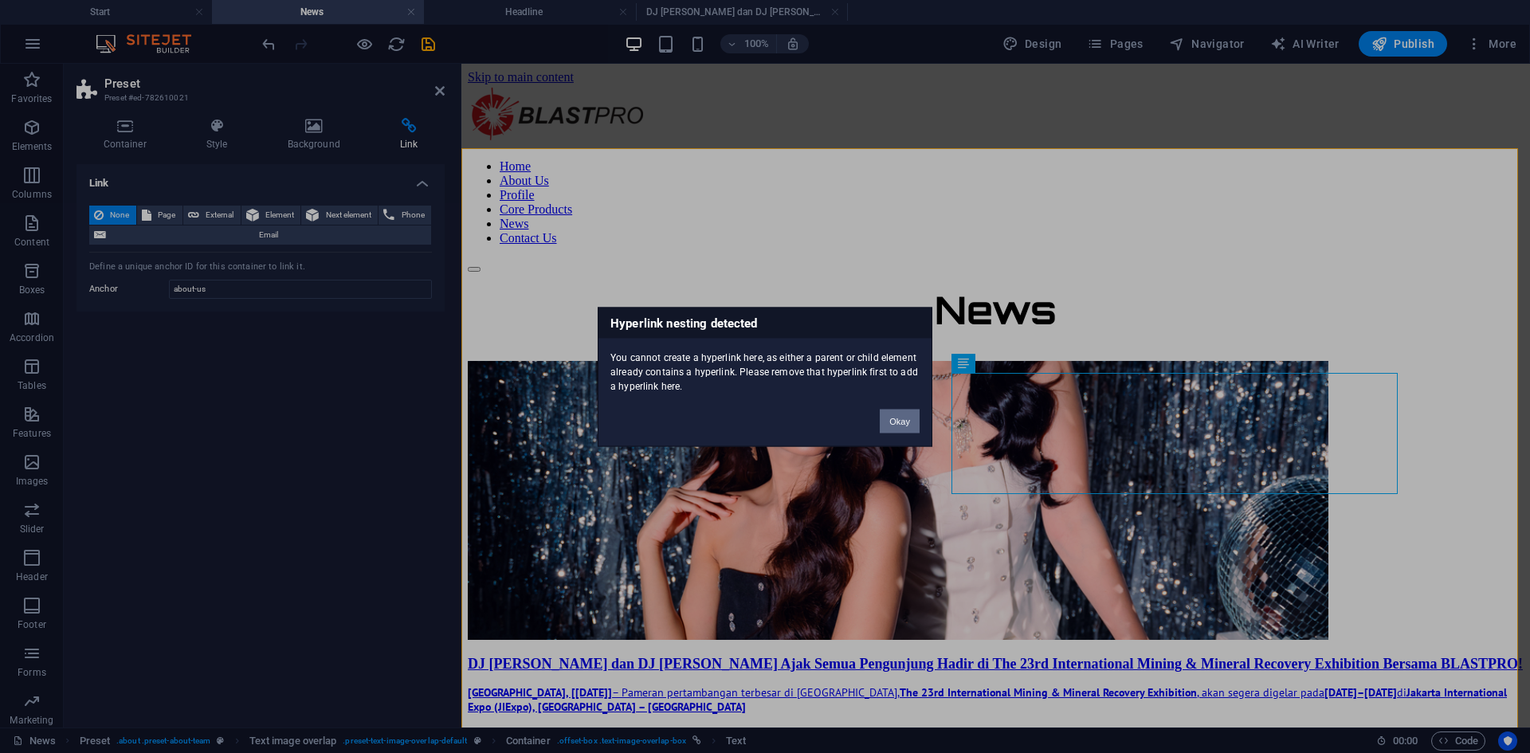
click at [899, 425] on button "Okay" at bounding box center [899, 421] width 40 height 24
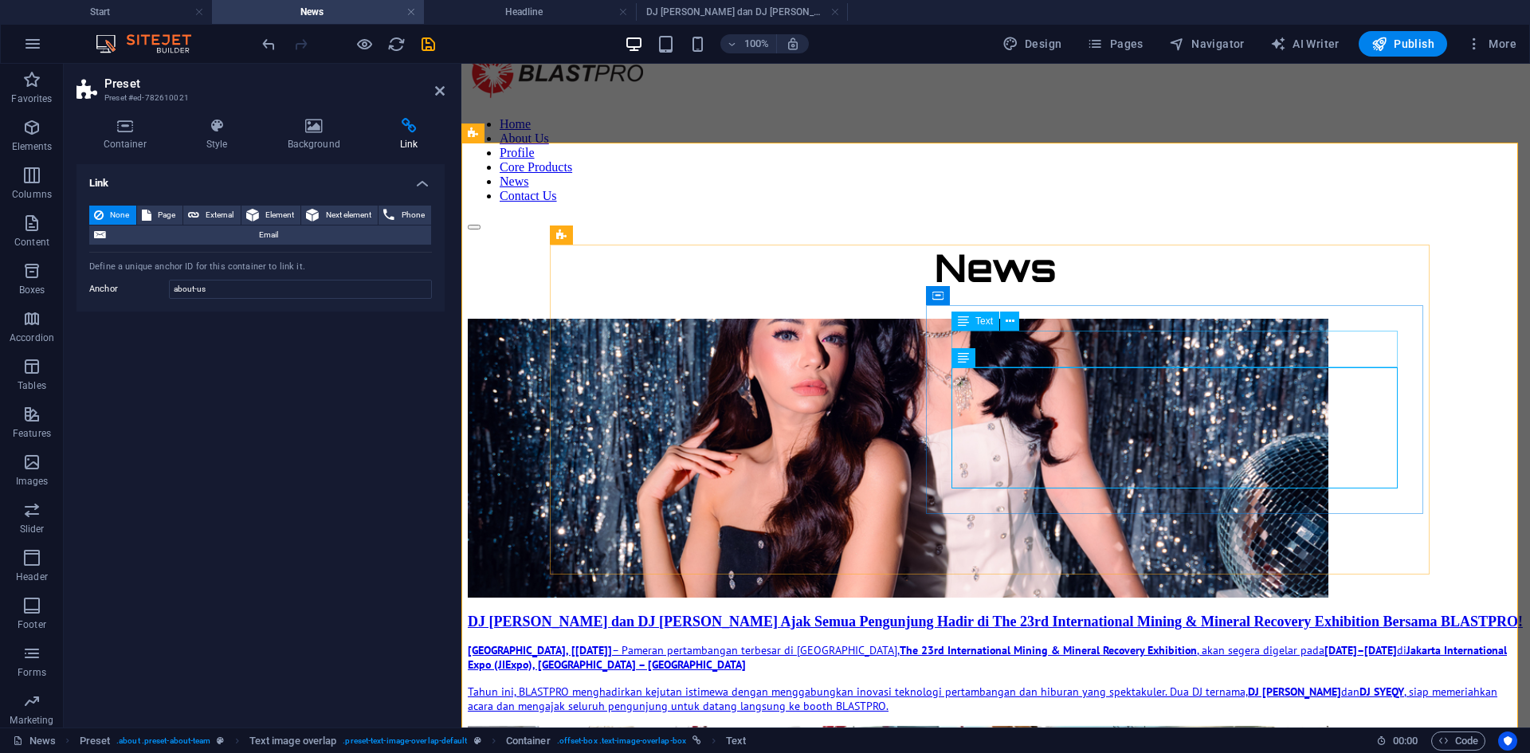
scroll to position [80, 0]
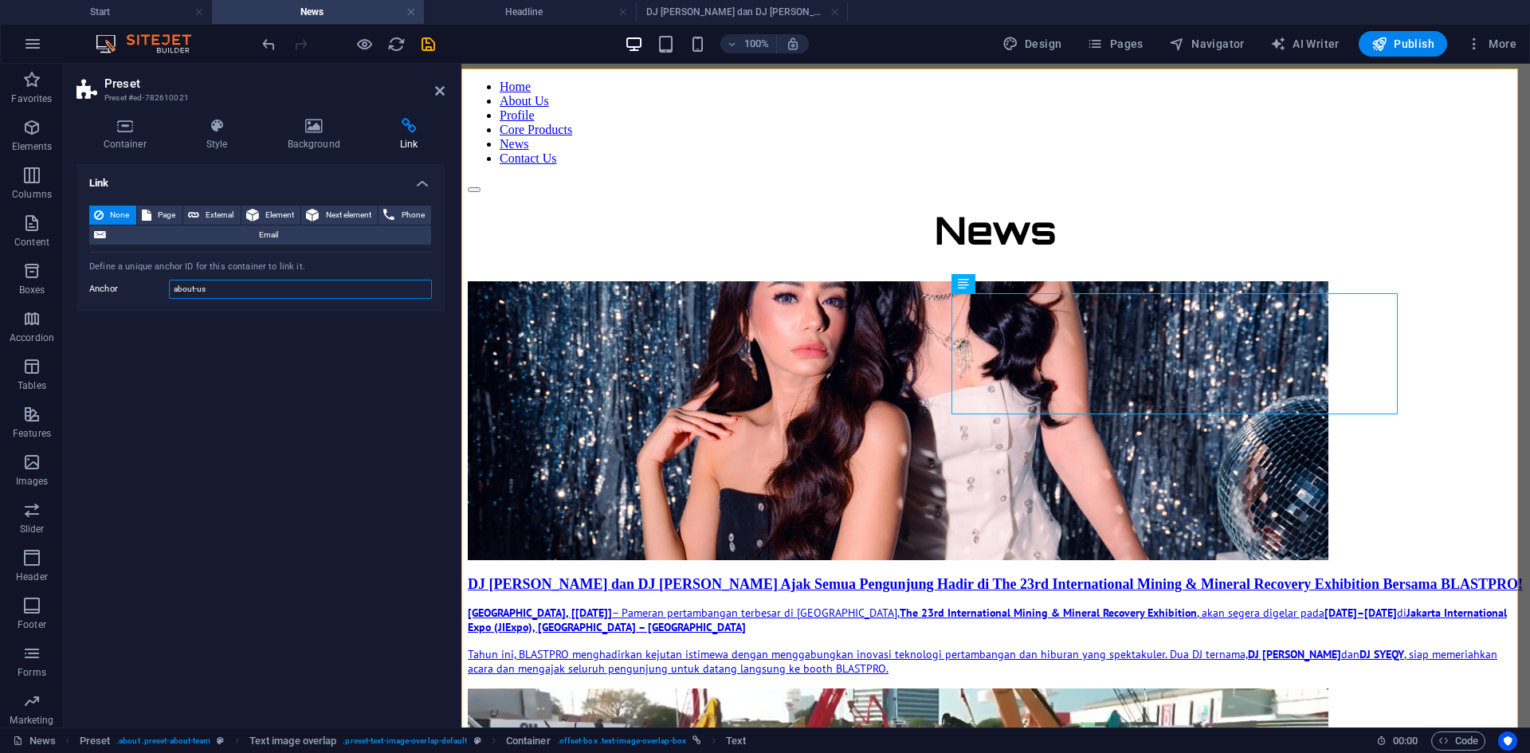
click at [216, 287] on input "about-us" at bounding box center [300, 289] width 263 height 19
click at [257, 264] on div "Define a unique anchor ID for this container to link it." at bounding box center [260, 267] width 343 height 14
click at [406, 133] on icon at bounding box center [409, 126] width 72 height 16
click at [416, 178] on h4 "Link" at bounding box center [260, 178] width 368 height 29
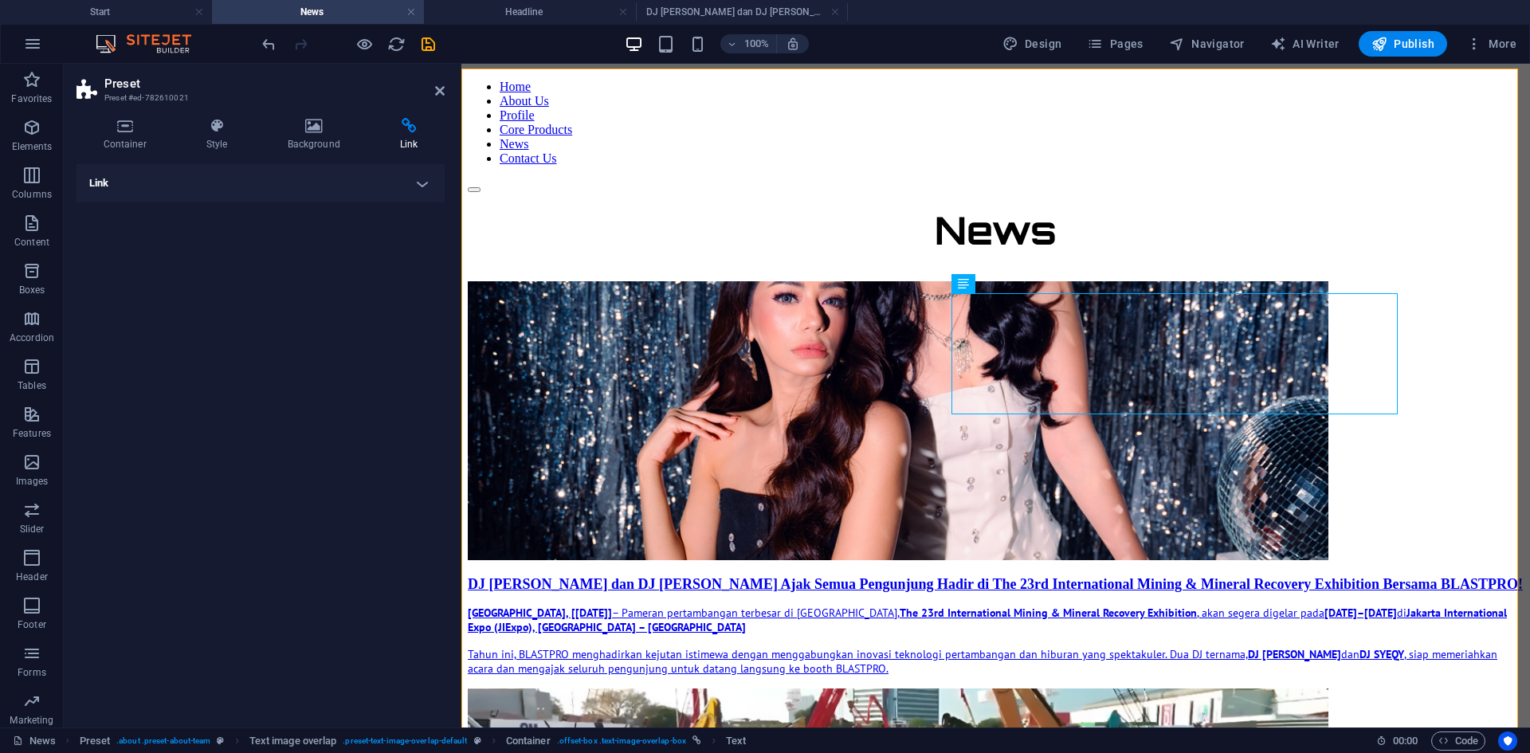
click at [416, 178] on h4 "Link" at bounding box center [260, 183] width 368 height 38
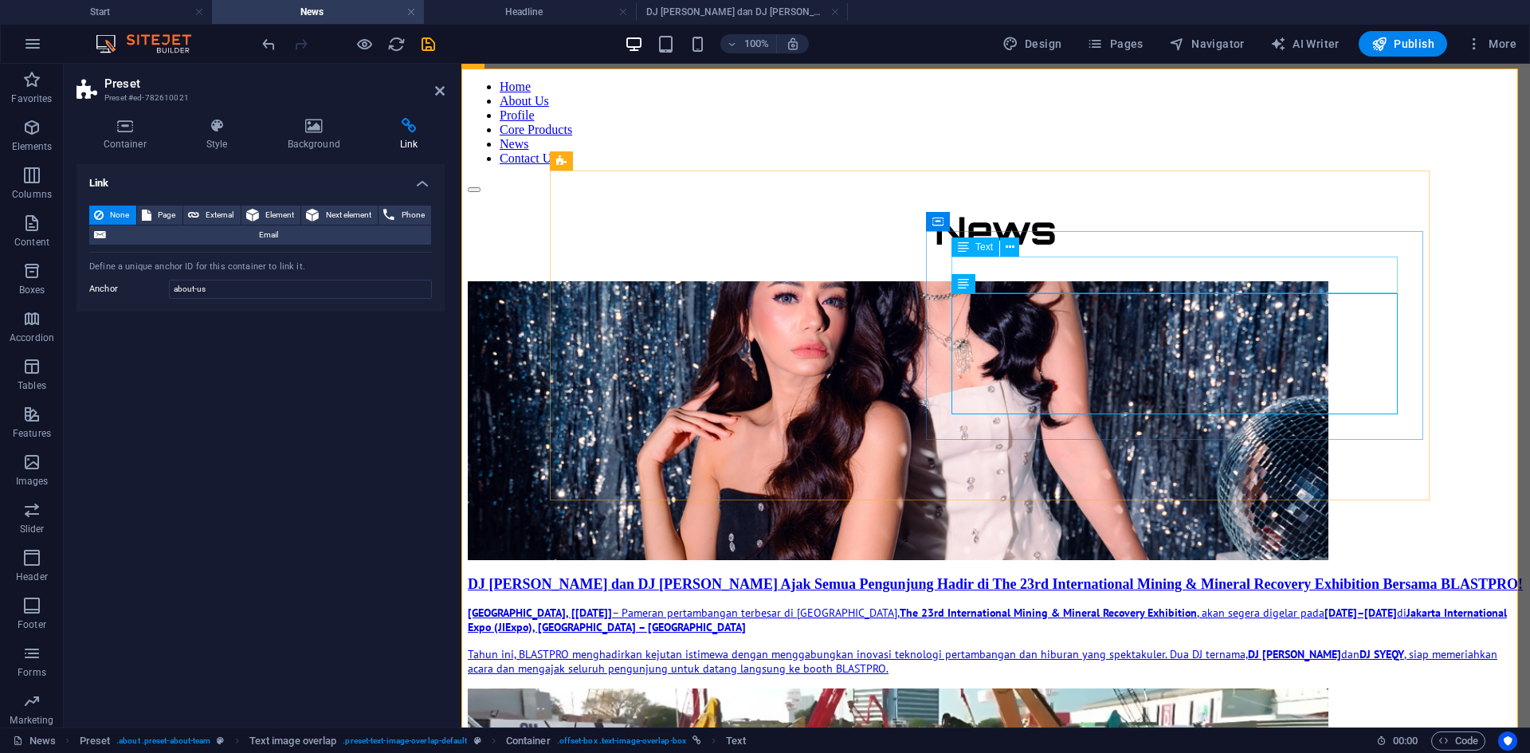
click at [1036, 576] on div "DJ [PERSON_NAME] dan DJ [PERSON_NAME] Ajak Semua Pengunjung Hadir di The 23rd I…" at bounding box center [996, 584] width 1056 height 17
click at [1015, 246] on button at bounding box center [1009, 246] width 19 height 19
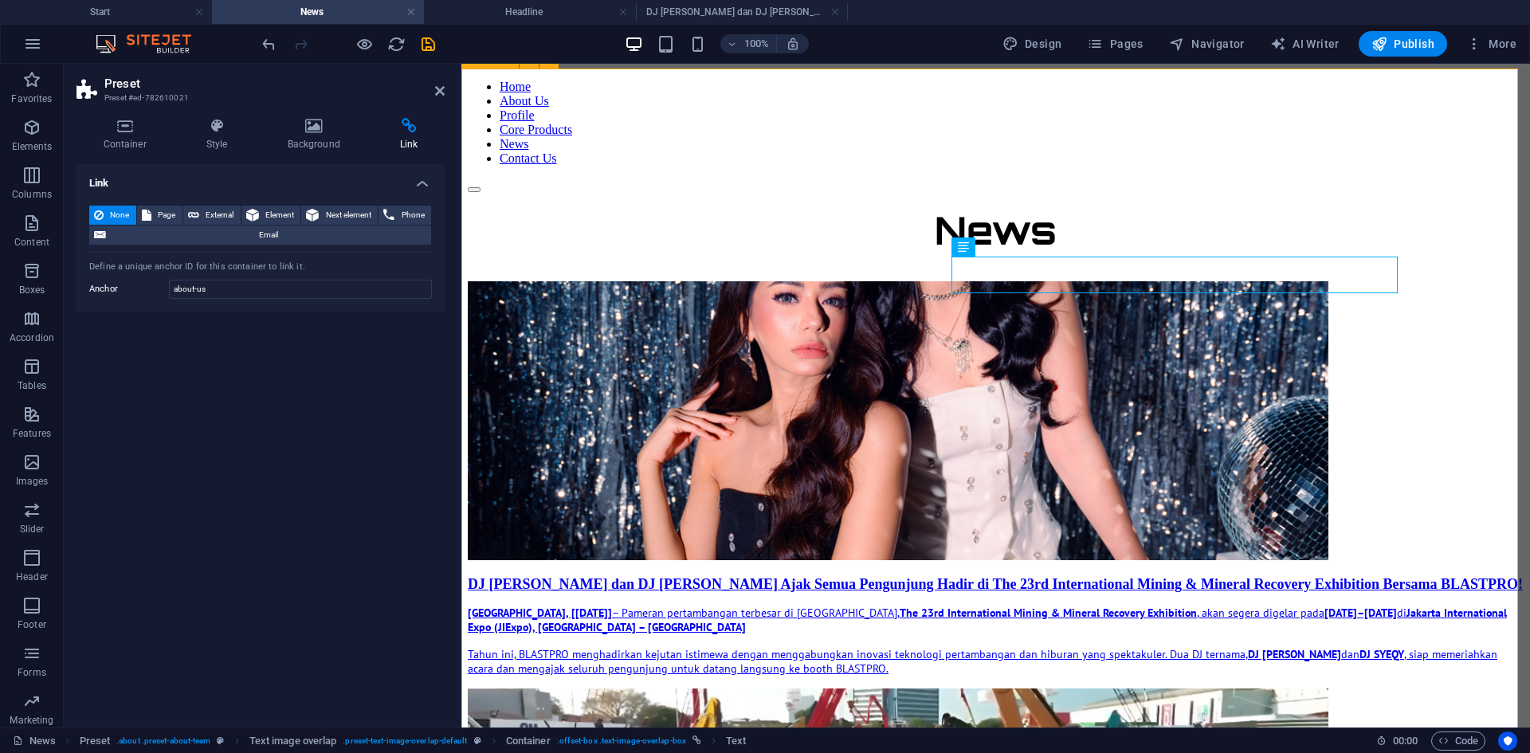
click at [1223, 429] on div "News DJ [PERSON_NAME] dan DJ SYEQY Ajak Semua Pengunjung Hadir di The 23rd Inte…" at bounding box center [996, 643] width 1056 height 875
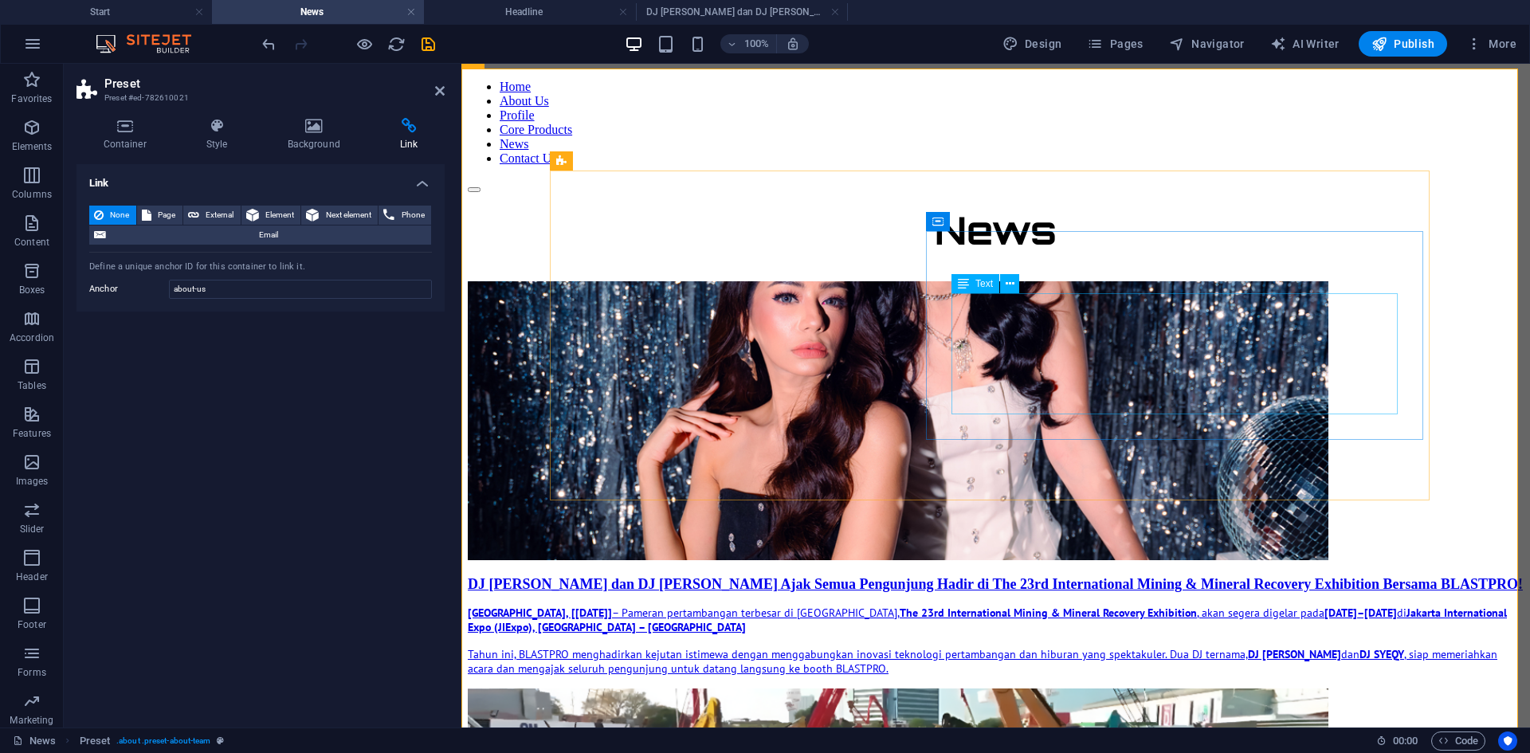
click at [1075, 581] on div "[GEOGRAPHIC_DATA], [[DATE]] – Pameran pertambangan terbesar di [GEOGRAPHIC_DATA…" at bounding box center [996, 640] width 1056 height 70
click at [398, 131] on icon at bounding box center [409, 126] width 72 height 16
click at [163, 212] on span "Page" at bounding box center [167, 215] width 22 height 19
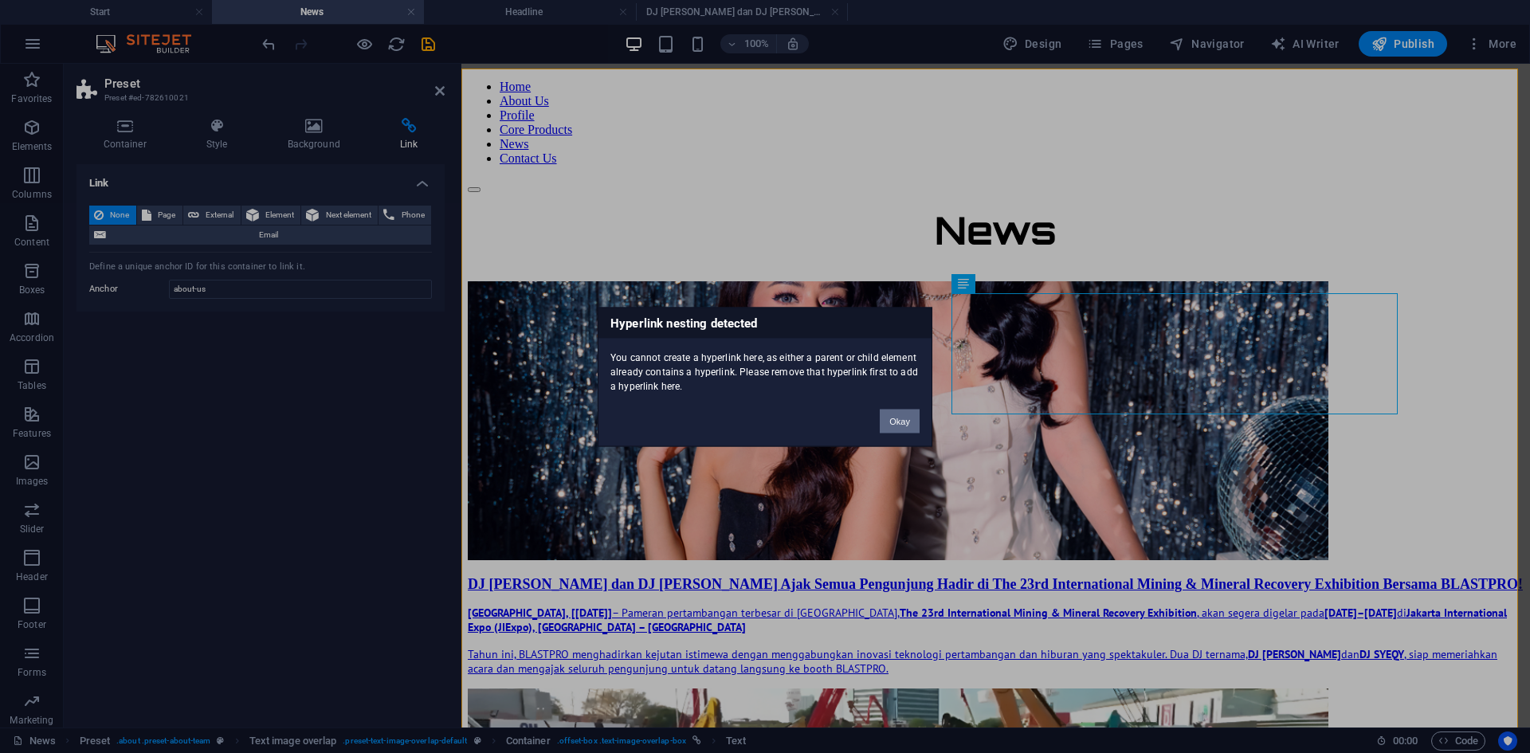
click at [895, 417] on button "Okay" at bounding box center [899, 421] width 40 height 24
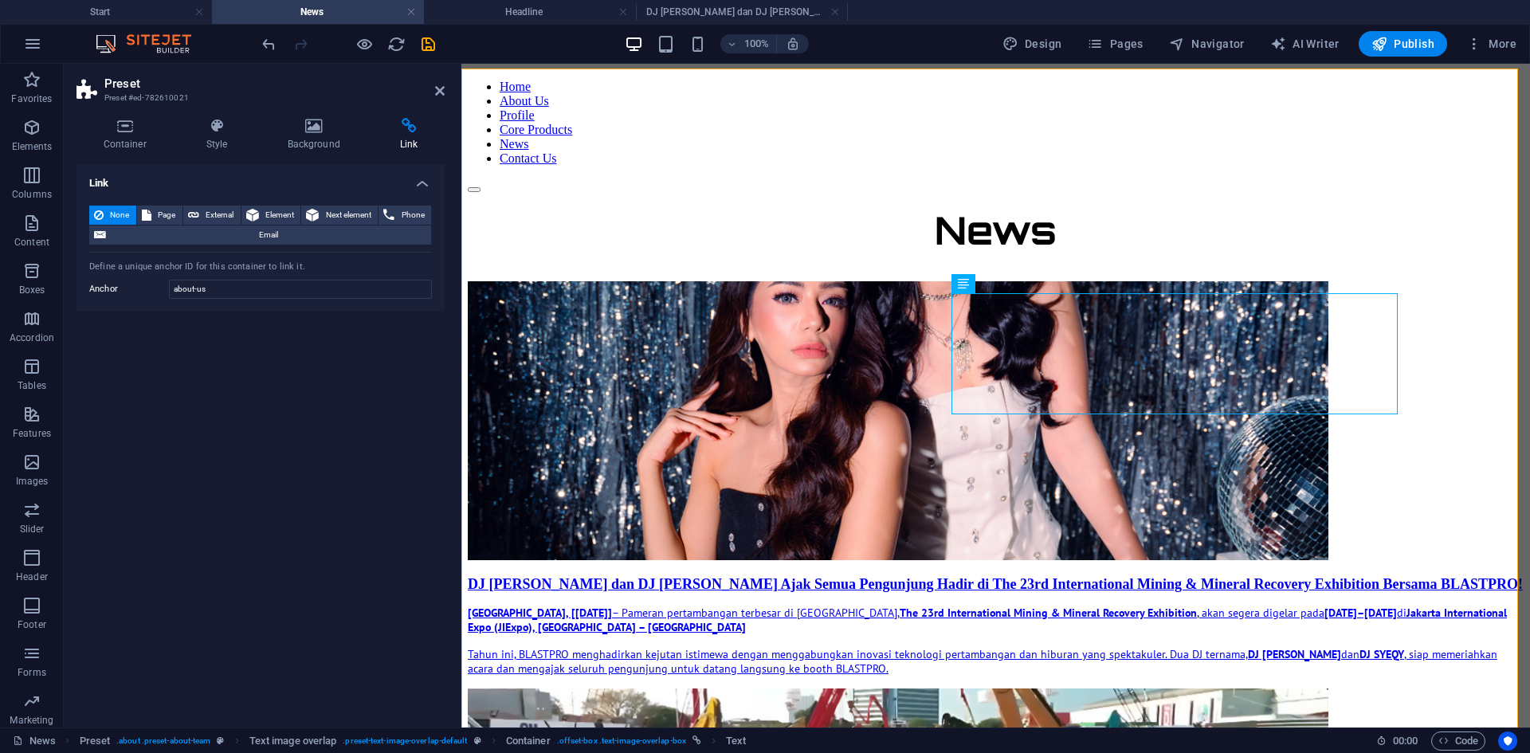
click at [232, 269] on div "Define a unique anchor ID for this container to link it." at bounding box center [260, 267] width 343 height 14
click at [778, 388] on figure at bounding box center [996, 422] width 1056 height 282
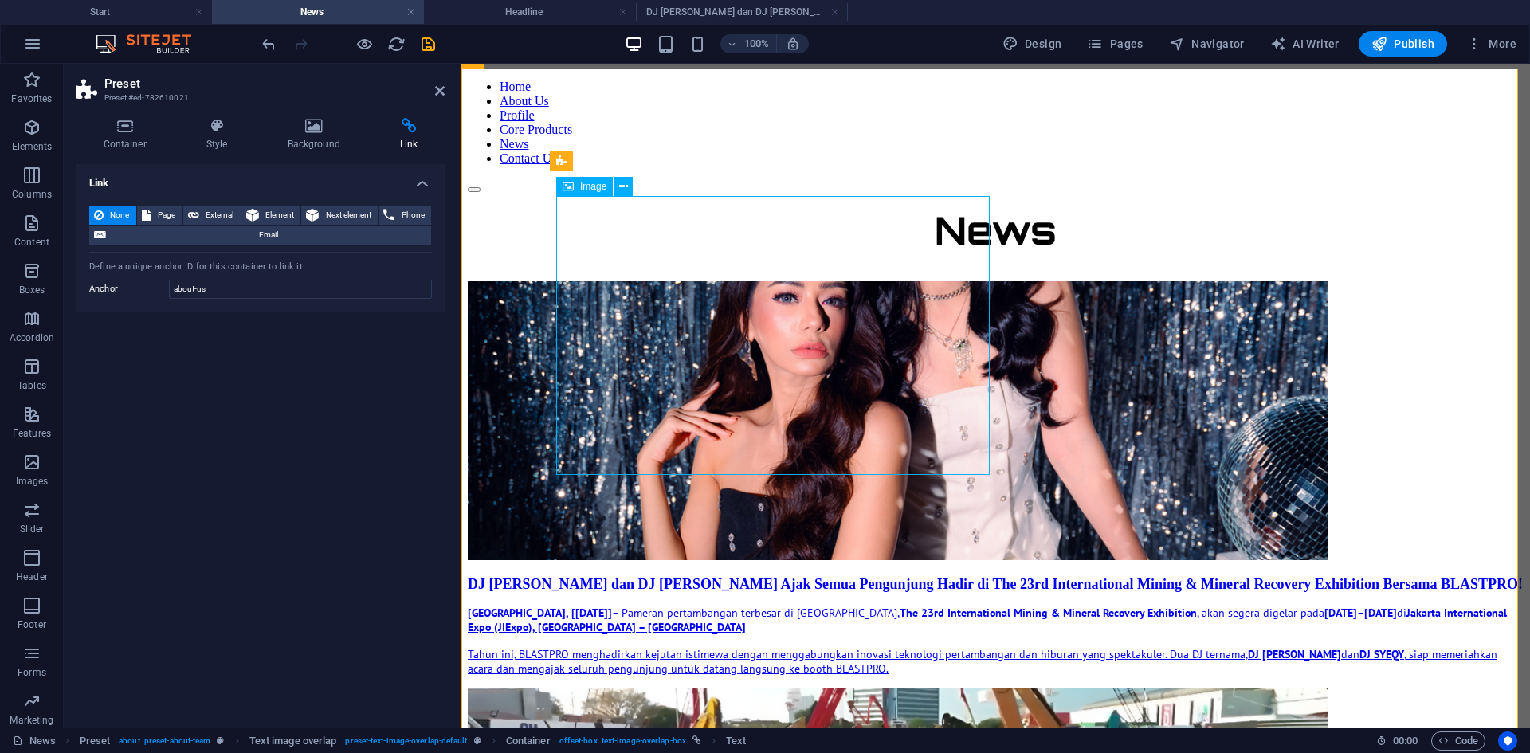
click at [778, 388] on figure at bounding box center [996, 422] width 1056 height 282
select select "px"
select select
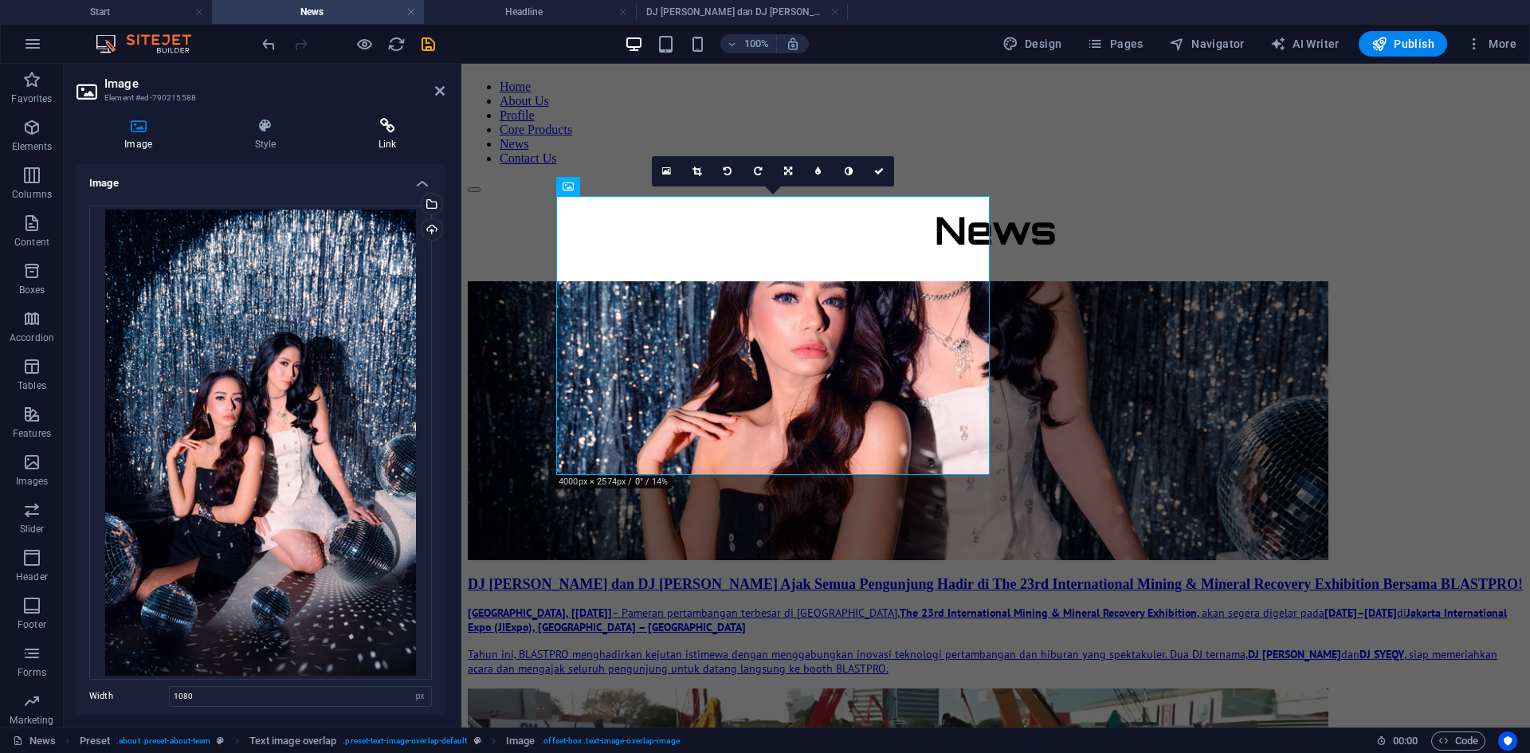
click at [392, 130] on icon at bounding box center [388, 126] width 114 height 16
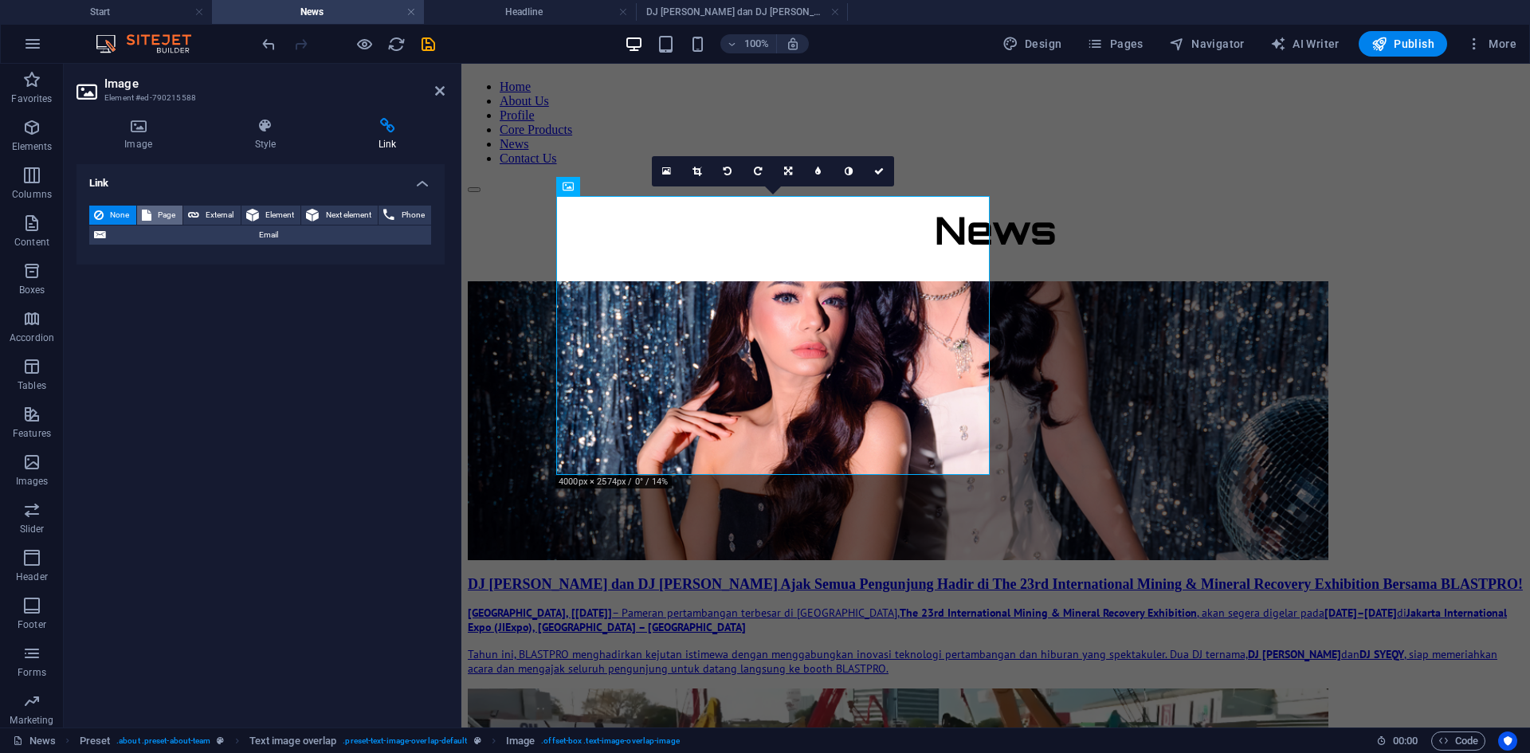
click at [159, 208] on span "Page" at bounding box center [167, 215] width 22 height 19
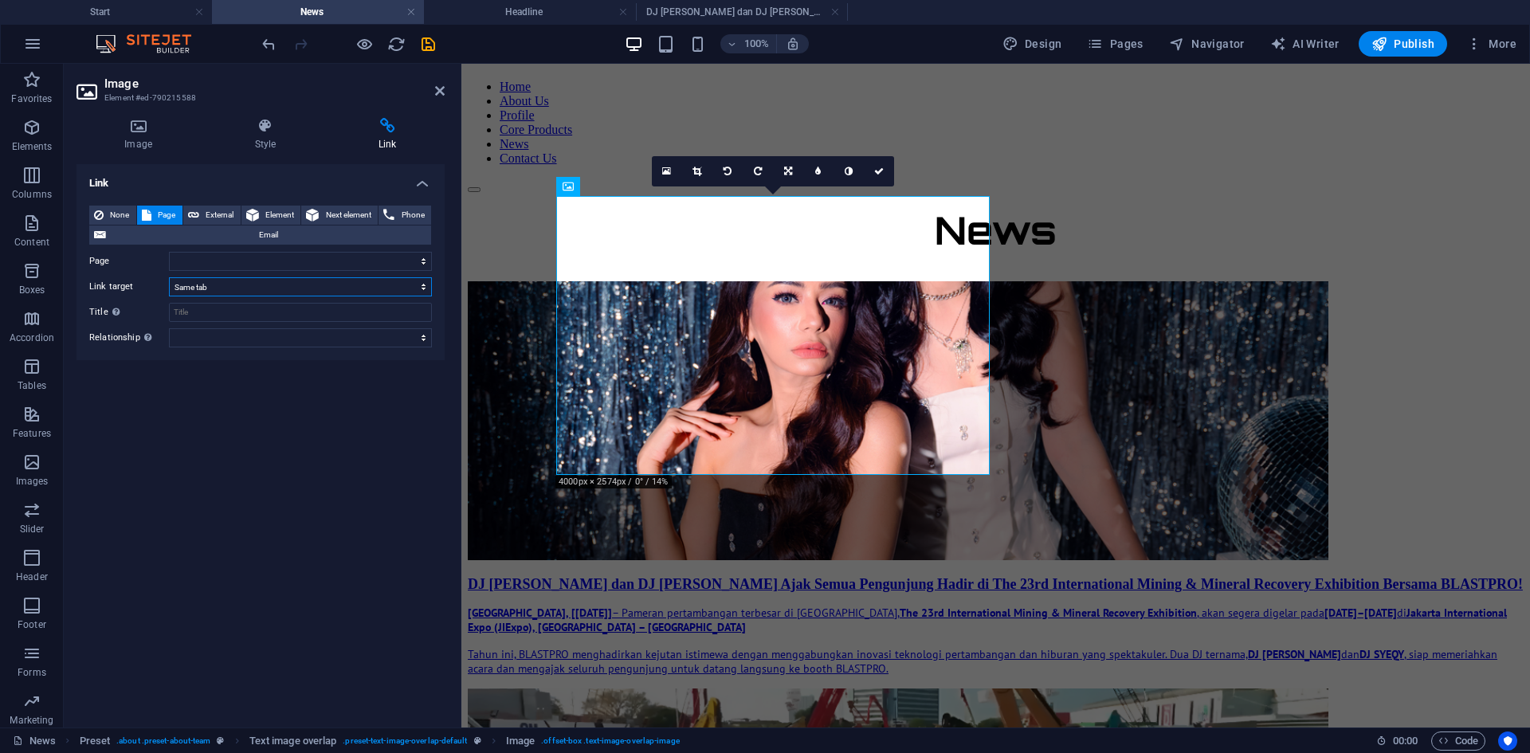
click at [273, 286] on select "New tab Same tab Overlay" at bounding box center [300, 286] width 263 height 19
click at [273, 264] on select "Start Machine LOx Breaker Services News Headline DJ [PERSON_NAME] dan DJ SYEQY …" at bounding box center [300, 261] width 263 height 19
select select "6"
click at [169, 252] on select "Start Machine LOx Breaker Services News Headline DJ [PERSON_NAME] dan DJ SYEQY …" at bounding box center [300, 261] width 263 height 19
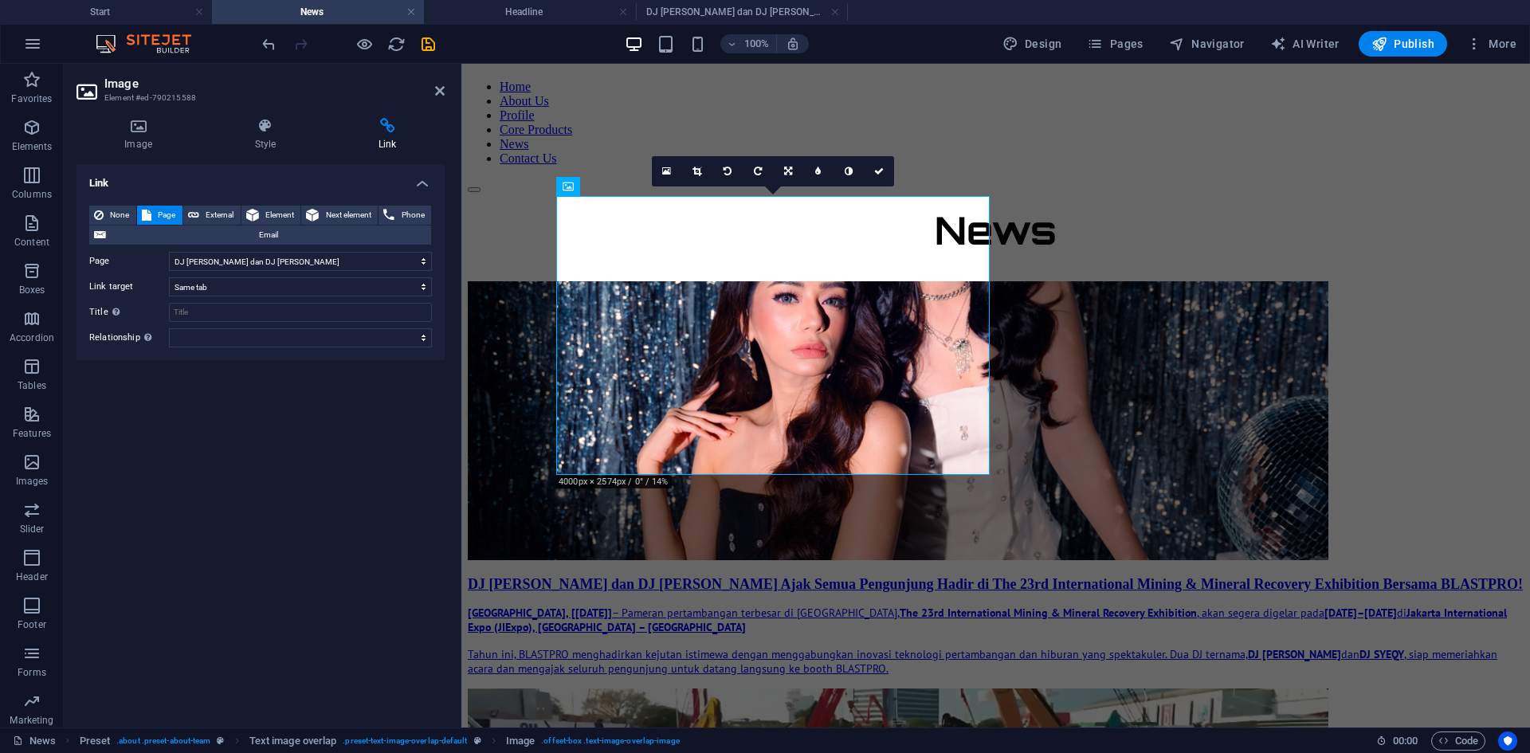
click at [258, 407] on div "Link None Page External Element Next element Phone Email Page Start Machine LOx…" at bounding box center [260, 439] width 368 height 550
click at [1101, 576] on div "DJ [PERSON_NAME] dan DJ [PERSON_NAME] Ajak Semua Pengunjung Hadir di The 23rd I…" at bounding box center [996, 626] width 1056 height 100
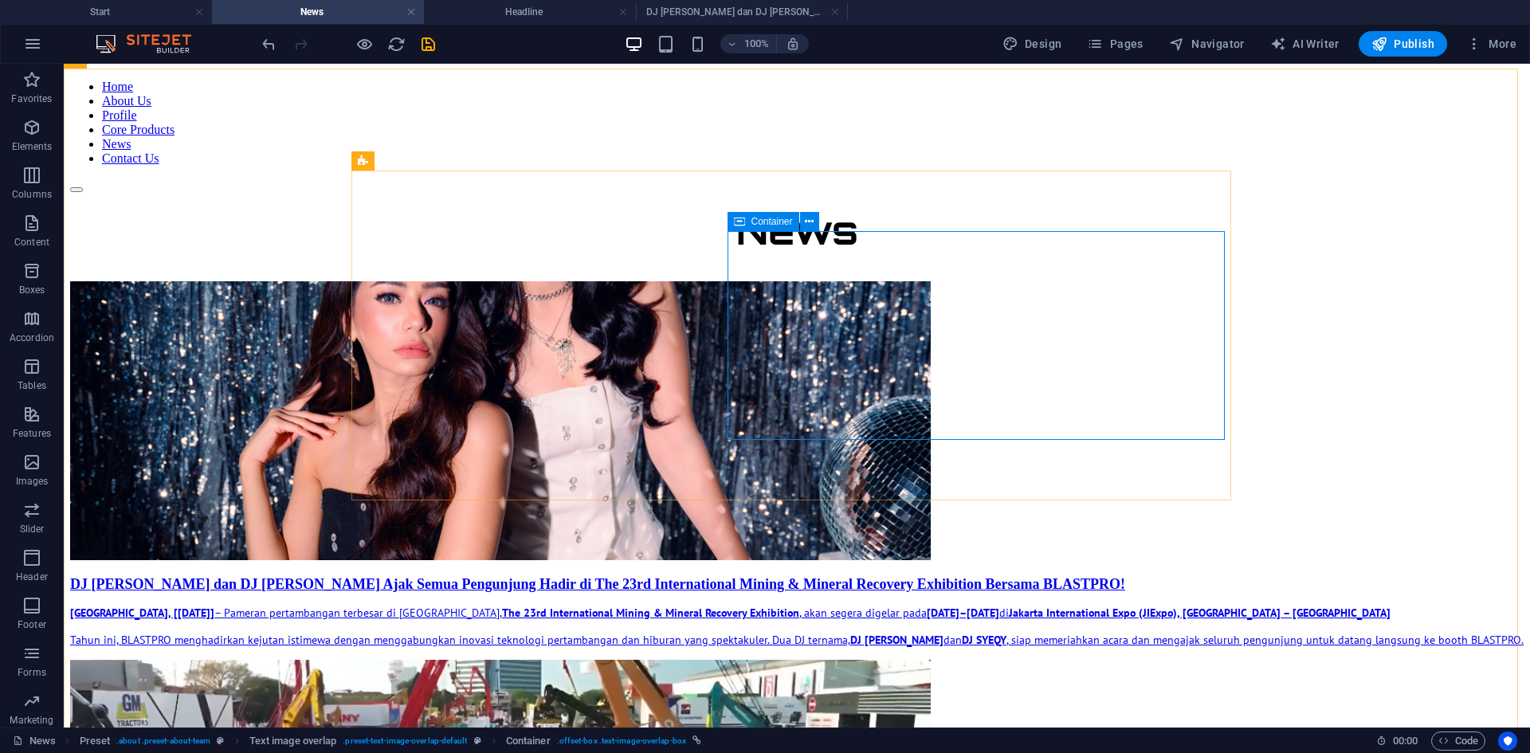
click at [737, 217] on icon at bounding box center [739, 221] width 11 height 19
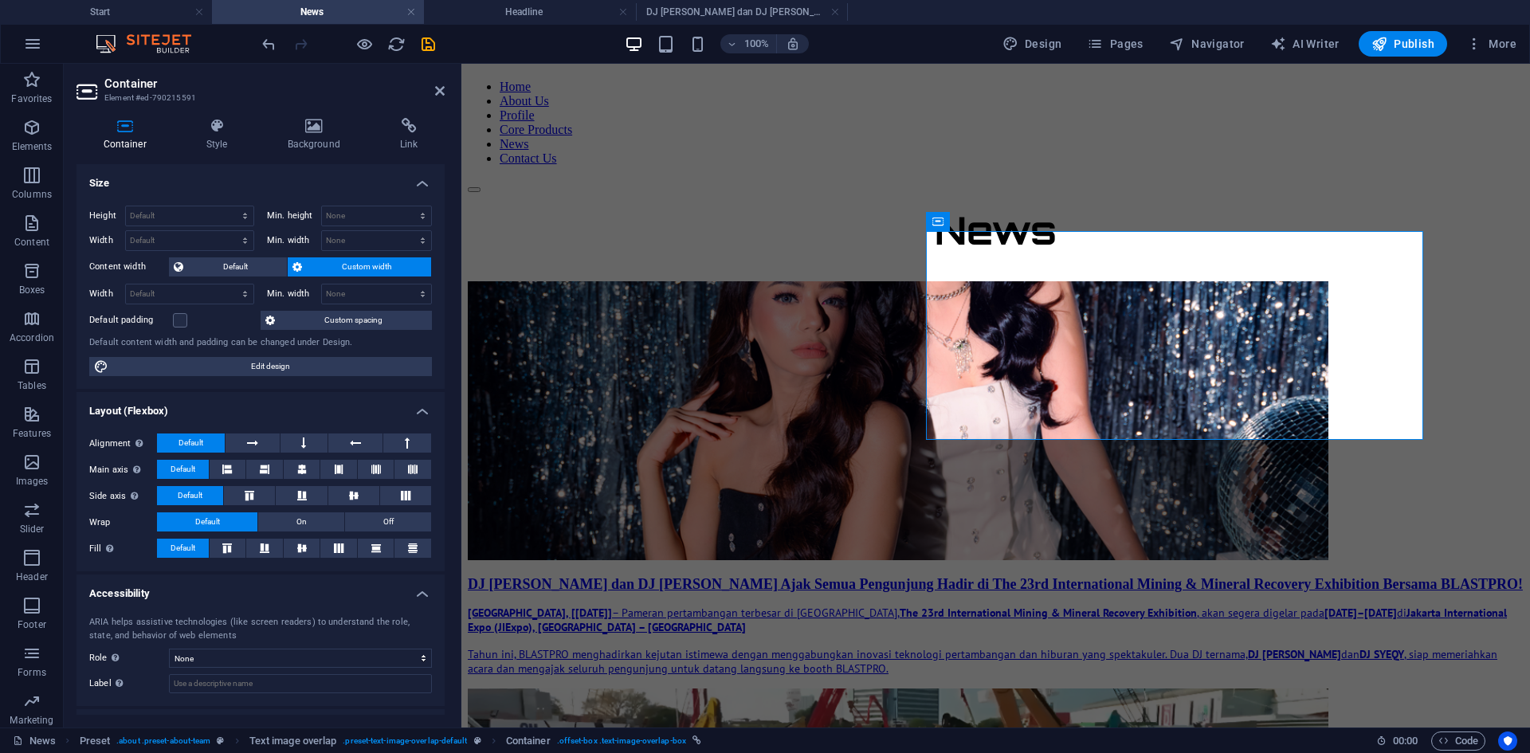
click at [394, 113] on div "Container Style Background Link Size Height Default px rem % vh vw Min. height …" at bounding box center [261, 416] width 394 height 622
click at [406, 130] on icon at bounding box center [409, 126] width 72 height 16
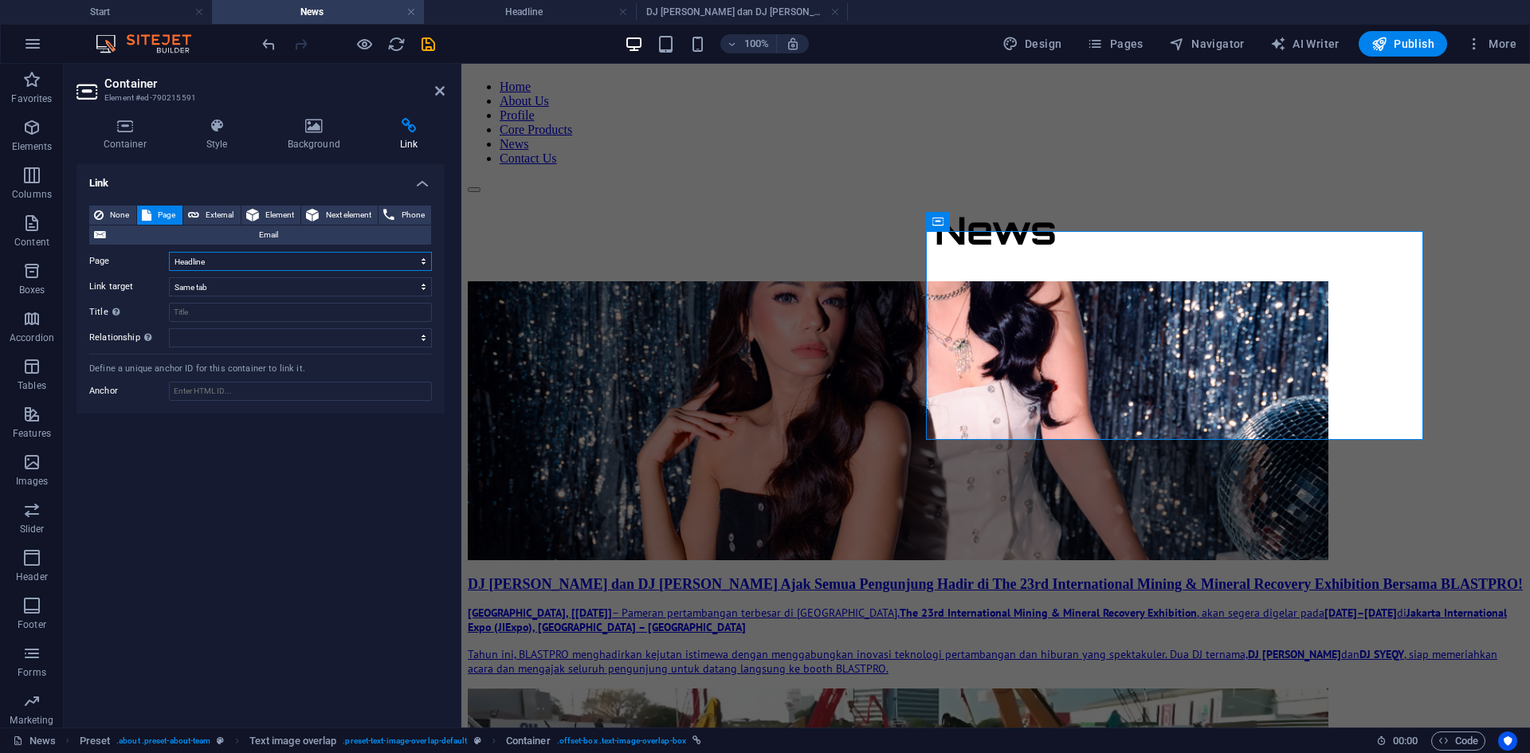
click at [232, 261] on select "Start Machine LOx Breaker Services News Headline DJ [PERSON_NAME] dan DJ SYEQY …" at bounding box center [300, 261] width 263 height 19
select select "6"
click at [169, 252] on select "Start Machine LOx Breaker Services News Headline DJ [PERSON_NAME] dan DJ SYEQY …" at bounding box center [300, 261] width 263 height 19
click at [425, 40] on icon "save" at bounding box center [428, 44] width 18 height 18
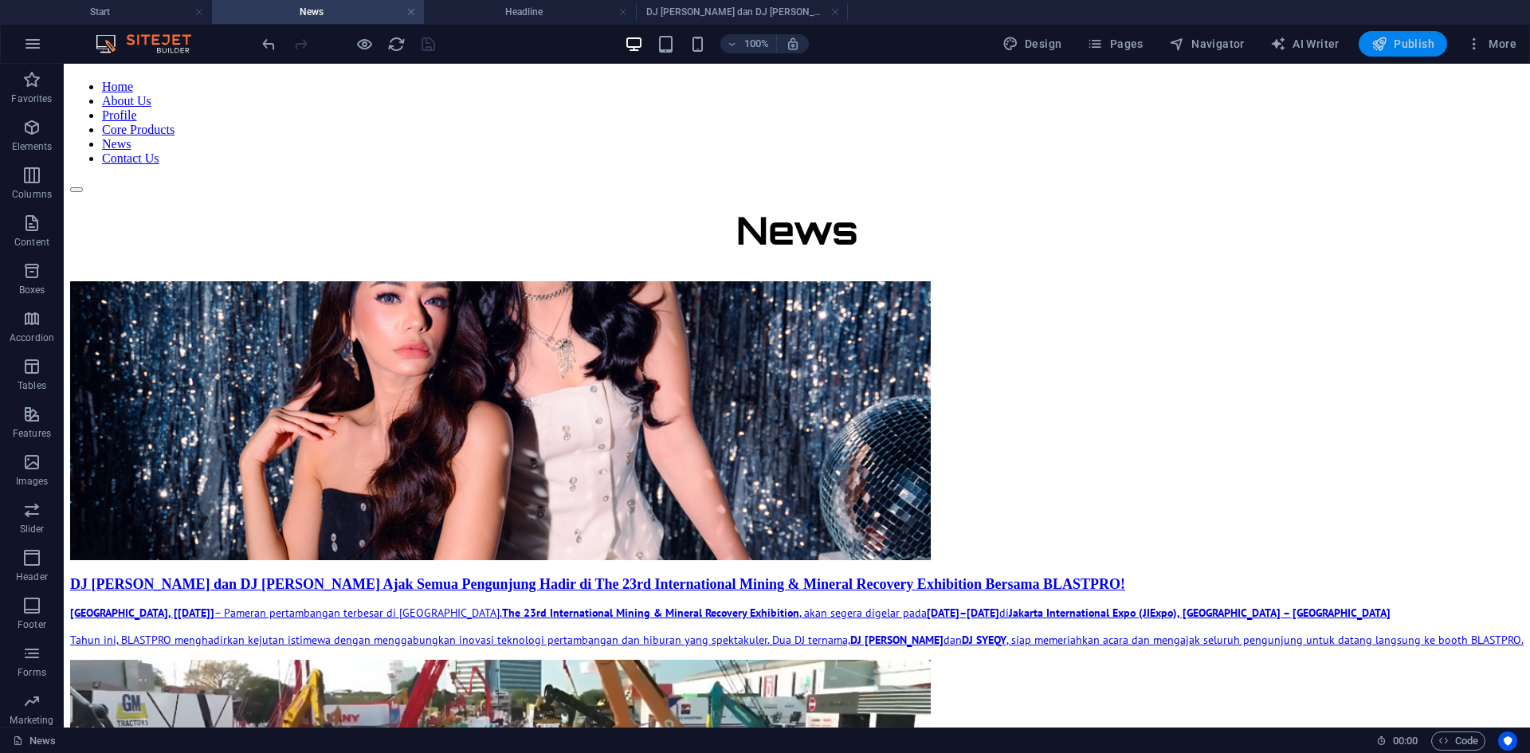
click at [1223, 46] on span "Publish" at bounding box center [1402, 44] width 63 height 16
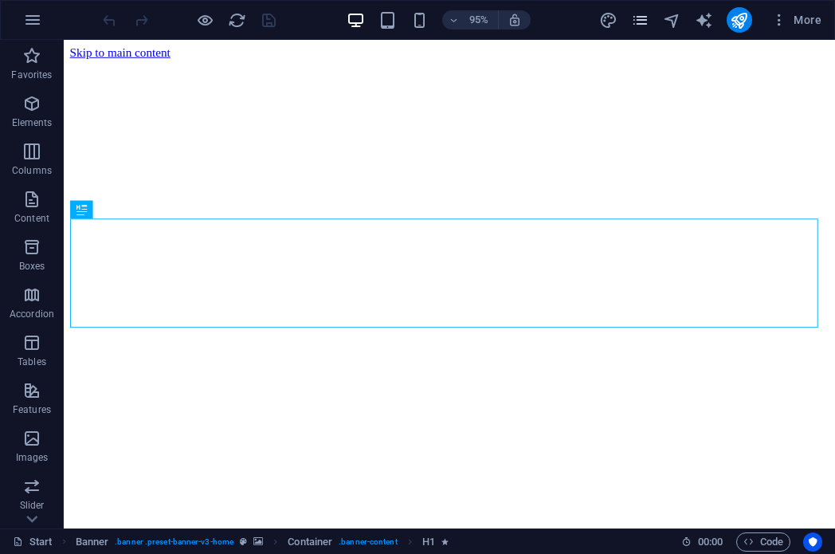
click at [644, 20] on icon "pages" at bounding box center [640, 20] width 18 height 18
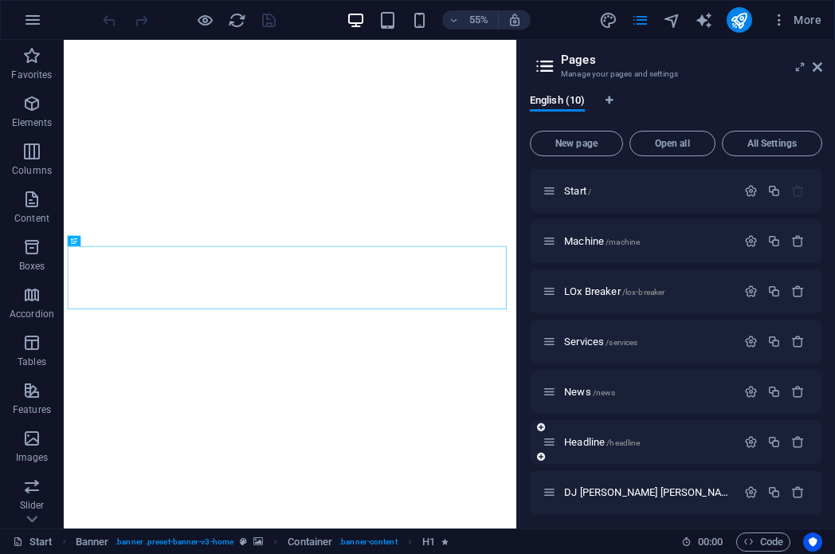
scroll to position [80, 0]
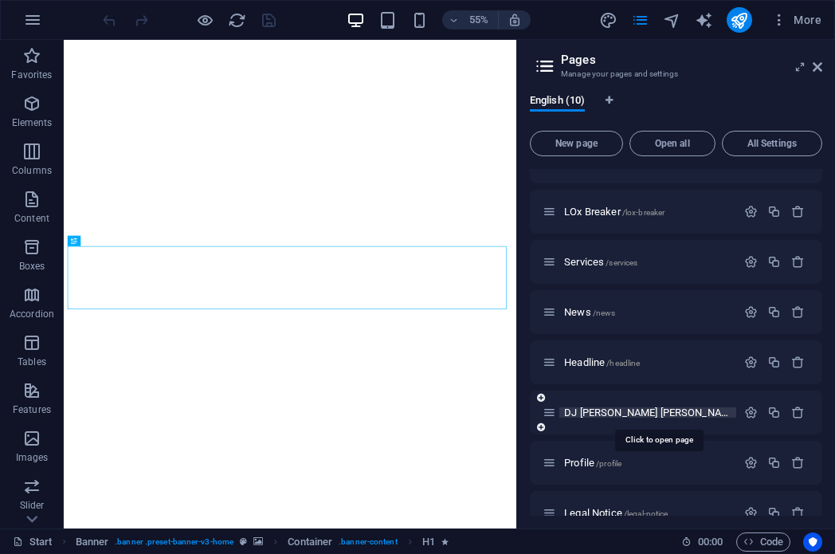
click at [658, 413] on span "DJ [PERSON_NAME] dan DJ [PERSON_NAME] /dj-[PERSON_NAME]-dan-dj-[PERSON_NAME]" at bounding box center [804, 412] width 480 height 12
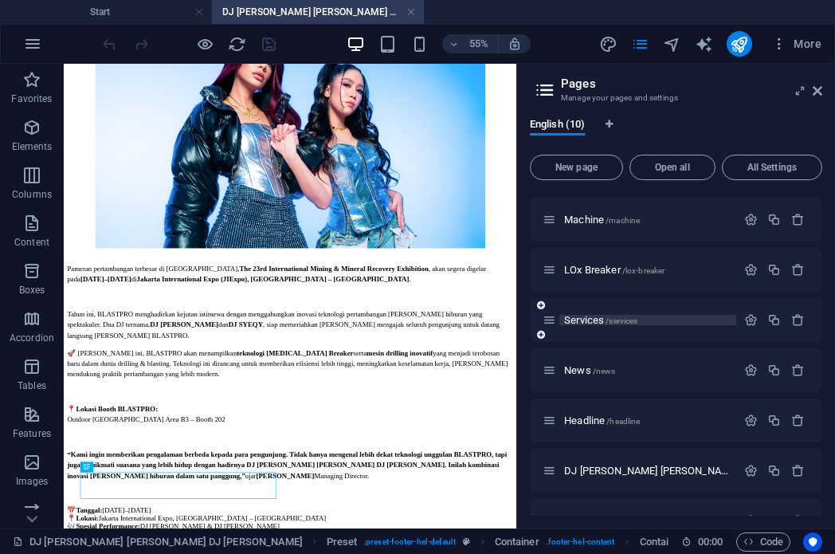
scroll to position [0, 0]
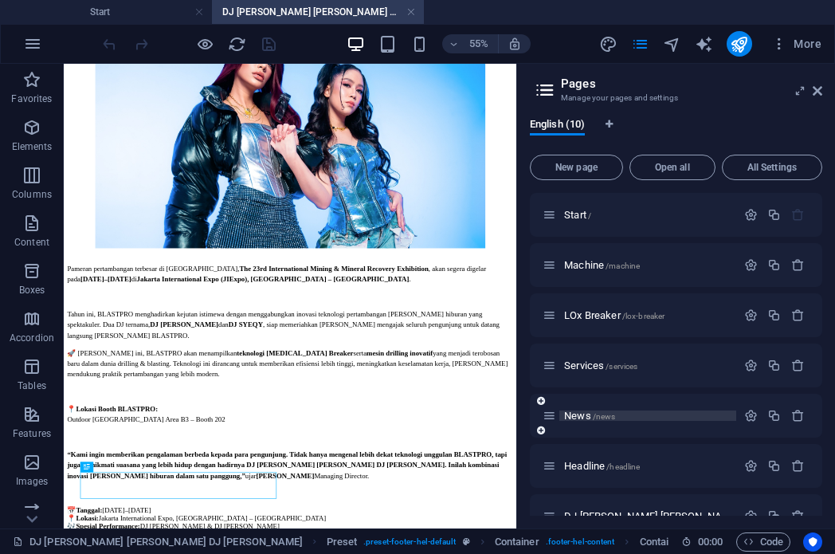
click at [582, 417] on span "News /news" at bounding box center [589, 415] width 51 height 12
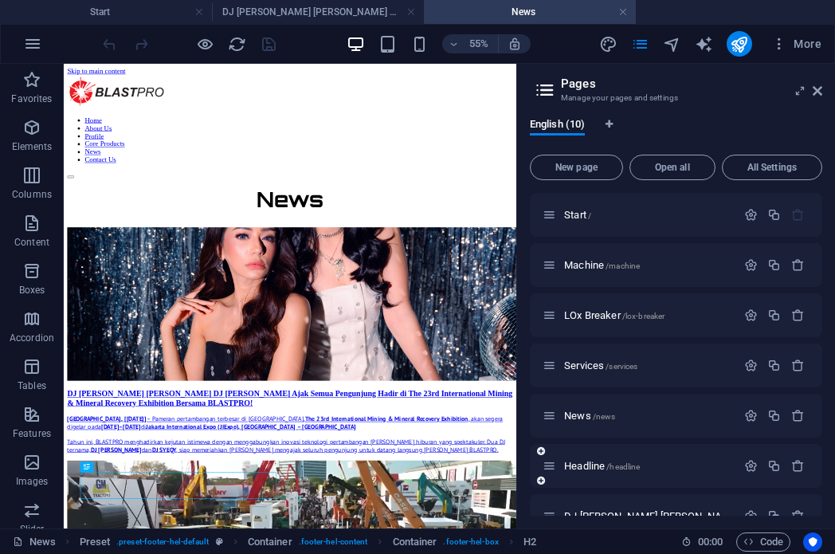
scroll to position [194, 0]
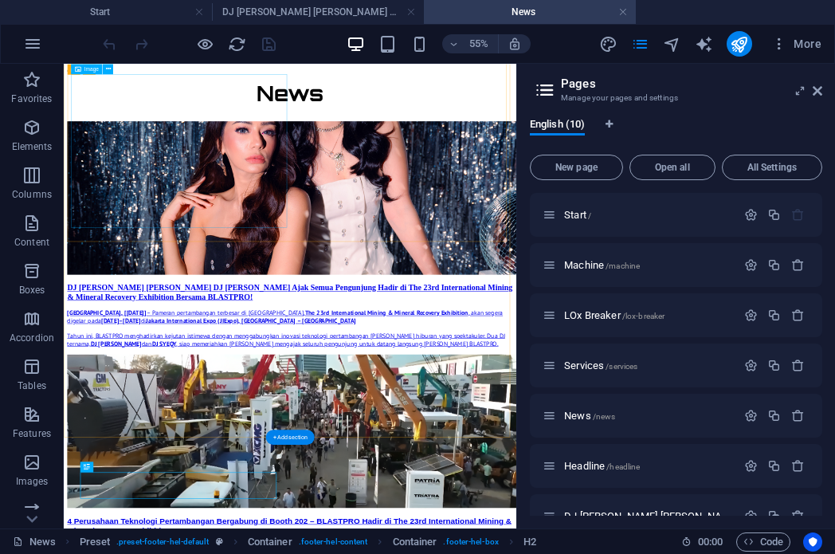
click at [210, 275] on figure at bounding box center [475, 308] width 810 height 282
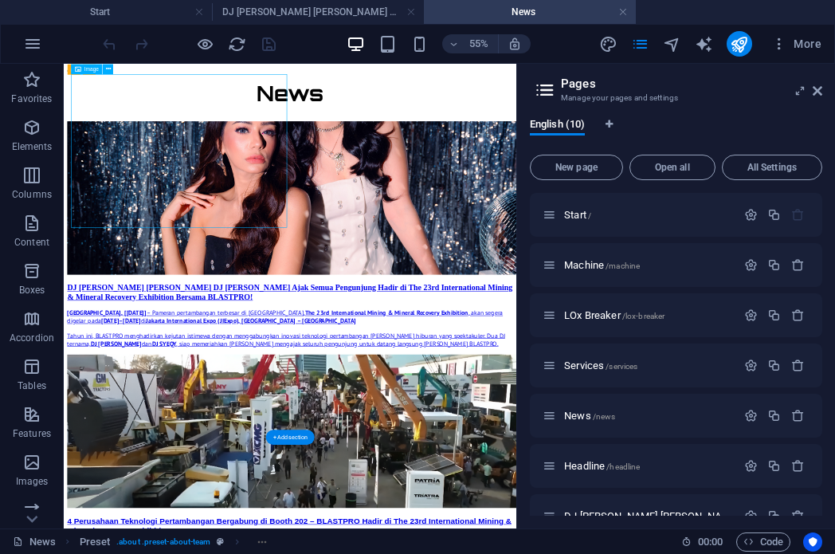
click at [210, 275] on figure at bounding box center [475, 308] width 810 height 282
select select "px"
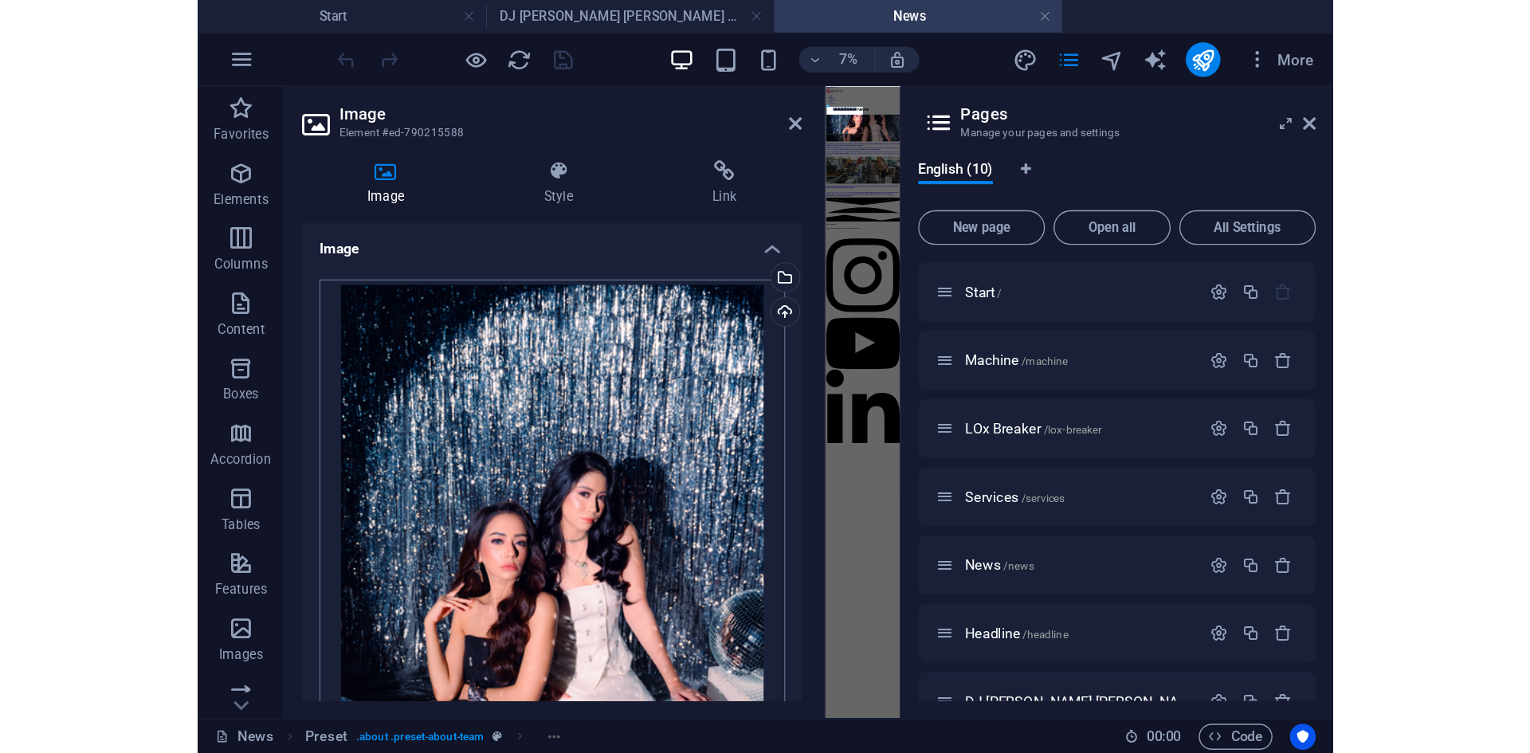
scroll to position [0, 0]
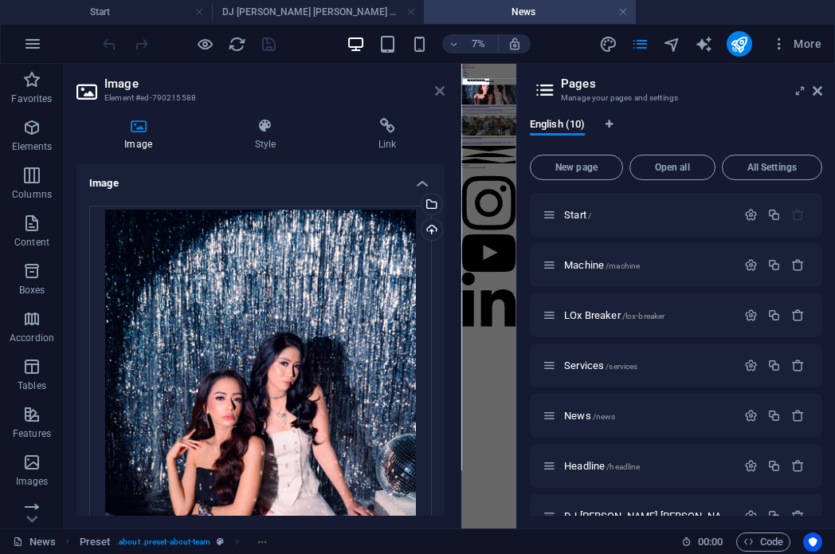
click at [441, 89] on icon at bounding box center [440, 90] width 10 height 13
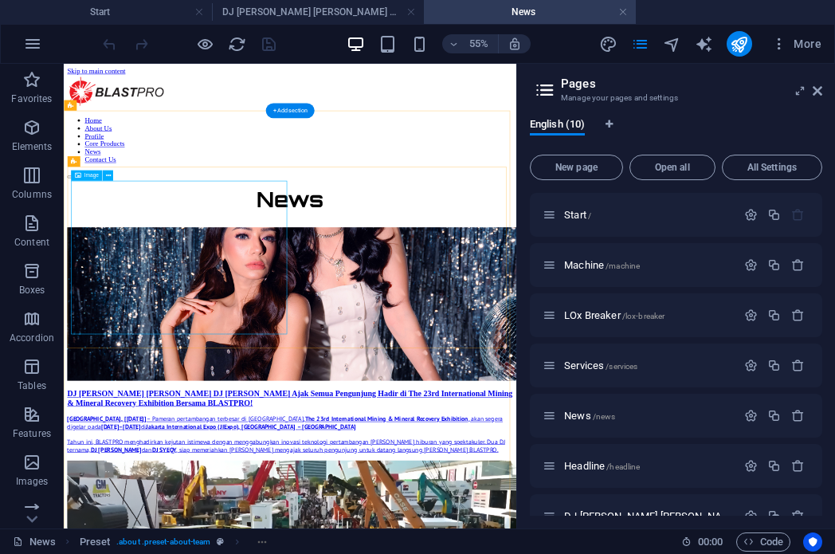
click at [250, 361] on figure at bounding box center [475, 502] width 810 height 282
select select "px"
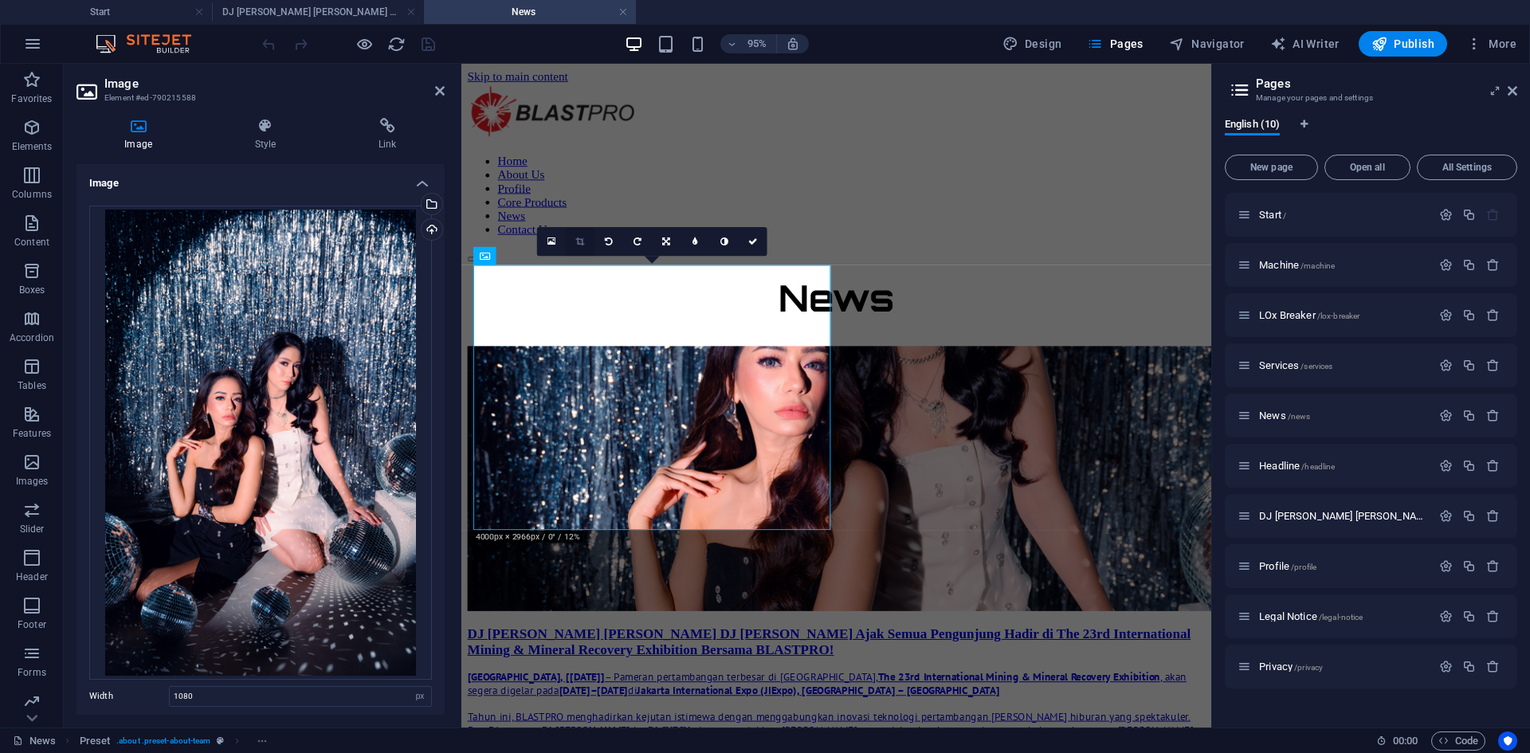
click at [586, 241] on link at bounding box center [580, 241] width 29 height 29
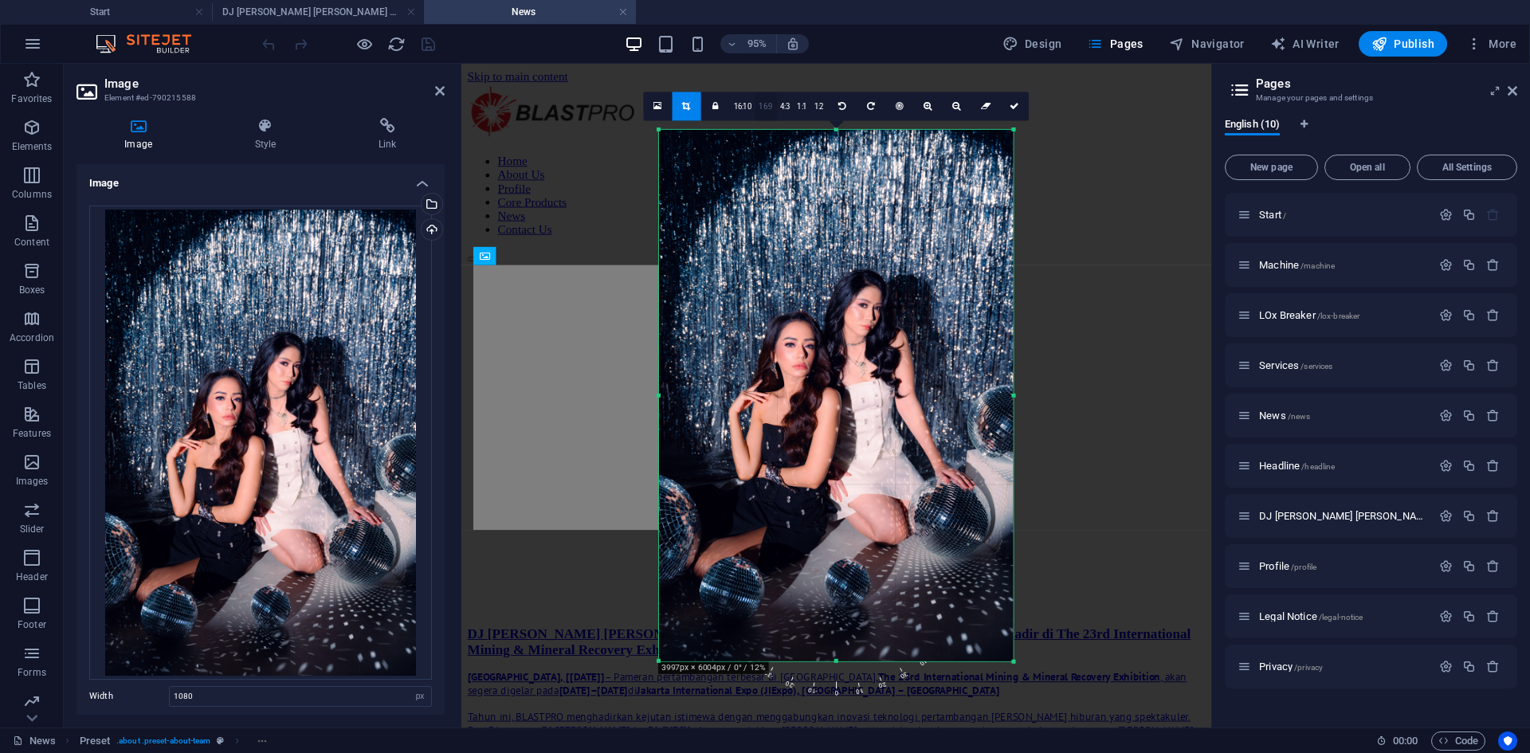
click at [767, 106] on link "16:9" at bounding box center [766, 107] width 22 height 29
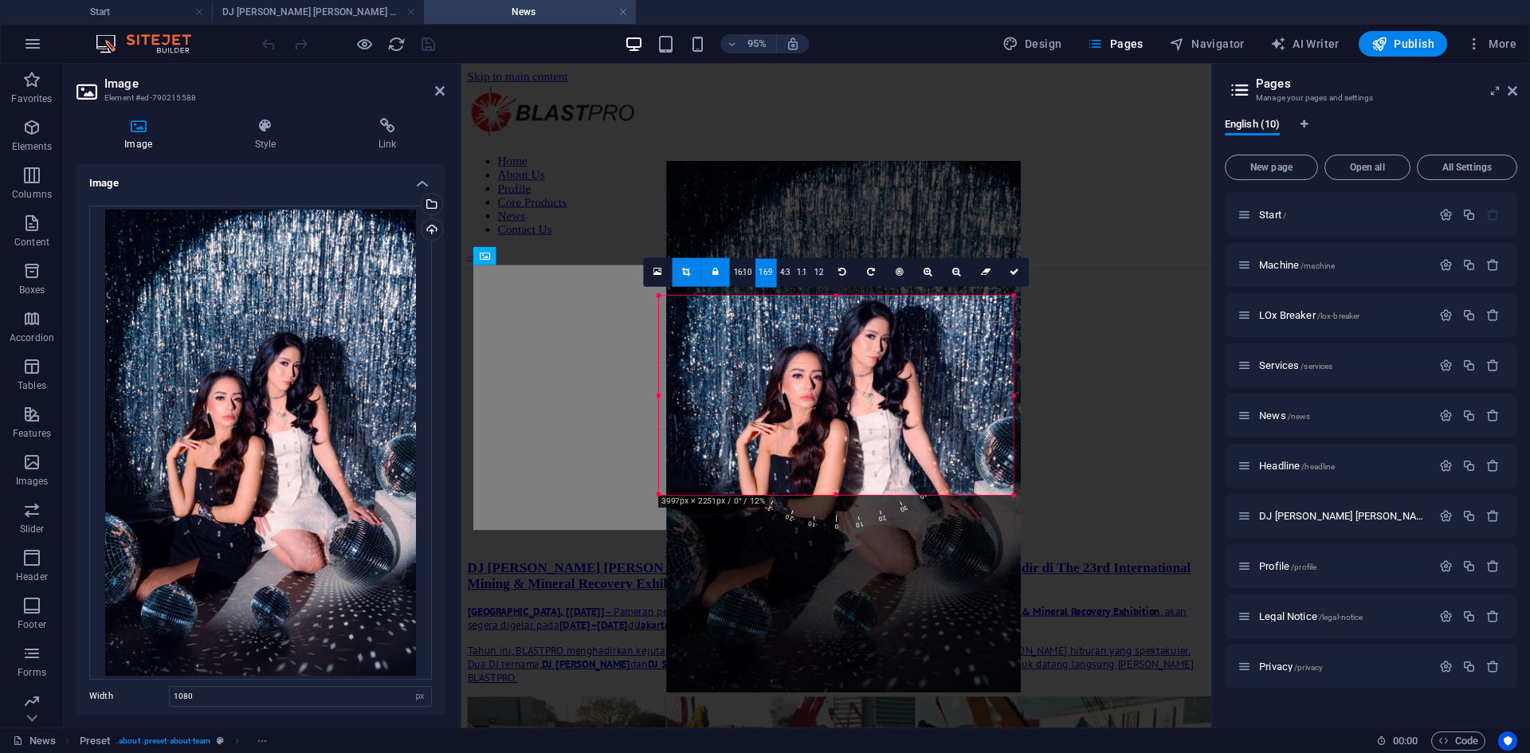
drag, startPoint x: 899, startPoint y: 386, endPoint x: 907, endPoint y: 245, distance: 142.0
click at [834, 245] on div at bounding box center [844, 426] width 354 height 531
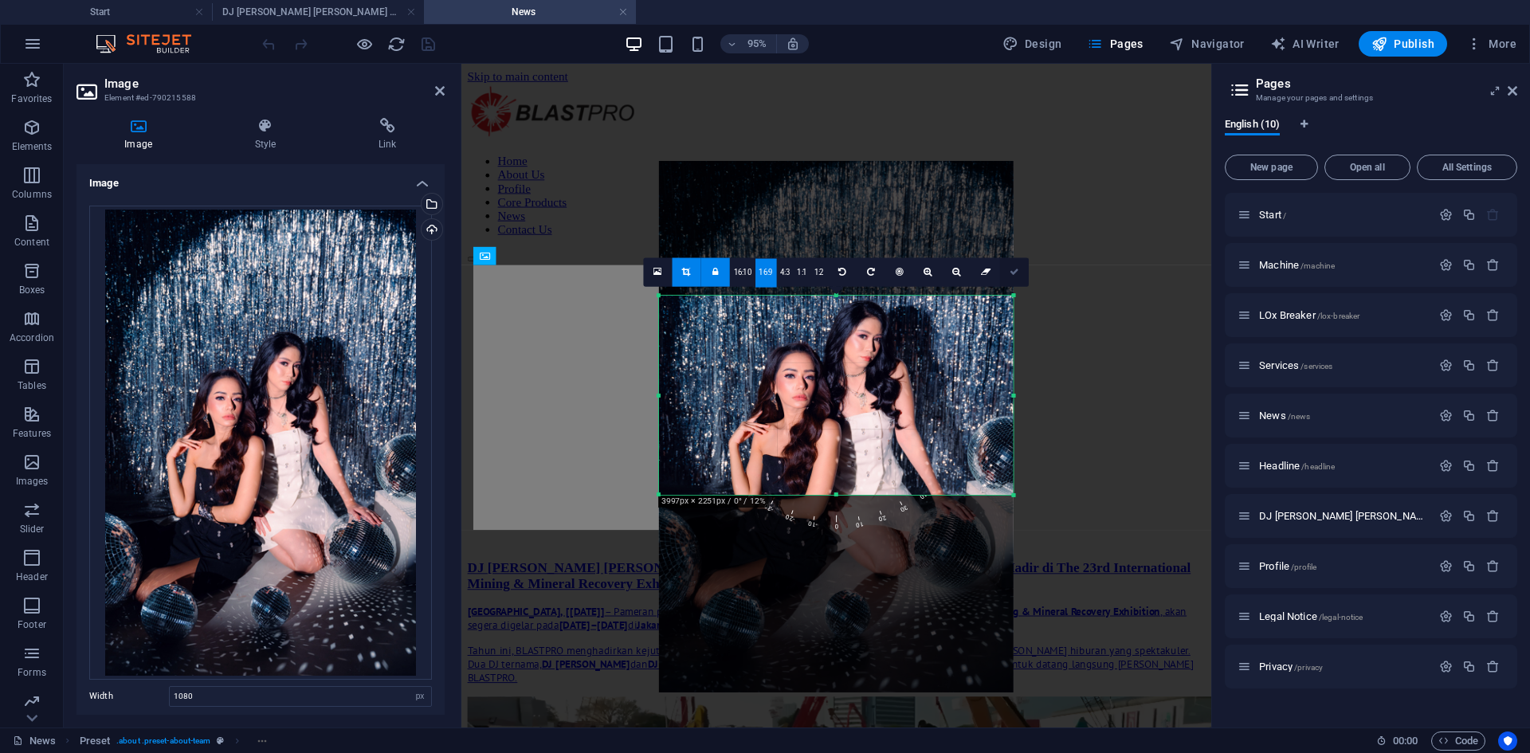
click at [834, 268] on icon at bounding box center [1014, 272] width 10 height 9
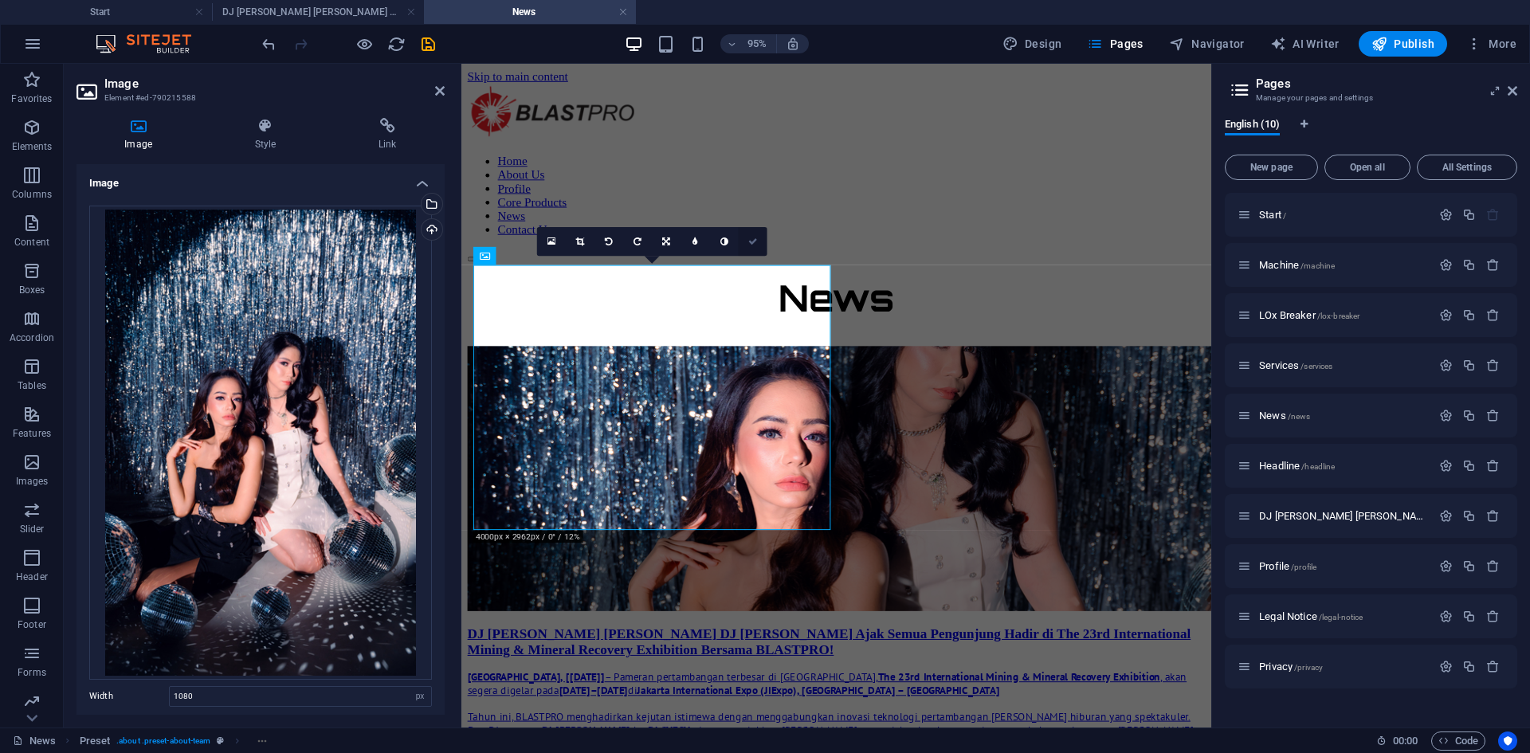
click at [748, 244] on icon at bounding box center [753, 241] width 10 height 9
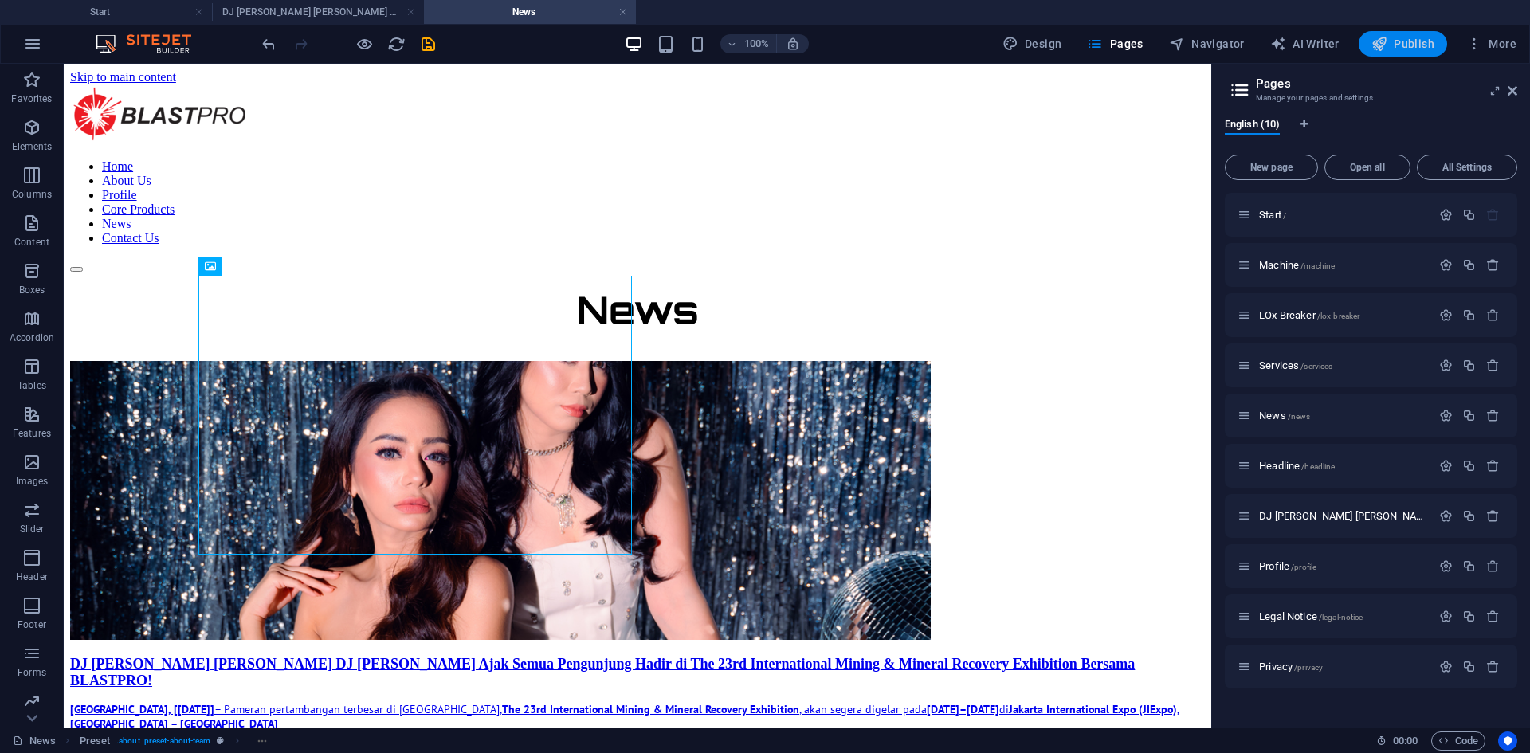
click at [834, 42] on span "Publish" at bounding box center [1402, 44] width 63 height 16
